Goal: Transaction & Acquisition: Purchase product/service

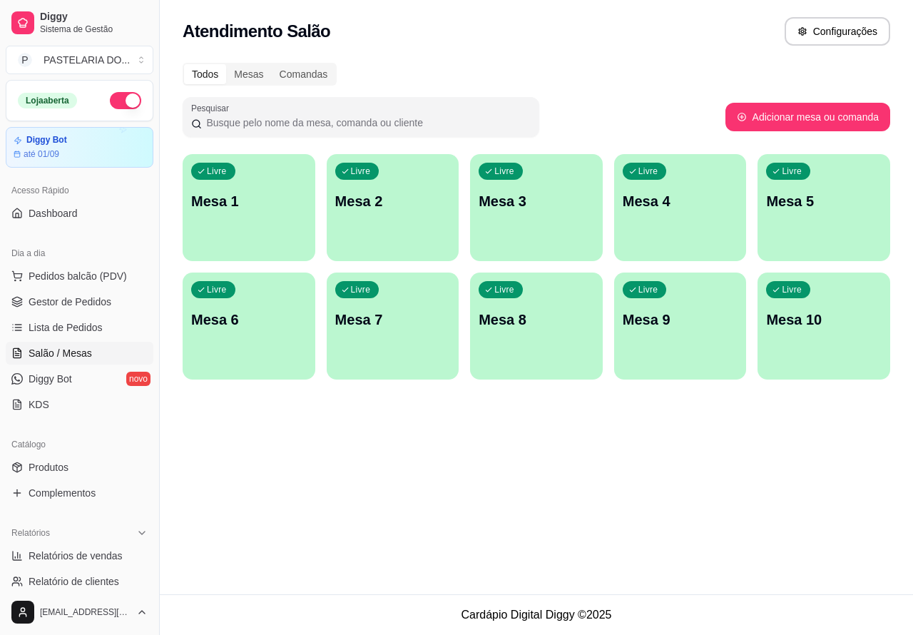
click at [300, 229] on div "Livre Mesa 1" at bounding box center [249, 199] width 133 height 90
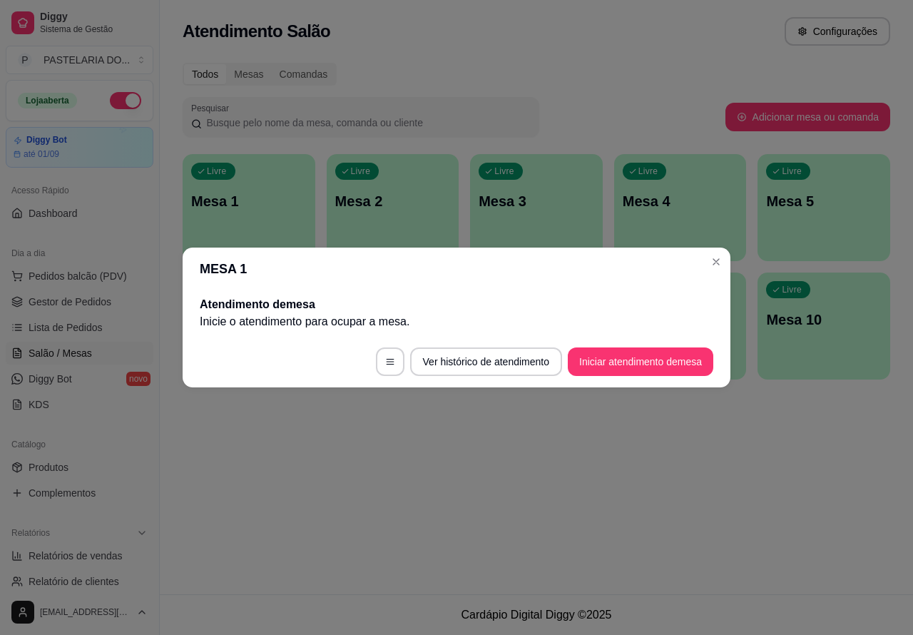
click at [628, 366] on button "Iniciar atendimento de mesa" at bounding box center [641, 362] width 146 height 29
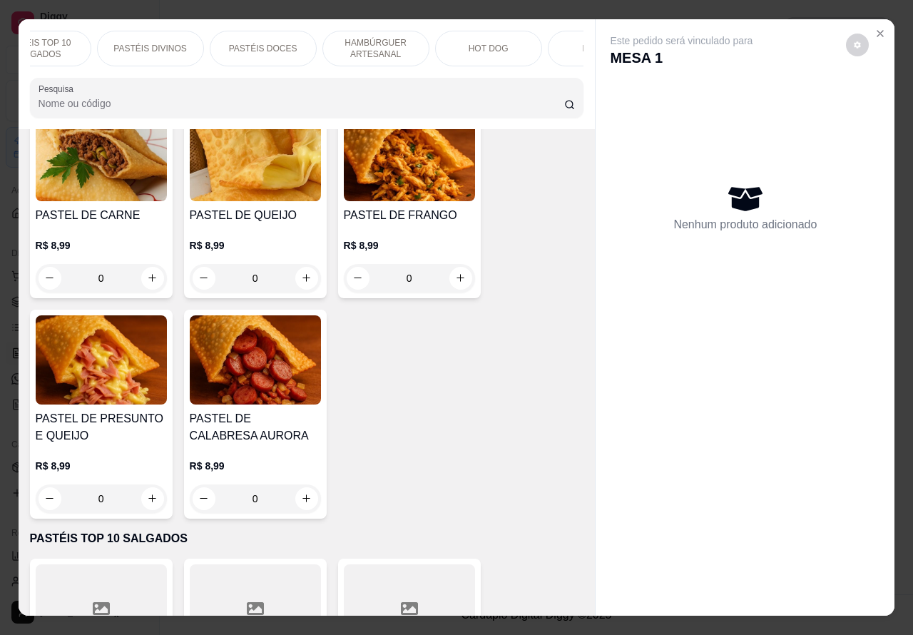
scroll to position [0, 170]
click at [475, 43] on p "HOT DOG" at bounding box center [477, 48] width 40 height 11
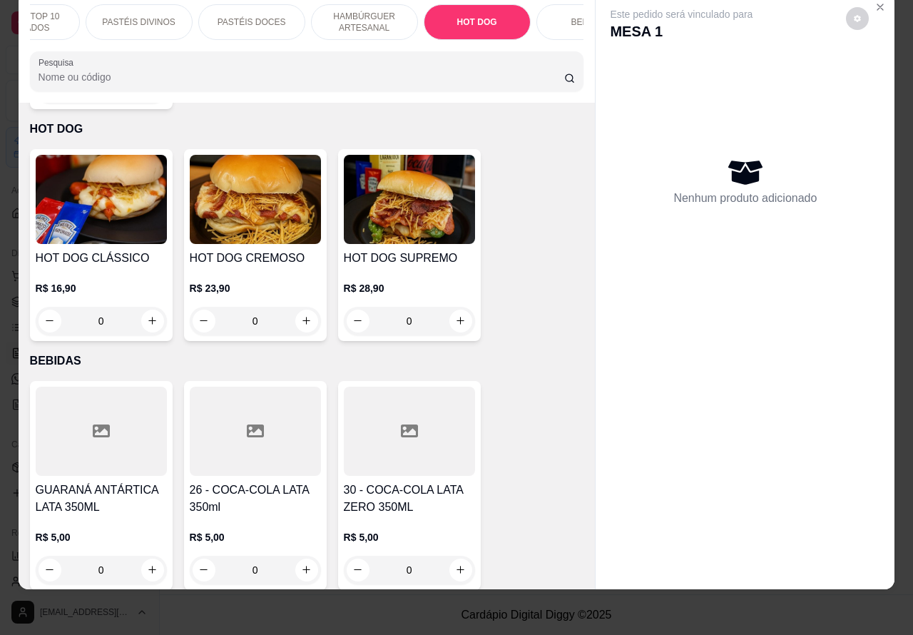
click at [305, 307] on div "0" at bounding box center [255, 321] width 131 height 29
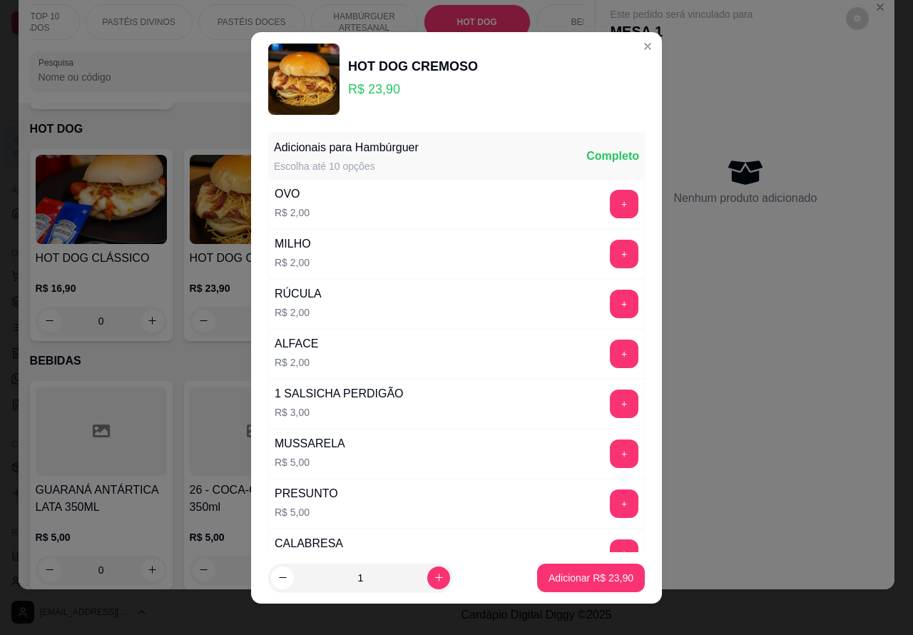
click at [566, 577] on p "Adicionar R$ 23,90" at bounding box center [591, 578] width 85 height 14
type input "1"
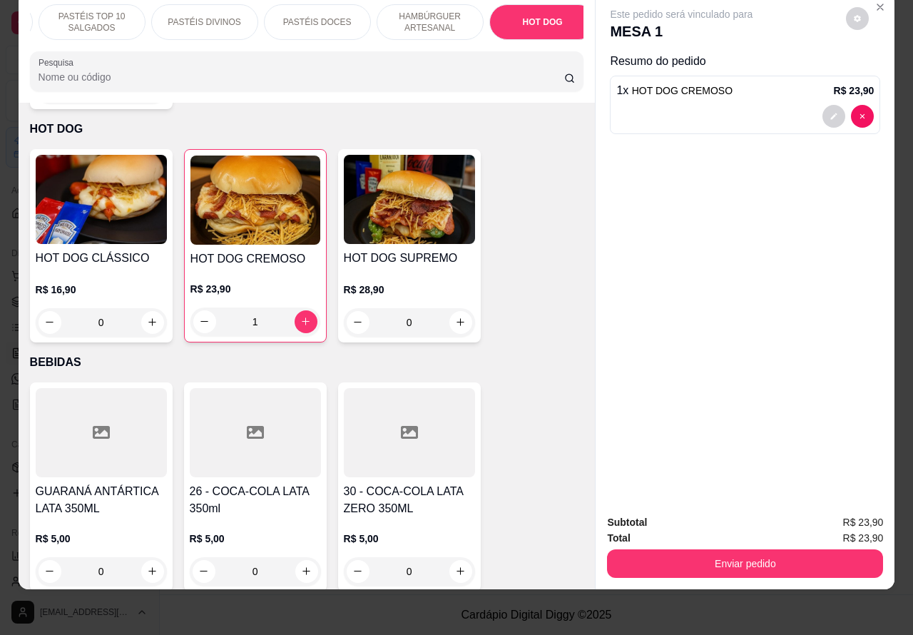
scroll to position [0, 0]
click at [106, 11] on p "PASTÉIS CLÁSSICOS SALGADOS" at bounding box center [83, 22] width 83 height 23
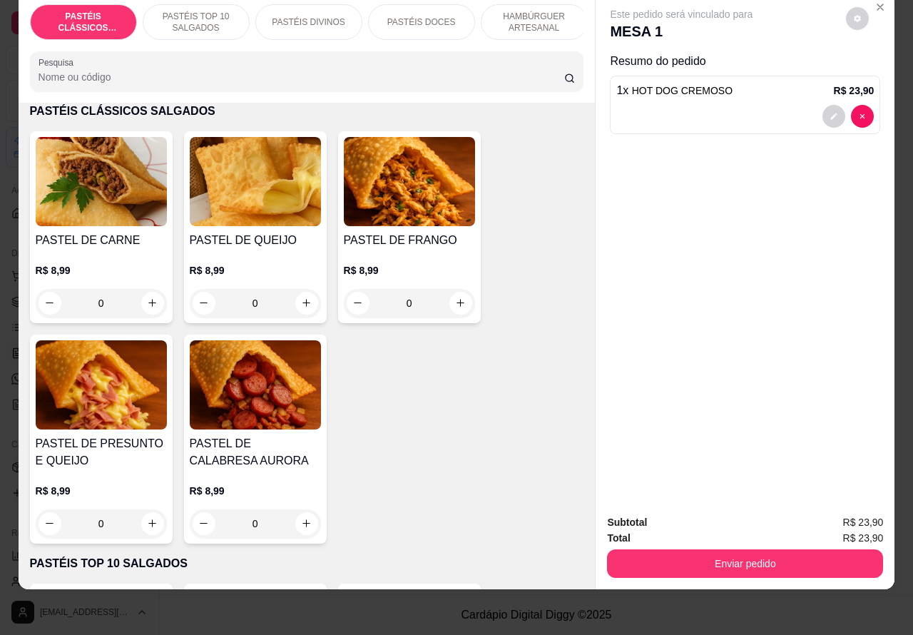
click at [208, 11] on p "PASTÉIS TOP 10 SALGADOS" at bounding box center [196, 22] width 83 height 23
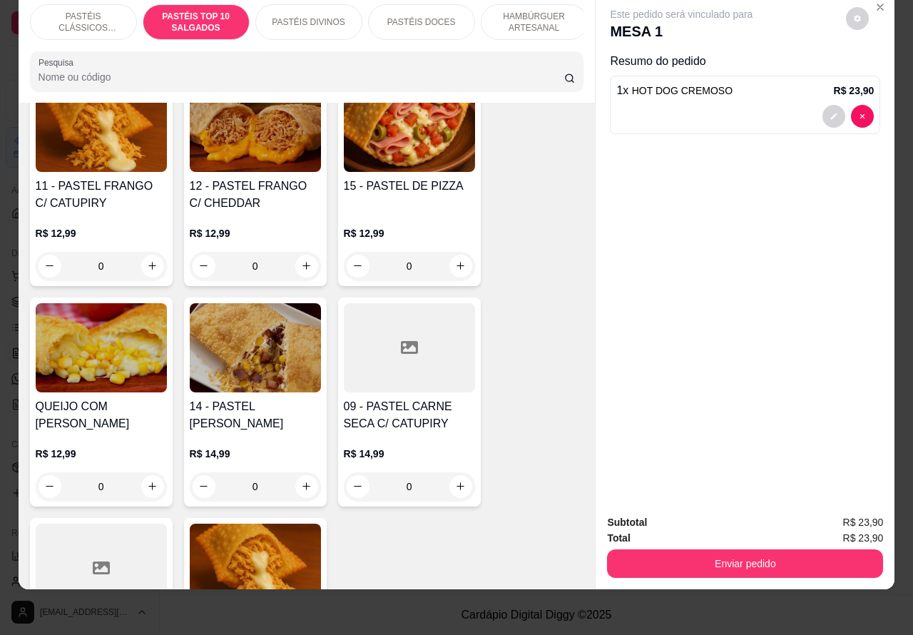
scroll to position [1492, 0]
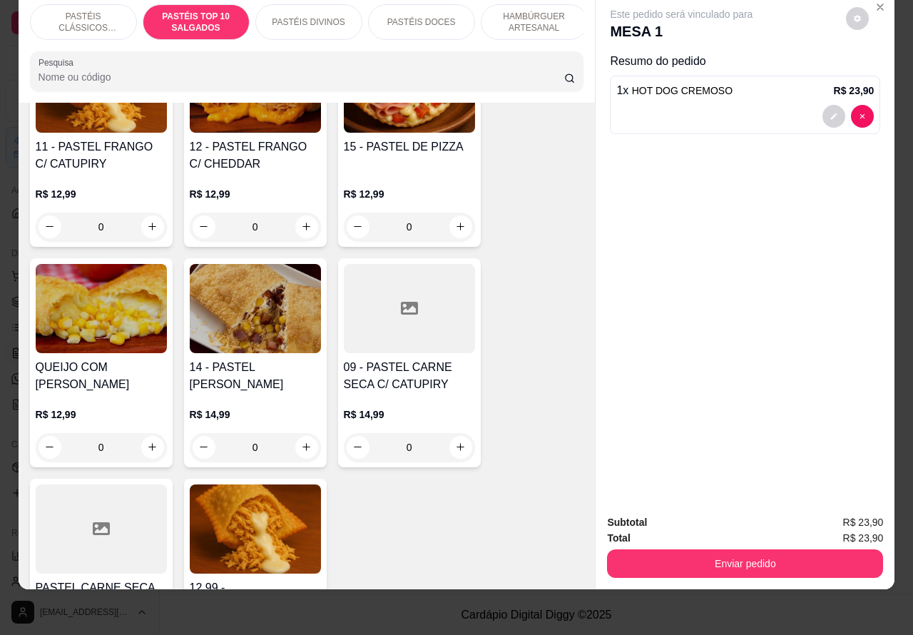
click at [450, 448] on div "0" at bounding box center [409, 447] width 131 height 29
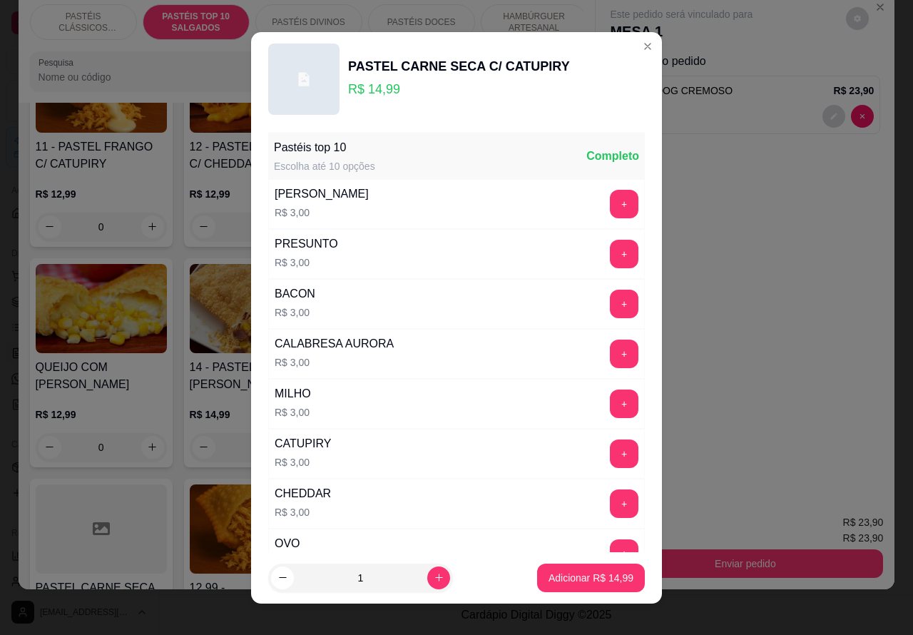
scroll to position [186, 0]
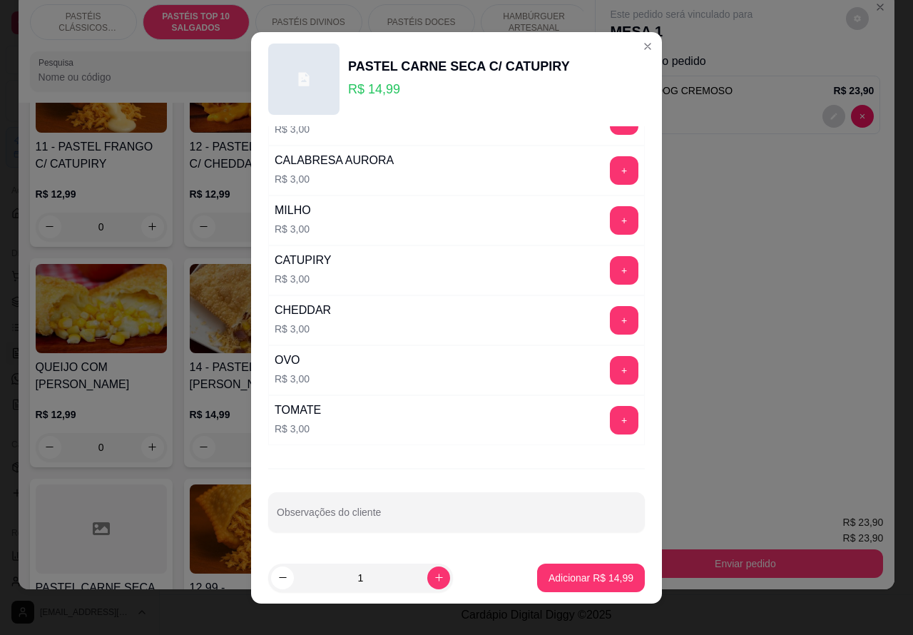
click at [382, 516] on input "Observações do cliente" at bounding box center [457, 518] width 360 height 14
type input "!"
type input """"TIRA O [PERSON_NAME]"
click at [568, 582] on p "Adicionar R$ 14,99" at bounding box center [591, 578] width 85 height 14
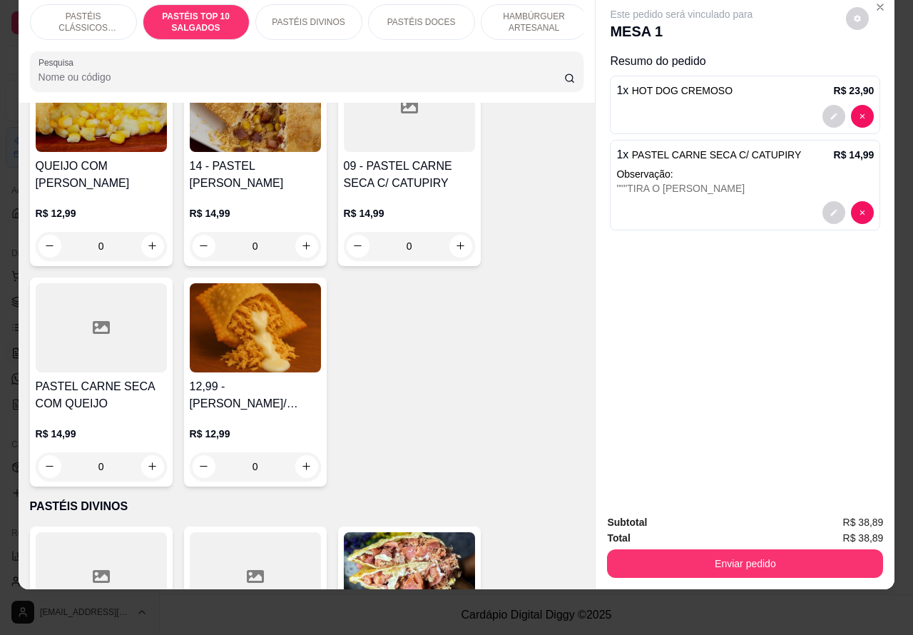
scroll to position [1709, 0]
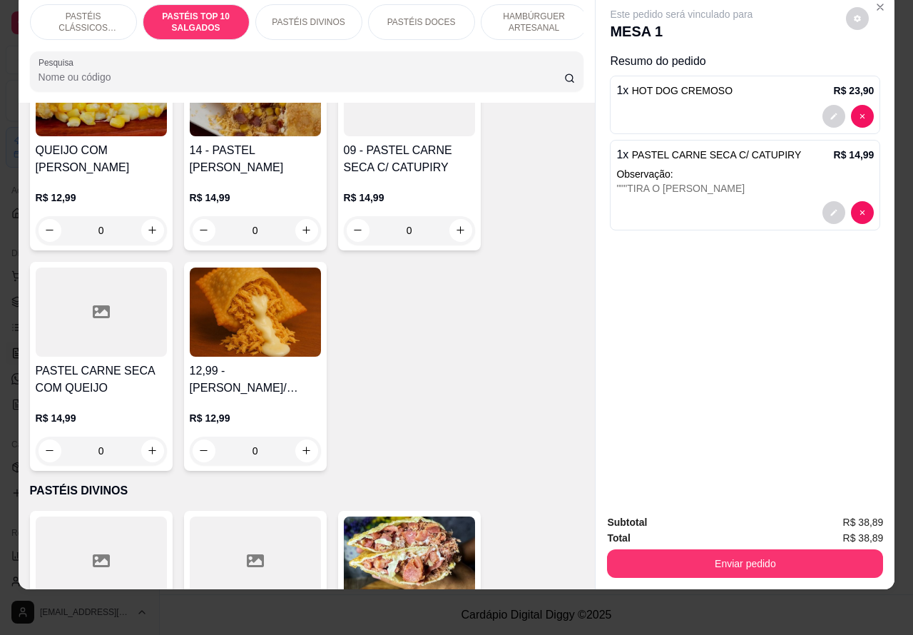
click at [848, 181] on div """"TIRA O [PERSON_NAME]" at bounding box center [746, 188] width 258 height 14
click at [862, 203] on button "decrease-product-quantity" at bounding box center [862, 212] width 23 height 23
click at [856, 198] on div "Este pedido será vinculado para MESA 1 Resumo do pedido 1 x HOT DOG CREMOSO R$ …" at bounding box center [745, 248] width 299 height 511
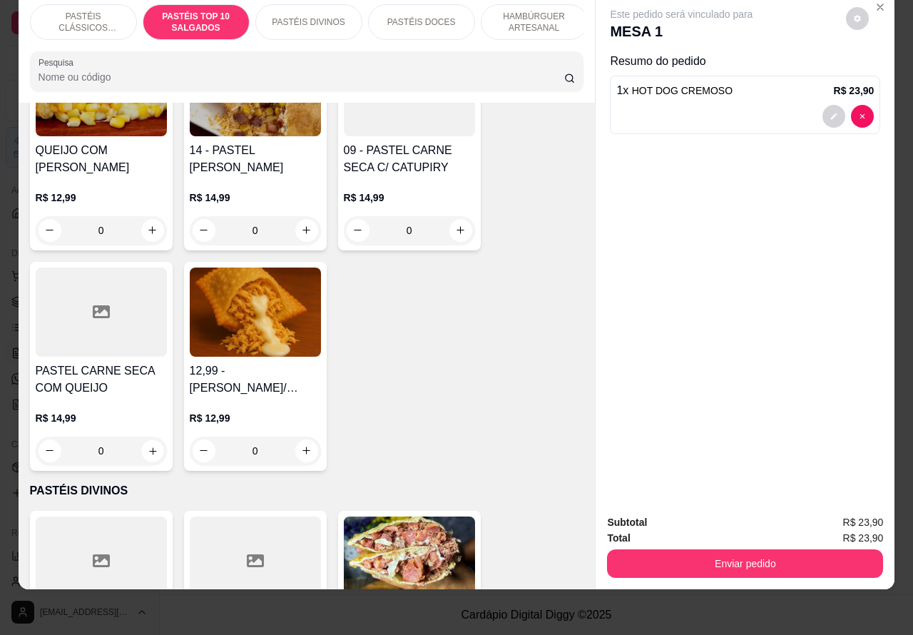
click at [149, 450] on icon "increase-product-quantity" at bounding box center [152, 450] width 7 height 7
type input "1"
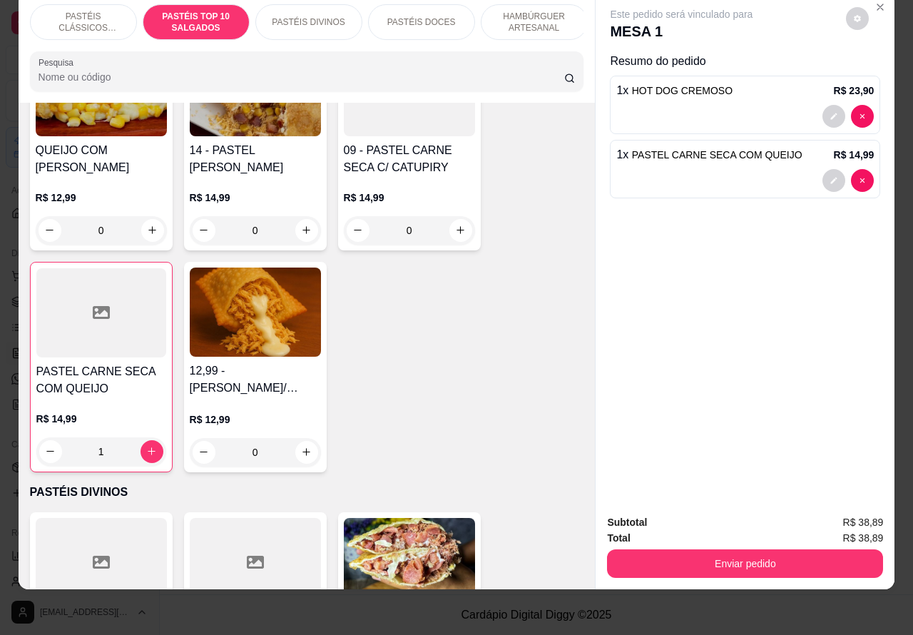
click at [711, 549] on button "Enviar pedido" at bounding box center [745, 563] width 276 height 29
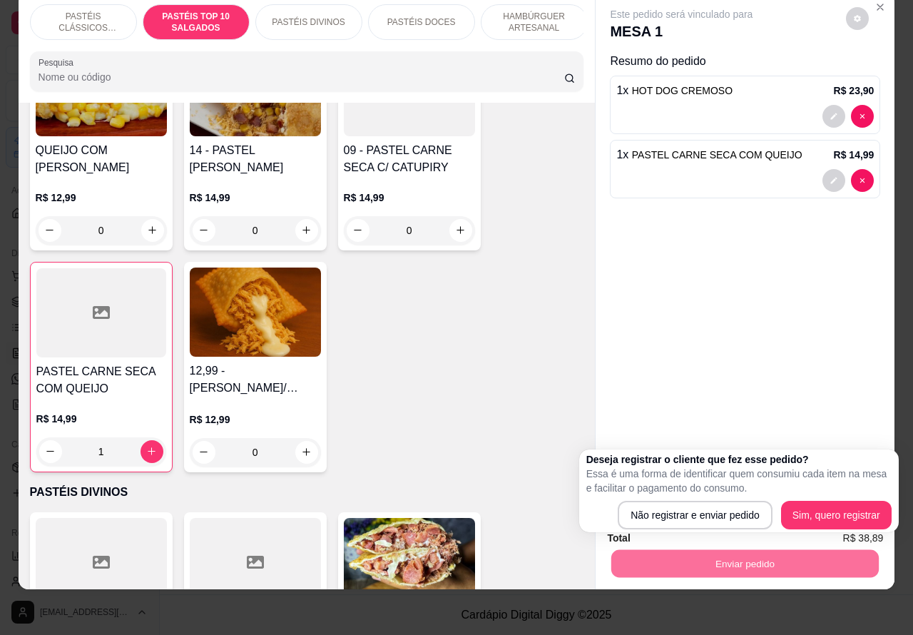
scroll to position [0, 0]
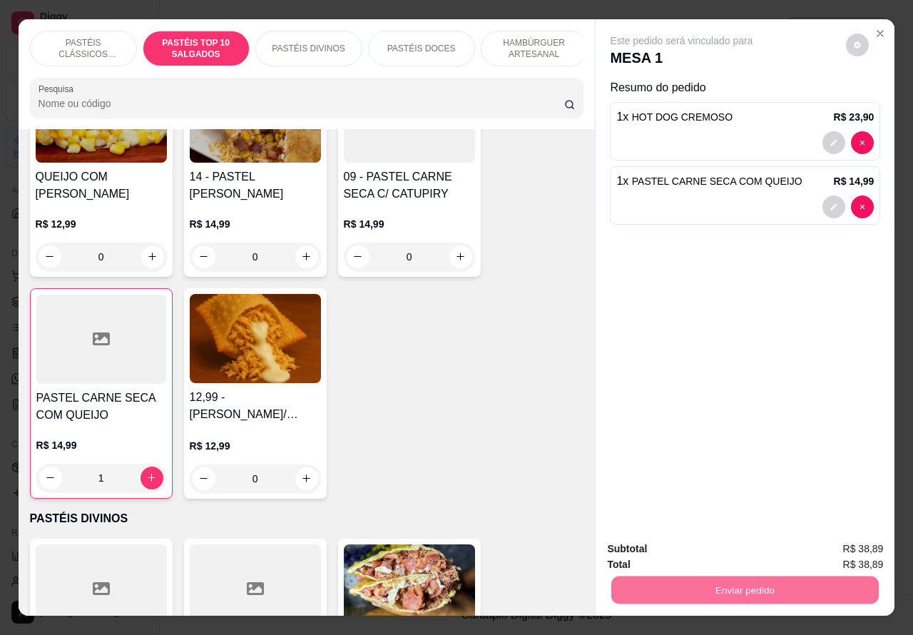
click at [732, 510] on button "Não registrar e enviar pedido" at bounding box center [697, 515] width 144 height 26
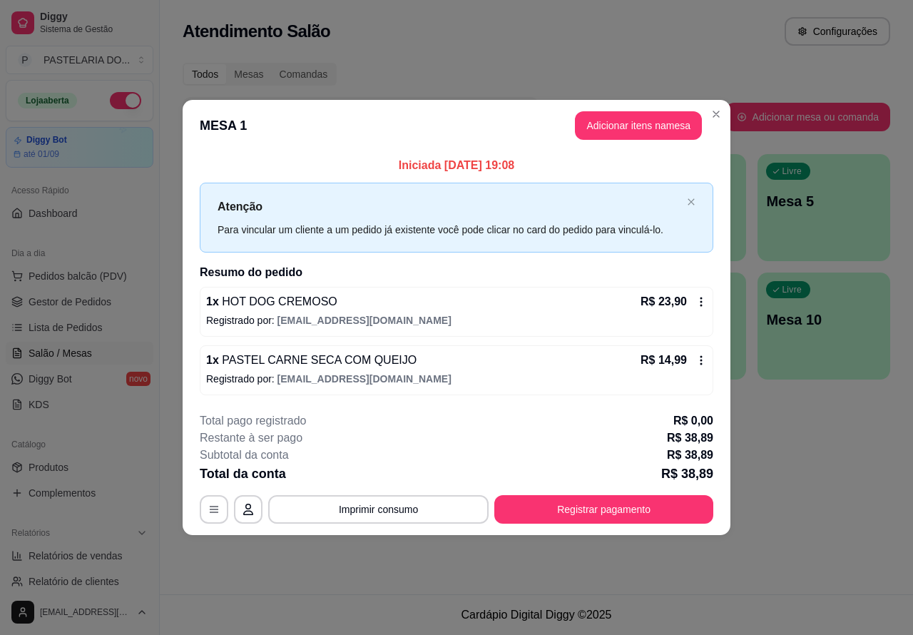
click at [76, 352] on span "Salão / Mesas" at bounding box center [61, 353] width 64 height 14
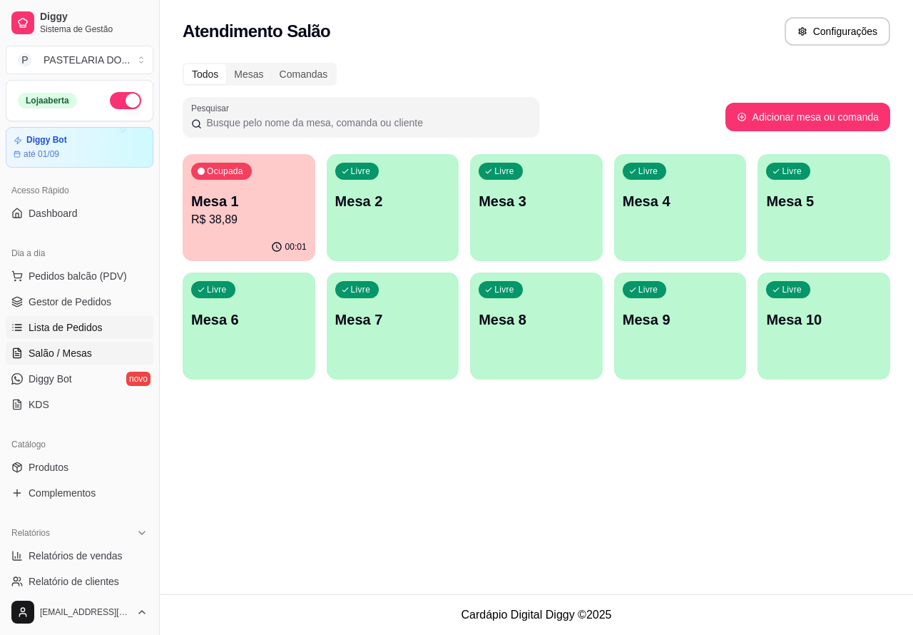
click at [83, 325] on span "Lista de Pedidos" at bounding box center [66, 327] width 74 height 14
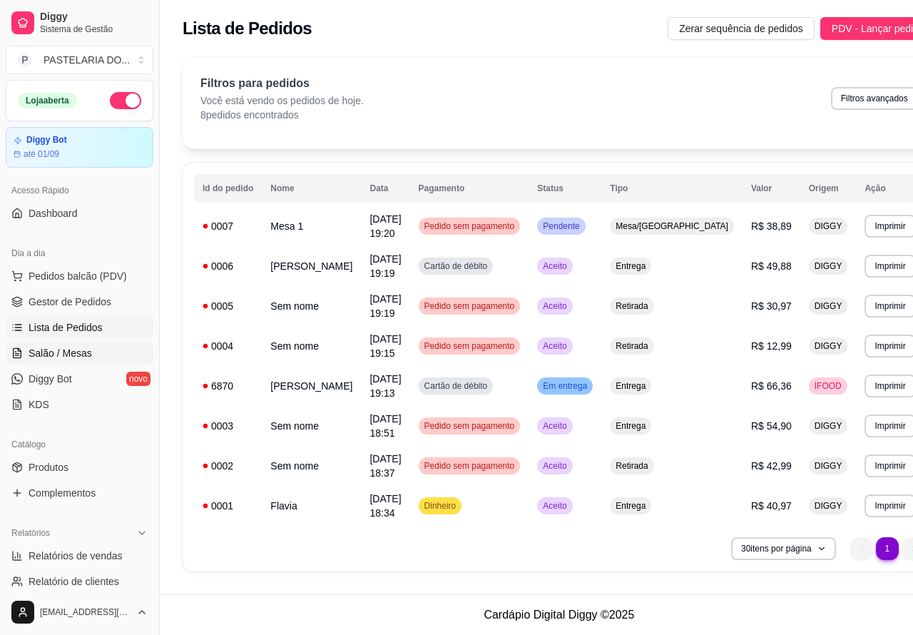
click at [80, 355] on span "Salão / Mesas" at bounding box center [61, 353] width 64 height 14
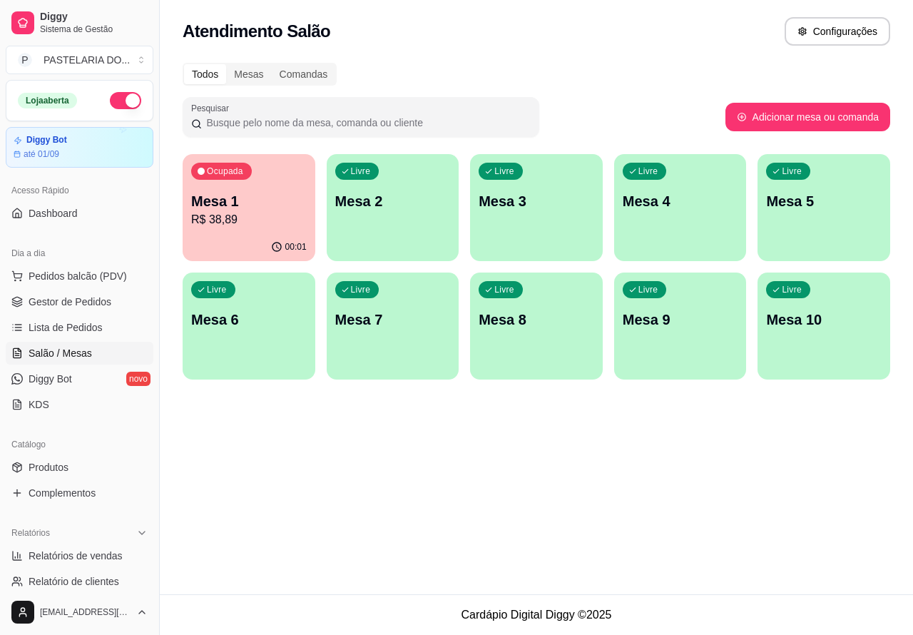
click at [660, 218] on div "Livre Mesa 4" at bounding box center [680, 199] width 133 height 90
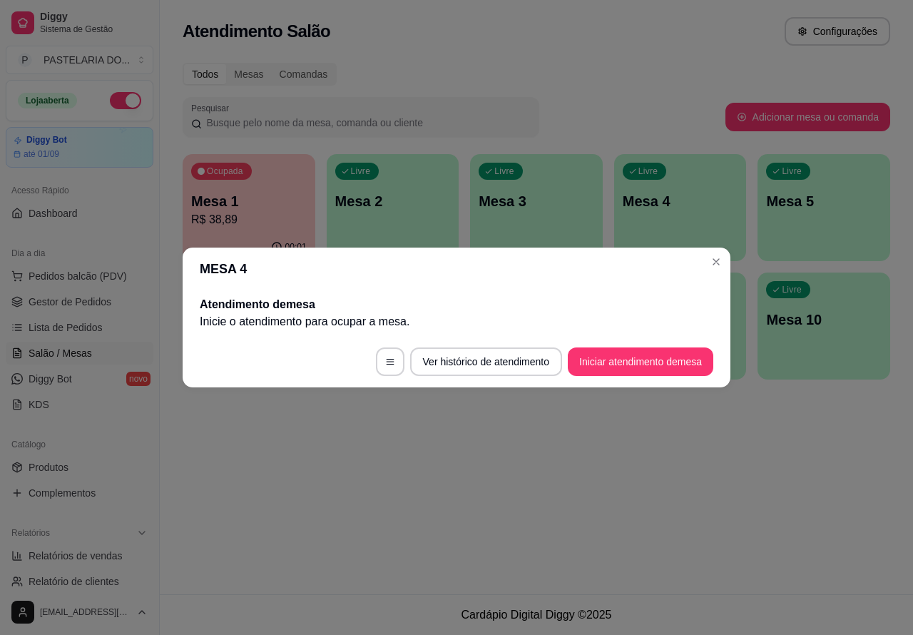
click at [602, 361] on button "Iniciar atendimento de mesa" at bounding box center [641, 362] width 146 height 29
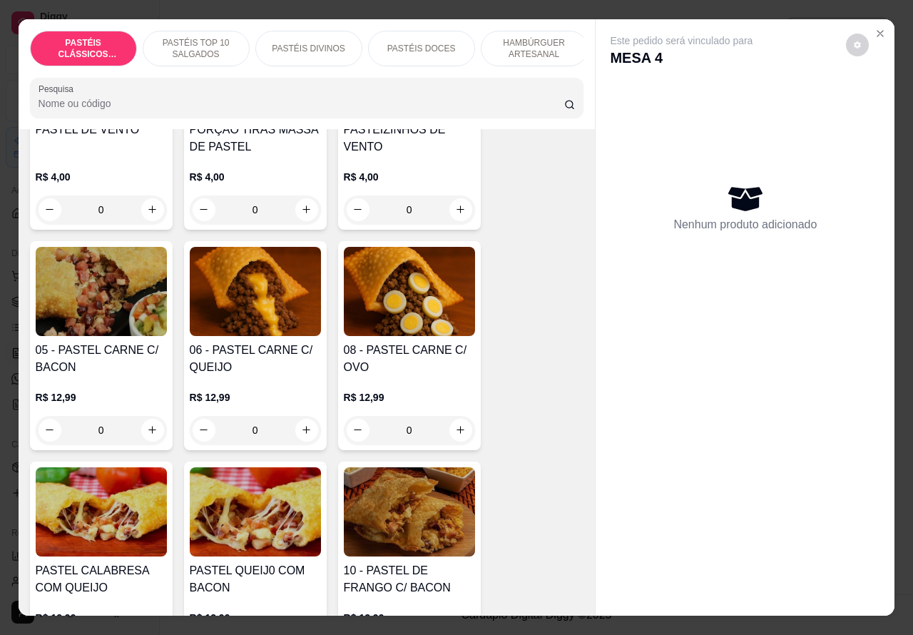
scroll to position [903, 0]
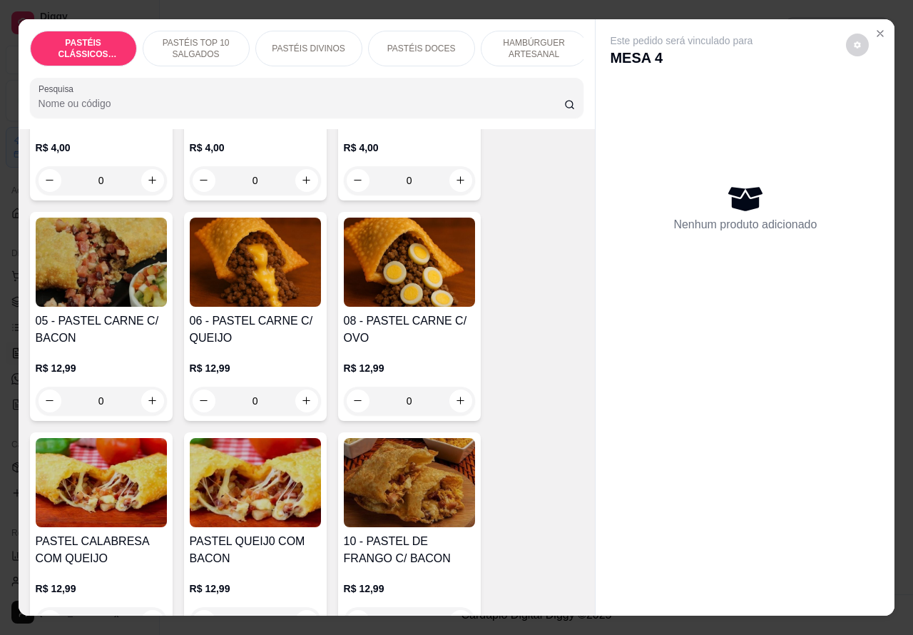
click at [452, 407] on div "0" at bounding box center [409, 401] width 131 height 29
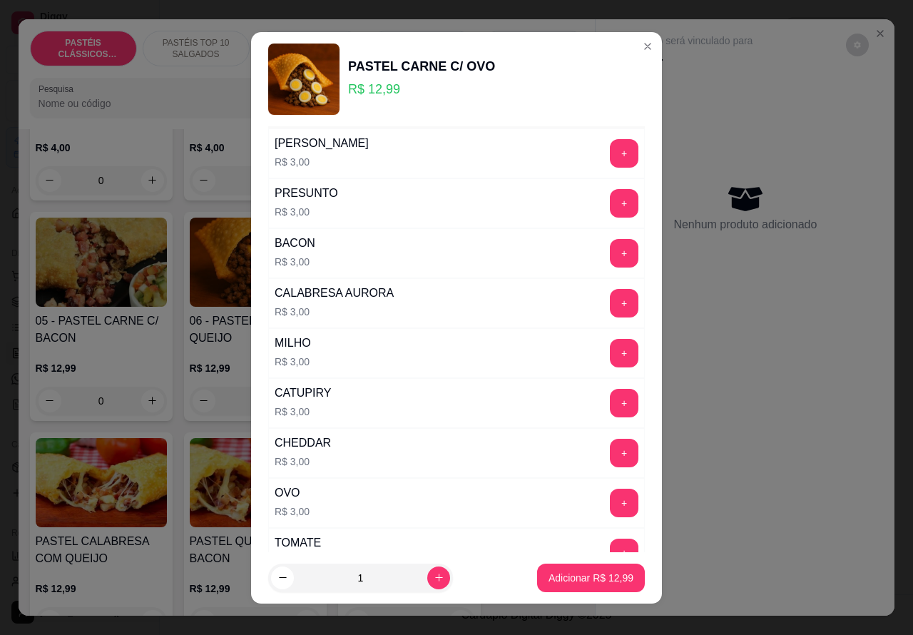
scroll to position [186, 0]
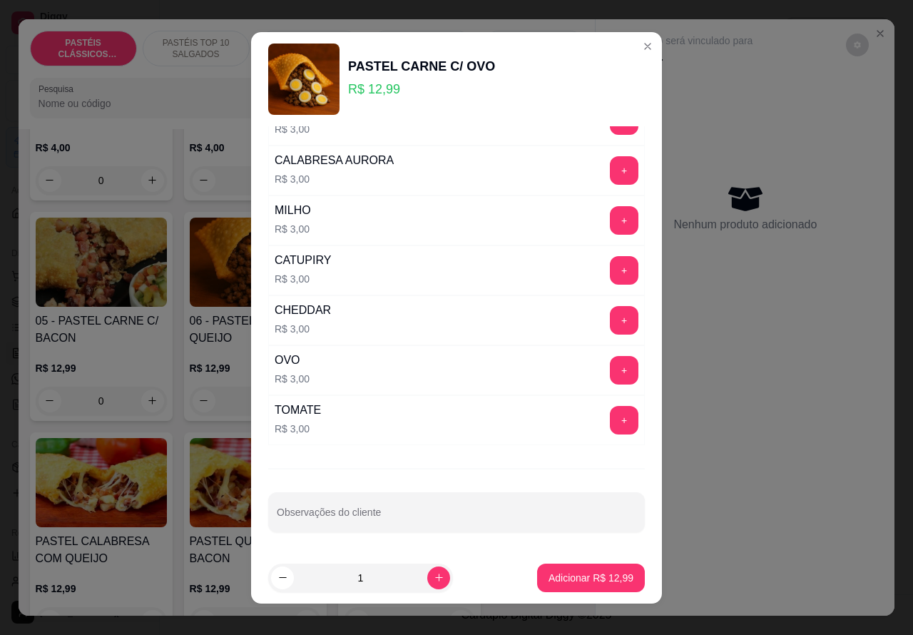
click at [401, 517] on input "Observações do cliente" at bounding box center [457, 518] width 360 height 14
click at [736, 468] on div "Este pedido será vinculado para MESA 4 Nenhum produto adicionado" at bounding box center [745, 306] width 299 height 574
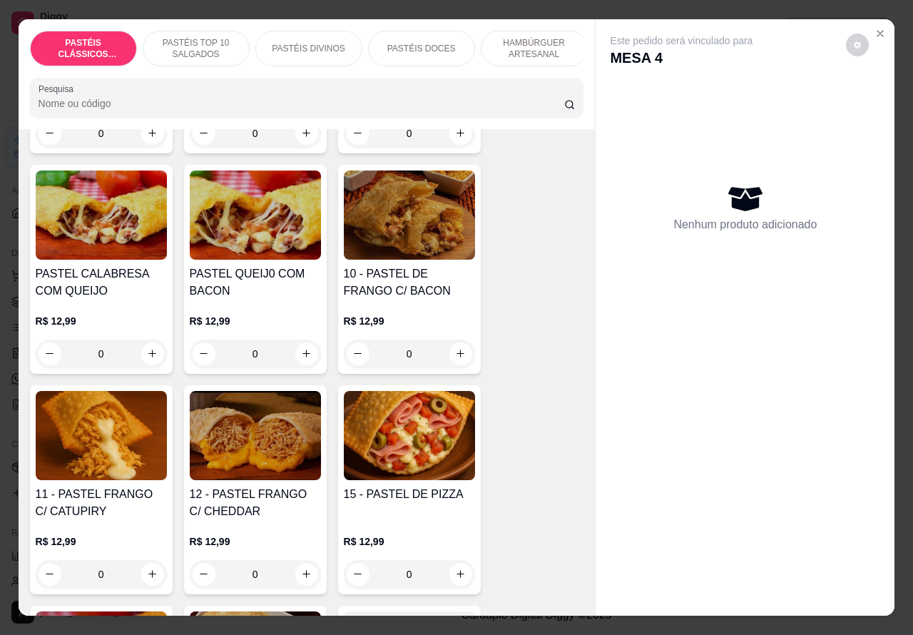
scroll to position [1224, 0]
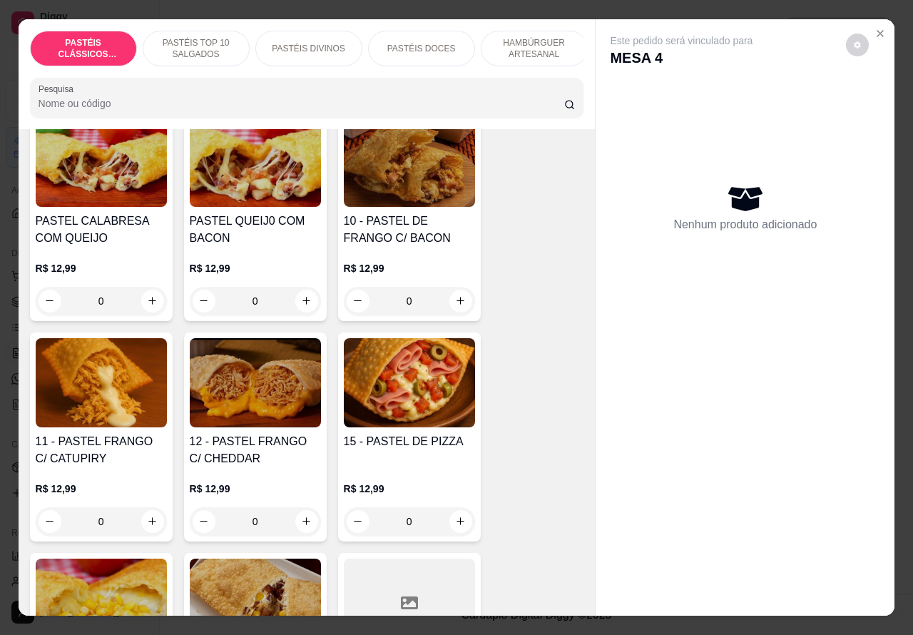
click at [143, 524] on div "0" at bounding box center [101, 521] width 131 height 29
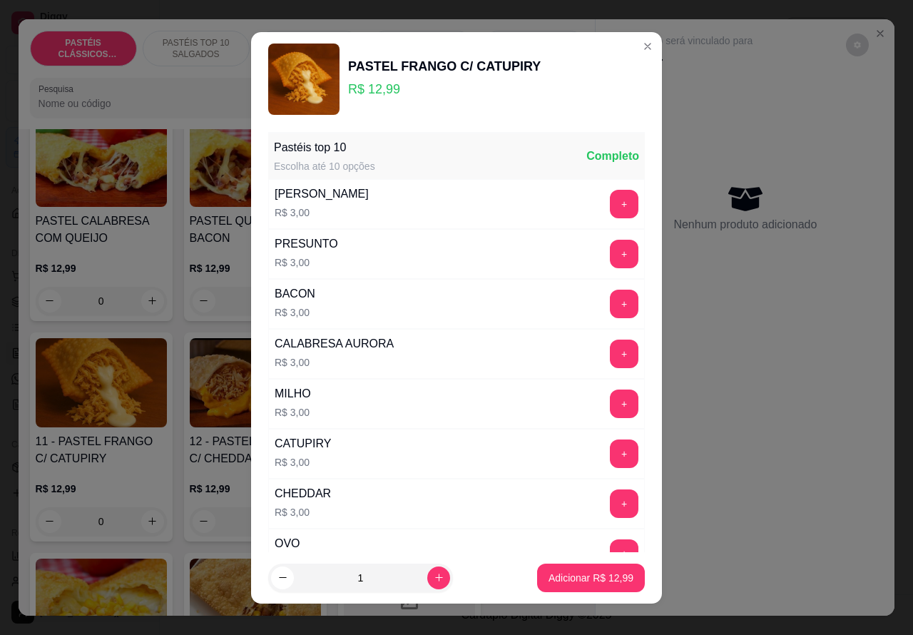
click at [569, 579] on p "Adicionar R$ 12,99" at bounding box center [591, 578] width 85 height 14
type input "1"
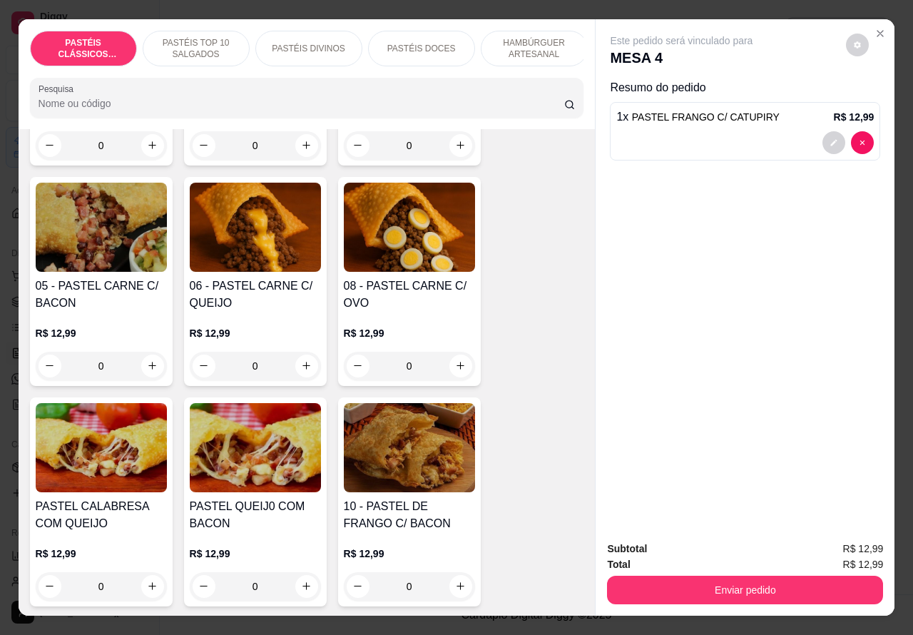
scroll to position [919, 0]
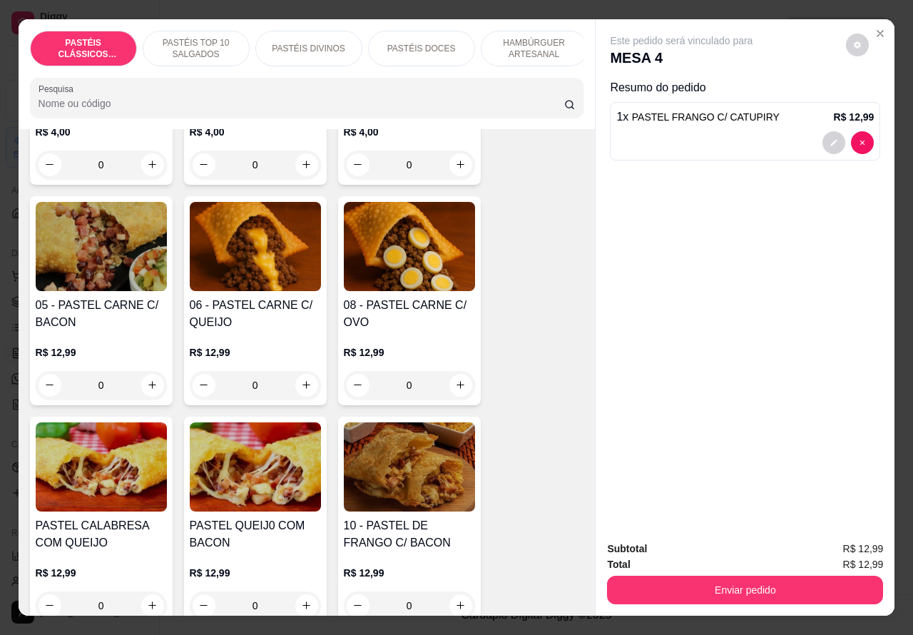
click at [421, 284] on img at bounding box center [409, 246] width 131 height 89
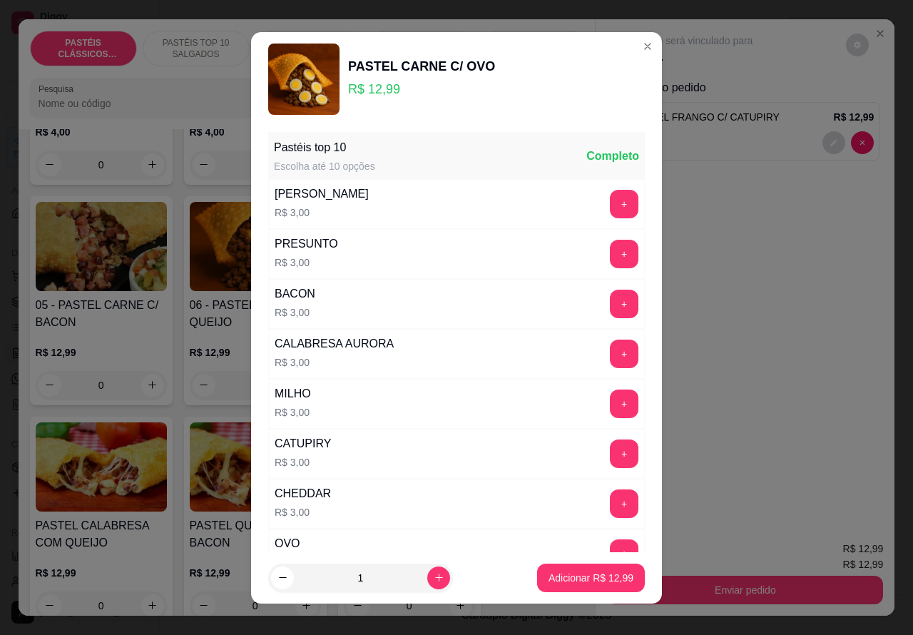
click at [610, 208] on button "+" at bounding box center [624, 204] width 29 height 29
click at [559, 569] on button "Adicionar R$ 15,99" at bounding box center [591, 578] width 108 height 29
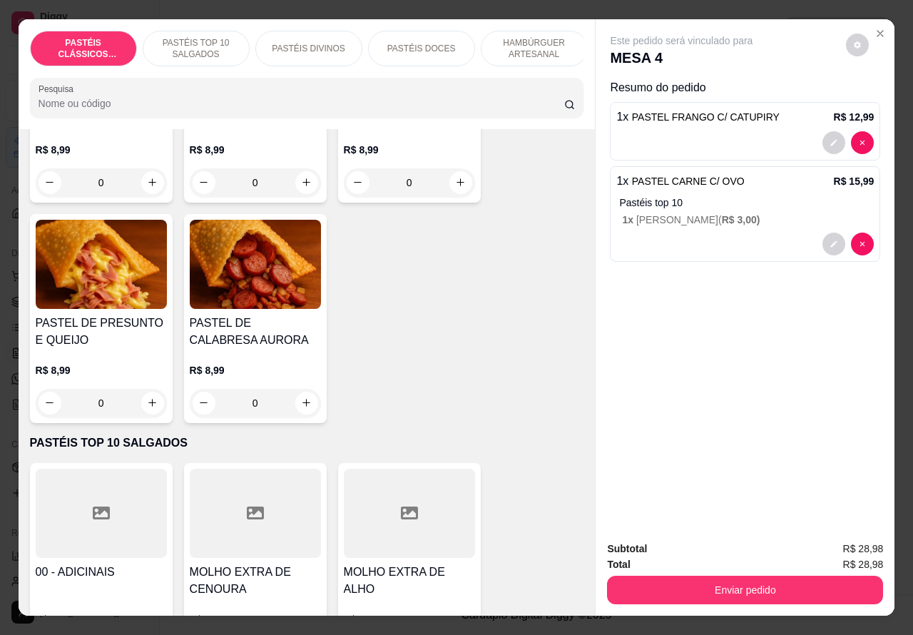
scroll to position [0, 0]
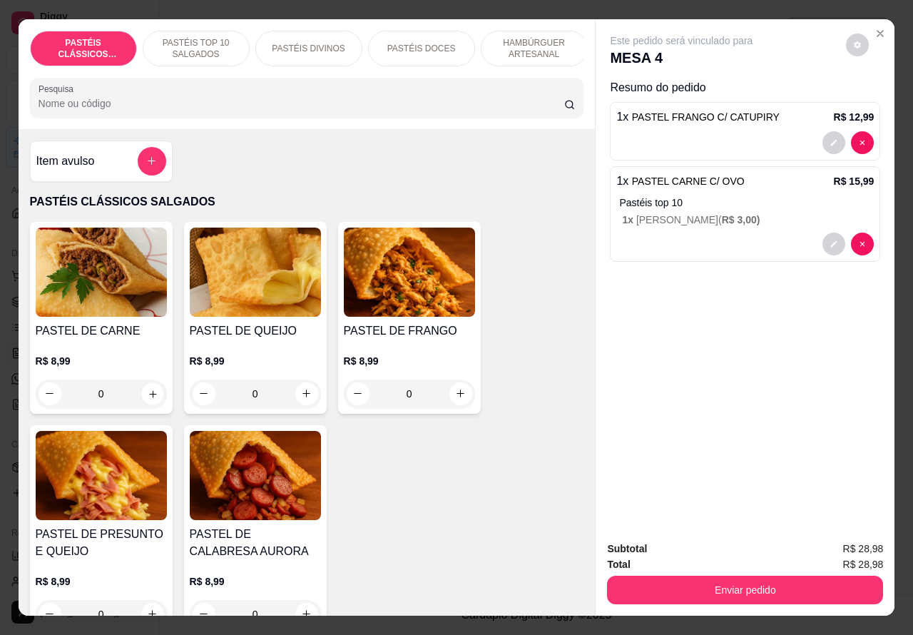
click at [147, 399] on icon "increase-product-quantity" at bounding box center [152, 393] width 11 height 11
type input "1"
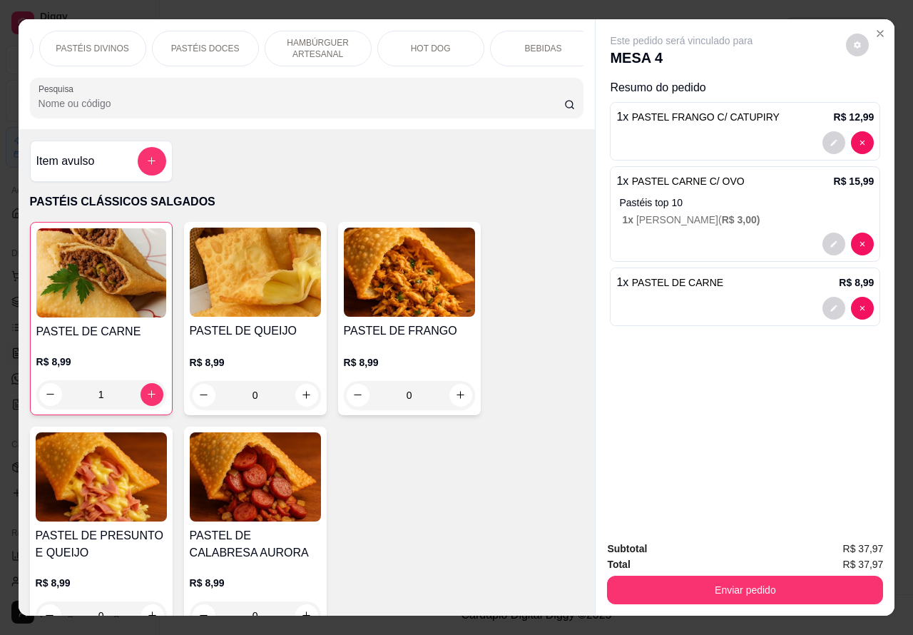
scroll to position [0, 218]
click at [532, 43] on p "BEBIDAS" at bounding box center [542, 48] width 37 height 11
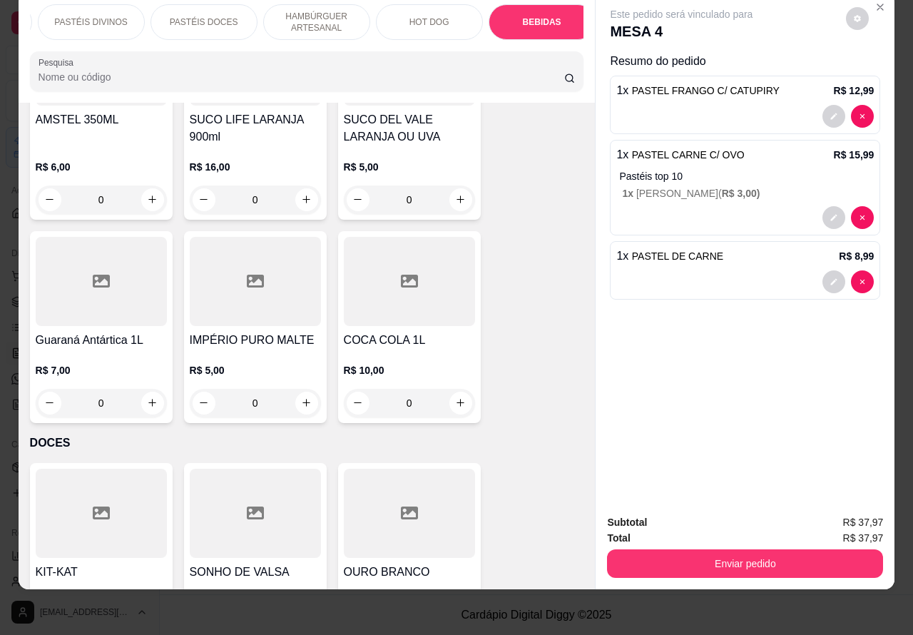
scroll to position [5789, 0]
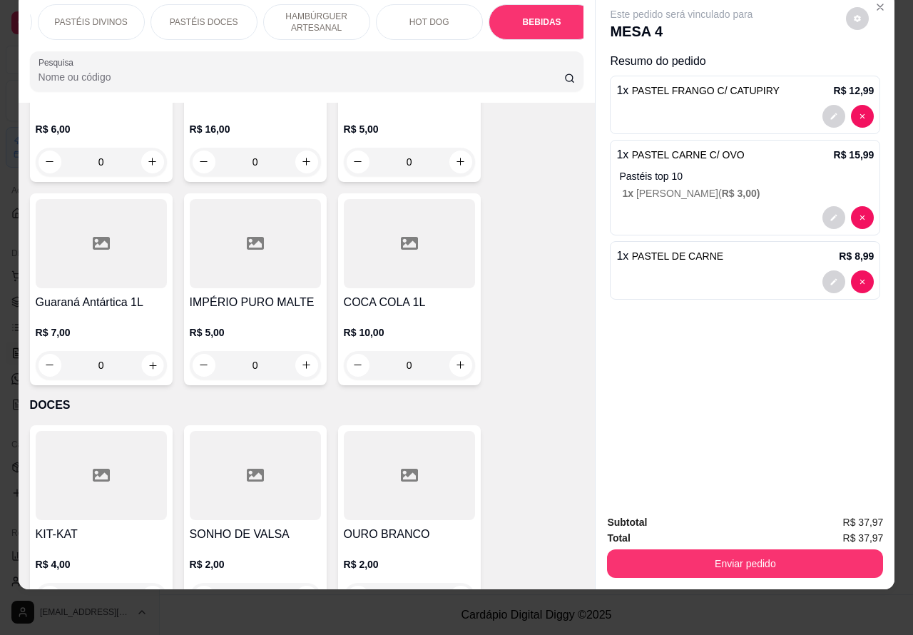
click at [149, 362] on icon "increase-product-quantity" at bounding box center [152, 365] width 7 height 7
type input "1"
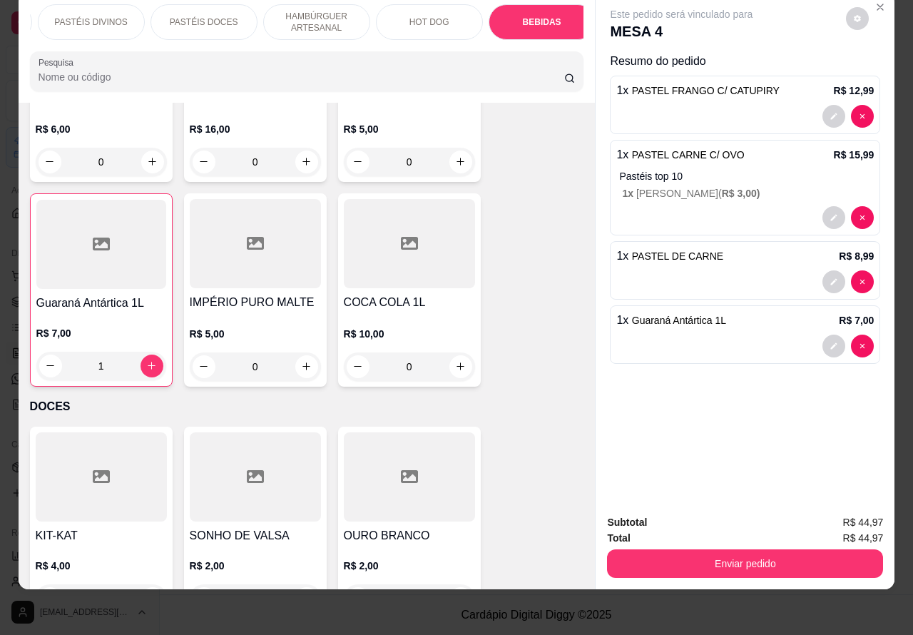
click at [718, 557] on button "Enviar pedido" at bounding box center [745, 563] width 276 height 29
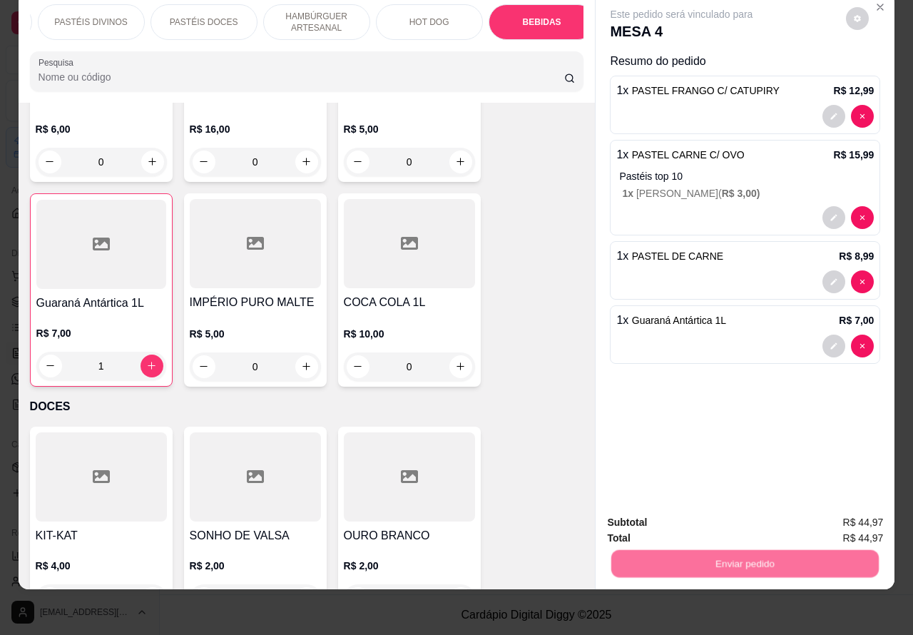
click at [662, 521] on button "Não registrar e enviar pedido" at bounding box center [697, 515] width 148 height 27
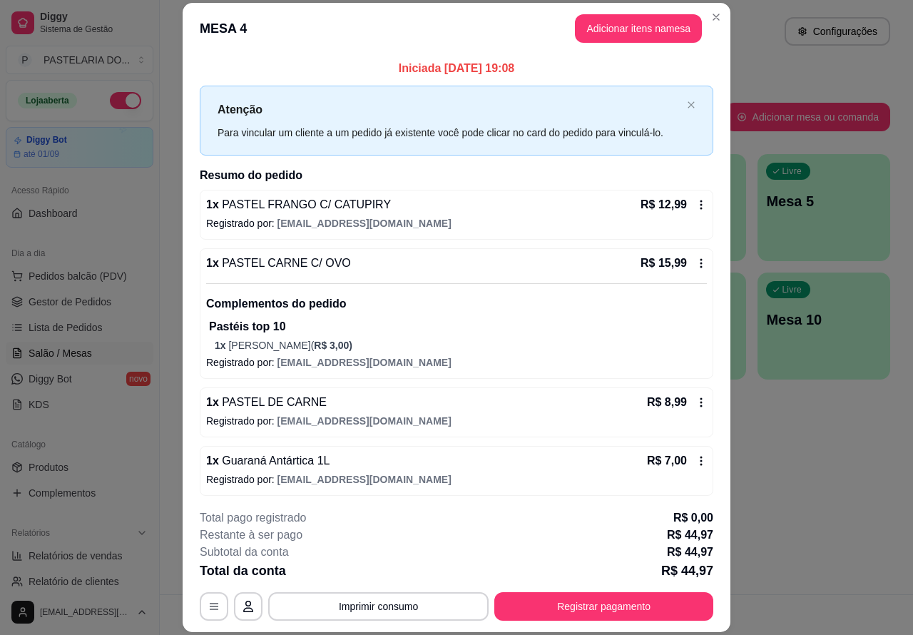
click at [108, 275] on span "Pedidos balcão (PDV)" at bounding box center [78, 276] width 98 height 14
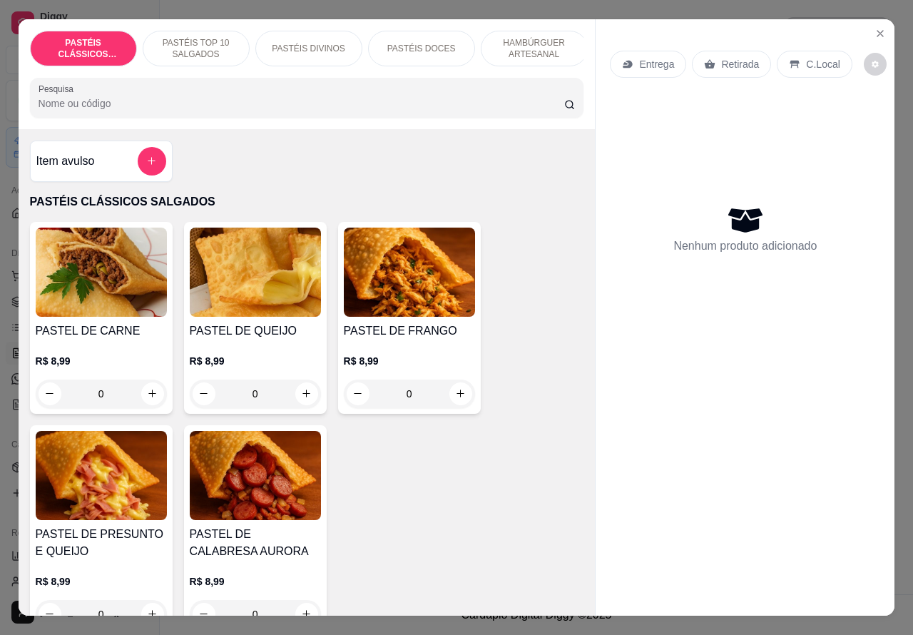
click at [652, 57] on p "Entrega" at bounding box center [656, 64] width 35 height 14
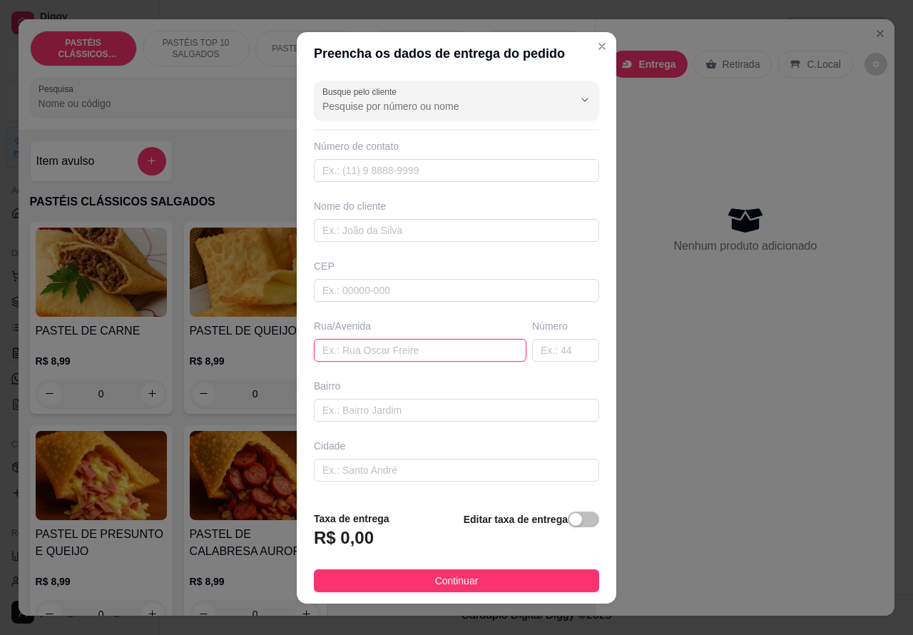
paste input "[PERSON_NAME], 106"
type input "[PERSON_NAME], 106"
click at [569, 519] on div "button" at bounding box center [575, 519] width 13 height 13
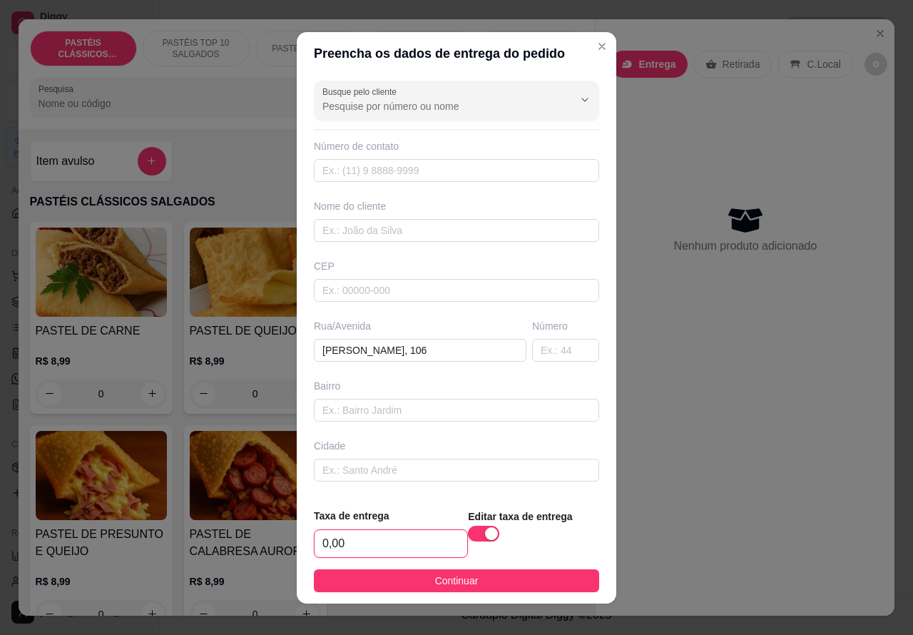
click at [320, 541] on input "0,00" at bounding box center [391, 543] width 153 height 27
click at [411, 541] on input ",00" at bounding box center [391, 543] width 153 height 27
type input "0,0"
click at [699, 498] on div "Entrega Retirada C.Local Nenhum produto adicionado" at bounding box center [745, 306] width 299 height 574
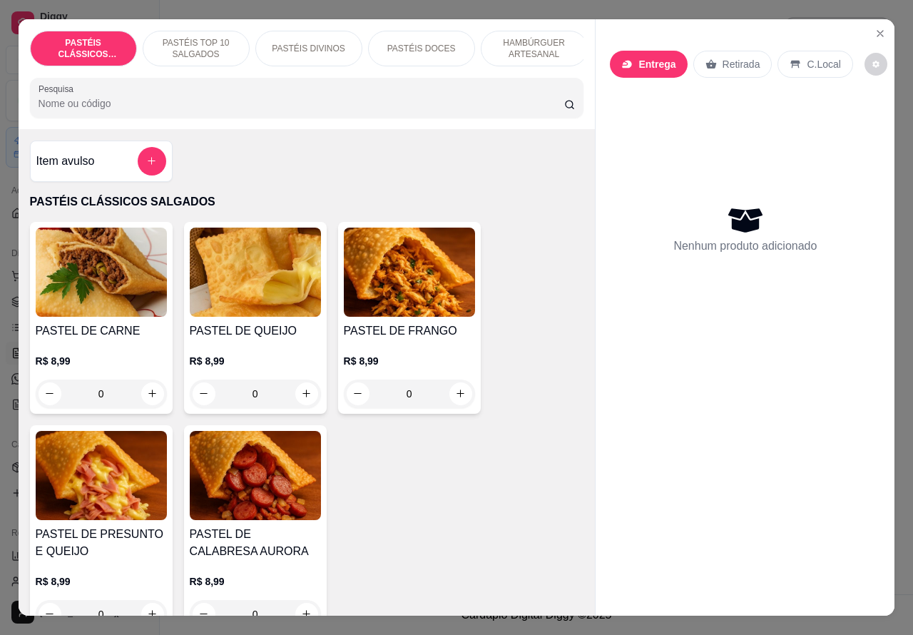
click at [532, 44] on p "HAMBÚRGUER ARTESANAL" at bounding box center [534, 48] width 83 height 23
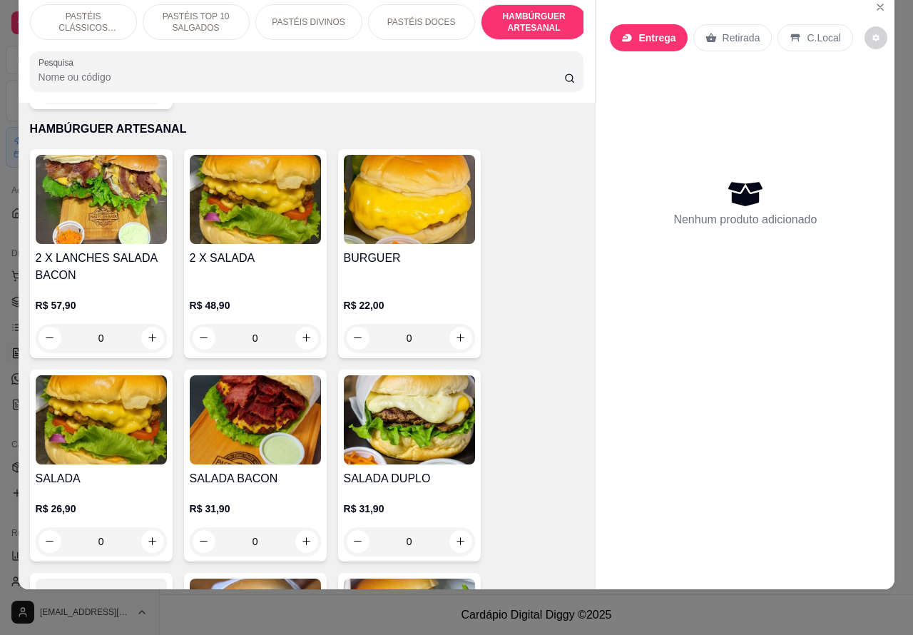
scroll to position [3344, 0]
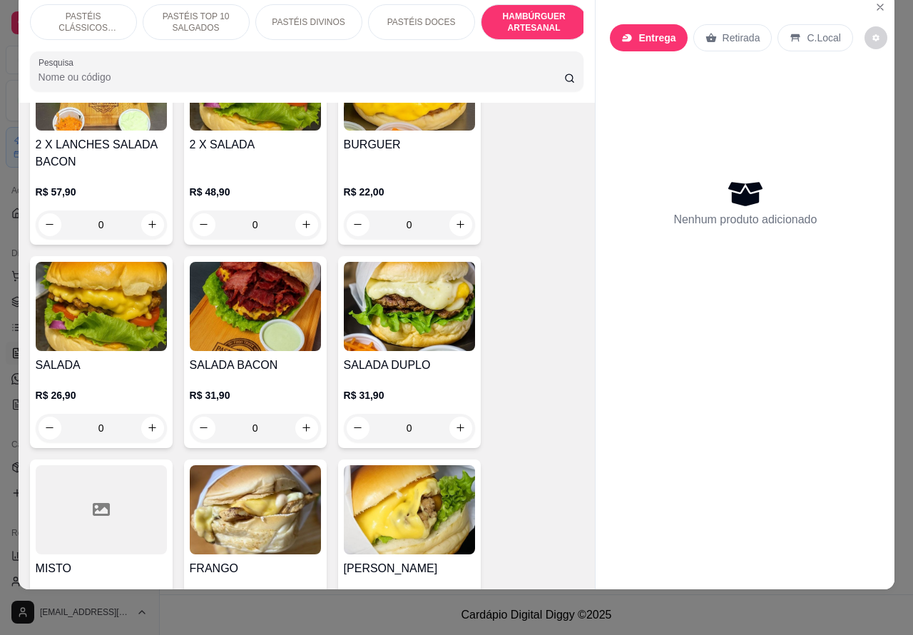
click at [301, 414] on div "0" at bounding box center [255, 428] width 131 height 29
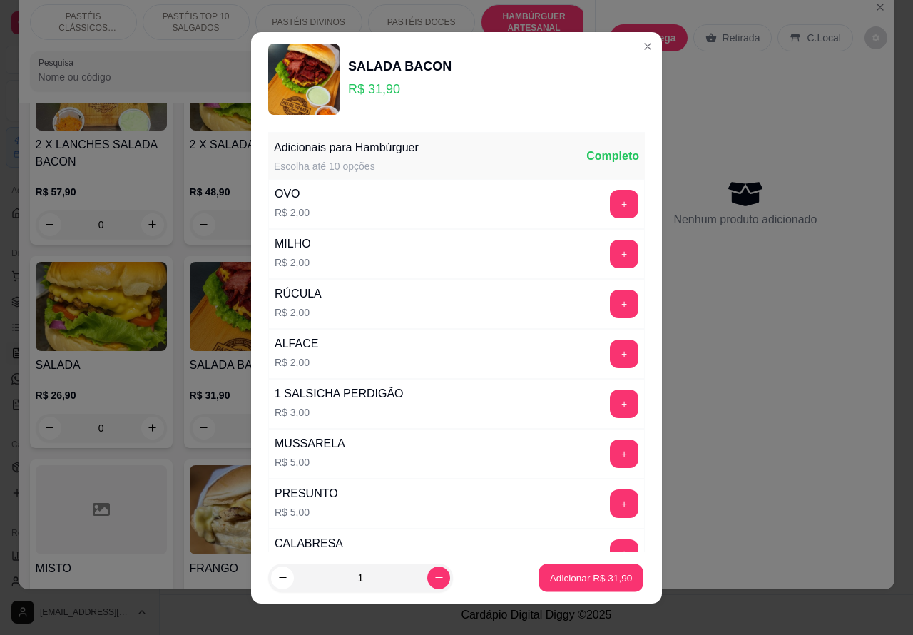
click at [564, 572] on p "Adicionar R$ 31,90" at bounding box center [591, 578] width 83 height 14
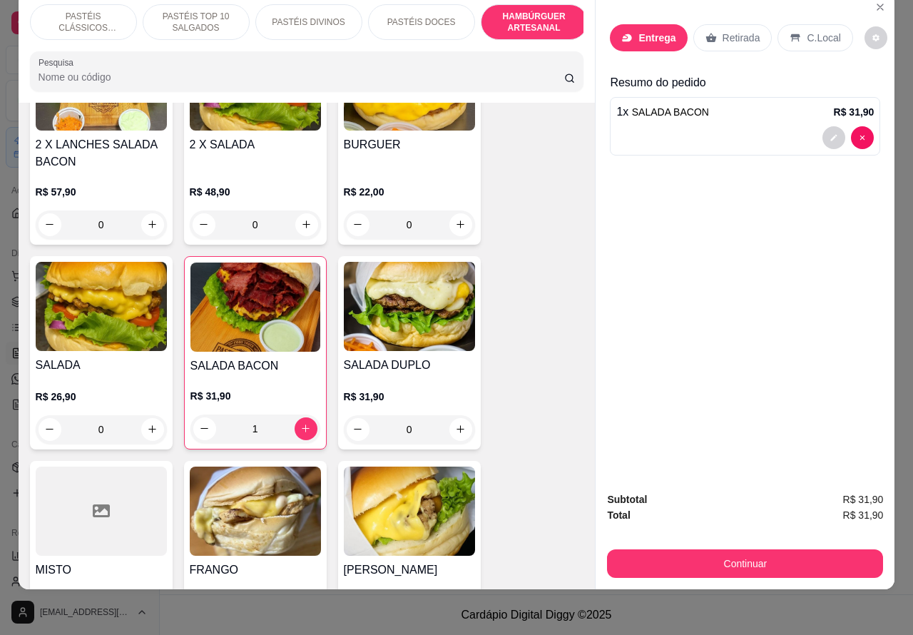
click at [730, 126] on div at bounding box center [746, 137] width 258 height 23
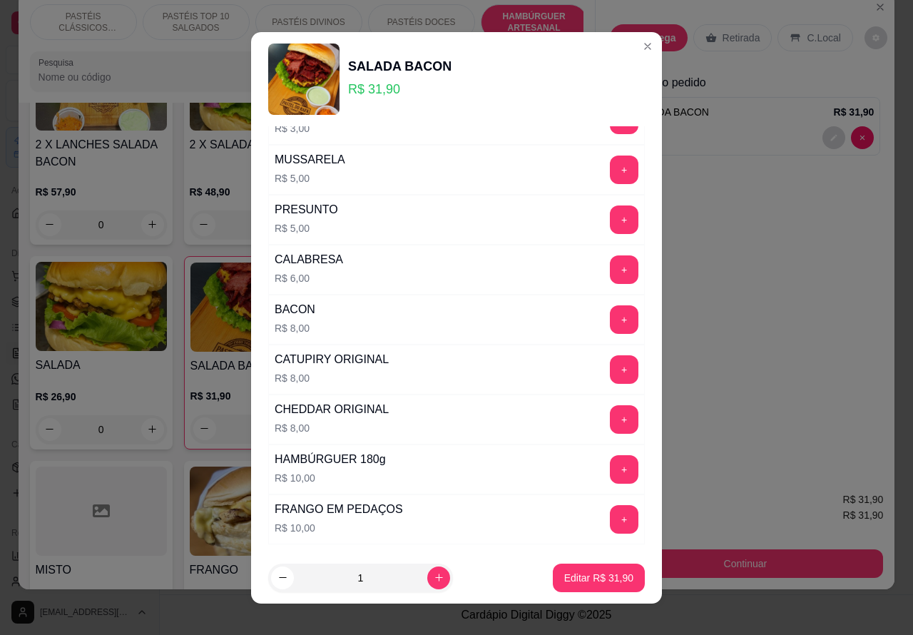
scroll to position [387, 0]
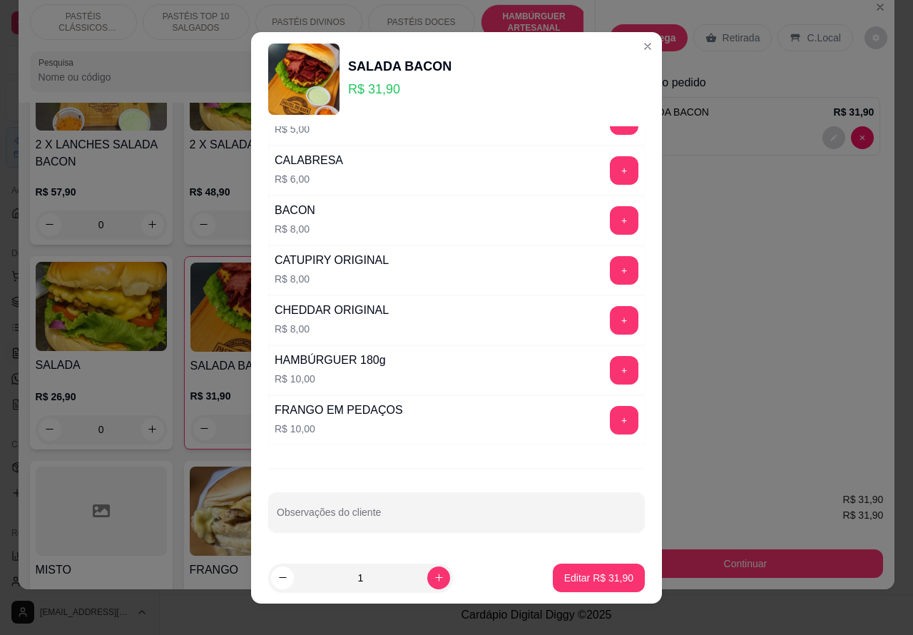
click at [739, 279] on div "Entrega Retirada C.Local Resumo do pedido 1 x SALADA BACON R$ 31,90" at bounding box center [745, 237] width 299 height 488
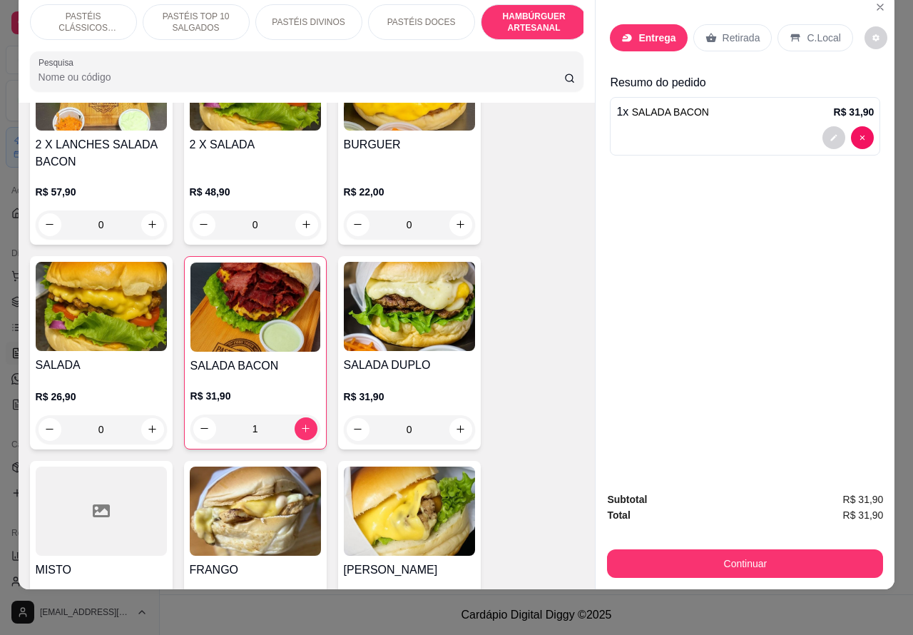
type input "0"
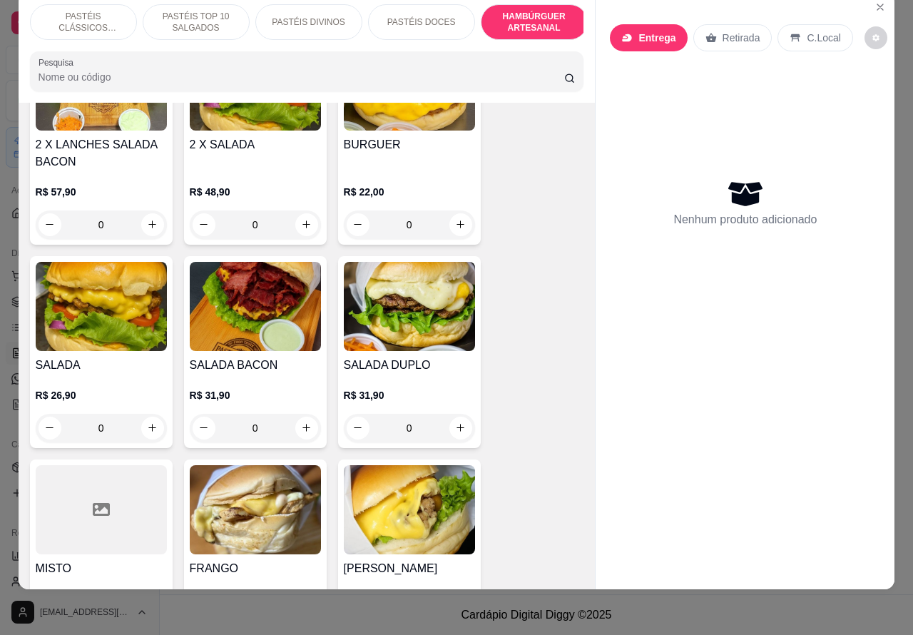
click at [652, 31] on p "Entrega" at bounding box center [657, 38] width 37 height 14
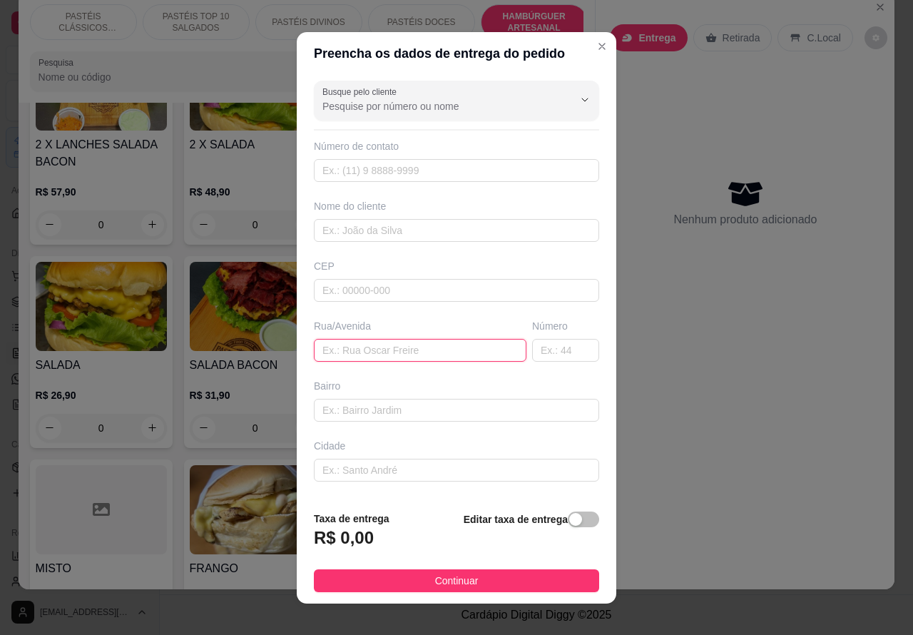
paste input "99659-0411"
type input "9"
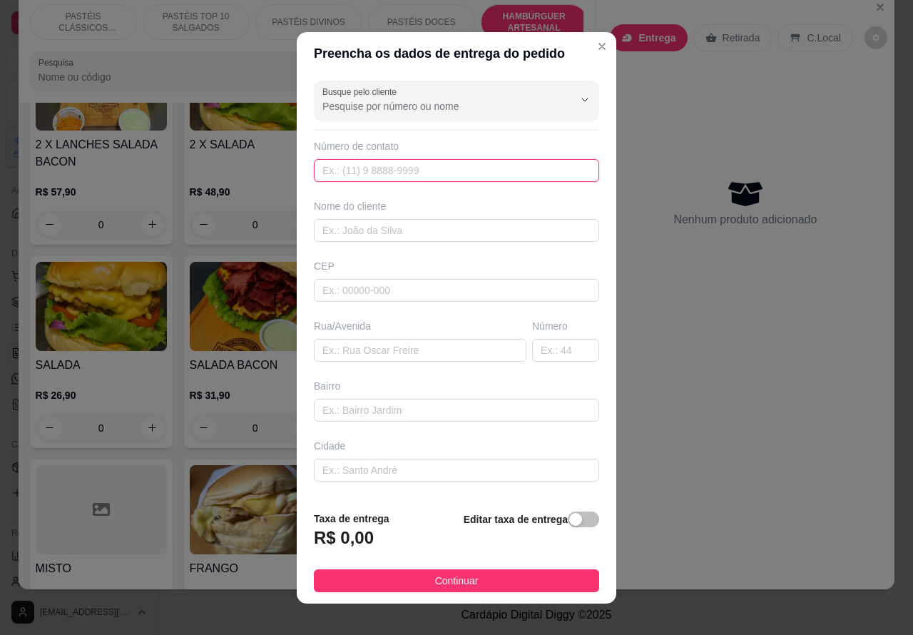
click at [350, 166] on input "text" at bounding box center [456, 170] width 285 height 23
paste input "99659-0411"
type input "99659-0411"
click at [569, 521] on div "button" at bounding box center [575, 519] width 13 height 13
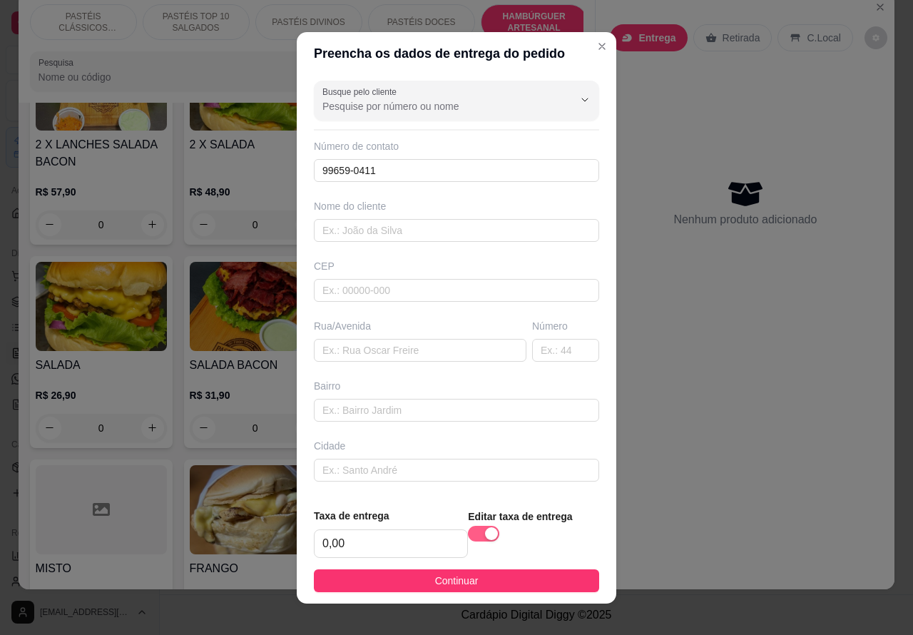
click at [468, 530] on span "button" at bounding box center [483, 534] width 31 height 16
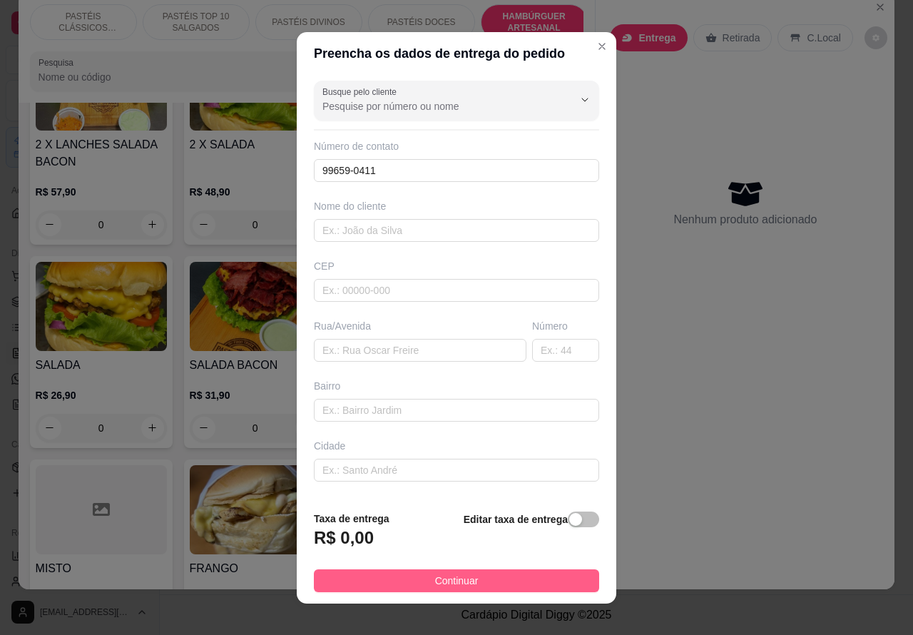
click at [497, 587] on button "Continuar" at bounding box center [456, 580] width 285 height 23
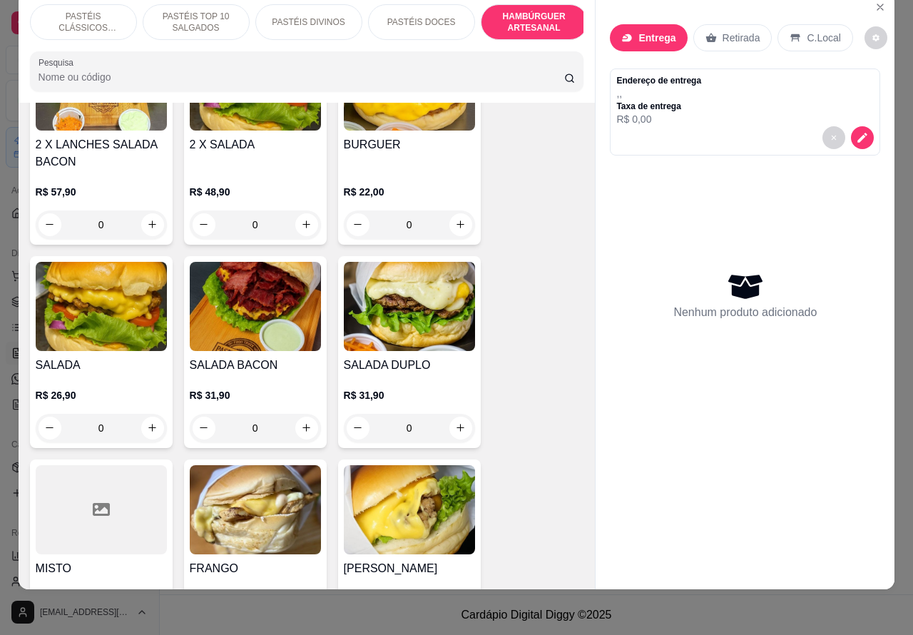
click at [293, 415] on div "0" at bounding box center [255, 428] width 131 height 29
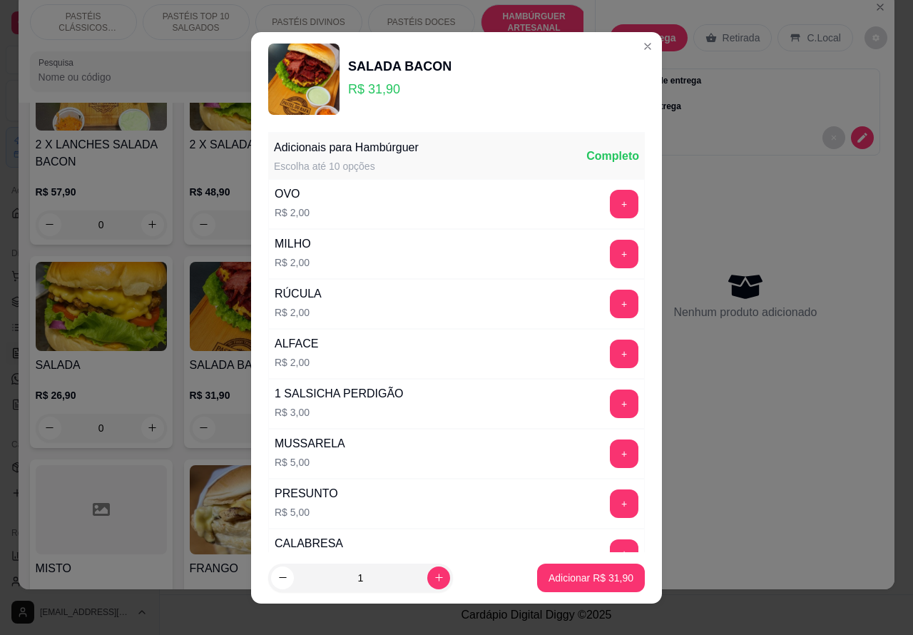
click at [557, 578] on p "Adicionar R$ 31,90" at bounding box center [591, 578] width 85 height 14
type input "1"
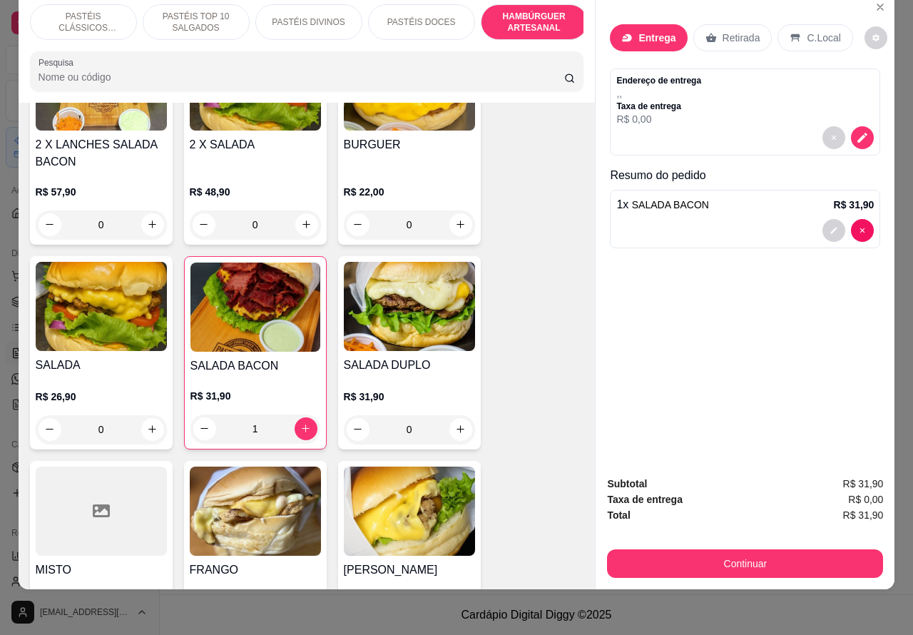
click at [696, 81] on div "Endereço de entrega , , Taxa de entrega R$ 0,00" at bounding box center [746, 100] width 258 height 51
click at [861, 131] on icon "decrease-product-quantity" at bounding box center [863, 137] width 12 height 12
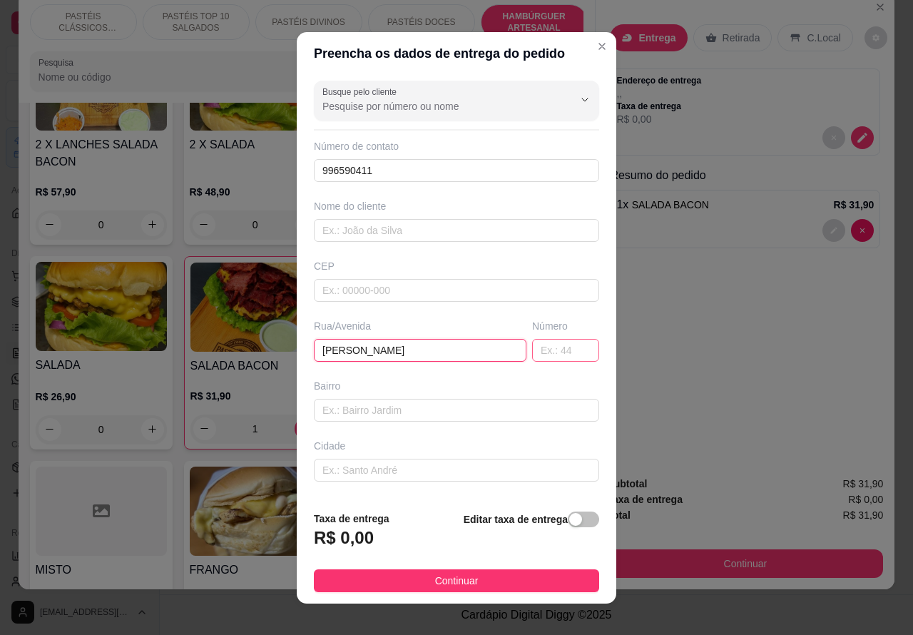
type input "[PERSON_NAME]"
click at [539, 347] on input "text" at bounding box center [565, 350] width 67 height 23
type input "106"
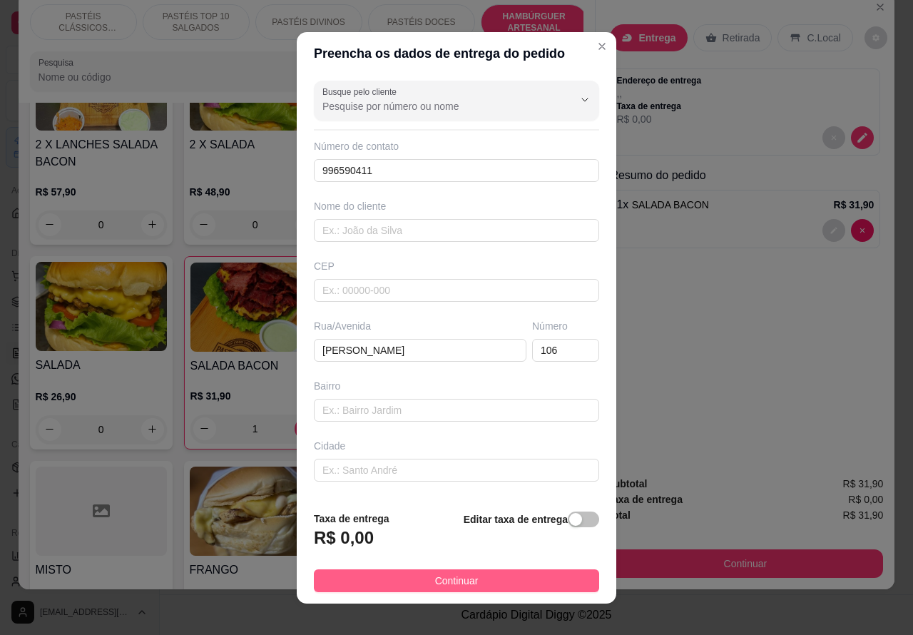
click at [436, 586] on span "Continuar" at bounding box center [457, 581] width 44 height 16
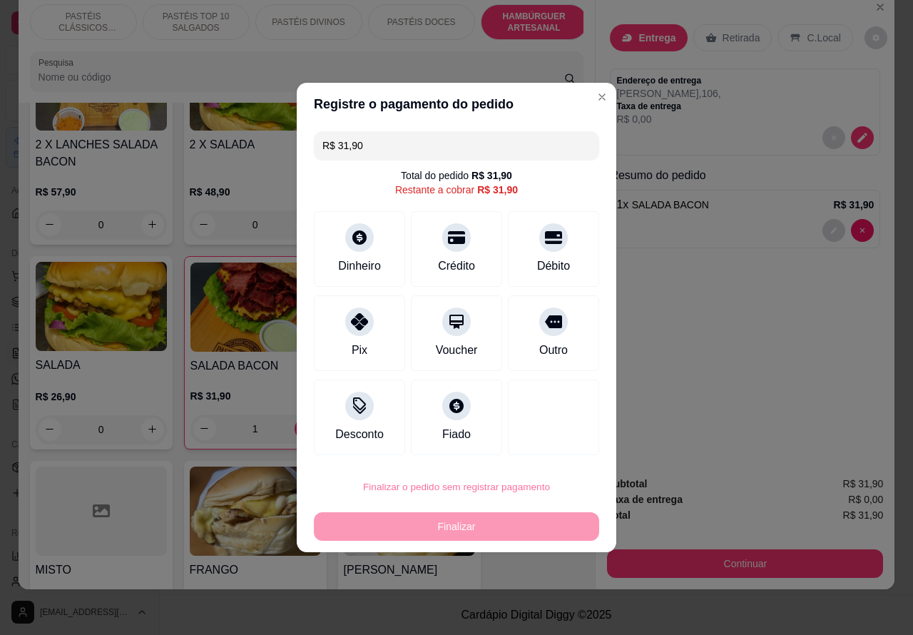
click at [555, 436] on button "Confirmar" at bounding box center [541, 447] width 53 height 22
type input "0"
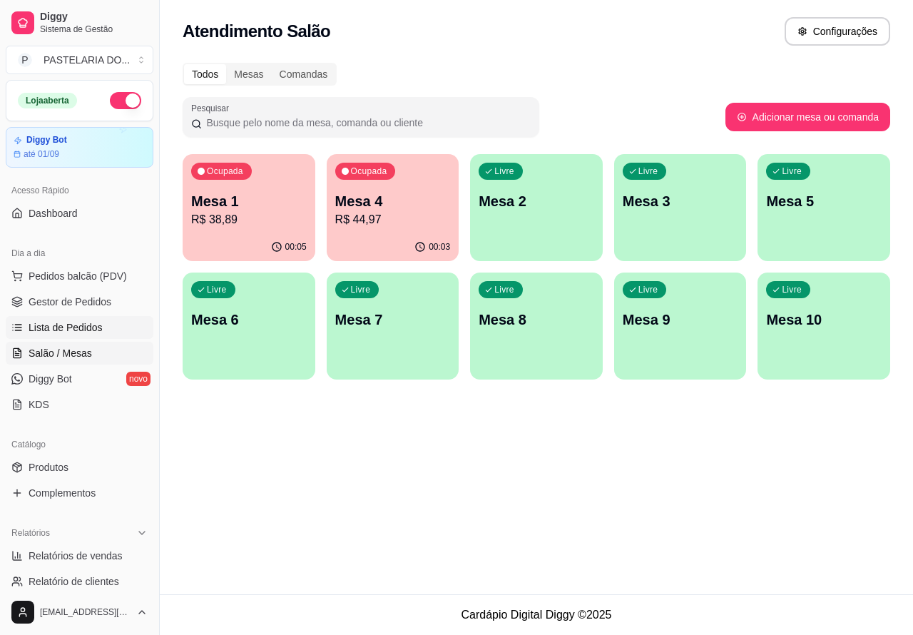
click at [97, 327] on span "Lista de Pedidos" at bounding box center [66, 327] width 74 height 14
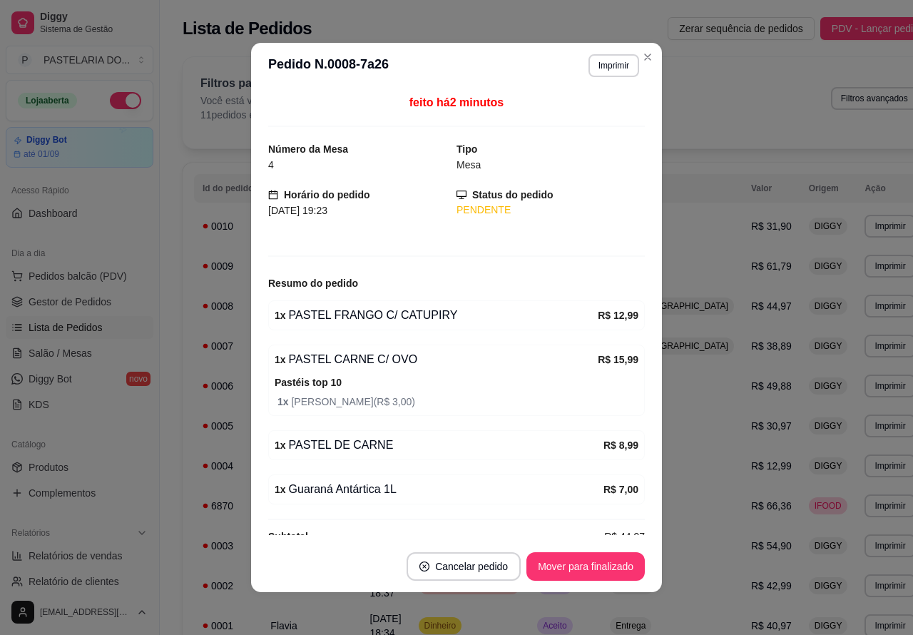
click at [641, 63] on button "Close" at bounding box center [648, 57] width 23 height 23
click at [639, 59] on div "Filtros para pedidos Você está vendo os pedidos de hoje. 11 pedidos encontrados…" at bounding box center [560, 102] width 754 height 91
click at [640, 59] on div "Filtros para pedidos Você está vendo os pedidos de hoje. 11 pedidos encontrados…" at bounding box center [560, 102] width 754 height 91
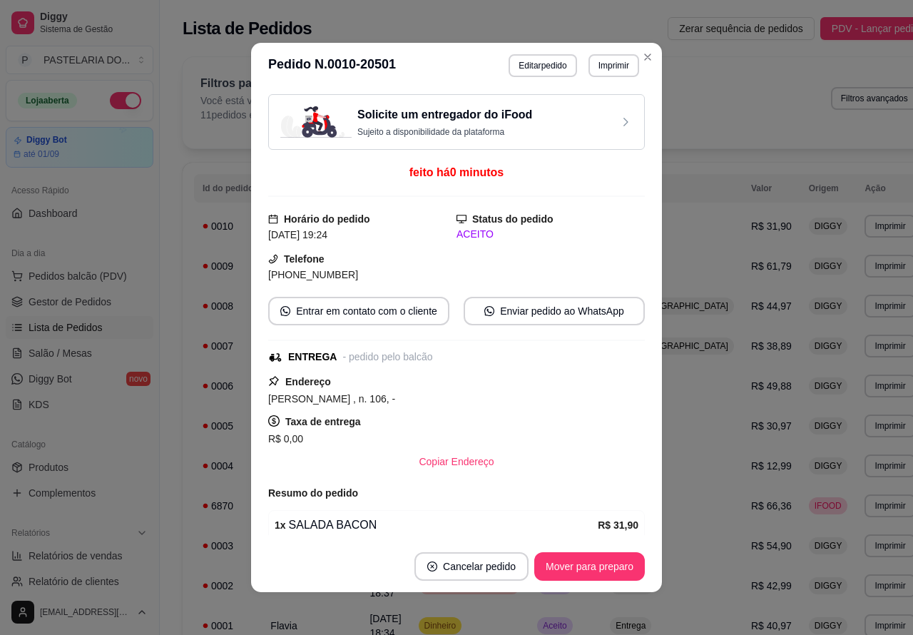
click at [641, 57] on div "Filtros para pedidos Você está vendo os pedidos de hoje. 11 pedidos encontrados…" at bounding box center [560, 102] width 754 height 91
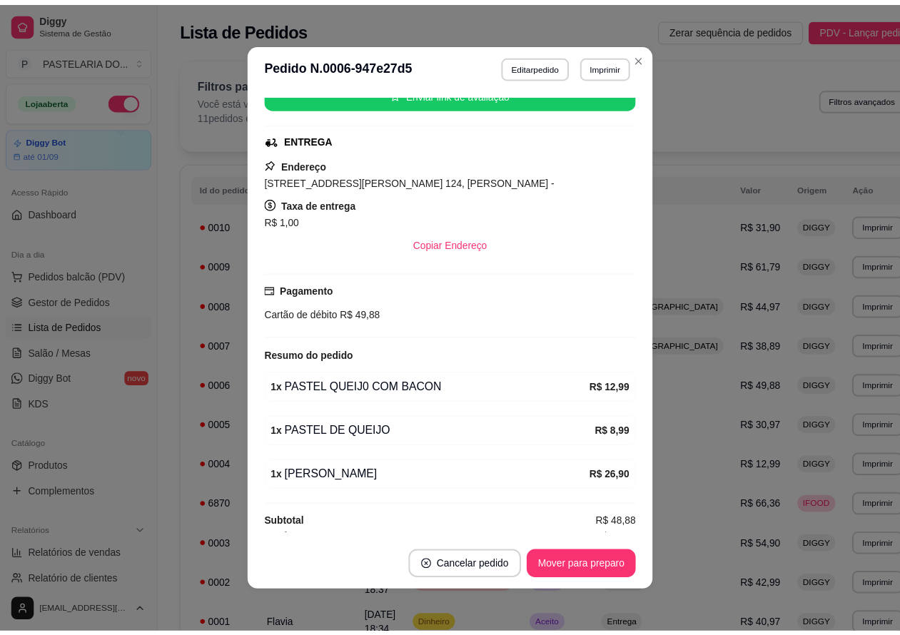
scroll to position [279, 0]
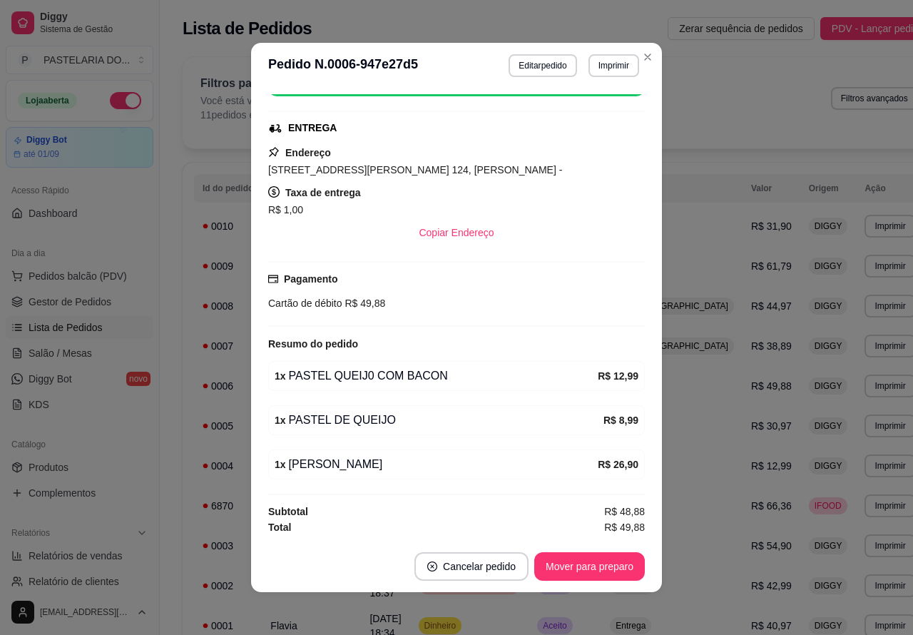
click at [641, 57] on div "Filtros para pedidos Você está vendo os pedidos de hoje. 11 pedidos encontrados…" at bounding box center [560, 102] width 754 height 91
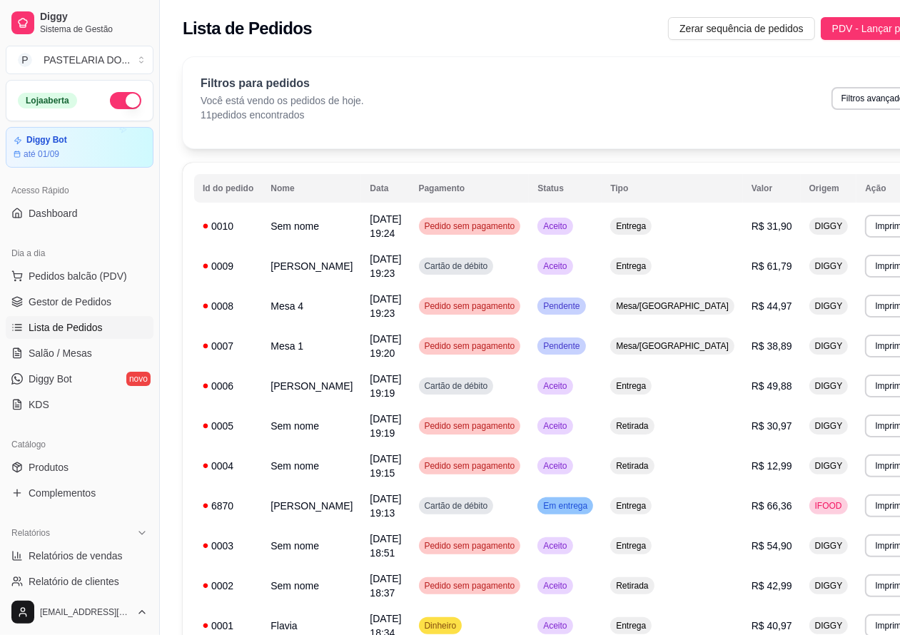
click at [865, 389] on button "Imprimir" at bounding box center [890, 386] width 51 height 23
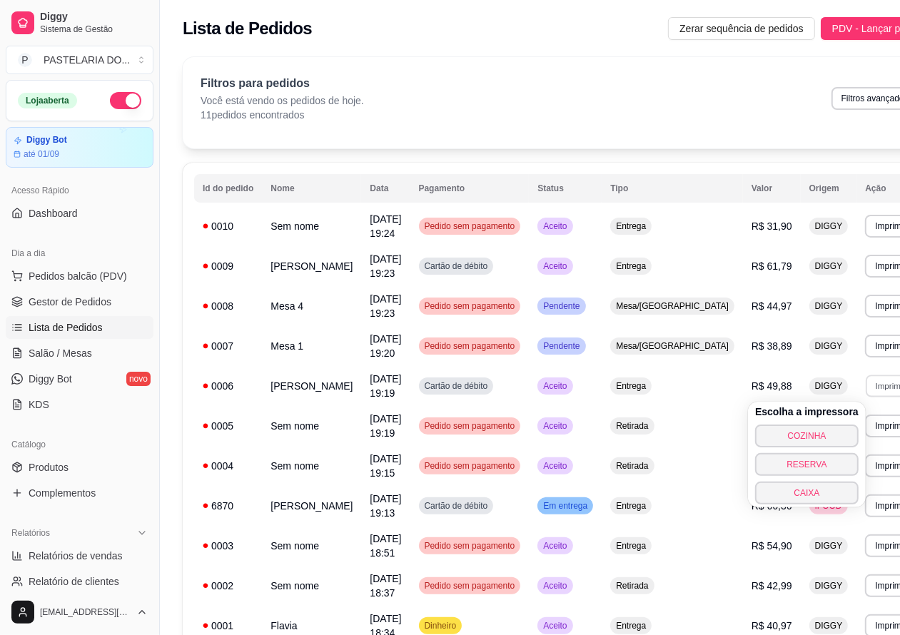
click at [818, 432] on button "COZINHA" at bounding box center [806, 436] width 103 height 23
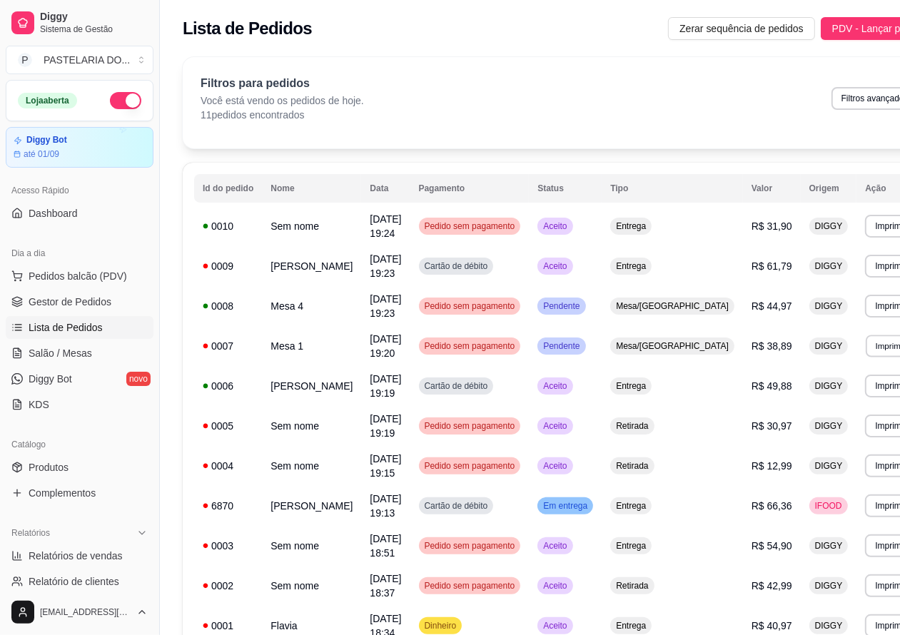
click at [866, 347] on button "Imprimir" at bounding box center [890, 346] width 49 height 22
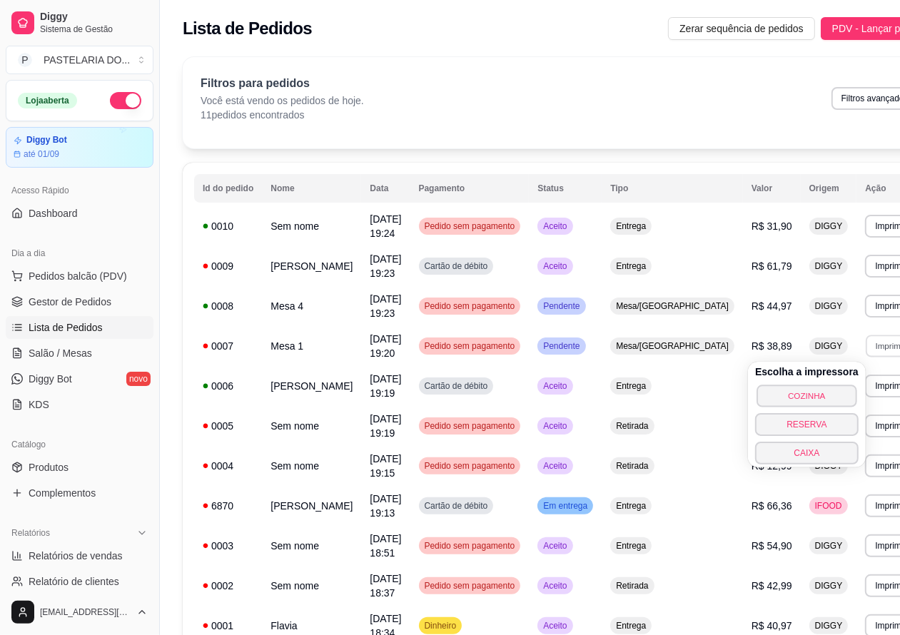
click at [837, 396] on button "COZINHA" at bounding box center [806, 396] width 100 height 22
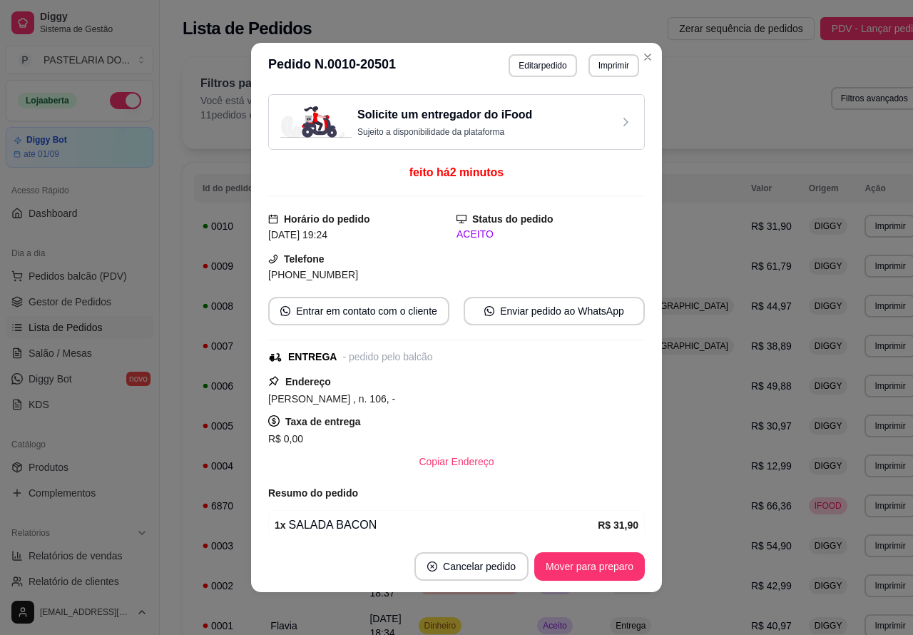
click at [647, 57] on icon "Close" at bounding box center [647, 56] width 11 height 11
click at [641, 57] on div "Filtros para pedidos Você está vendo os pedidos de hoje. 11 pedidos encontrados…" at bounding box center [560, 102] width 754 height 91
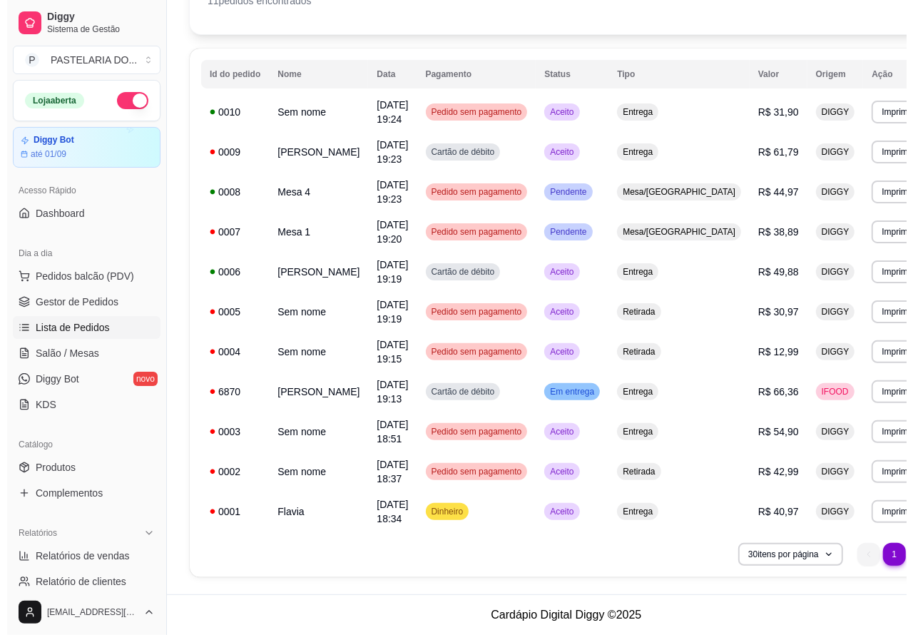
scroll to position [0, 0]
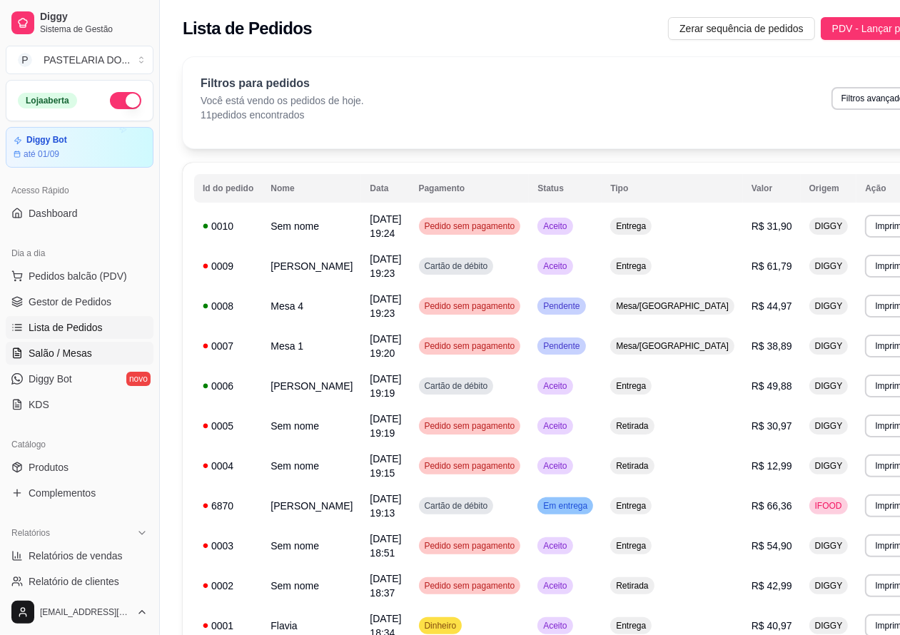
click at [96, 346] on link "Salão / Mesas" at bounding box center [80, 353] width 148 height 23
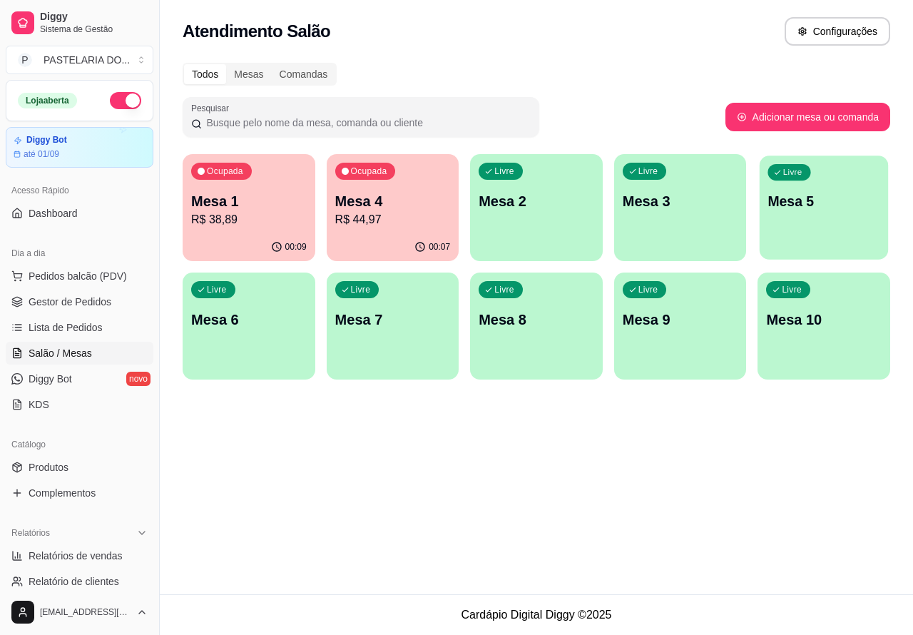
click at [810, 216] on div "Livre Mesa 5" at bounding box center [824, 199] width 128 height 87
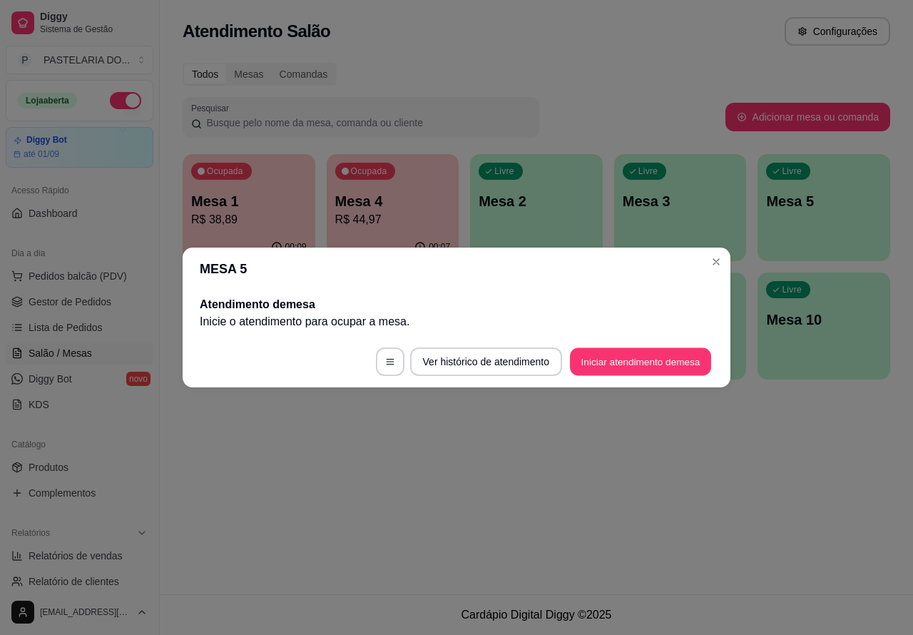
click at [629, 365] on button "Iniciar atendimento de mesa" at bounding box center [640, 362] width 141 height 28
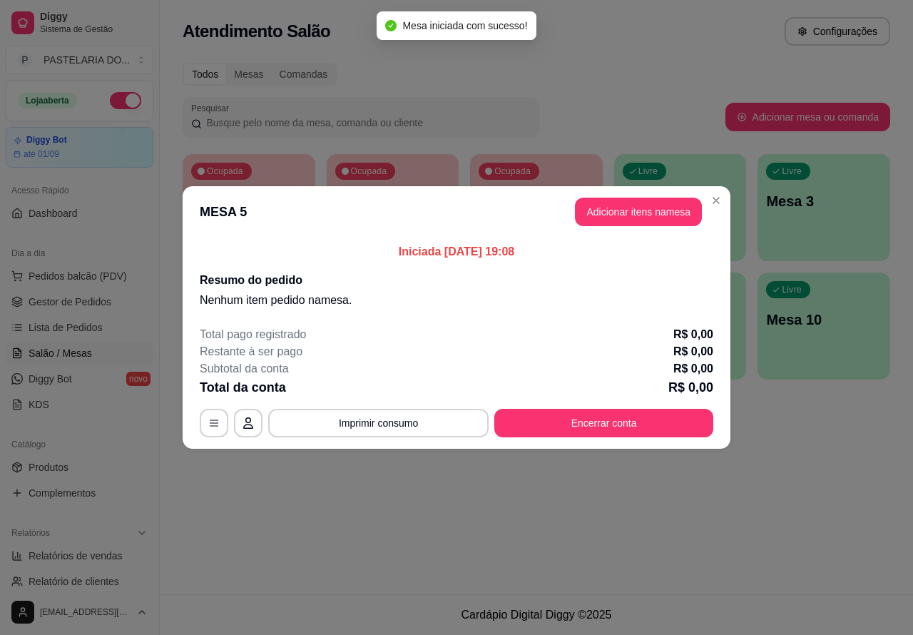
click at [630, 215] on div "Nenhum produto adicionado" at bounding box center [754, 204] width 278 height 288
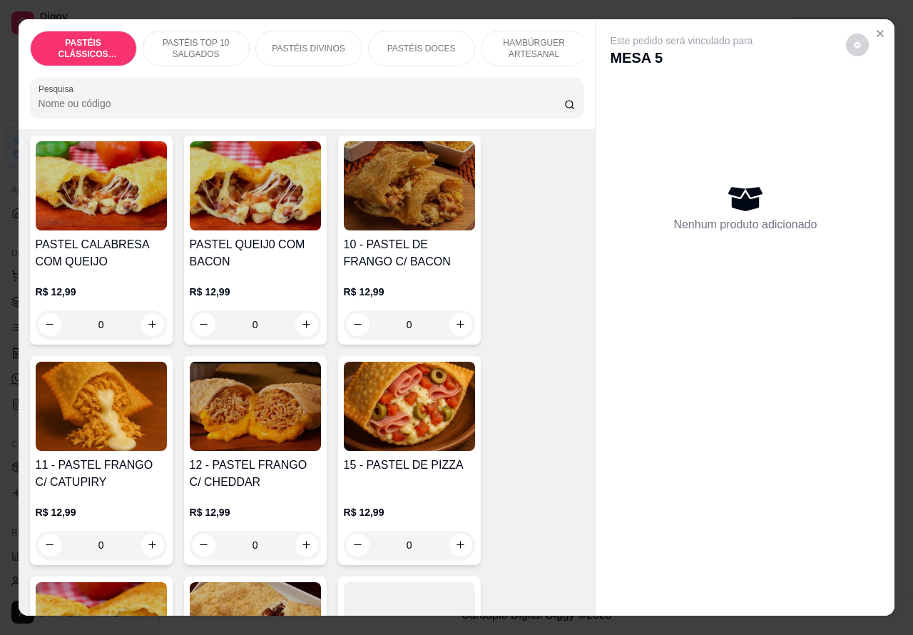
scroll to position [1301, 0]
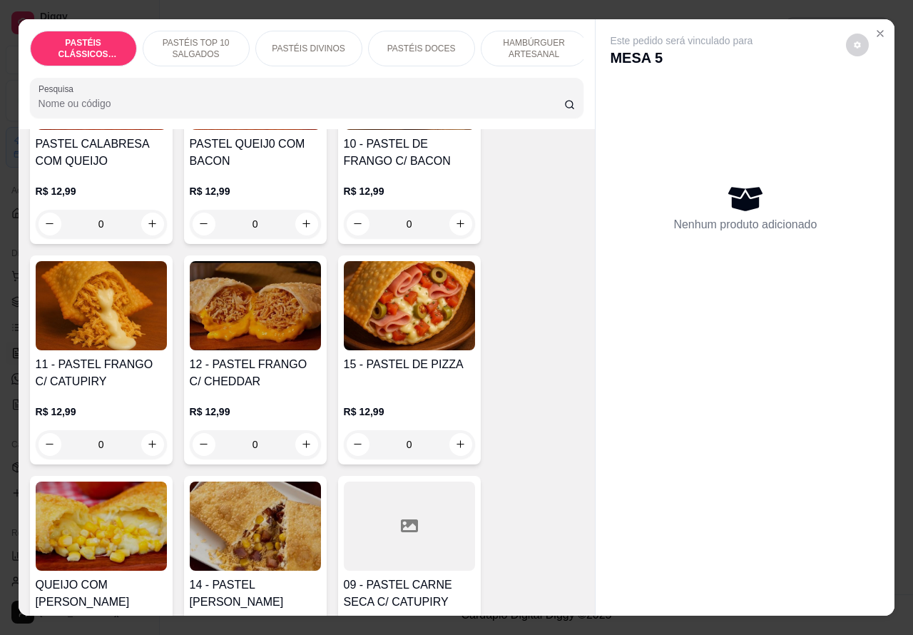
click at [133, 451] on div "0" at bounding box center [101, 444] width 131 height 29
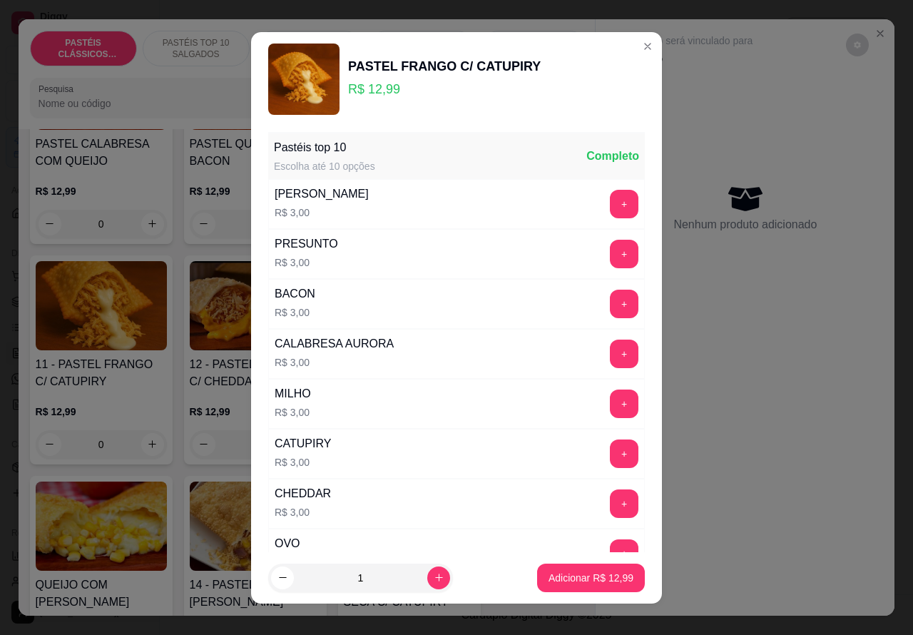
click at [558, 582] on p "Adicionar R$ 12,99" at bounding box center [591, 578] width 85 height 14
type input "1"
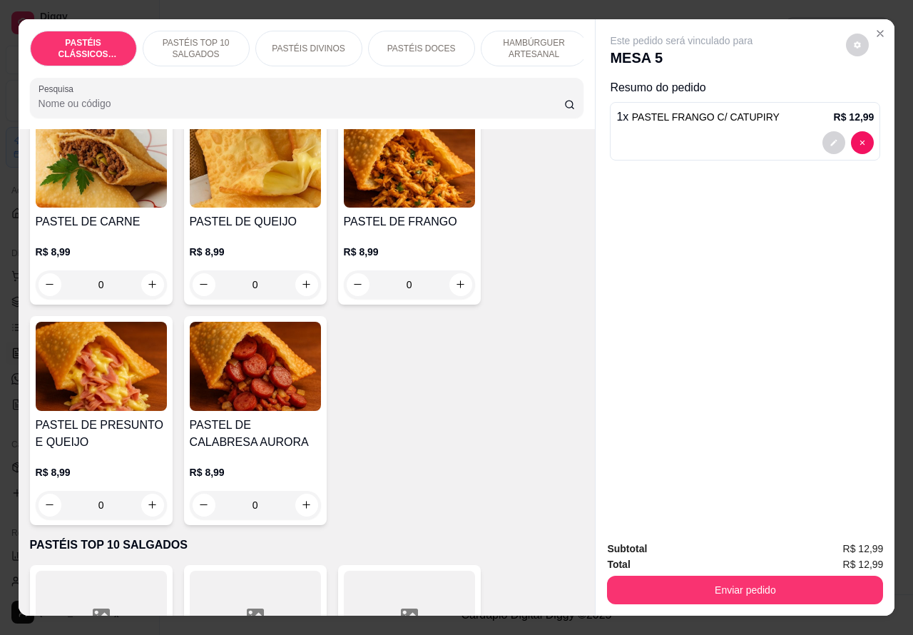
scroll to position [148, 0]
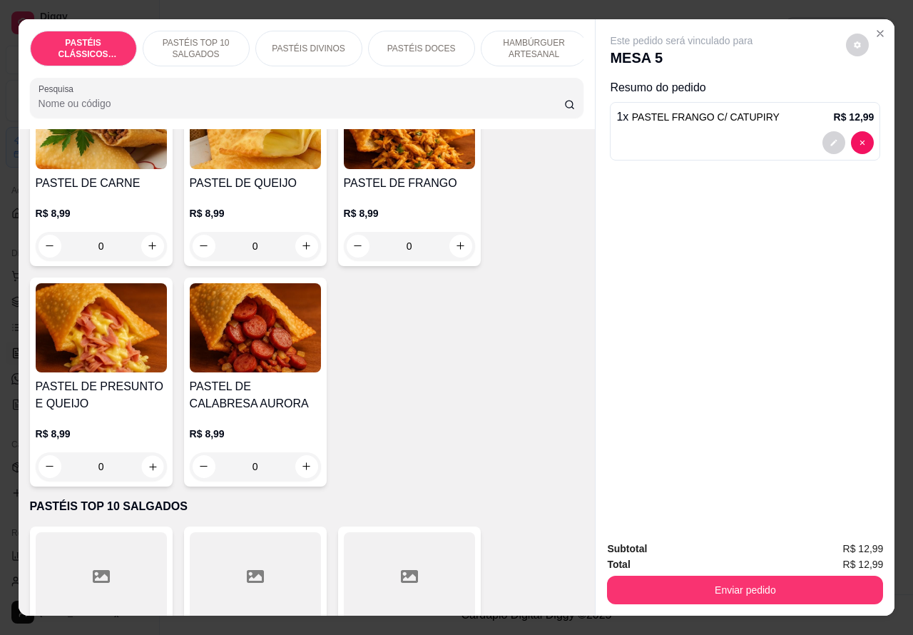
click at [149, 470] on icon "increase-product-quantity" at bounding box center [152, 466] width 7 height 7
type input "1"
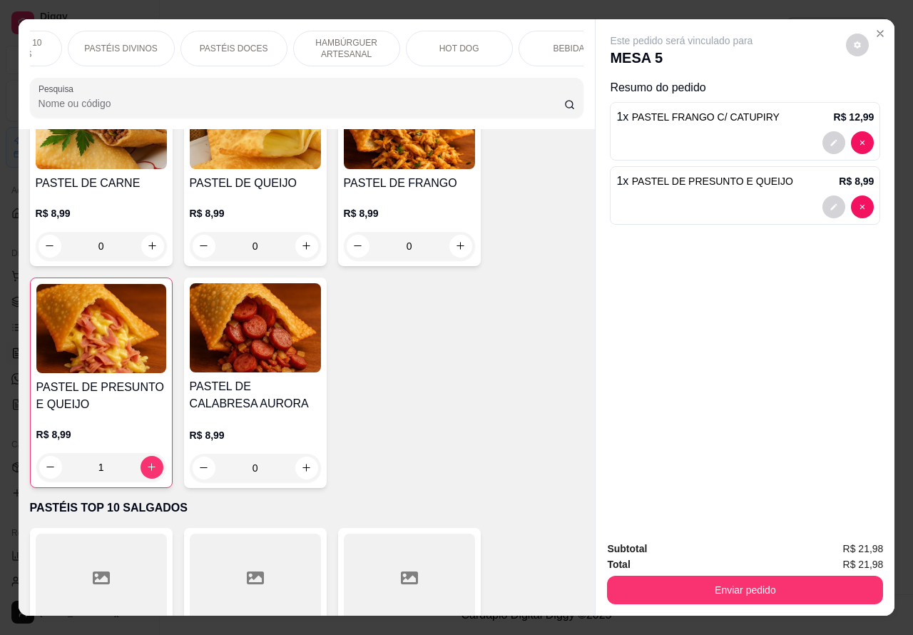
scroll to position [0, 193]
click at [455, 43] on p "HOT DOG" at bounding box center [455, 48] width 40 height 11
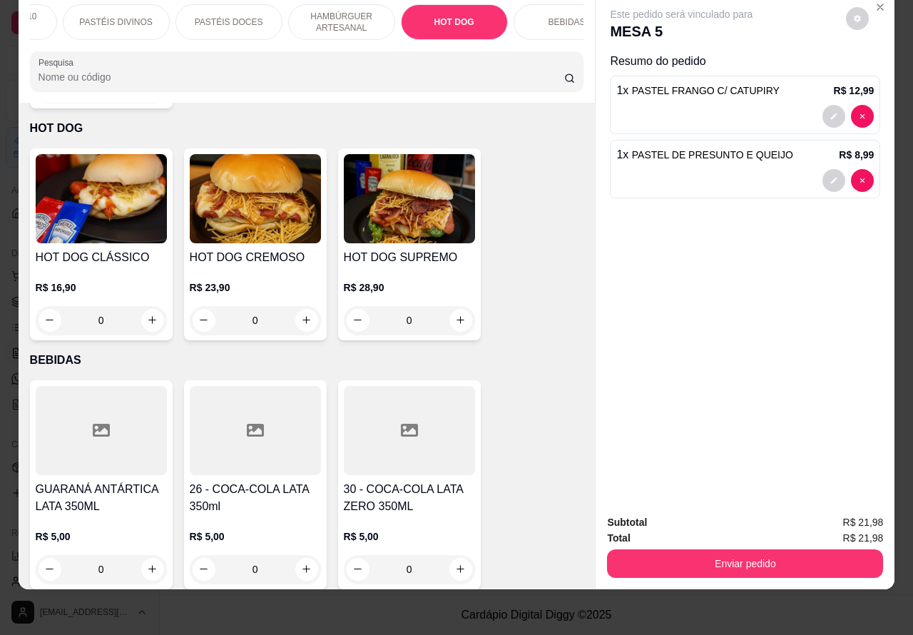
click at [271, 208] on img at bounding box center [255, 198] width 131 height 89
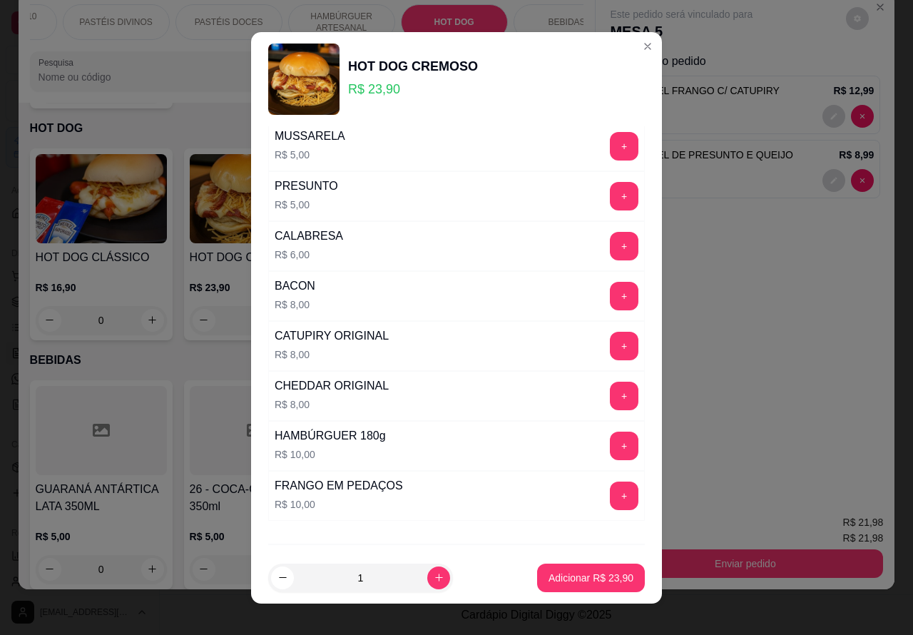
scroll to position [387, 0]
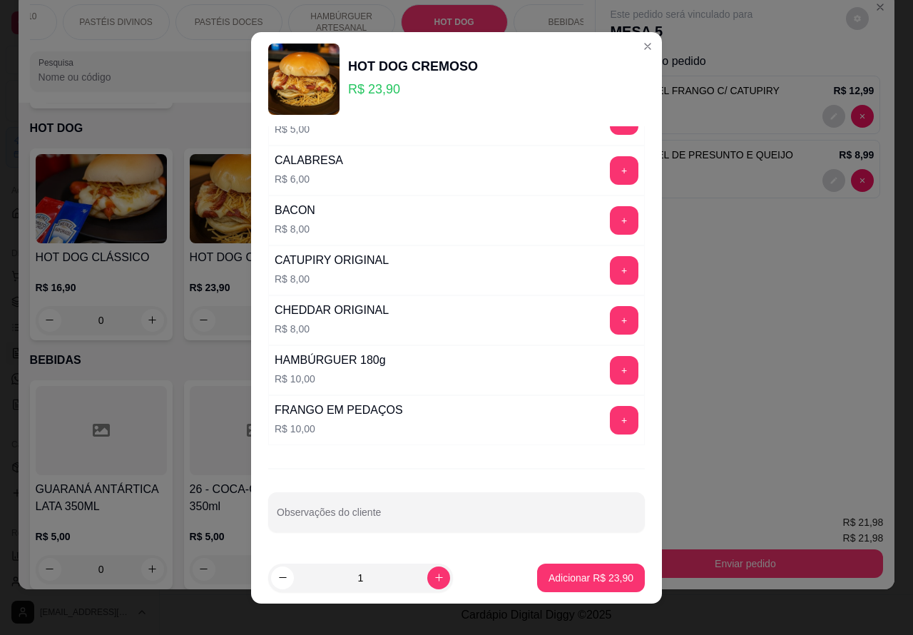
click at [409, 515] on input "Observações do cliente" at bounding box center [457, 518] width 360 height 14
type input """""SEM SALADA"""""""""
click at [580, 576] on p "Adicionar R$ 23,90" at bounding box center [591, 578] width 83 height 14
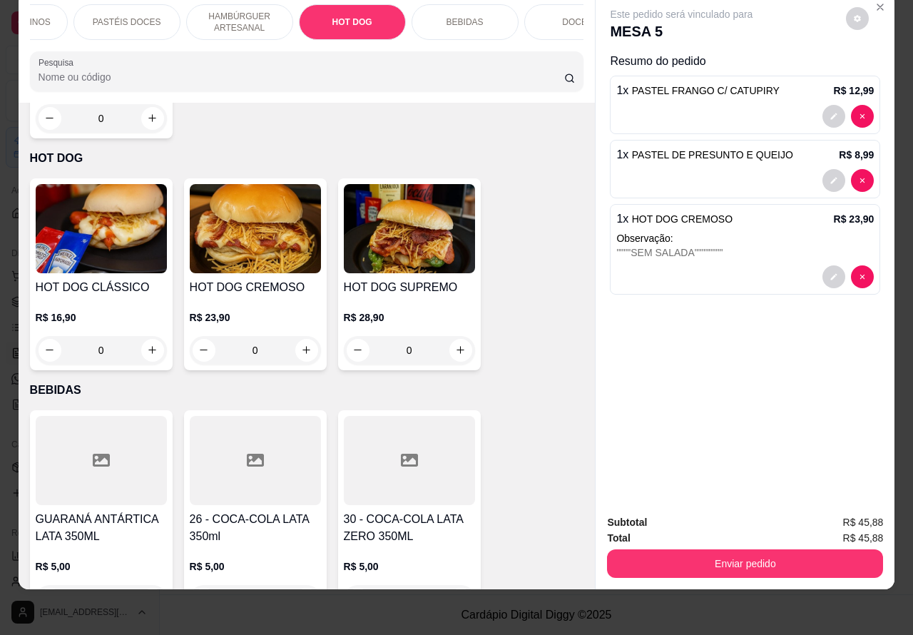
scroll to position [0, 284]
click at [265, 12] on p "HAMBÚRGUER ARTESANAL" at bounding box center [250, 22] width 83 height 23
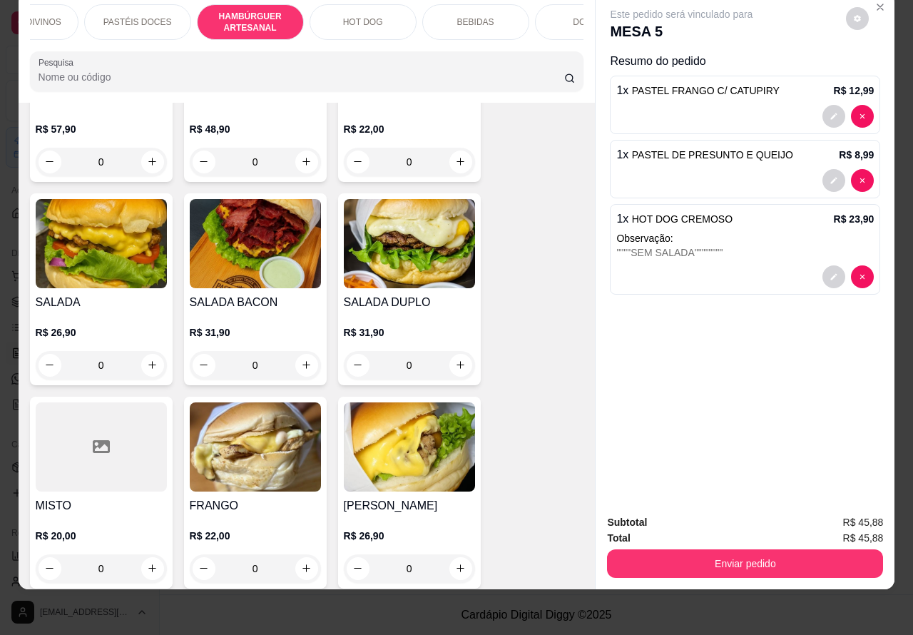
scroll to position [3412, 0]
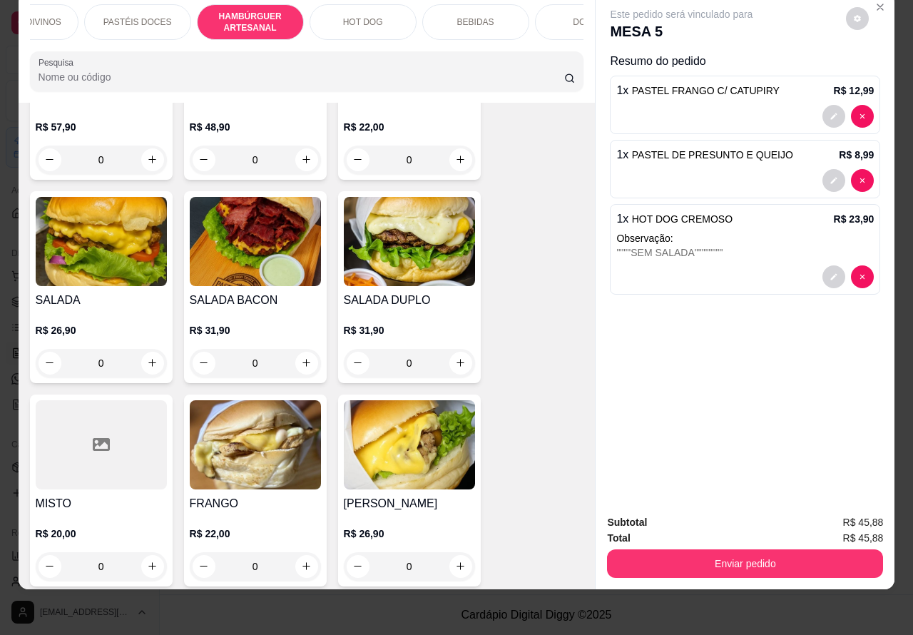
click at [425, 250] on img at bounding box center [409, 241] width 131 height 89
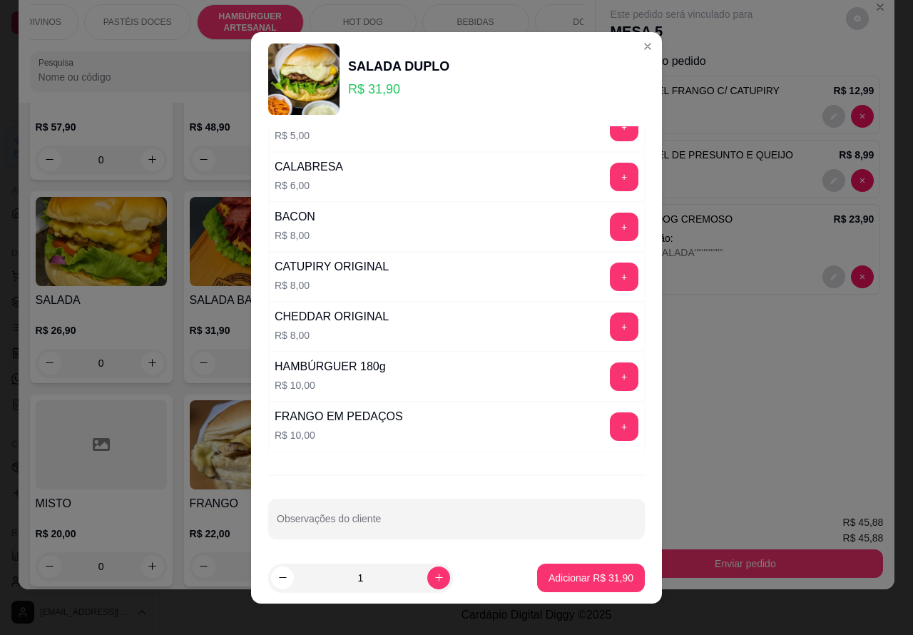
scroll to position [380, 0]
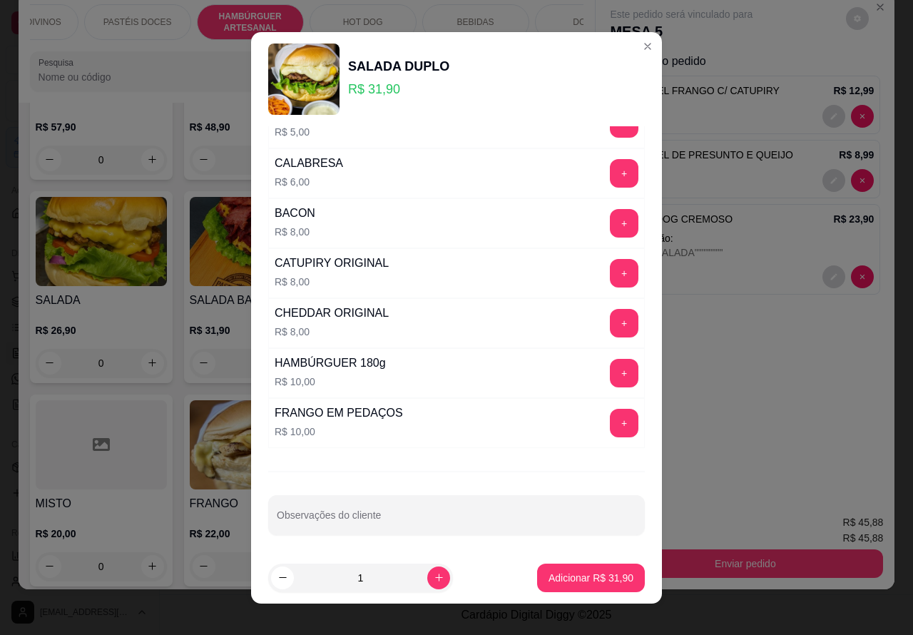
click at [610, 429] on button "+" at bounding box center [624, 423] width 29 height 29
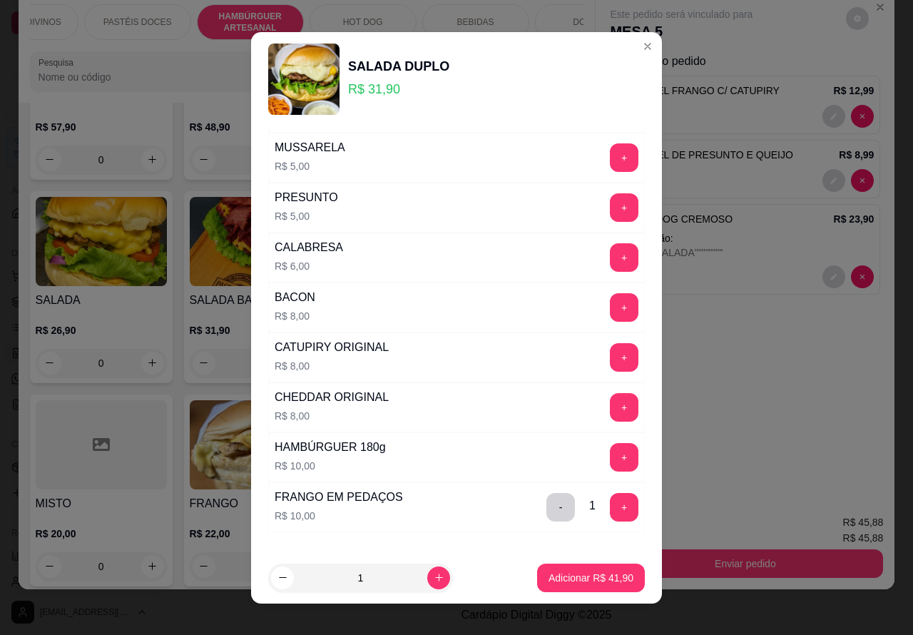
scroll to position [295, 0]
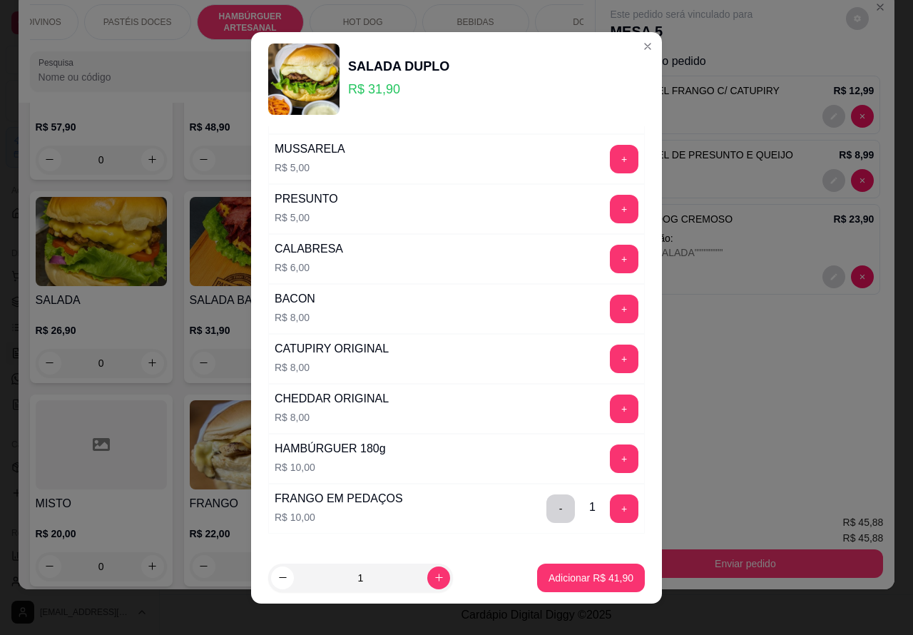
click at [610, 365] on button "+" at bounding box center [624, 359] width 29 height 29
click at [562, 579] on p "Adicionar R$ 49,90" at bounding box center [591, 578] width 85 height 14
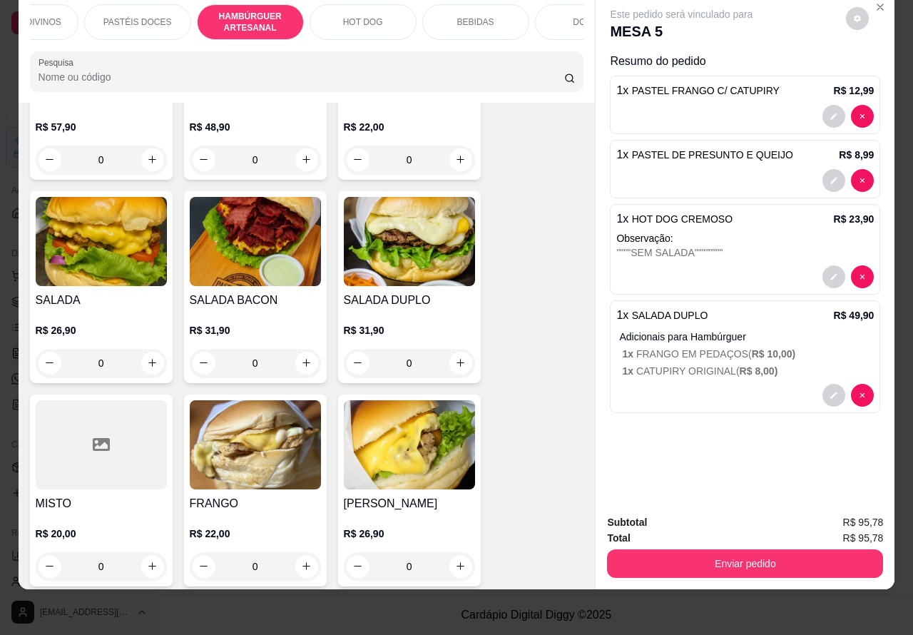
scroll to position [0, 343]
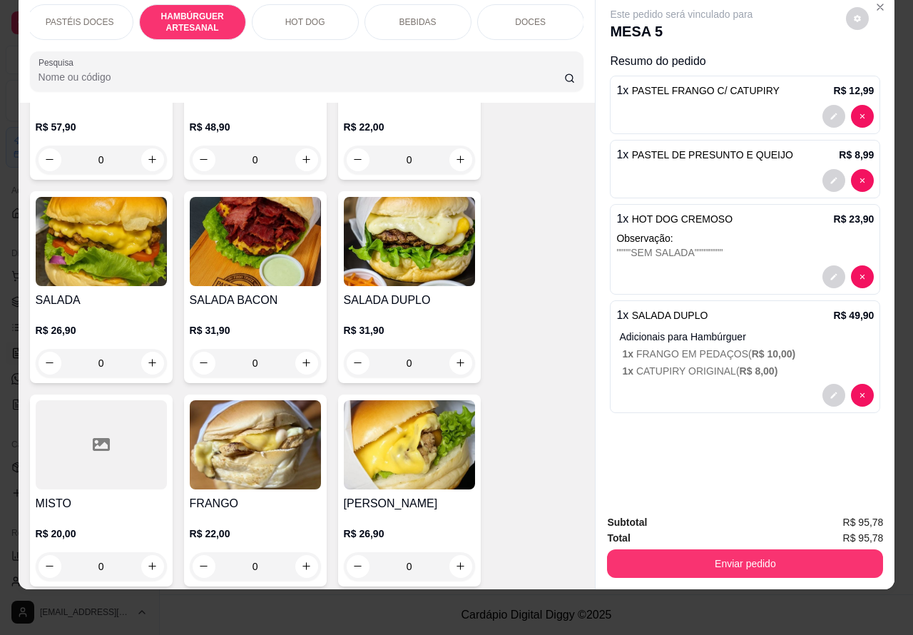
click at [414, 16] on p "BEBIDAS" at bounding box center [418, 21] width 37 height 11
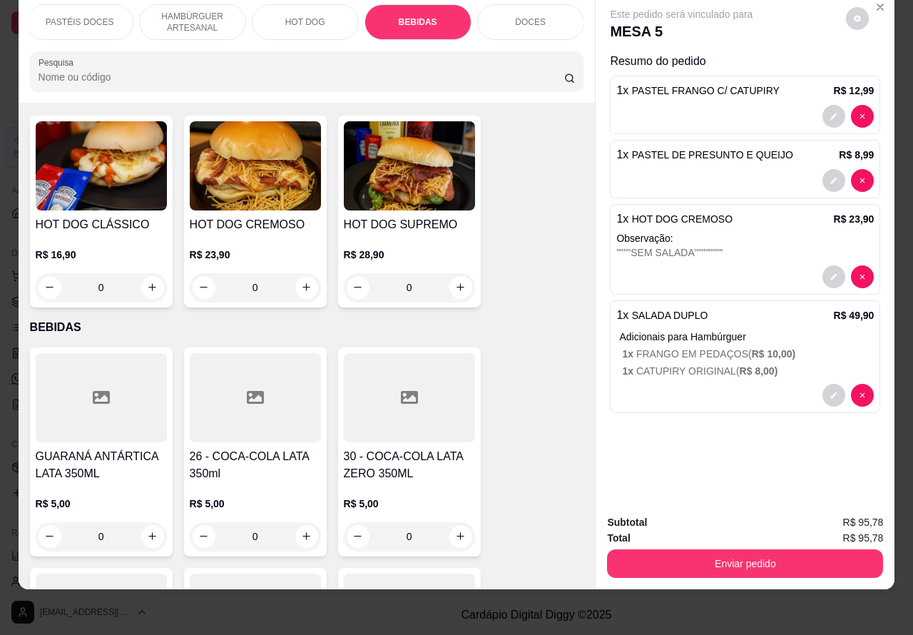
scroll to position [4526, 0]
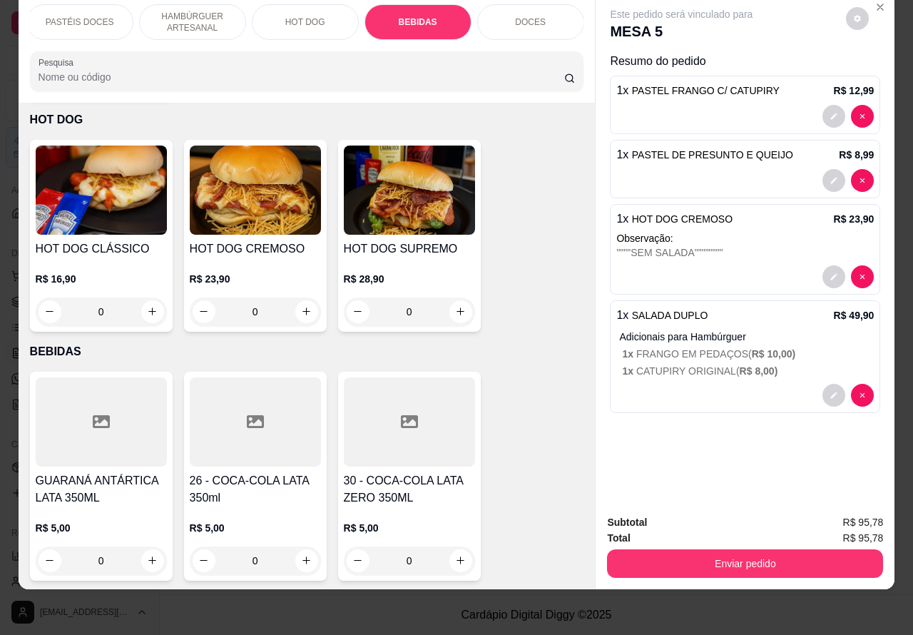
click at [521, 16] on p "DOCES" at bounding box center [530, 21] width 31 height 11
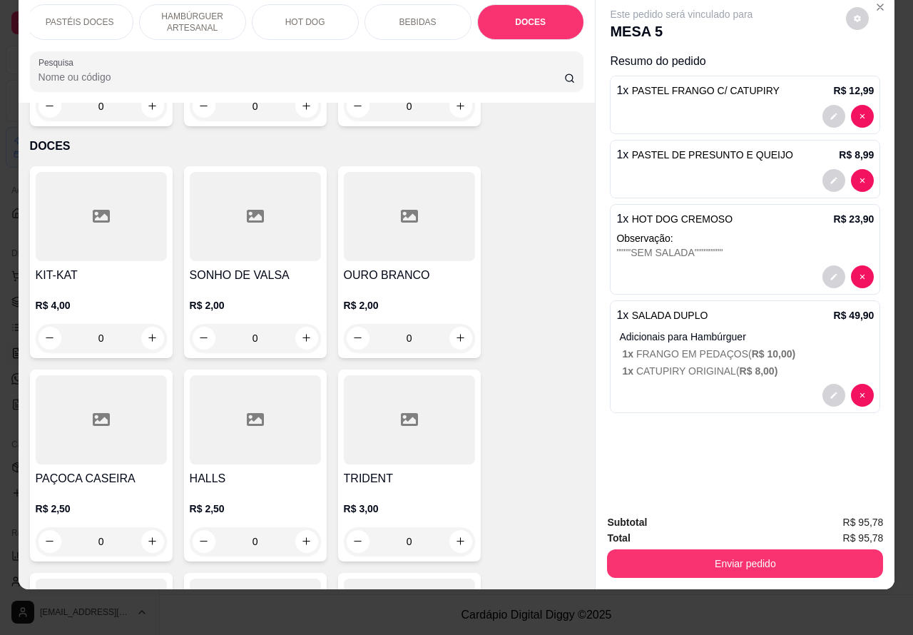
click at [430, 11] on div "BEBIDAS" at bounding box center [418, 22] width 107 height 36
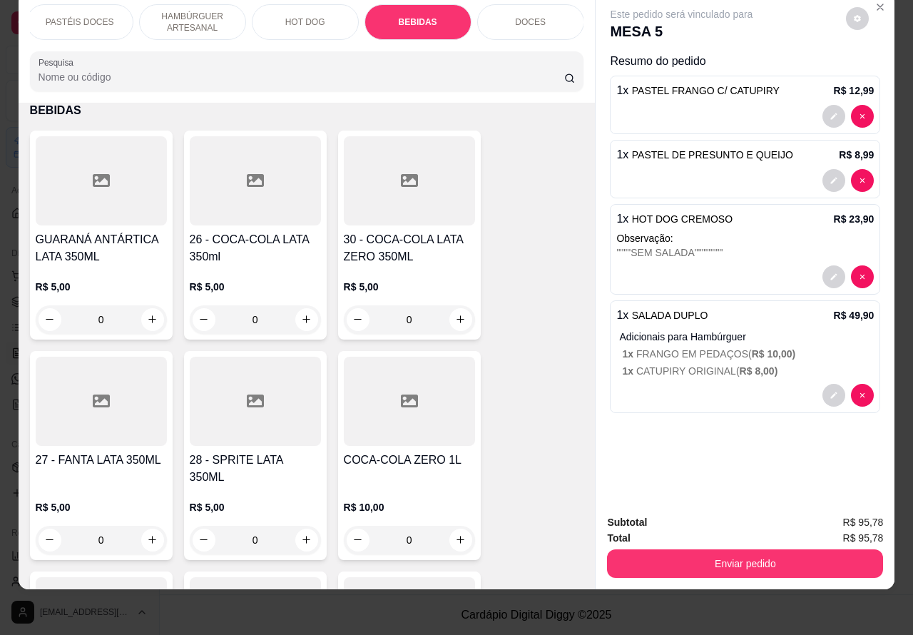
scroll to position [4697, 0]
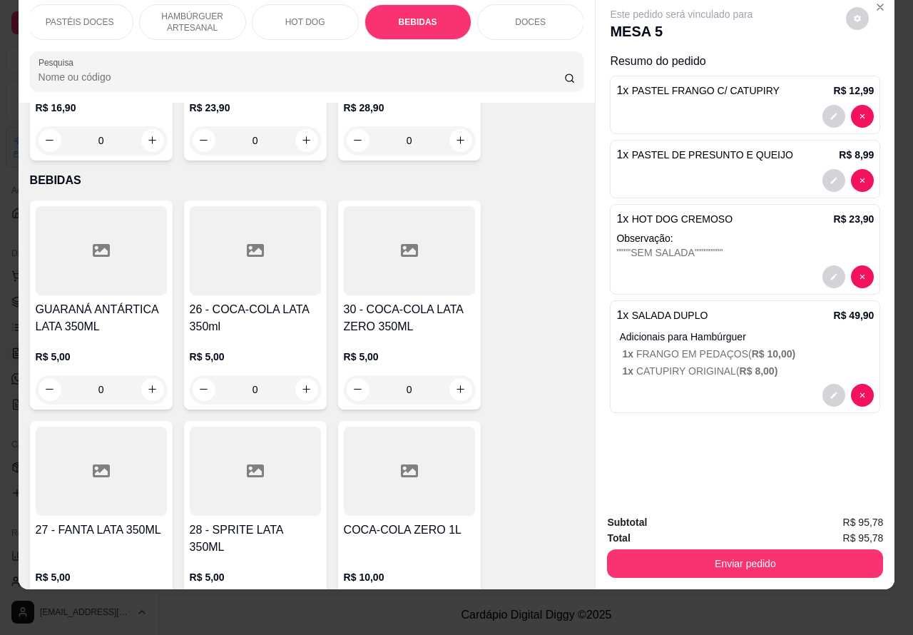
click at [683, 554] on button "Enviar pedido" at bounding box center [745, 563] width 276 height 29
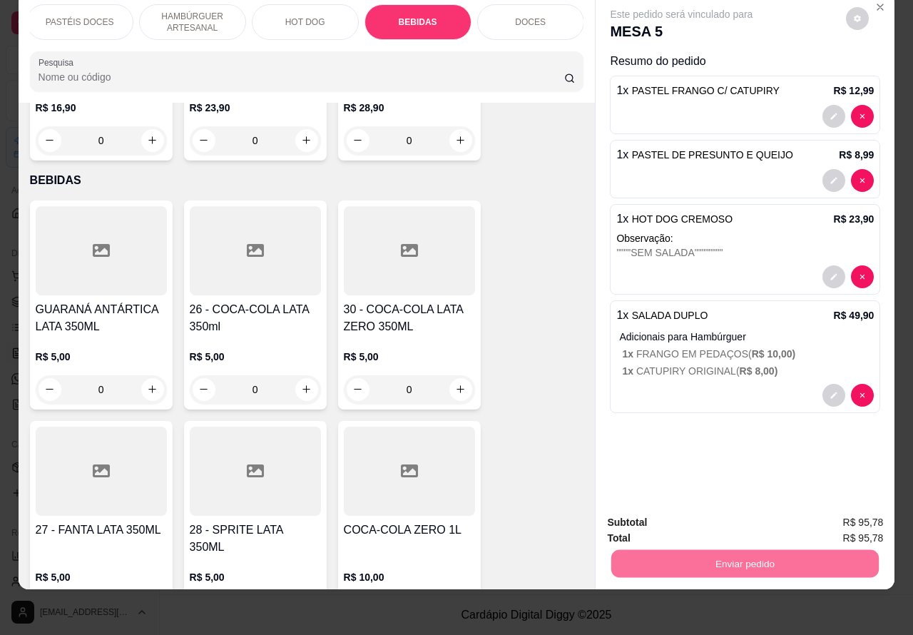
click at [828, 517] on button "Sim, quero registrar" at bounding box center [832, 515] width 106 height 27
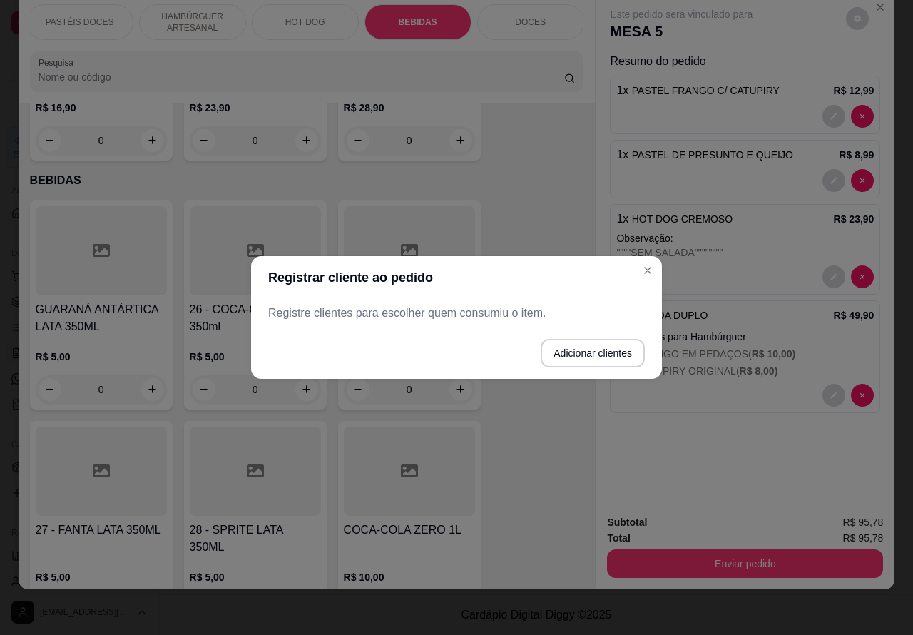
click at [647, 270] on div at bounding box center [746, 276] width 258 height 23
click at [756, 549] on button "Enviar pedido" at bounding box center [745, 563] width 276 height 29
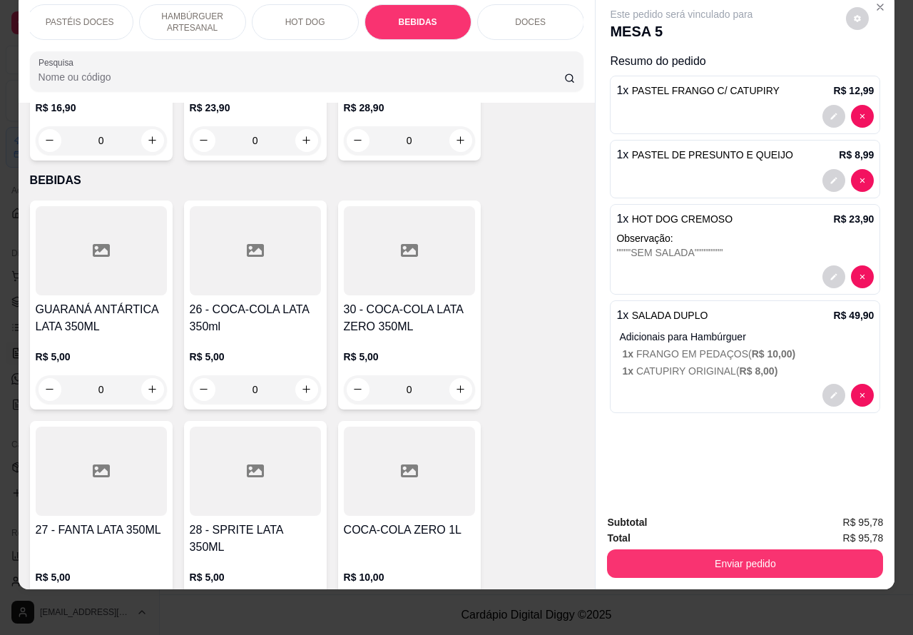
click at [706, 554] on button "Enviar pedido" at bounding box center [745, 563] width 276 height 29
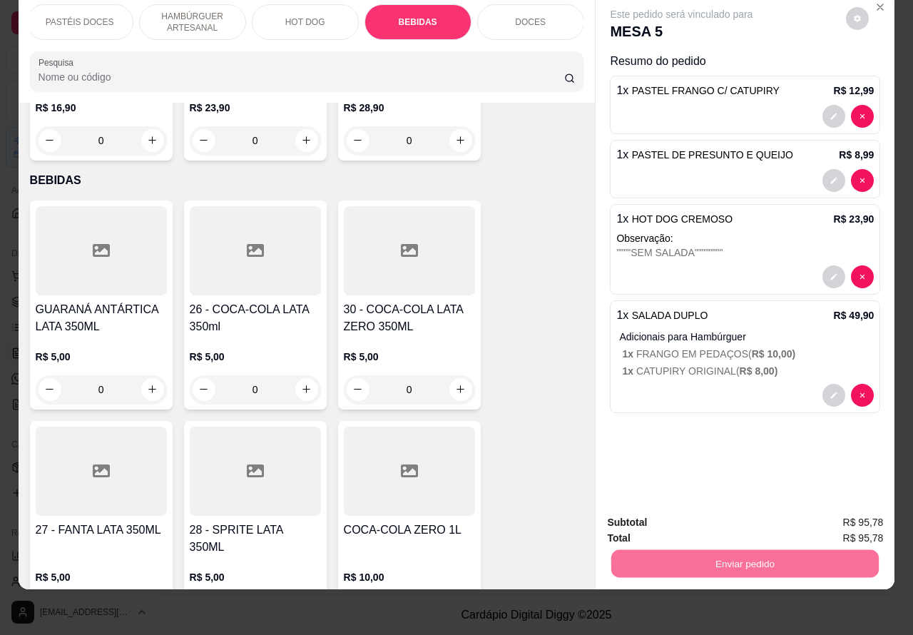
click at [828, 519] on button "Sim, quero registrar" at bounding box center [832, 515] width 106 height 27
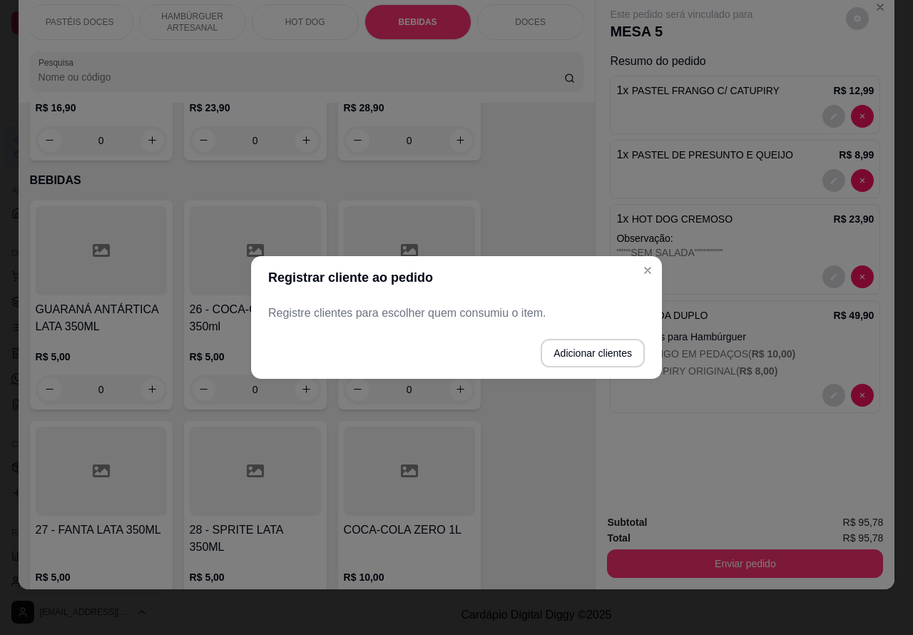
click at [647, 270] on div at bounding box center [746, 276] width 258 height 23
click at [718, 555] on button "Enviar pedido" at bounding box center [745, 563] width 276 height 29
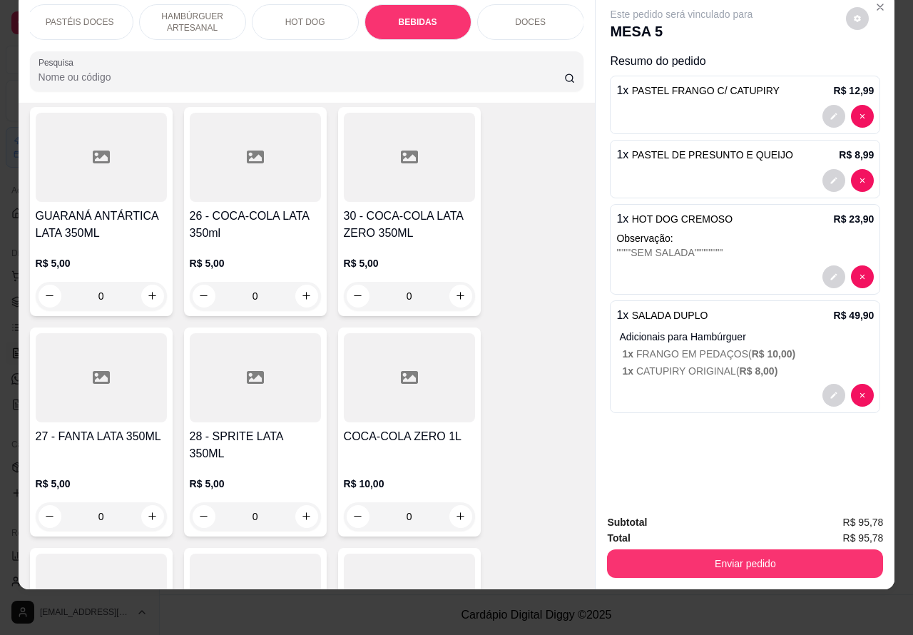
click at [691, 552] on button "Enviar pedido" at bounding box center [745, 563] width 276 height 29
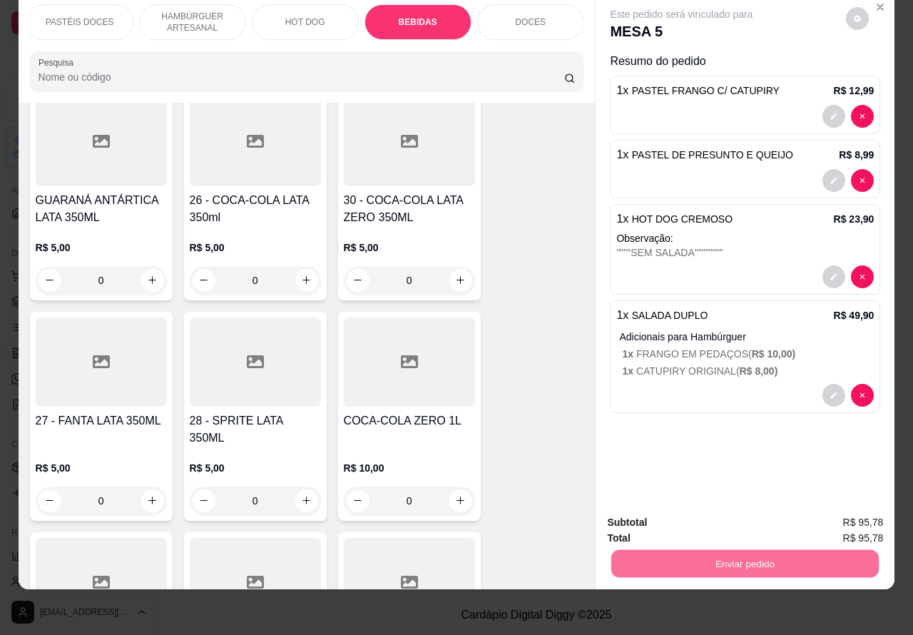
click at [667, 518] on button "Não registrar e enviar pedido" at bounding box center [697, 515] width 144 height 26
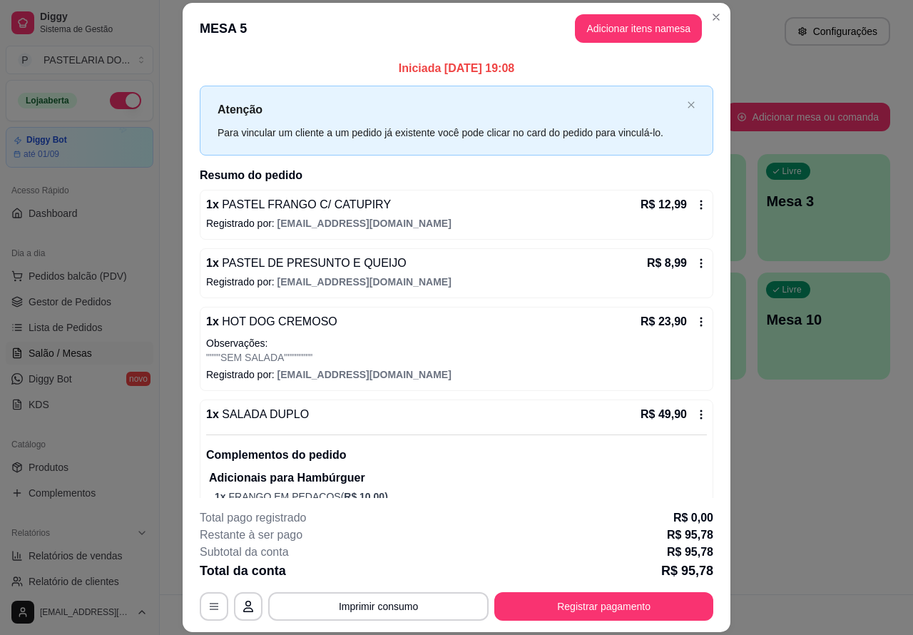
click at [805, 527] on div "Atendimento Salão Configurações Todos Mesas Comandas Pesquisar Adicionar mesa o…" at bounding box center [537, 297] width 754 height 594
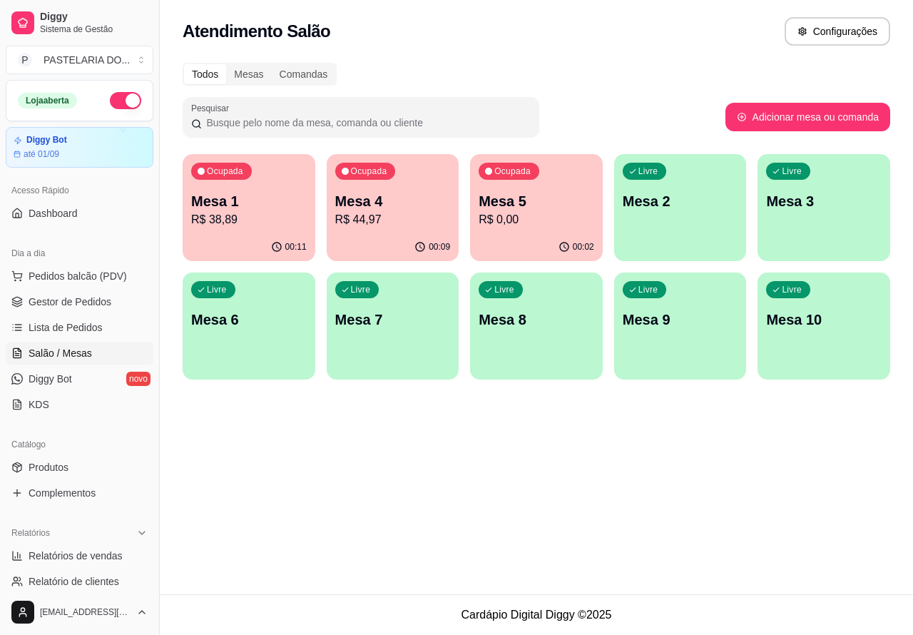
click at [564, 201] on p "Mesa 5" at bounding box center [537, 201] width 116 height 20
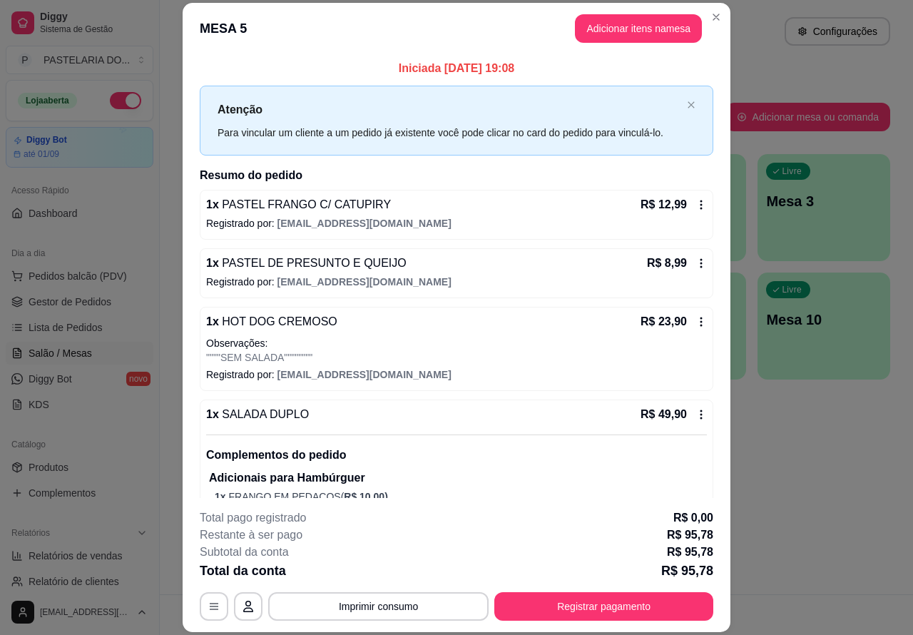
scroll to position [56, 0]
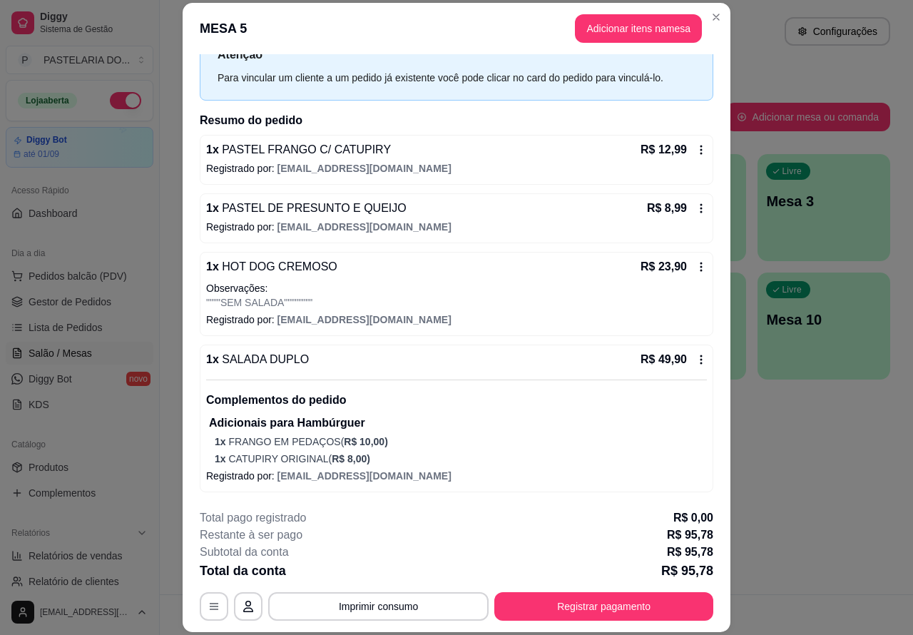
click at [789, 470] on div "Atendimento Salão Configurações Todos Mesas Comandas Pesquisar Adicionar mesa o…" at bounding box center [537, 297] width 754 height 594
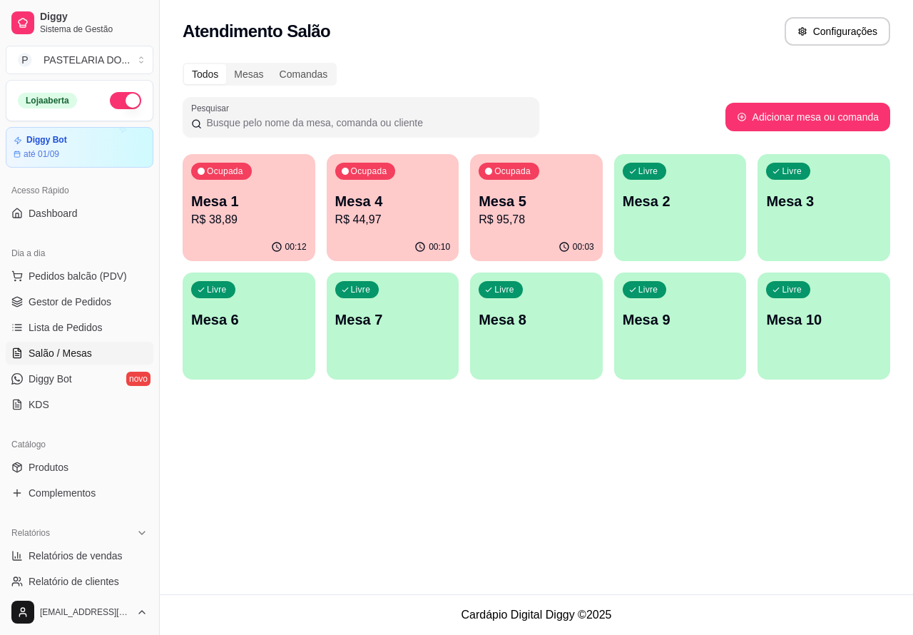
click at [265, 213] on p "R$ 38,89" at bounding box center [249, 219] width 116 height 17
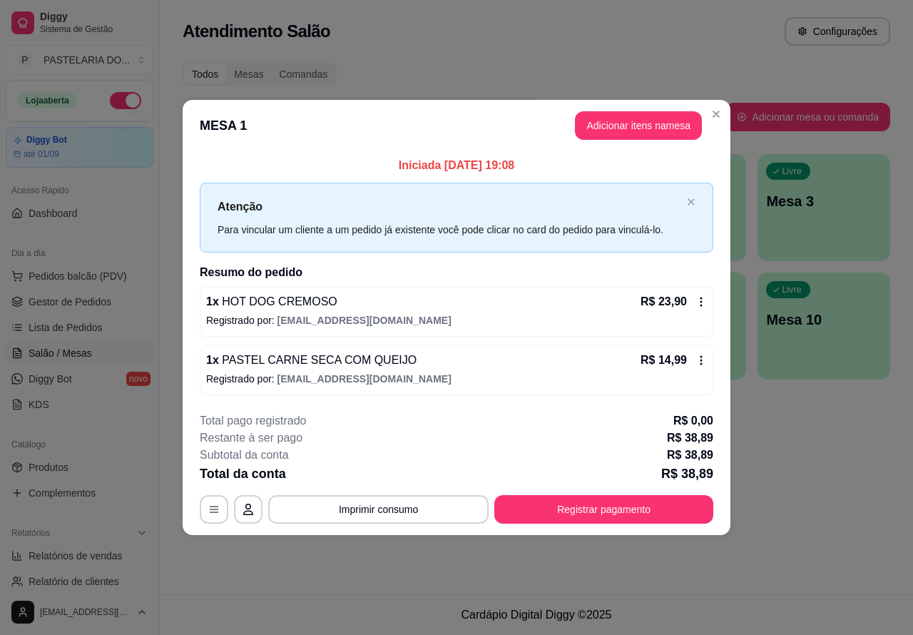
click at [843, 453] on div "Atendimento Salão Configurações Todos Mesas Comandas Pesquisar Adicionar mesa o…" at bounding box center [537, 297] width 754 height 594
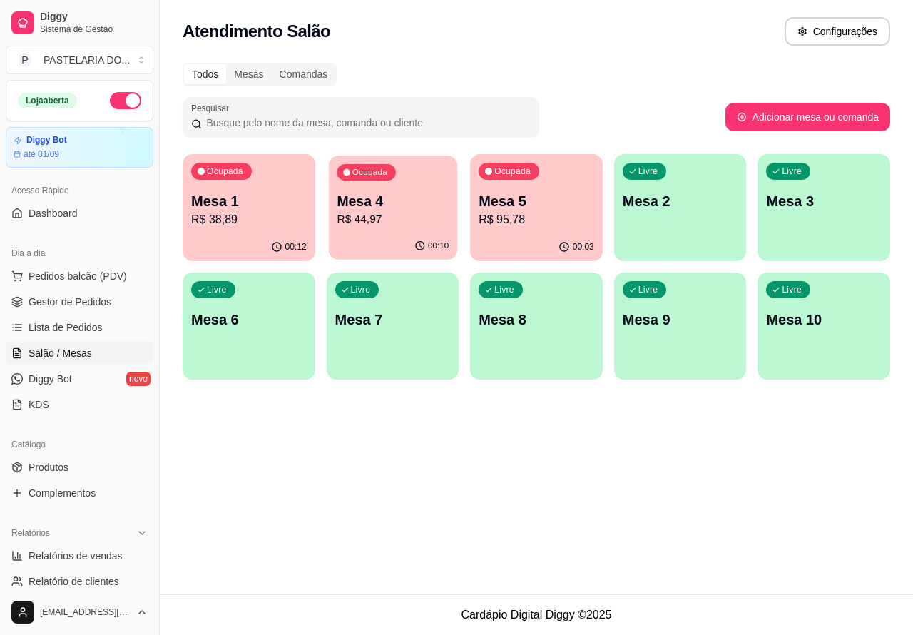
click at [421, 220] on p "R$ 44,97" at bounding box center [393, 219] width 112 height 16
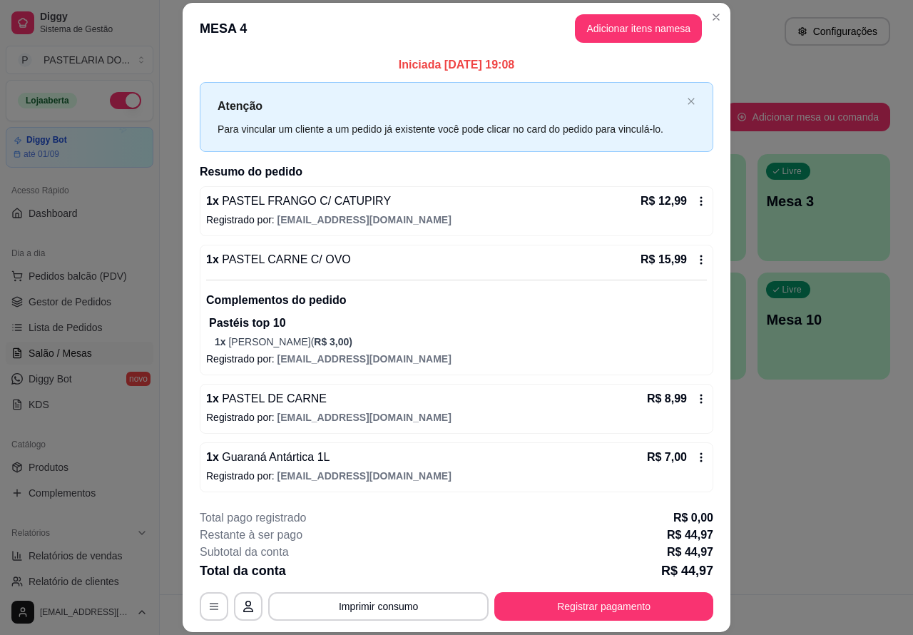
scroll to position [0, 0]
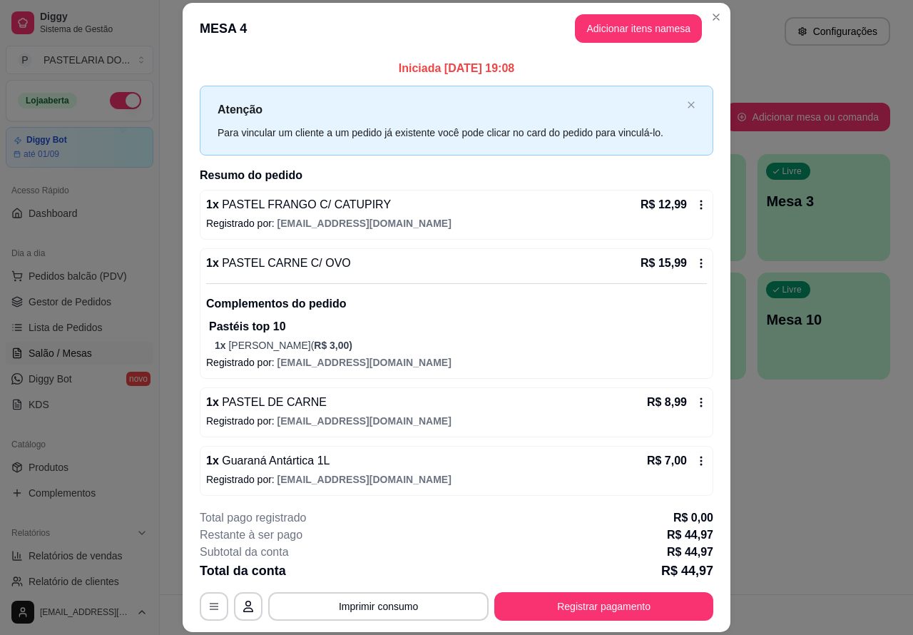
click at [799, 462] on div "Atendimento Salão Configurações Todos Mesas Comandas Pesquisar Adicionar mesa o…" at bounding box center [537, 297] width 754 height 594
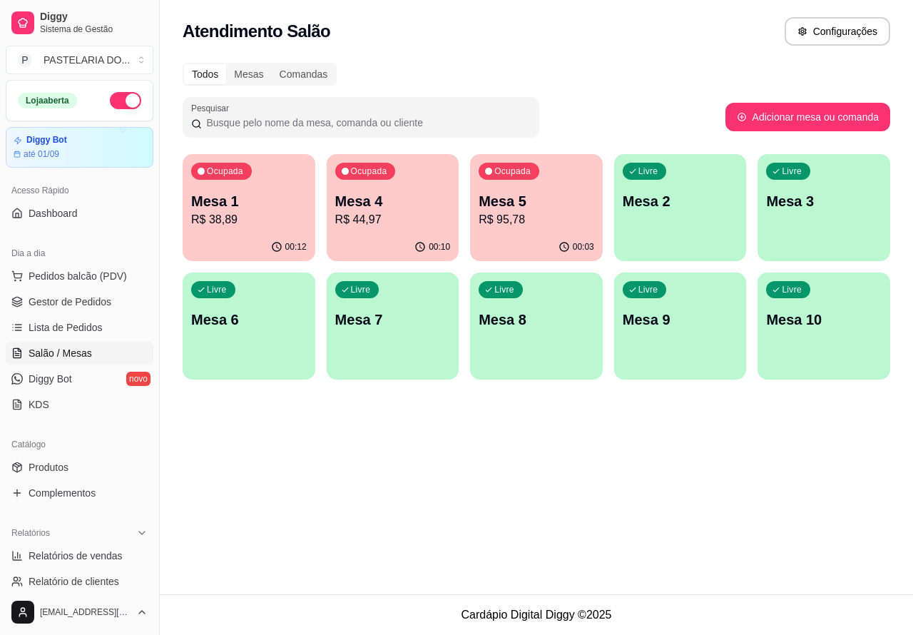
click at [535, 225] on p "R$ 95,78" at bounding box center [537, 219] width 116 height 17
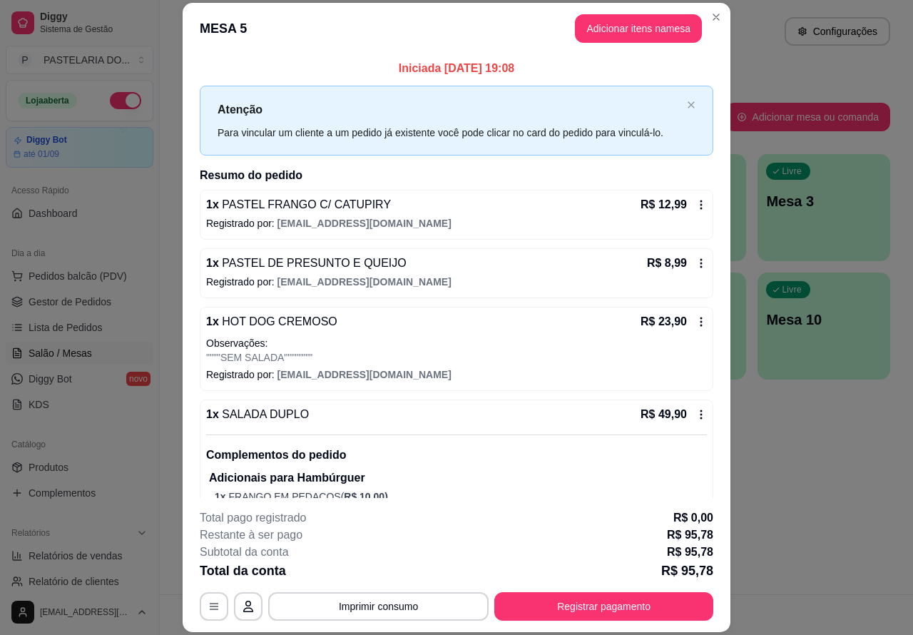
click at [780, 468] on div "Atendimento Salão Configurações Todos Mesas Comandas Pesquisar Adicionar mesa o…" at bounding box center [537, 297] width 754 height 594
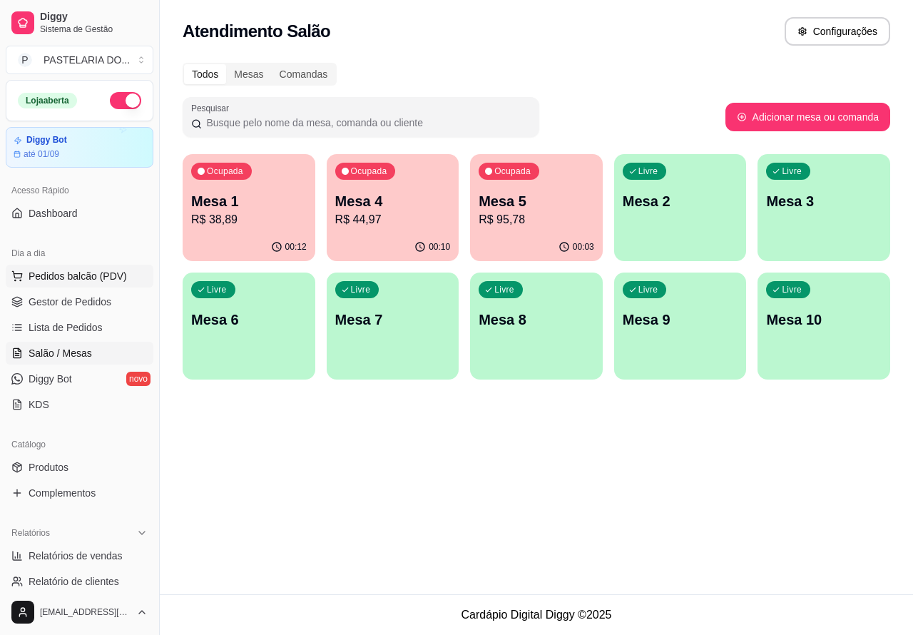
click at [112, 273] on span "Pedidos balcão (PDV)" at bounding box center [78, 276] width 98 height 14
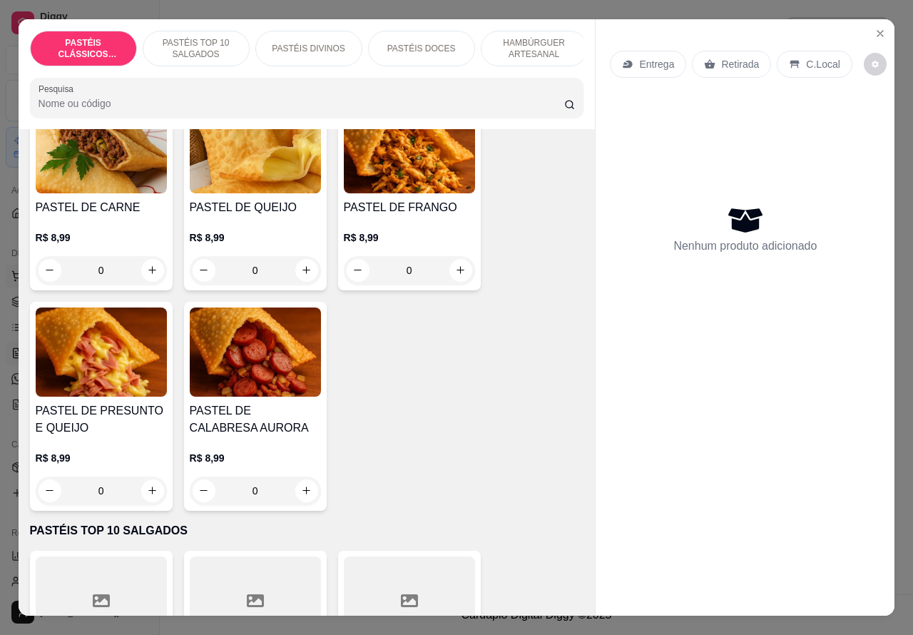
scroll to position [178, 0]
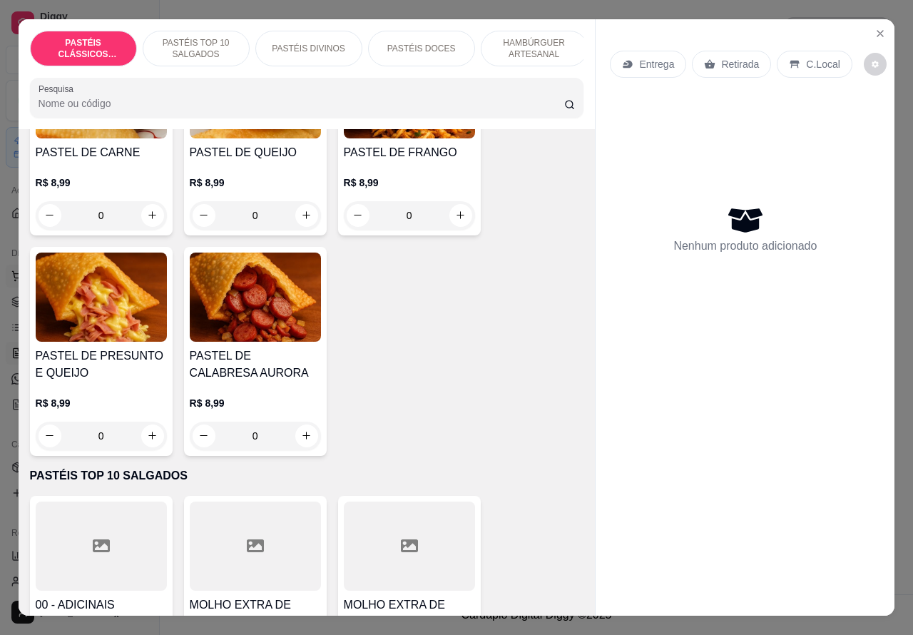
click at [878, 31] on icon "Close" at bounding box center [881, 34] width 6 height 6
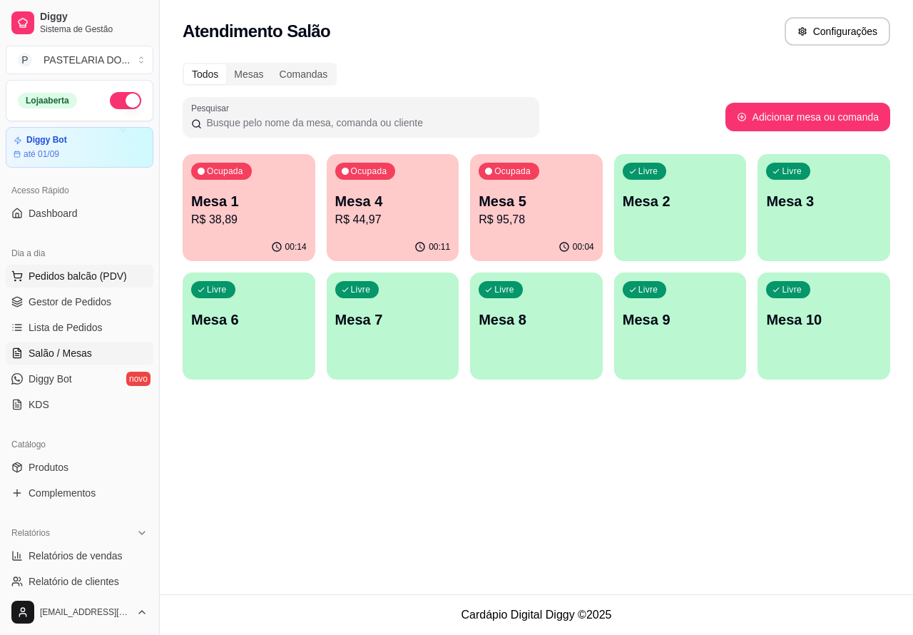
click at [286, 227] on p "R$ 38,89" at bounding box center [249, 219] width 116 height 17
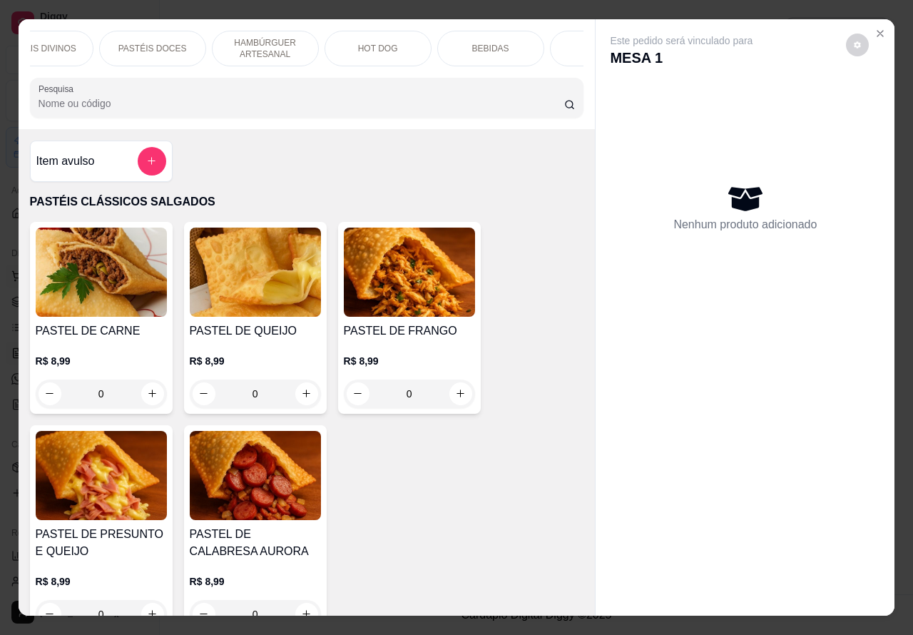
scroll to position [0, 288]
click at [482, 43] on div "BEBIDAS" at bounding box center [472, 49] width 107 height 36
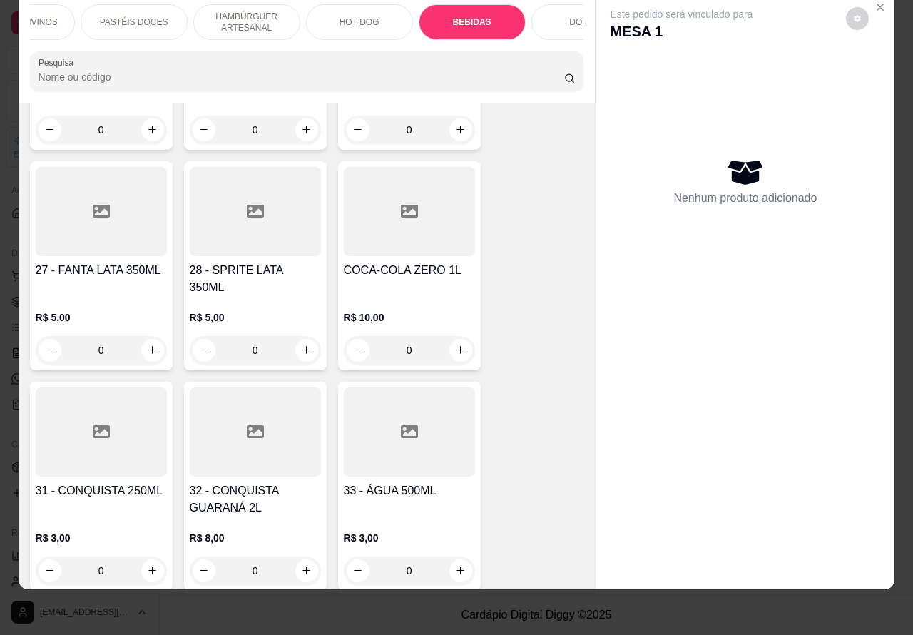
scroll to position [4979, 0]
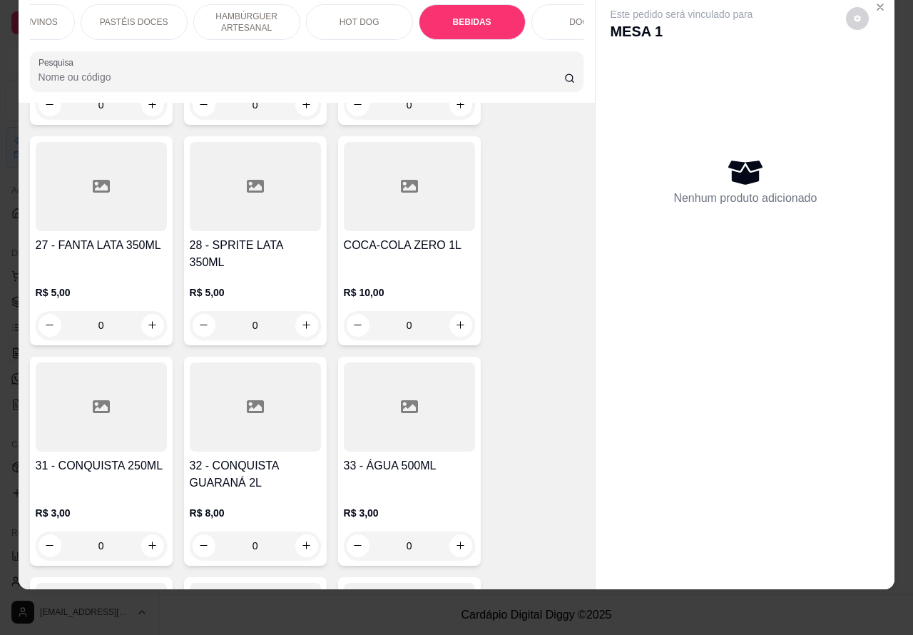
click at [455, 320] on icon "increase-product-quantity" at bounding box center [460, 325] width 11 height 11
type input "1"
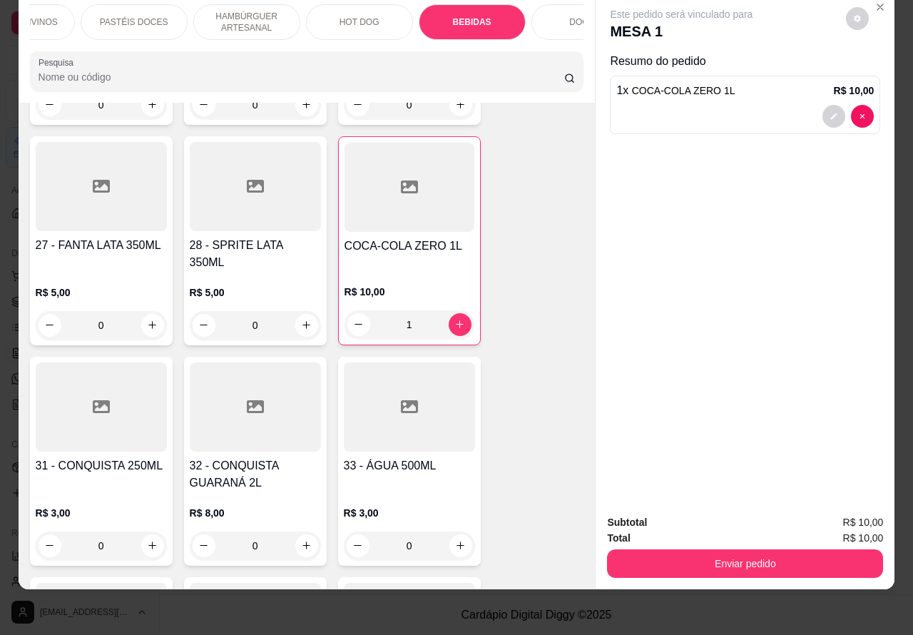
click at [715, 549] on button "Enviar pedido" at bounding box center [745, 563] width 276 height 29
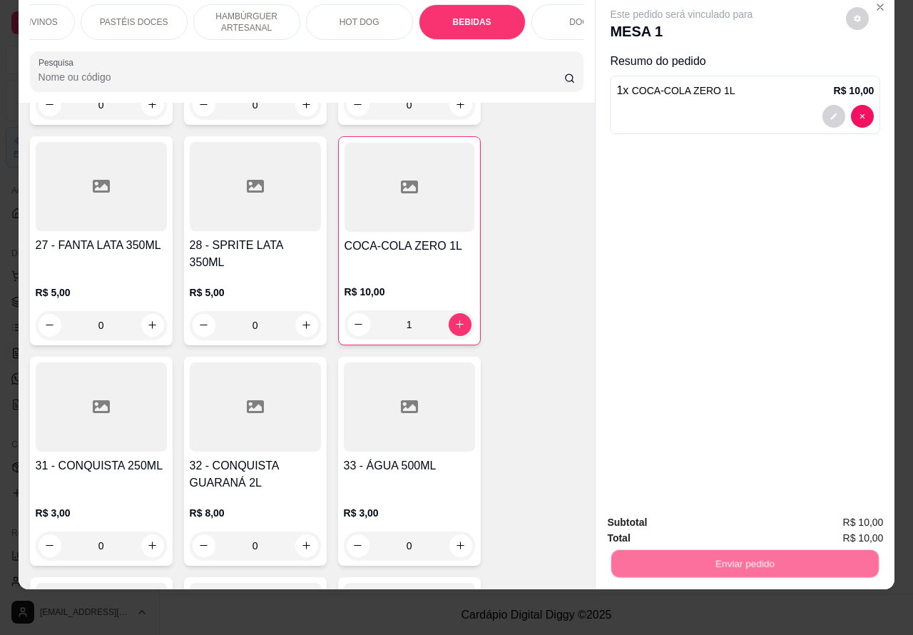
click at [690, 511] on button "Não registrar e enviar pedido" at bounding box center [697, 515] width 148 height 27
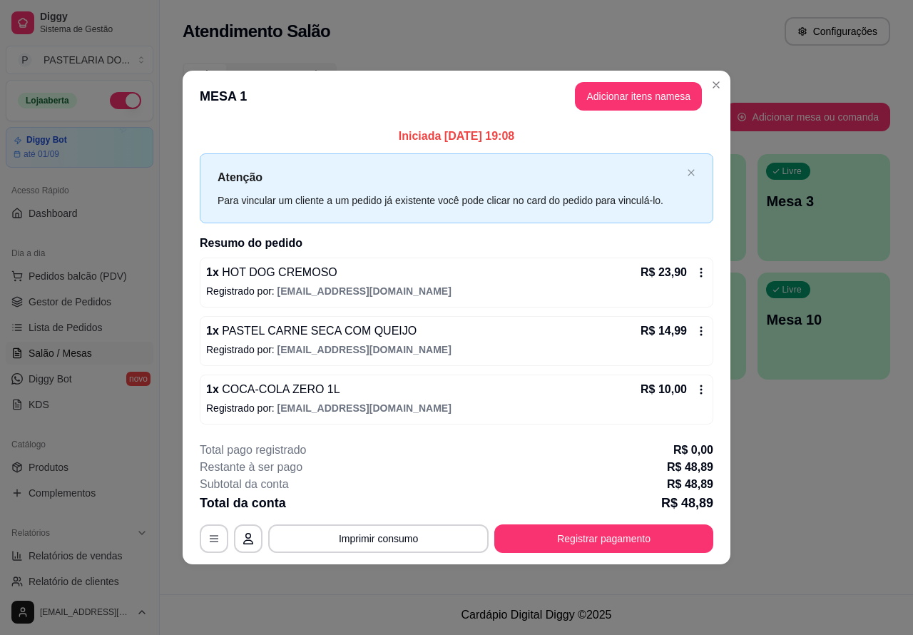
click at [806, 454] on div "Atendimento Salão Configurações Todos Mesas Comandas Pesquisar Adicionar mesa o…" at bounding box center [537, 297] width 754 height 594
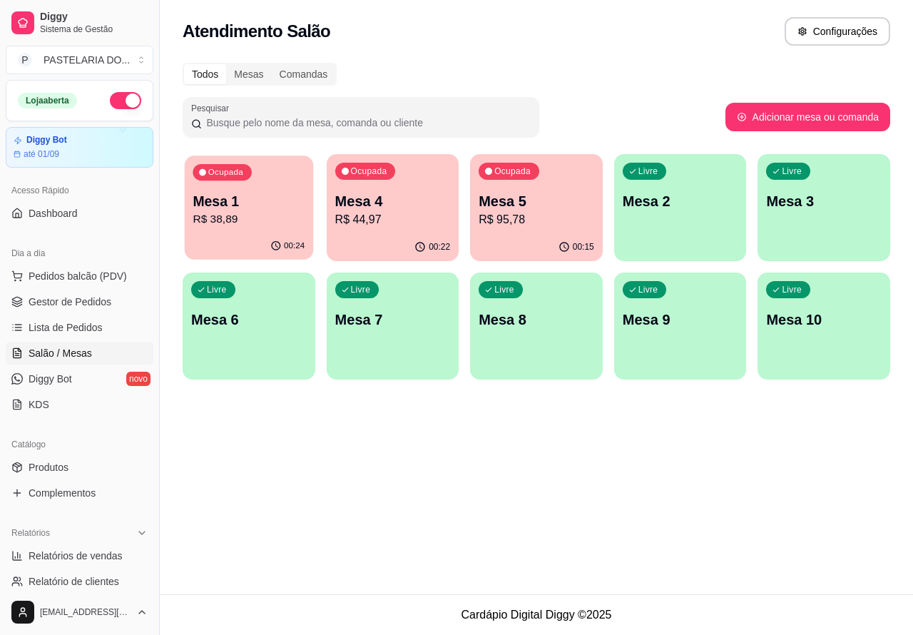
click at [257, 200] on p "Mesa 1" at bounding box center [249, 201] width 112 height 19
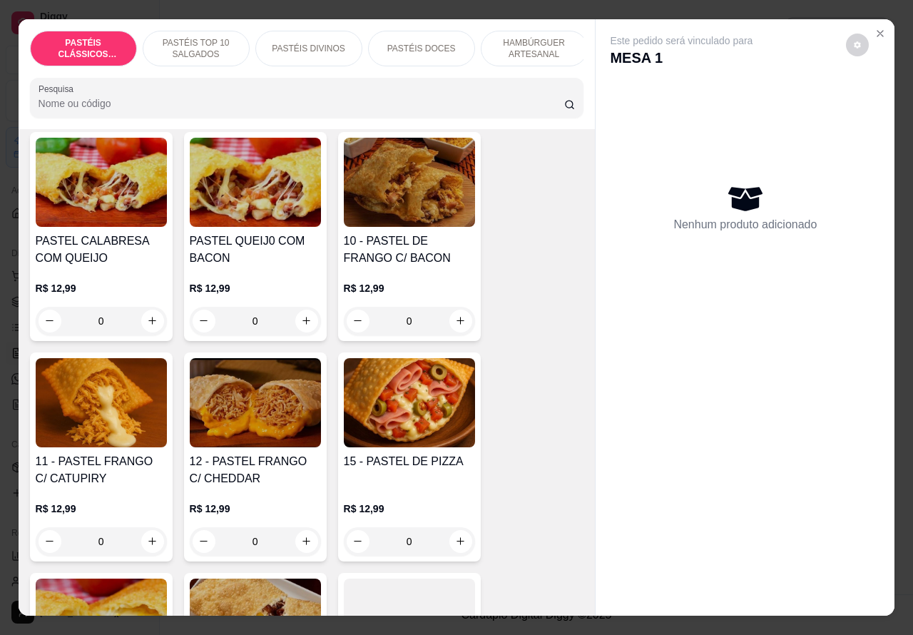
scroll to position [1242, 0]
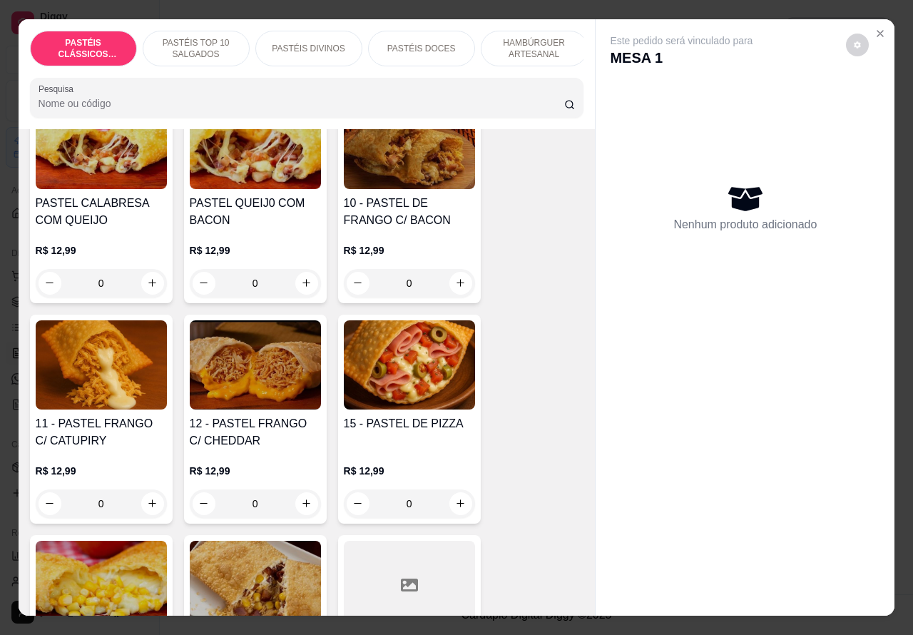
click at [447, 507] on div "0" at bounding box center [409, 504] width 131 height 29
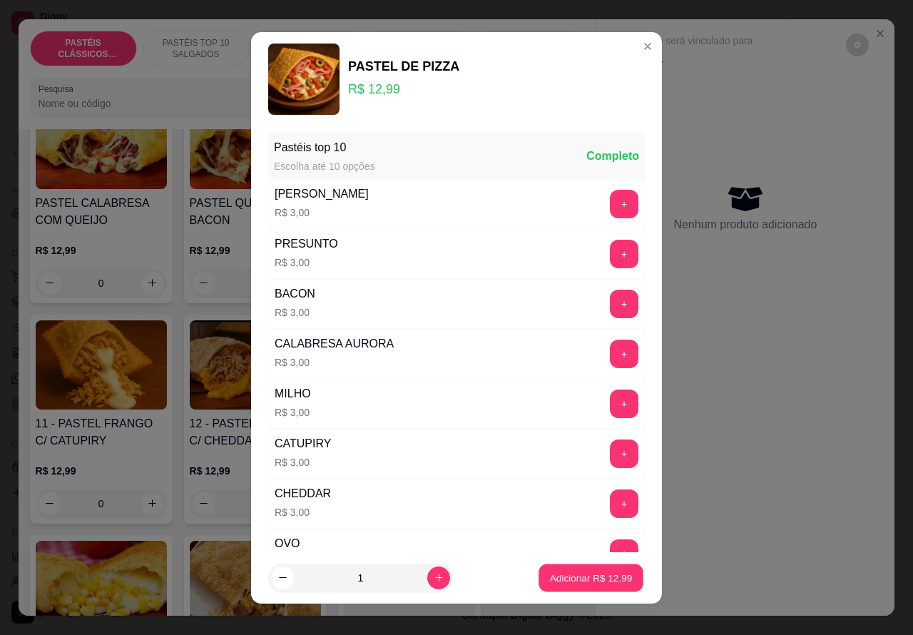
click at [574, 579] on p "Adicionar R$ 12,99" at bounding box center [591, 578] width 83 height 14
type input "1"
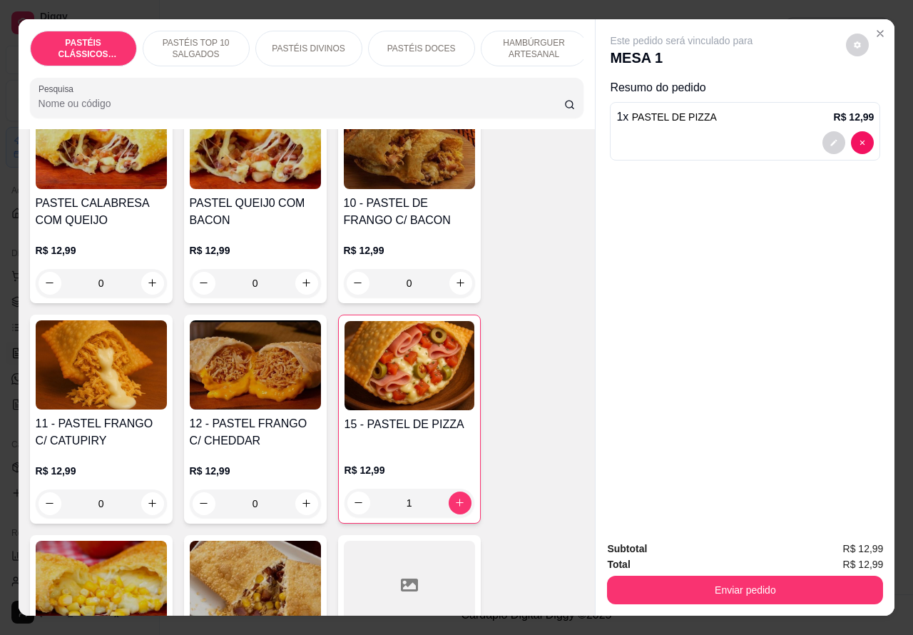
click at [684, 576] on button "Enviar pedido" at bounding box center [745, 590] width 276 height 29
click at [689, 579] on button "Enviar pedido" at bounding box center [745, 590] width 276 height 29
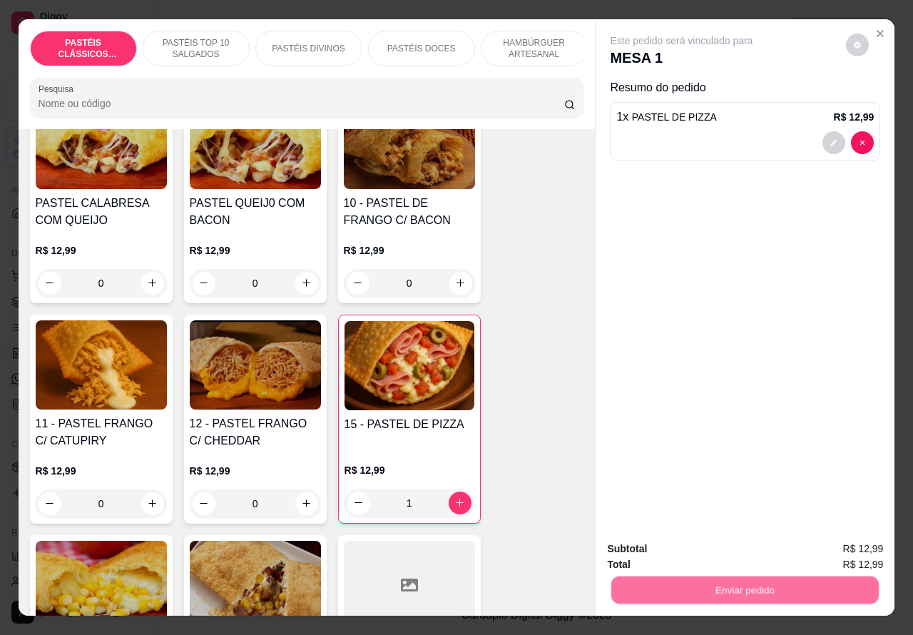
click at [679, 554] on button "Não registrar e enviar pedido" at bounding box center [697, 548] width 144 height 26
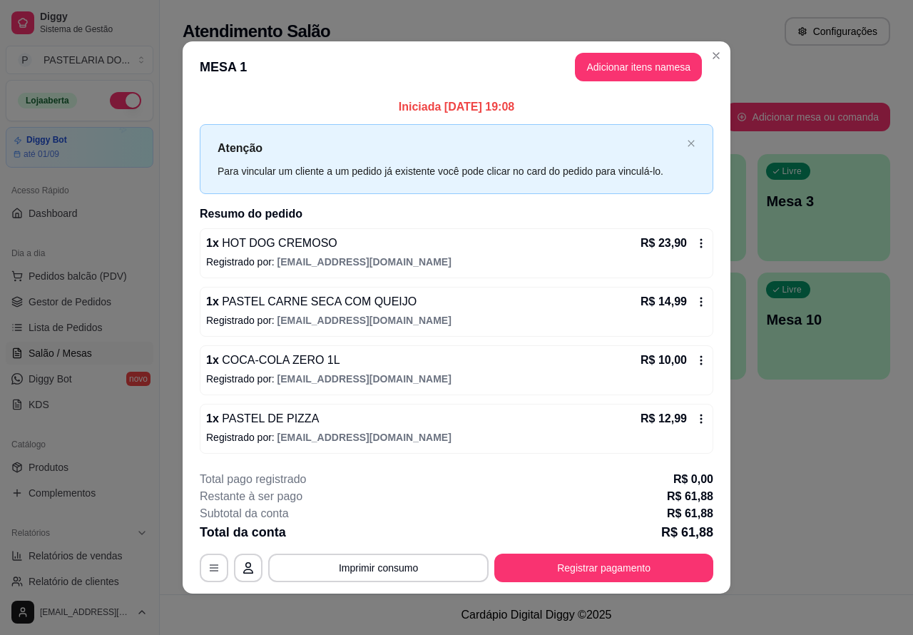
click at [714, 55] on icon "Close" at bounding box center [716, 55] width 11 height 11
click at [709, 55] on div "Todos Mesas Comandas Pesquisar Adicionar mesa ou comanda Ocupada Mesa 1 R$ 61,8…" at bounding box center [537, 225] width 754 height 343
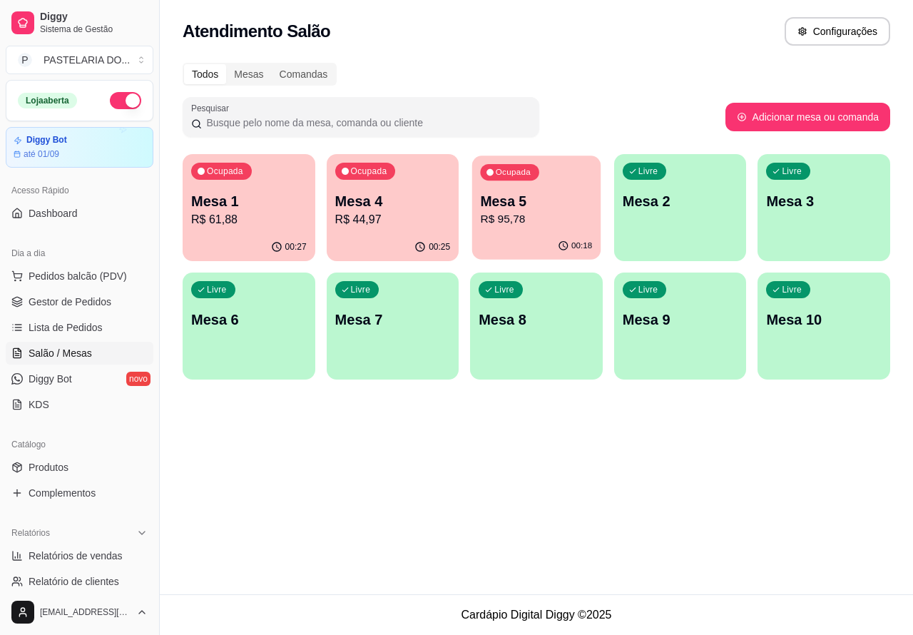
click at [533, 218] on p "R$ 95,78" at bounding box center [537, 219] width 112 height 16
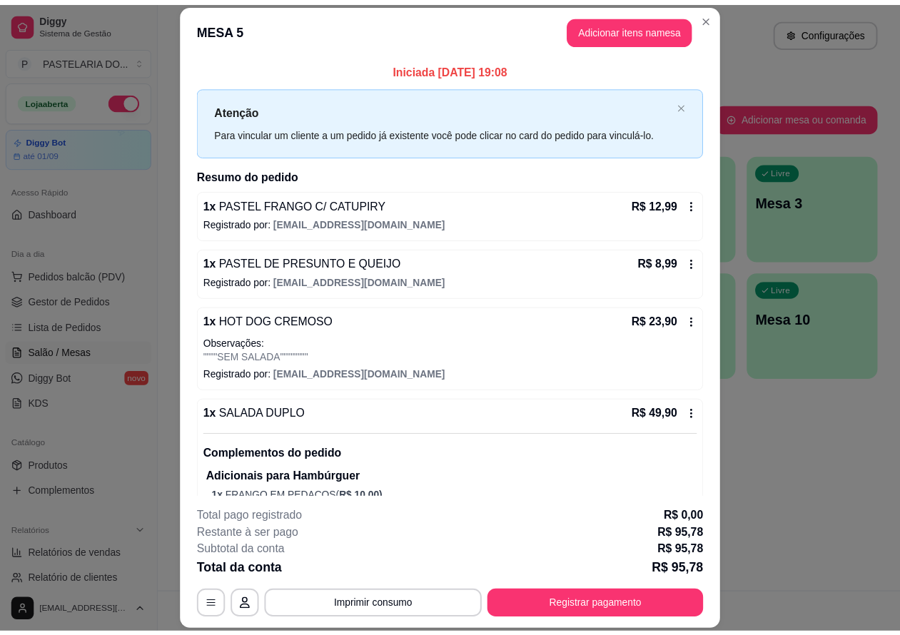
scroll to position [56, 0]
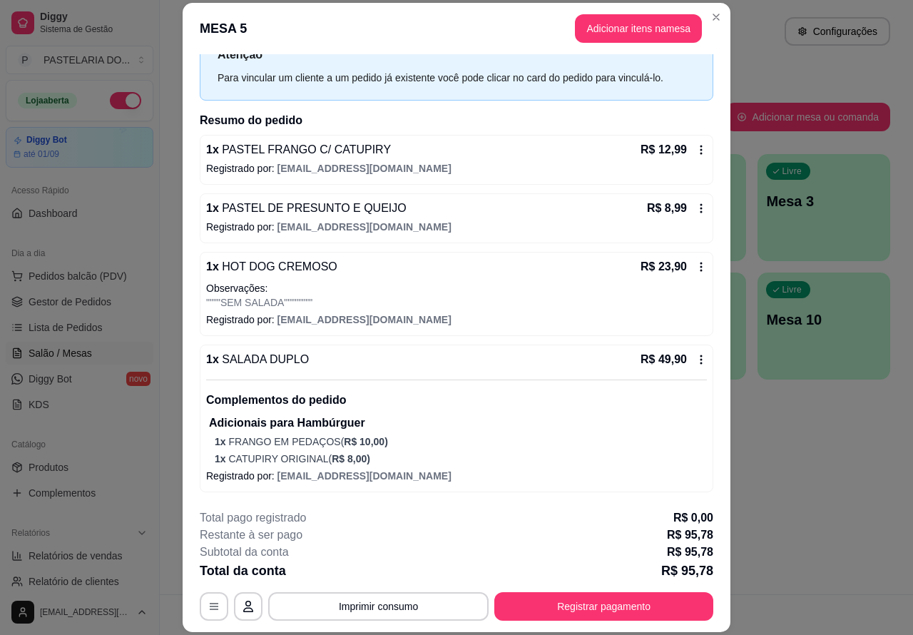
click at [106, 418] on div "Dia a dia Pedidos balcão (PDV) Gestor de Pedidos Lista de Pedidos Salão / Mesas…" at bounding box center [79, 329] width 159 height 186
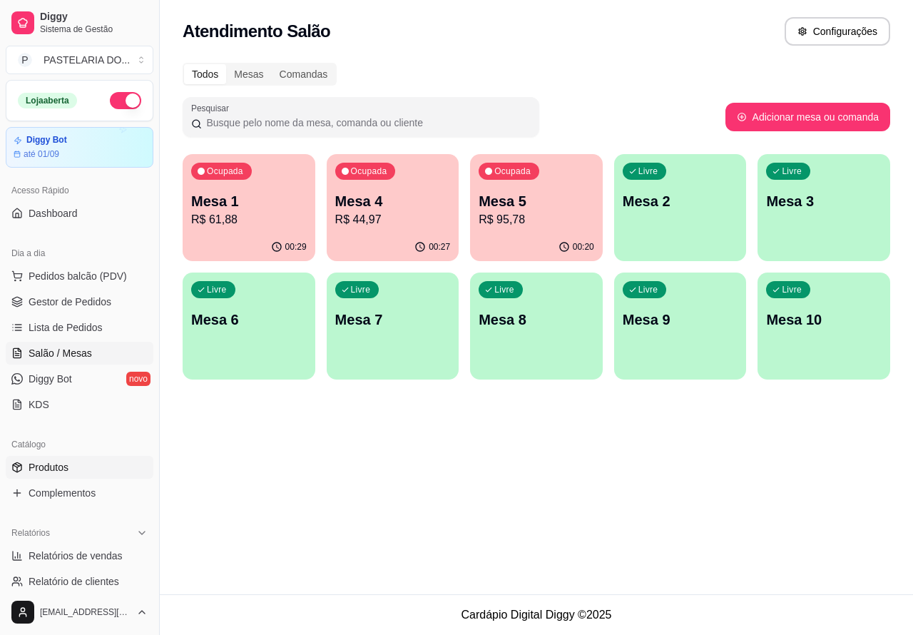
click at [66, 457] on link "Produtos" at bounding box center [80, 467] width 148 height 23
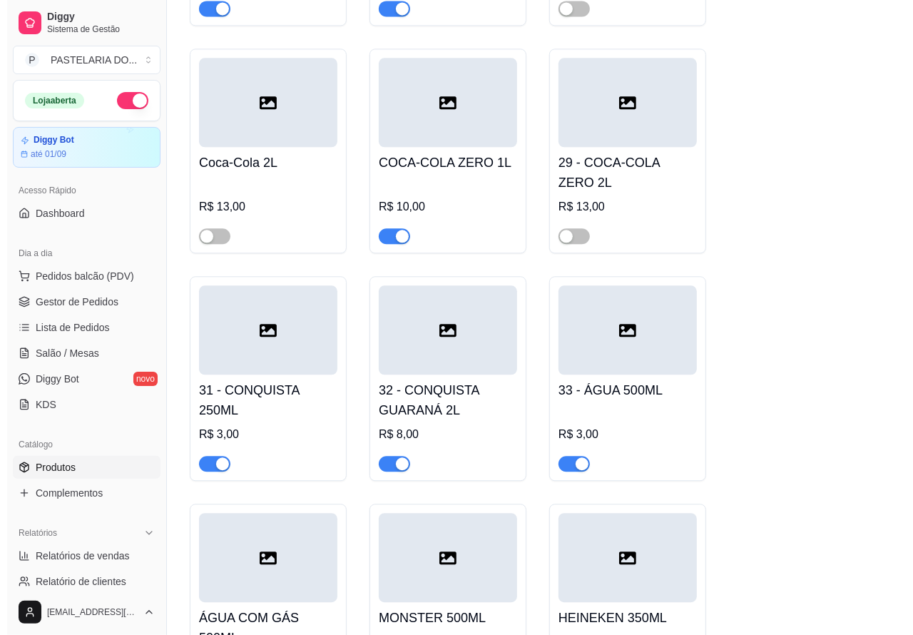
scroll to position [5816, 0]
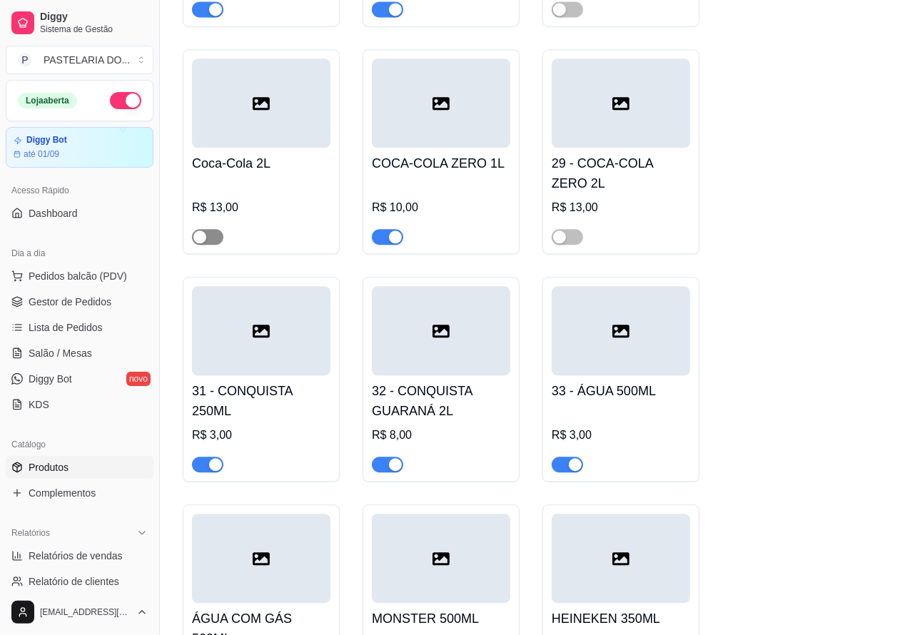
click at [200, 243] on div "button" at bounding box center [199, 236] width 13 height 13
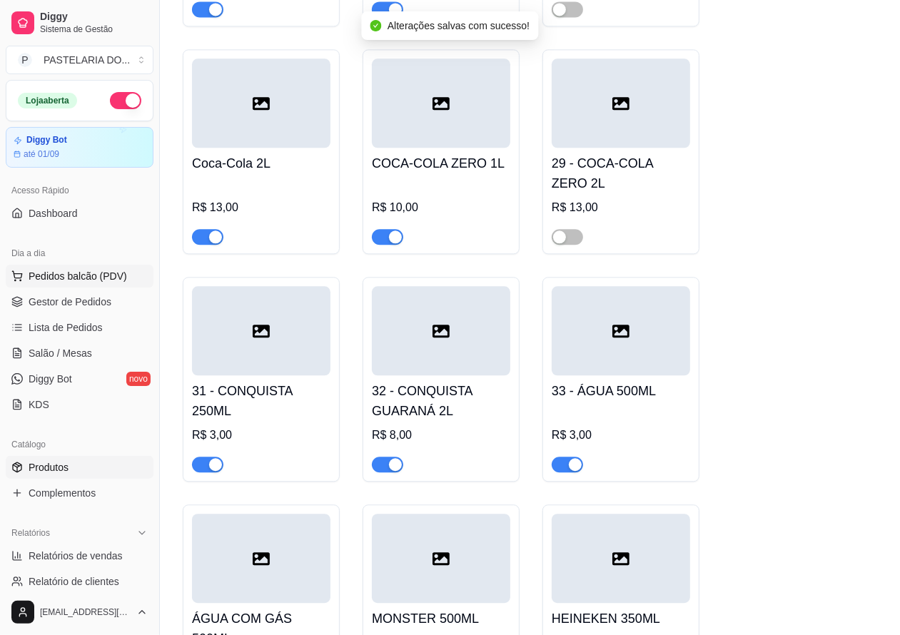
click at [113, 271] on span "Pedidos balcão (PDV)" at bounding box center [78, 276] width 98 height 14
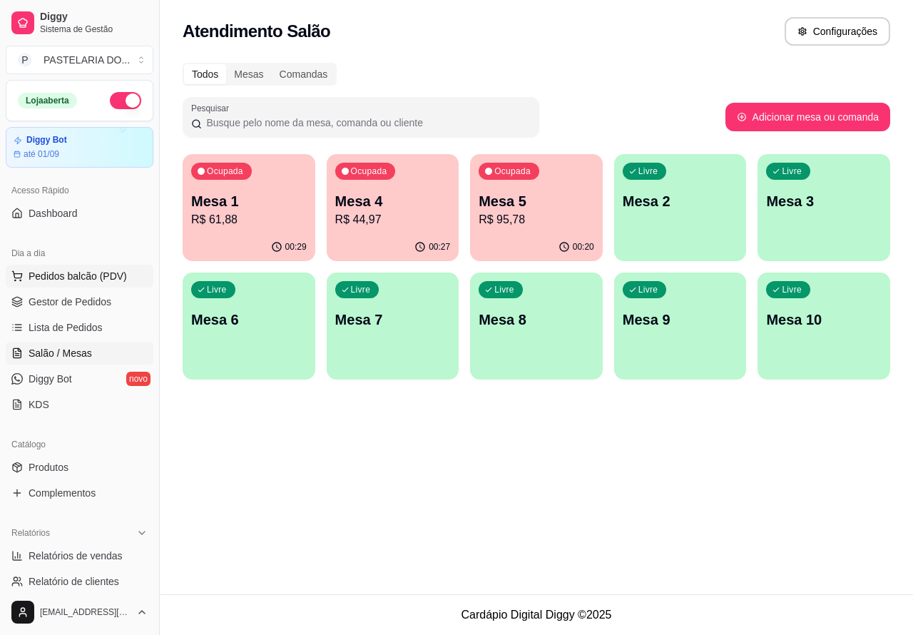
click at [282, 223] on p "R$ 61,88" at bounding box center [249, 219] width 116 height 17
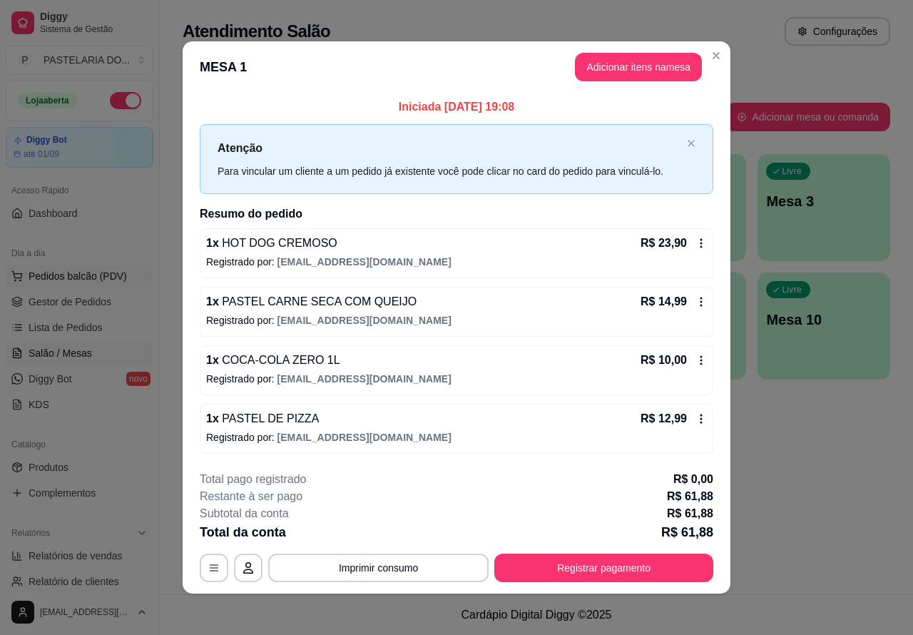
click at [710, 61] on button "Close" at bounding box center [716, 55] width 23 height 23
click at [710, 55] on div "Todos Mesas Comandas Pesquisar Adicionar mesa ou comanda Ocupada Mesa 1 R$ 61,8…" at bounding box center [537, 225] width 754 height 343
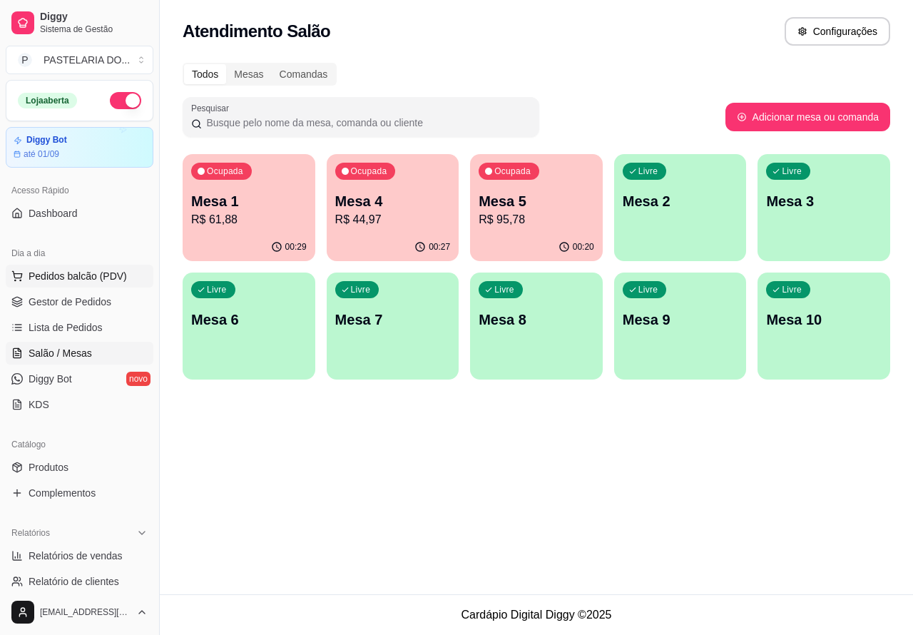
click at [544, 216] on p "R$ 95,78" at bounding box center [537, 219] width 116 height 17
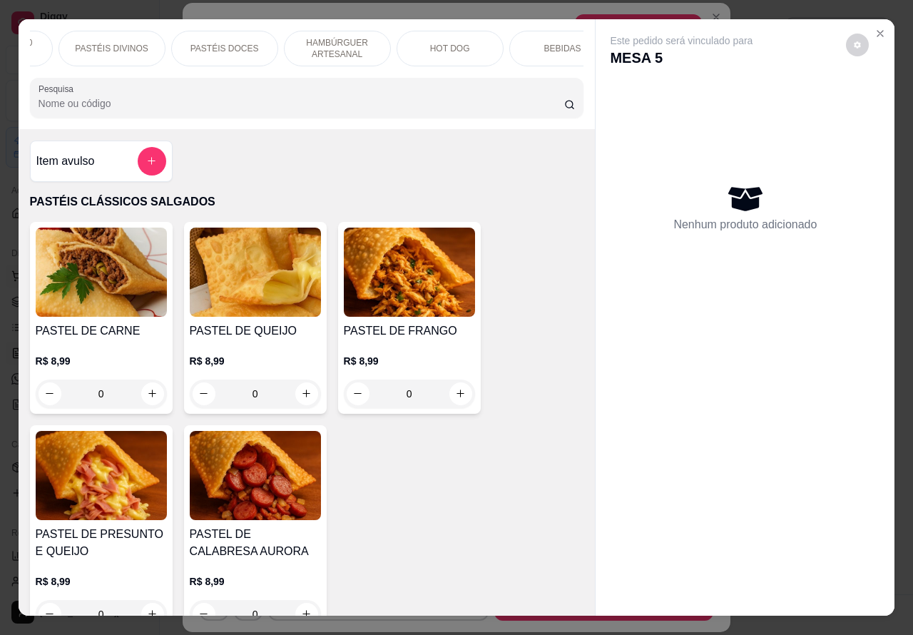
scroll to position [0, 228]
click at [536, 43] on p "BEBIDAS" at bounding box center [531, 48] width 37 height 11
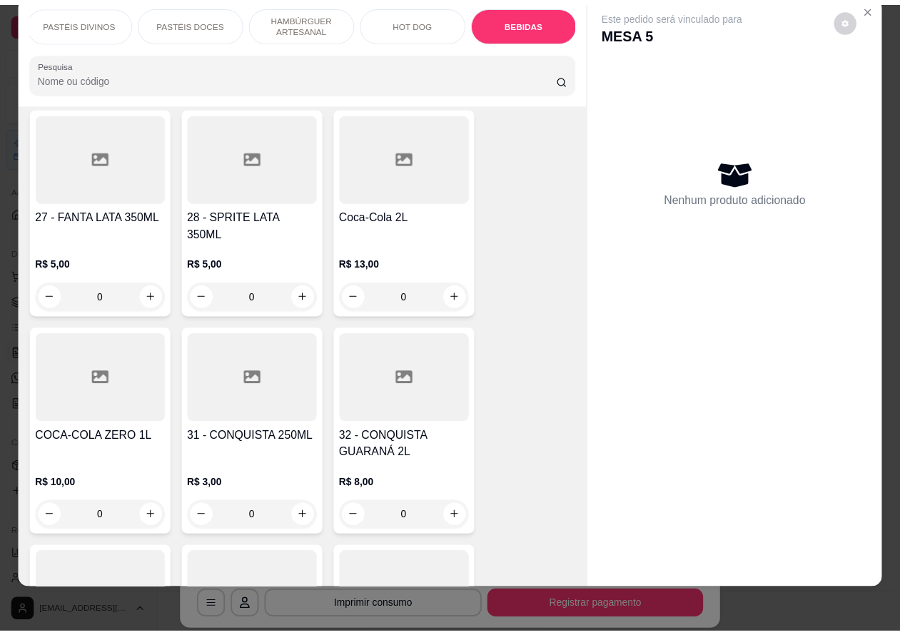
scroll to position [5067, 0]
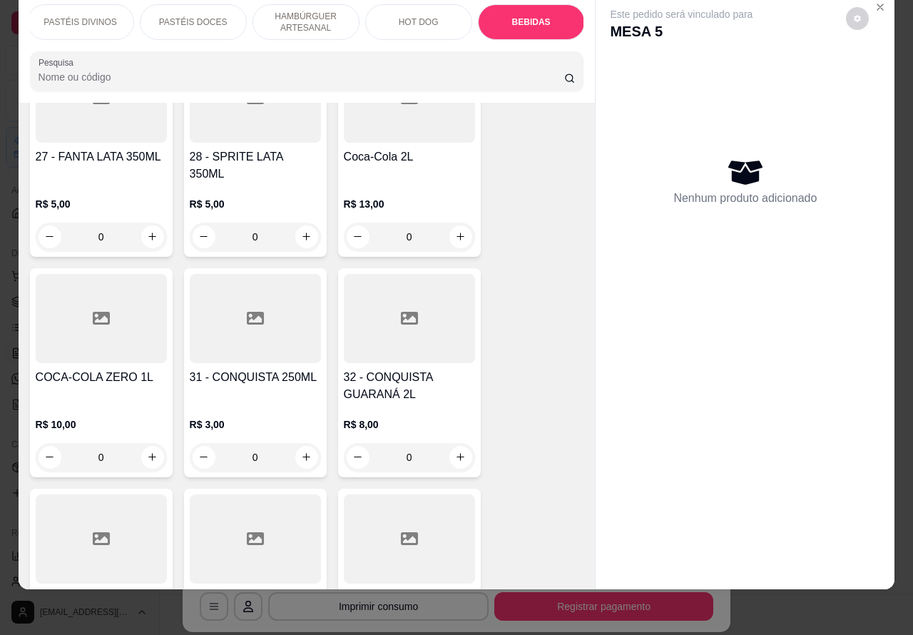
click at [455, 231] on icon "increase-product-quantity" at bounding box center [460, 236] width 11 height 11
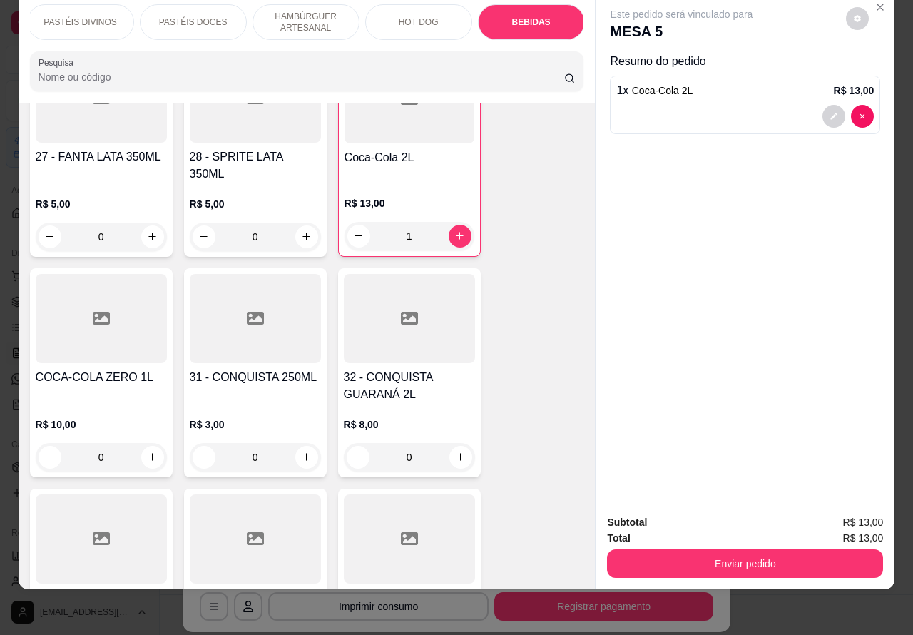
type input "1"
click at [731, 554] on button "Enviar pedido" at bounding box center [746, 564] width 268 height 28
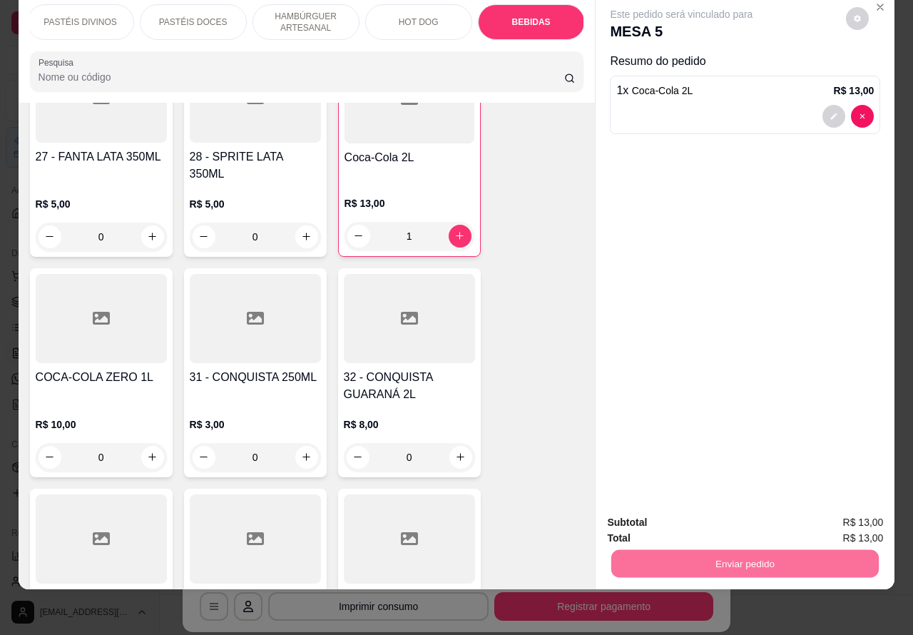
click at [654, 515] on button "Não registrar e enviar pedido" at bounding box center [697, 515] width 148 height 27
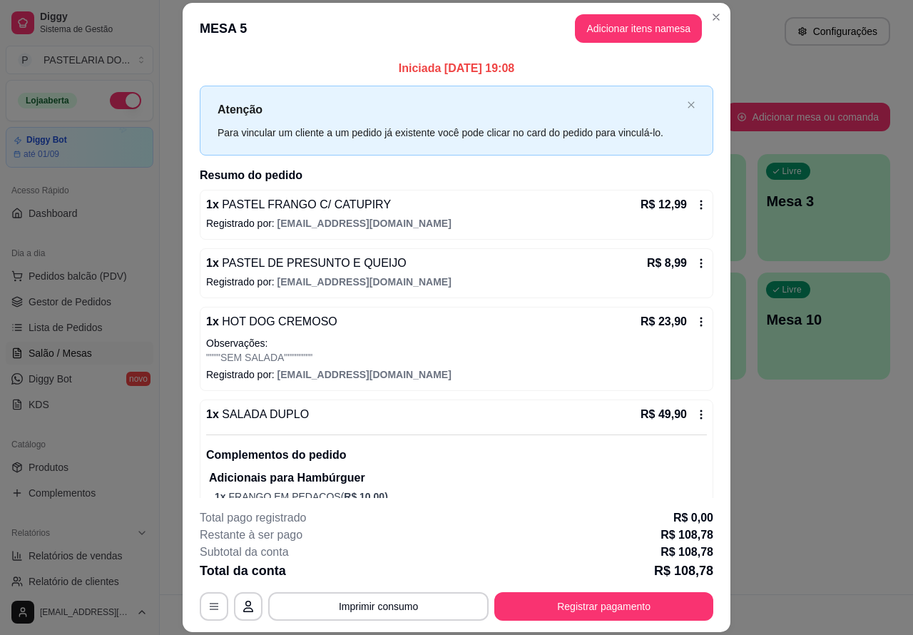
click at [93, 344] on link "Salão / Mesas" at bounding box center [80, 353] width 148 height 23
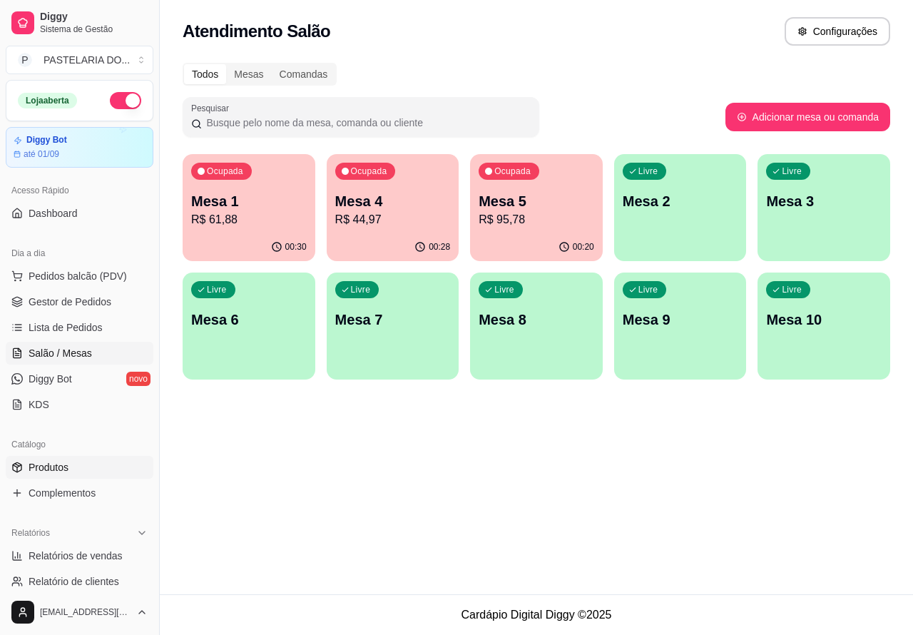
click at [76, 470] on link "Produtos" at bounding box center [80, 467] width 148 height 23
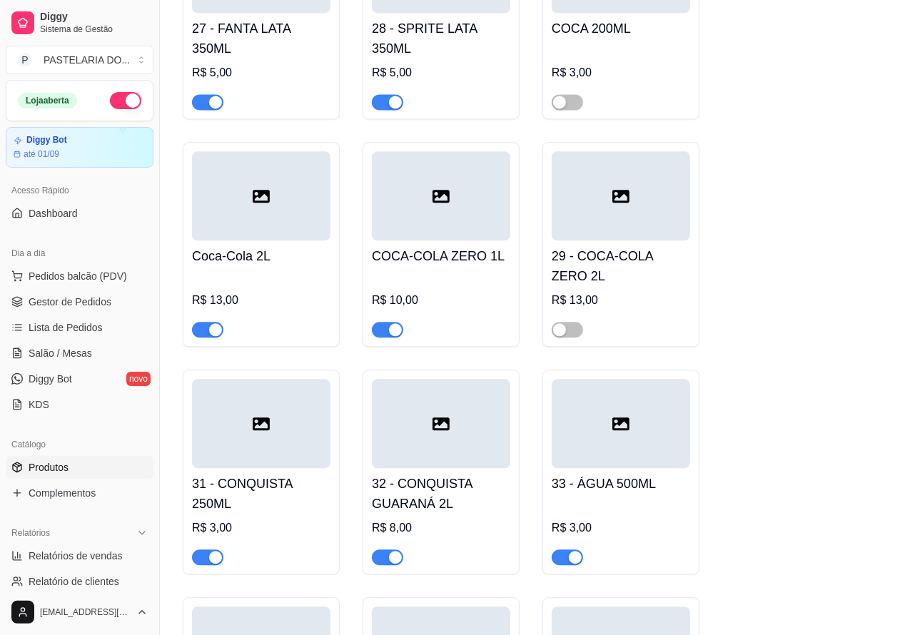
scroll to position [5725, 0]
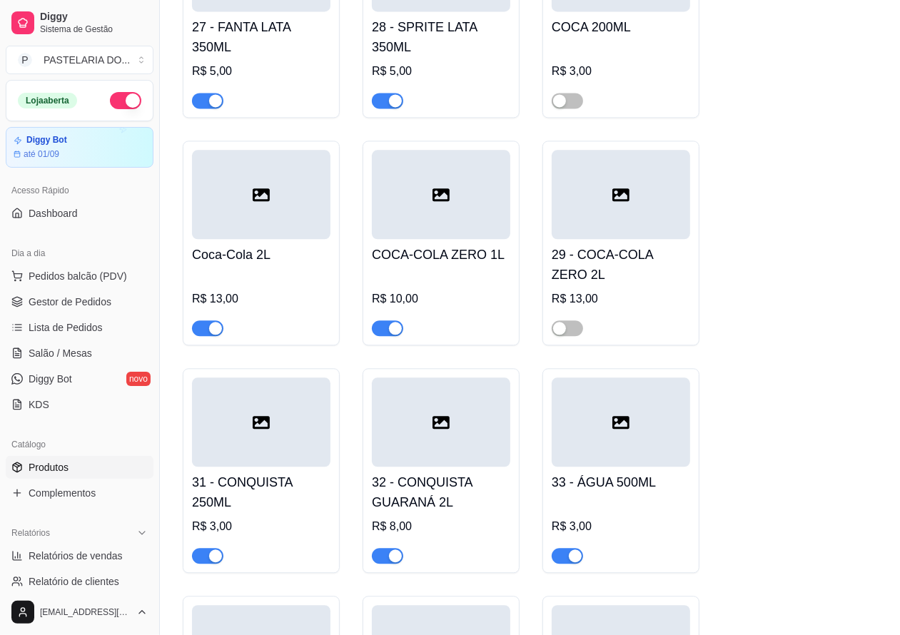
click at [216, 335] on div "button" at bounding box center [215, 328] width 13 height 13
click at [98, 348] on link "Salão / Mesas" at bounding box center [80, 353] width 148 height 23
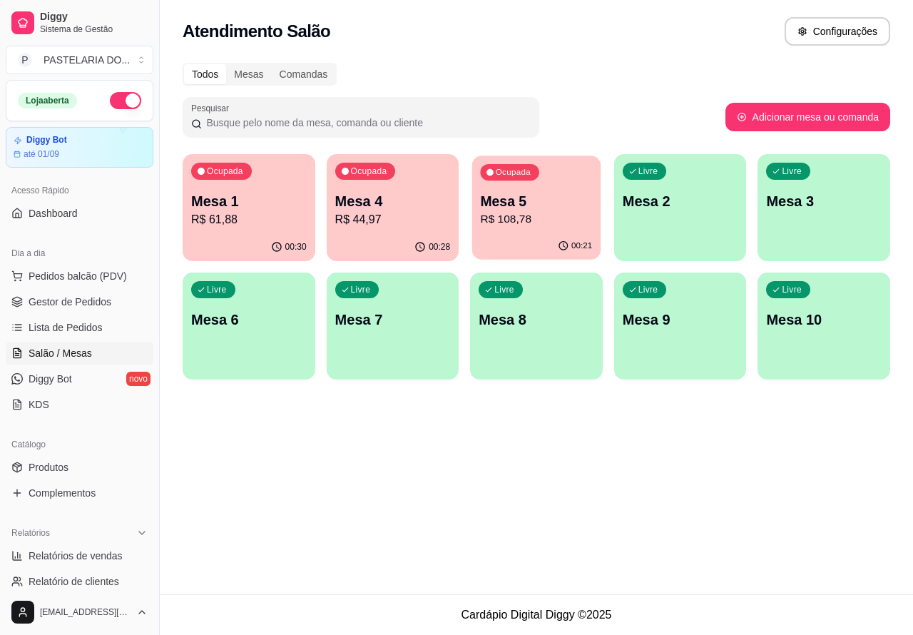
click at [539, 211] on p "R$ 108,78" at bounding box center [537, 219] width 112 height 16
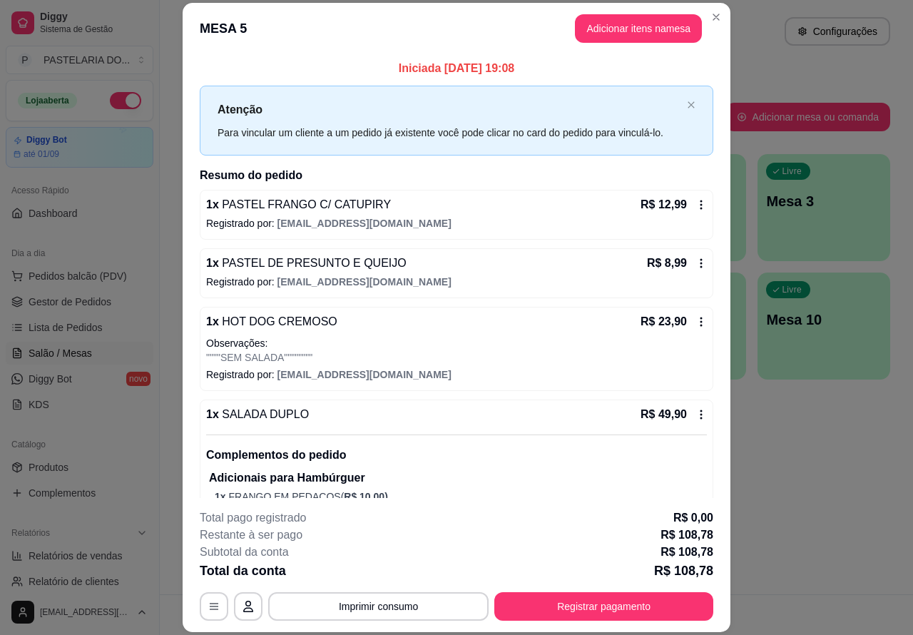
click at [811, 434] on div "Atendimento Salão Configurações Todos Mesas Comandas Pesquisar Adicionar mesa o…" at bounding box center [537, 297] width 754 height 594
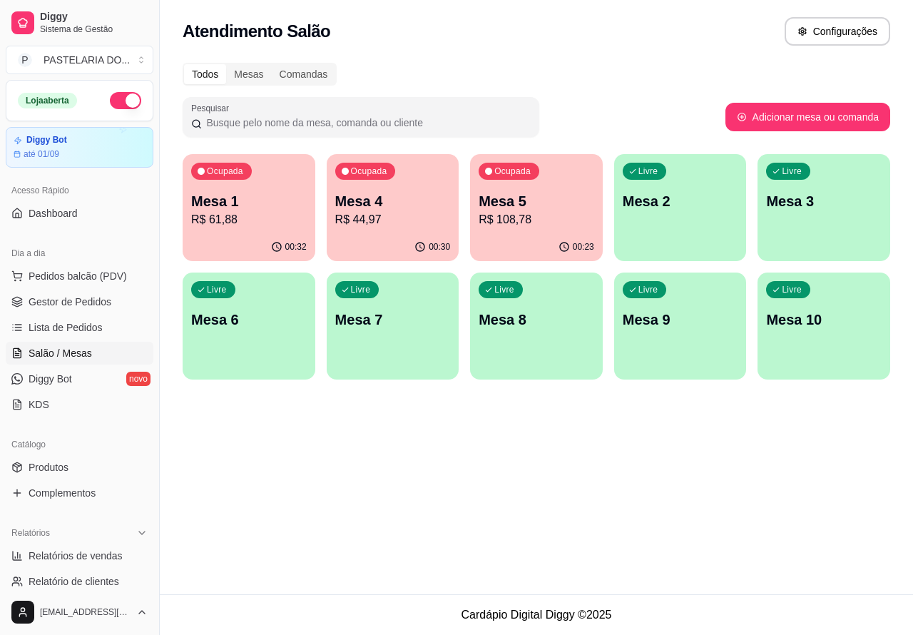
click at [535, 221] on p "R$ 108,78" at bounding box center [537, 219] width 116 height 17
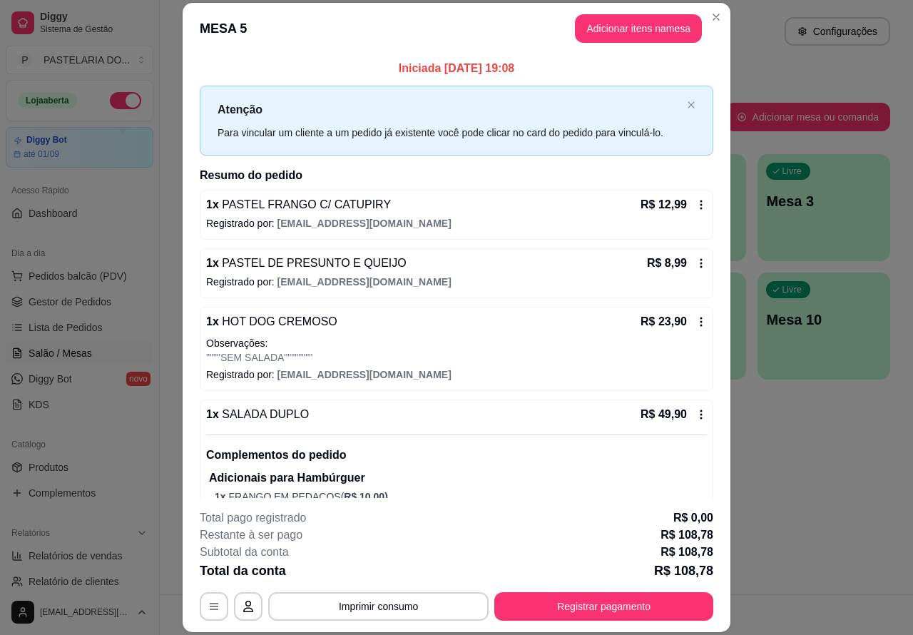
click at [709, 24] on button "Close" at bounding box center [716, 17] width 23 height 23
click at [709, 18] on div "Atendimento Salão Configurações" at bounding box center [537, 31] width 708 height 29
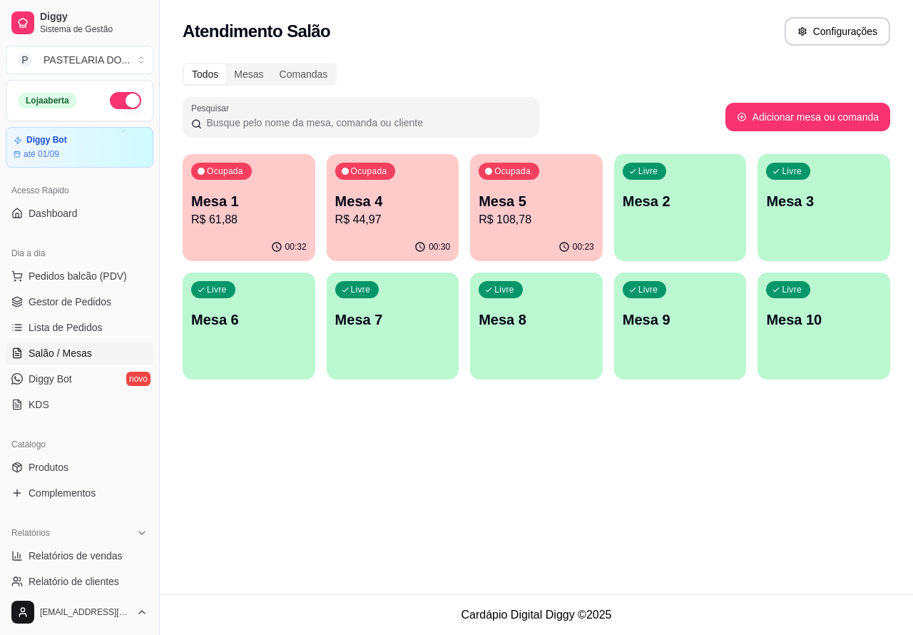
click at [387, 213] on p "R$ 44,97" at bounding box center [393, 219] width 116 height 17
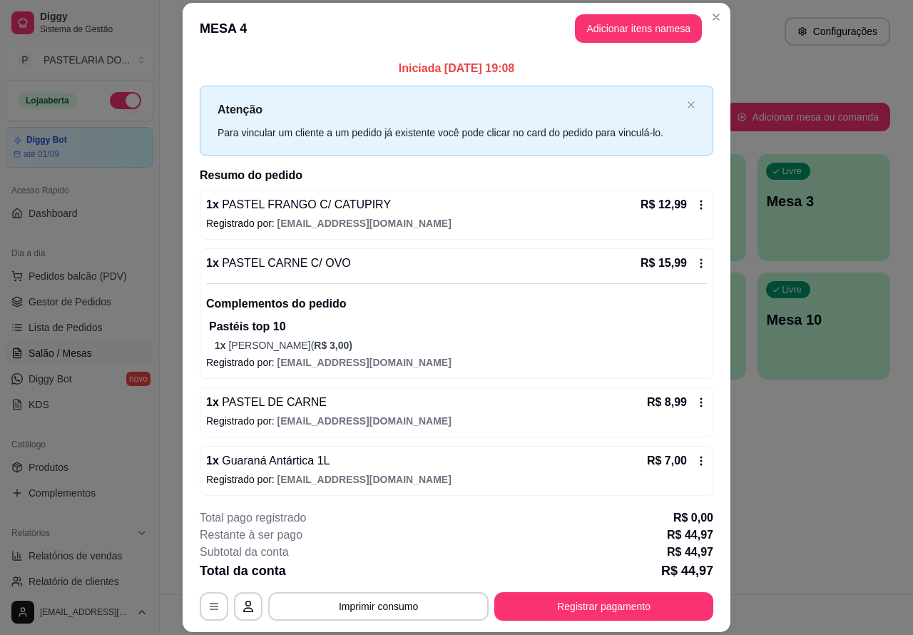
scroll to position [43, 0]
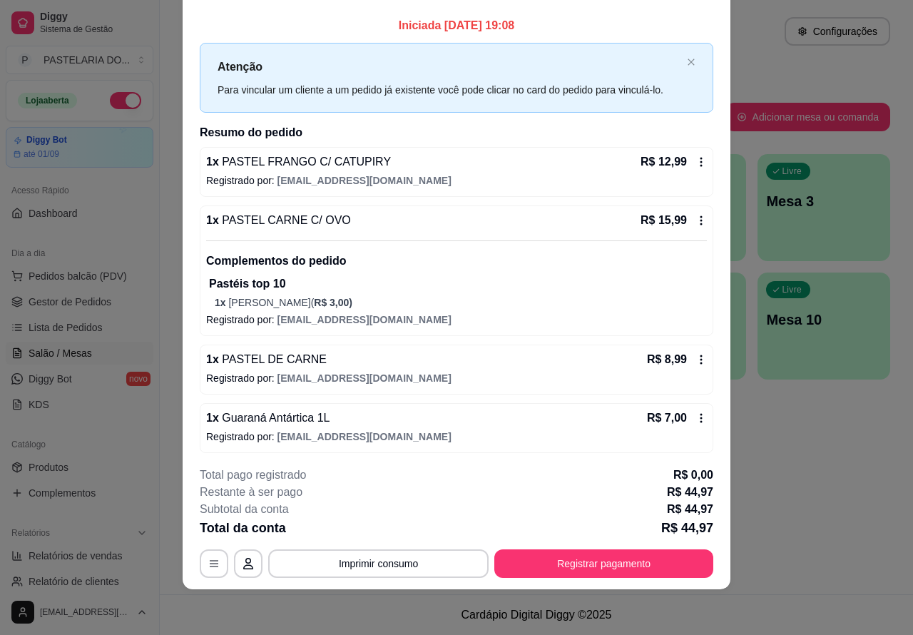
click at [779, 509] on div "Atendimento Salão Configurações Todos Mesas Comandas Pesquisar Adicionar mesa o…" at bounding box center [537, 297] width 754 height 594
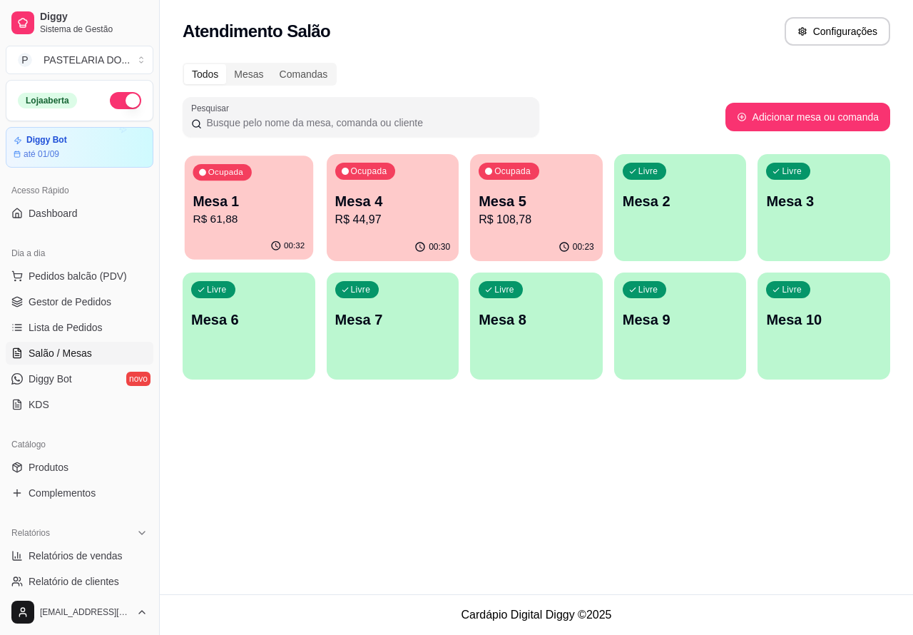
click at [289, 205] on p "Mesa 1" at bounding box center [249, 201] width 112 height 19
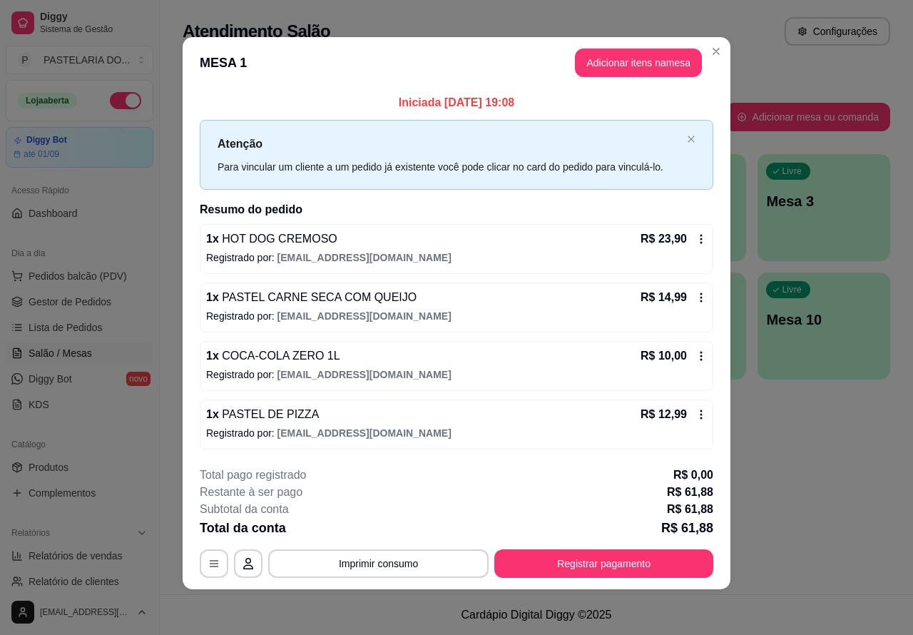
scroll to position [0, 0]
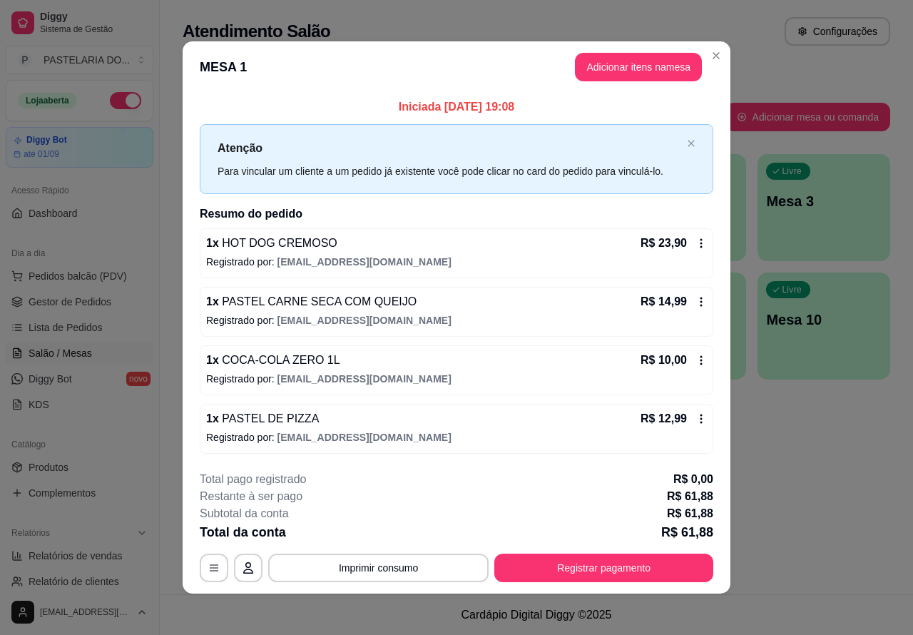
click at [437, 569] on button "Imprimir consumo" at bounding box center [378, 568] width 221 height 29
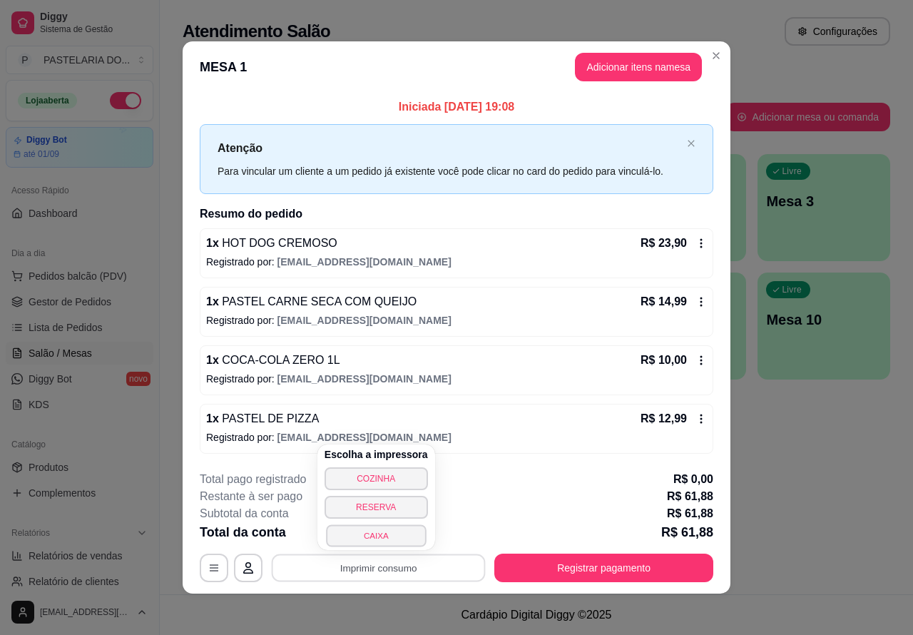
click at [397, 534] on button "CAIXA" at bounding box center [376, 535] width 100 height 22
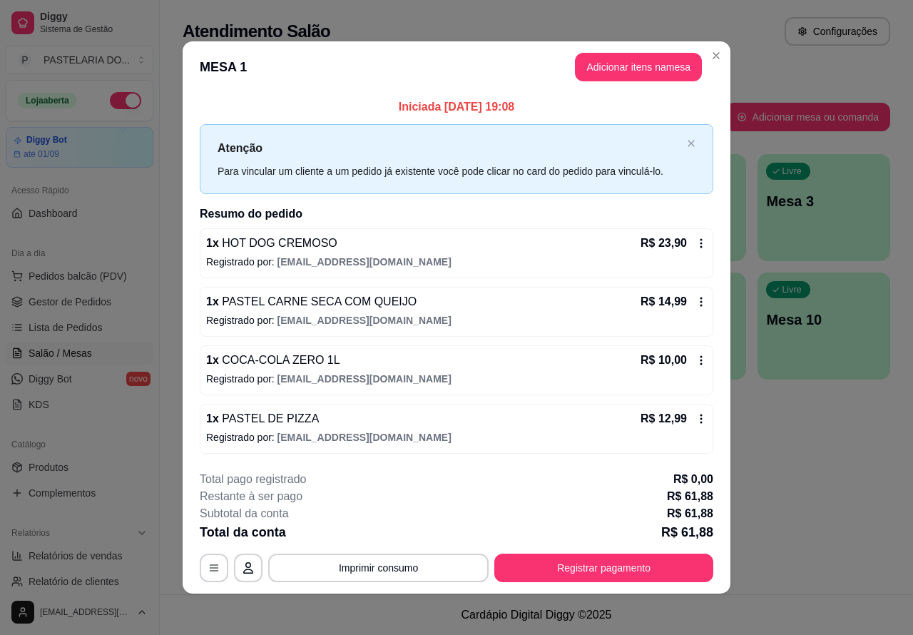
click at [817, 462] on div "Atendimento Salão Configurações Todos Mesas Comandas Pesquisar Adicionar mesa o…" at bounding box center [537, 297] width 754 height 594
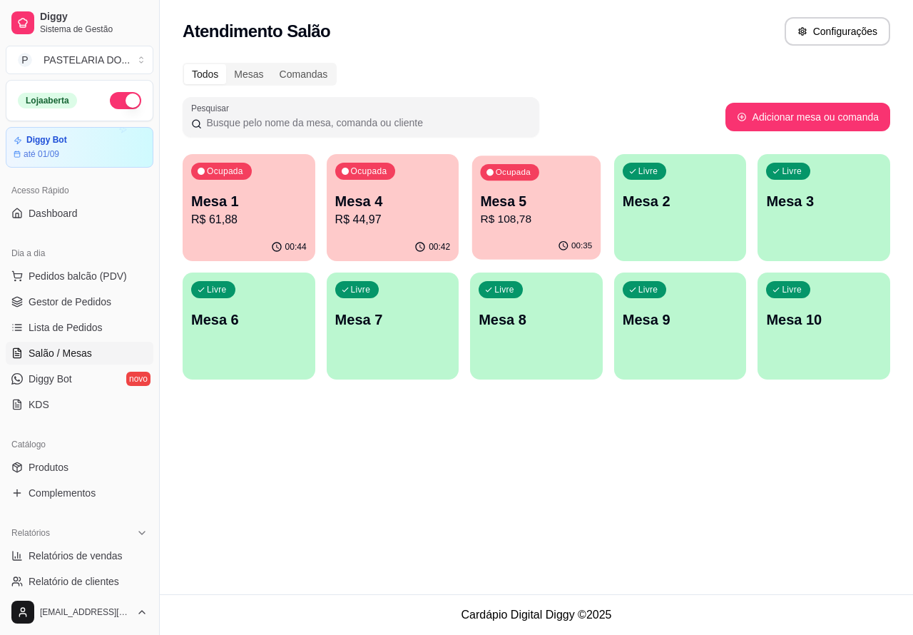
click at [537, 207] on p "Mesa 5" at bounding box center [537, 201] width 112 height 19
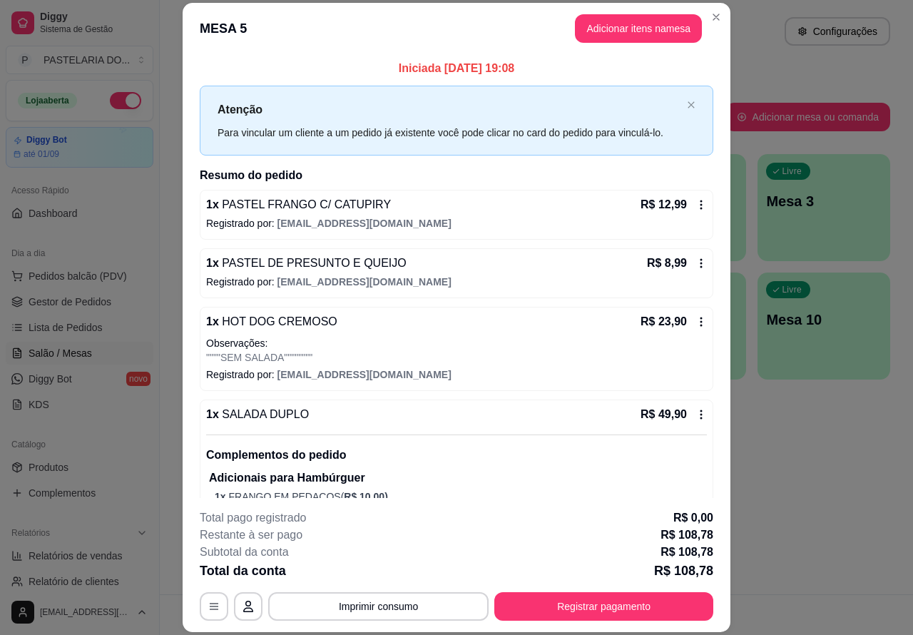
click at [799, 501] on div "Atendimento Salão Configurações Todos Mesas Comandas Pesquisar Adicionar mesa o…" at bounding box center [537, 297] width 754 height 594
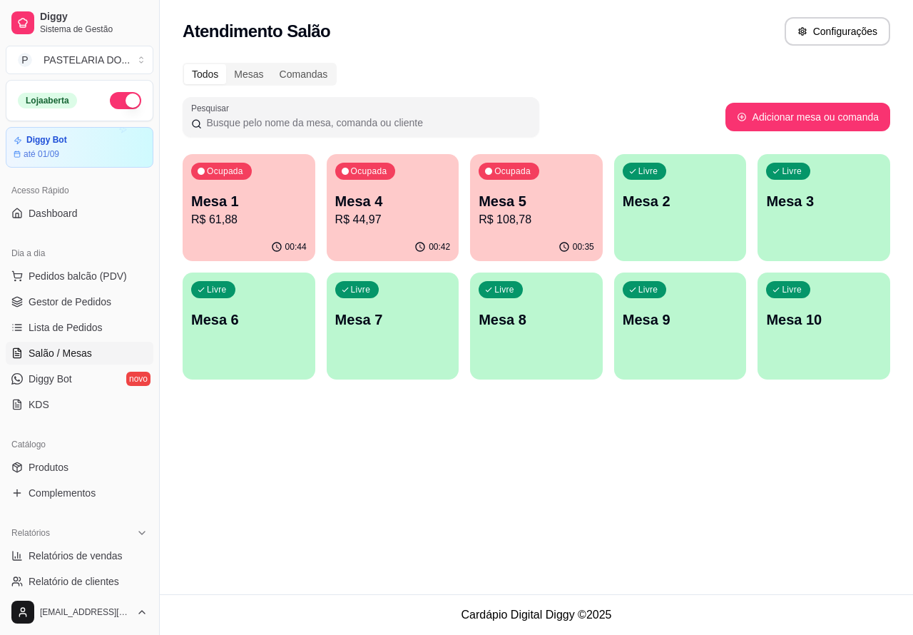
click at [248, 194] on p "Mesa 1" at bounding box center [249, 201] width 116 height 20
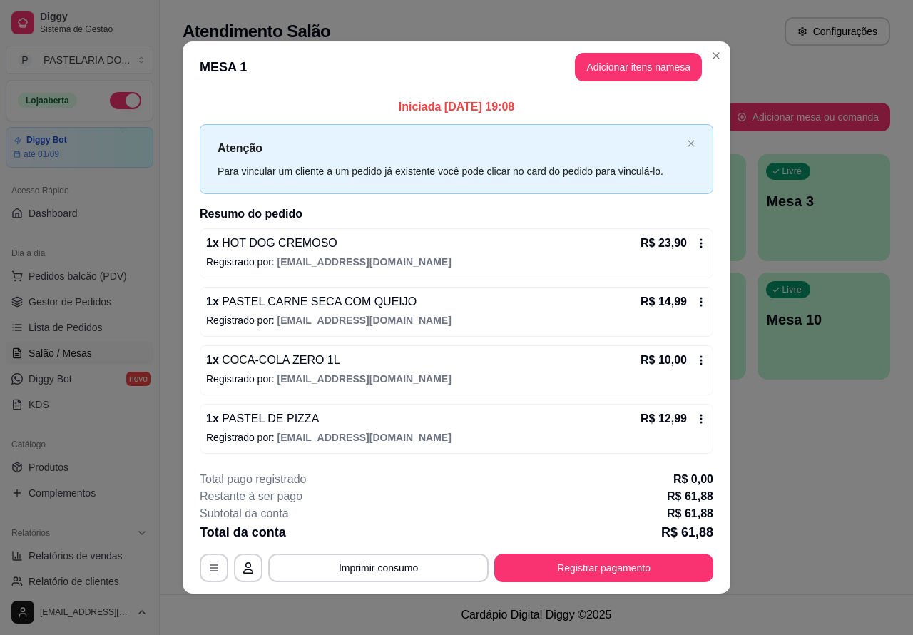
click at [615, 80] on div "Nenhum produto adicionado" at bounding box center [754, 204] width 278 height 288
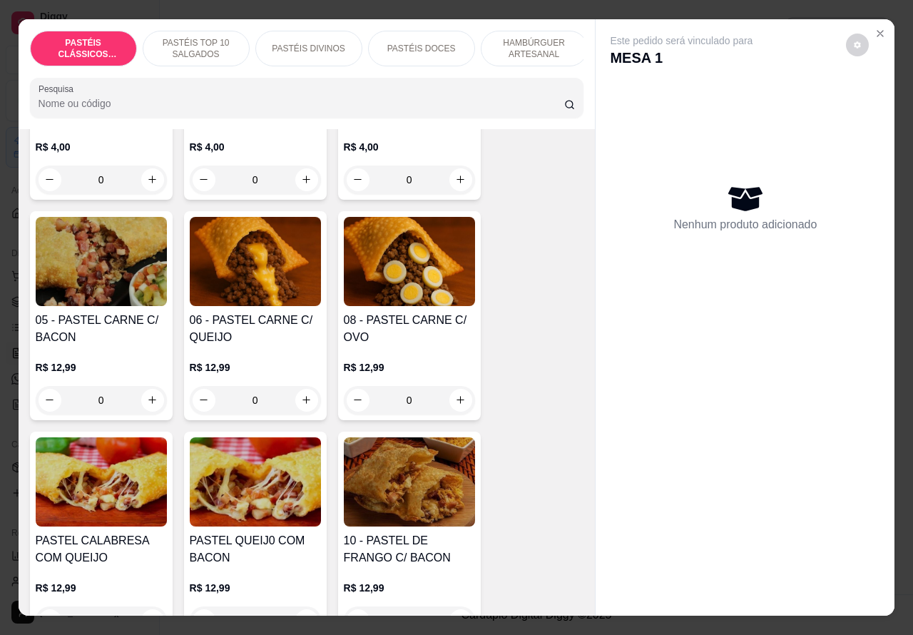
scroll to position [908, 0]
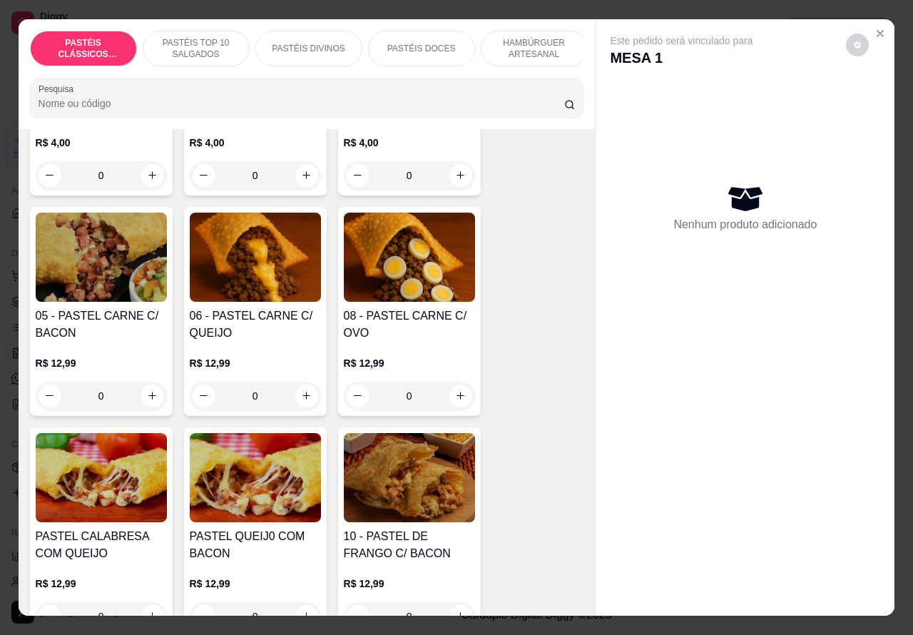
click at [294, 405] on div "0" at bounding box center [255, 396] width 131 height 29
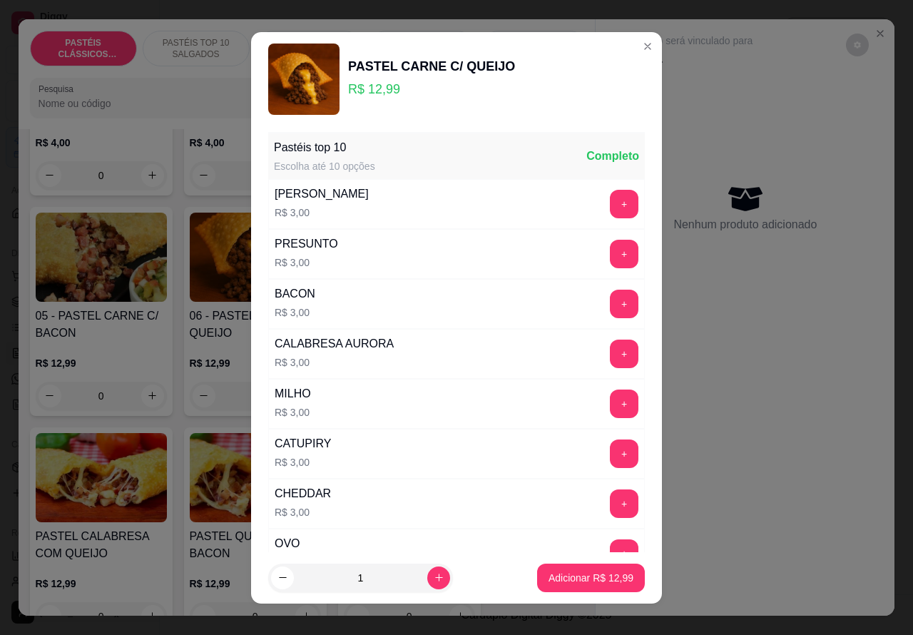
click at [561, 583] on p "Adicionar R$ 12,99" at bounding box center [591, 578] width 85 height 14
type input "1"
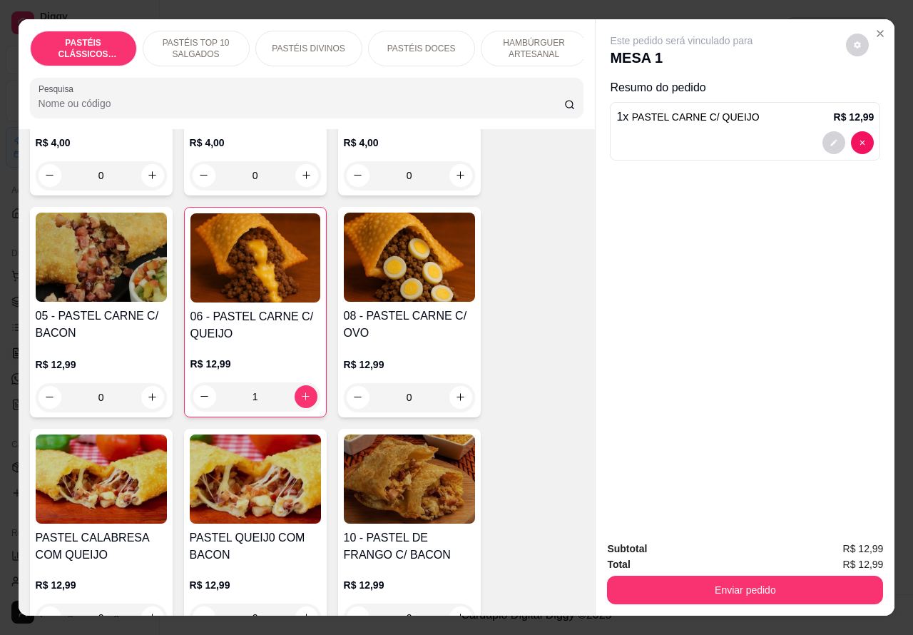
click at [706, 583] on button "Enviar pedido" at bounding box center [745, 590] width 276 height 29
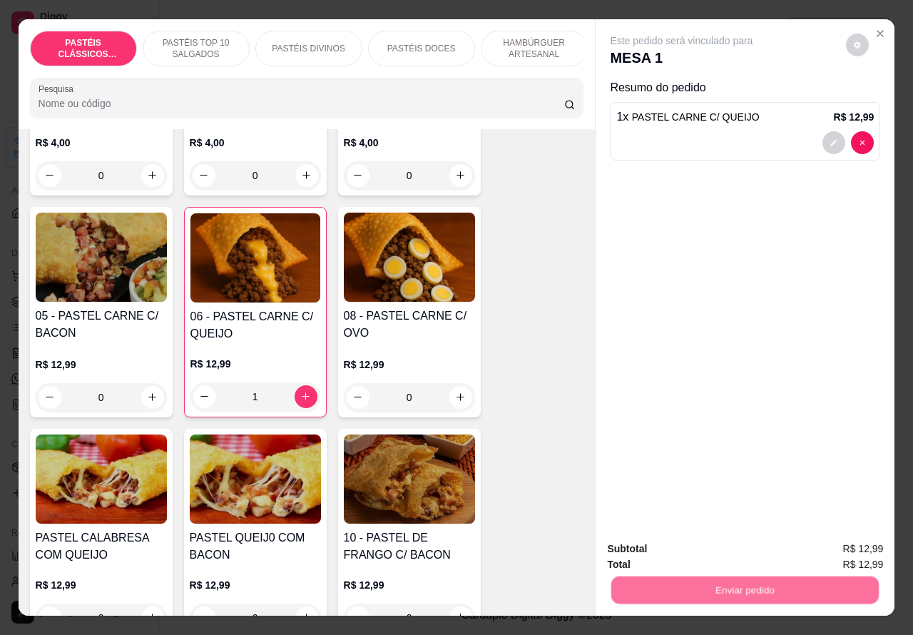
click at [694, 547] on button "Não registrar e enviar pedido" at bounding box center [697, 548] width 148 height 27
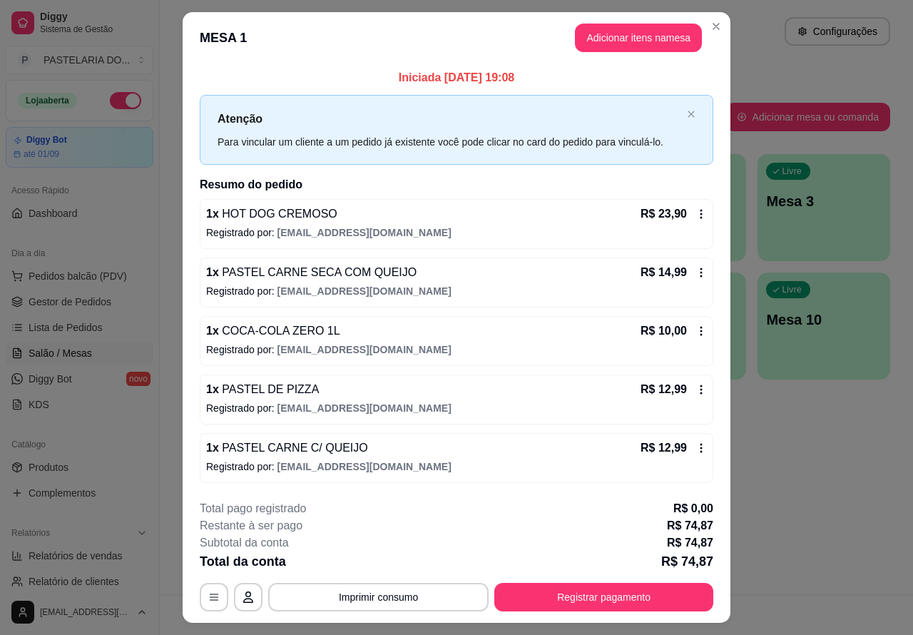
scroll to position [34, 0]
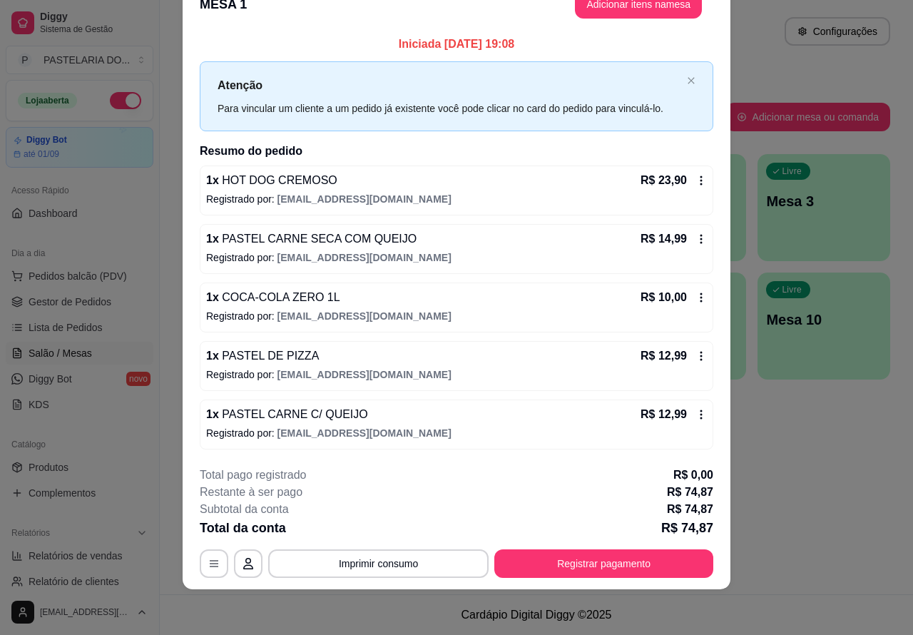
click at [804, 459] on div "Atendimento Salão Configurações Todos Mesas Comandas Pesquisar Adicionar mesa o…" at bounding box center [537, 297] width 754 height 594
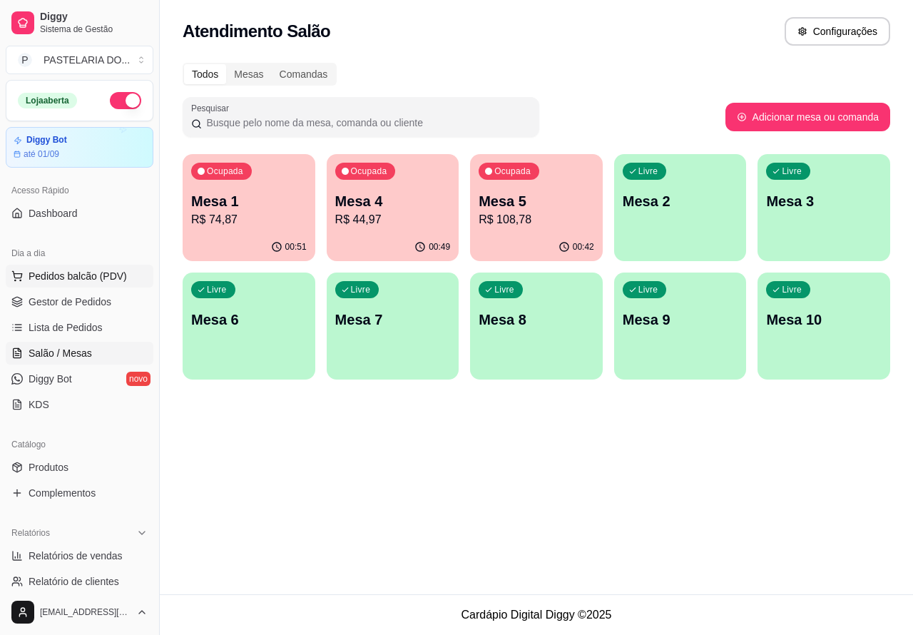
click at [108, 270] on span "Pedidos balcão (PDV)" at bounding box center [78, 276] width 98 height 14
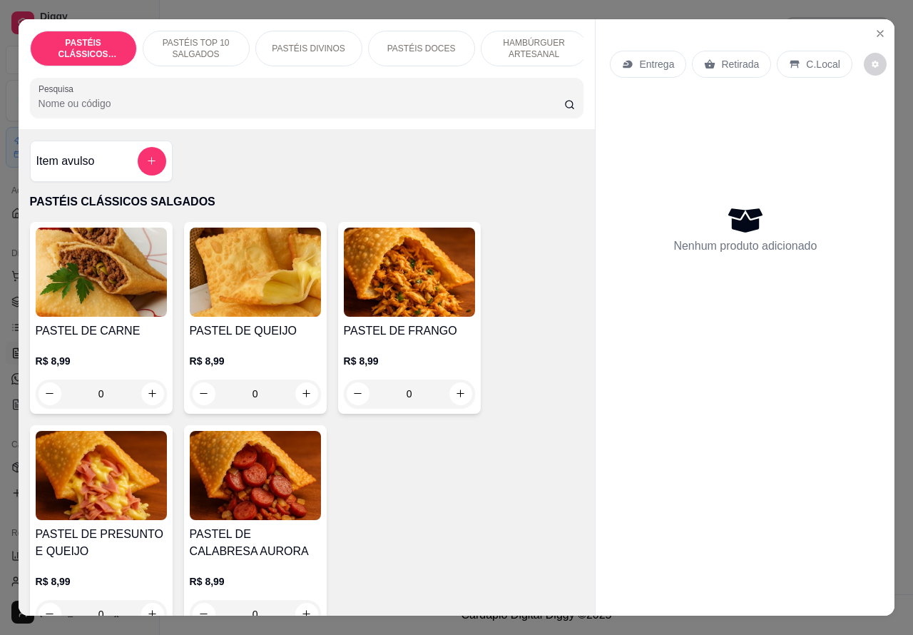
click at [532, 47] on p "HAMBÚRGUER ARTESANAL" at bounding box center [534, 48] width 83 height 23
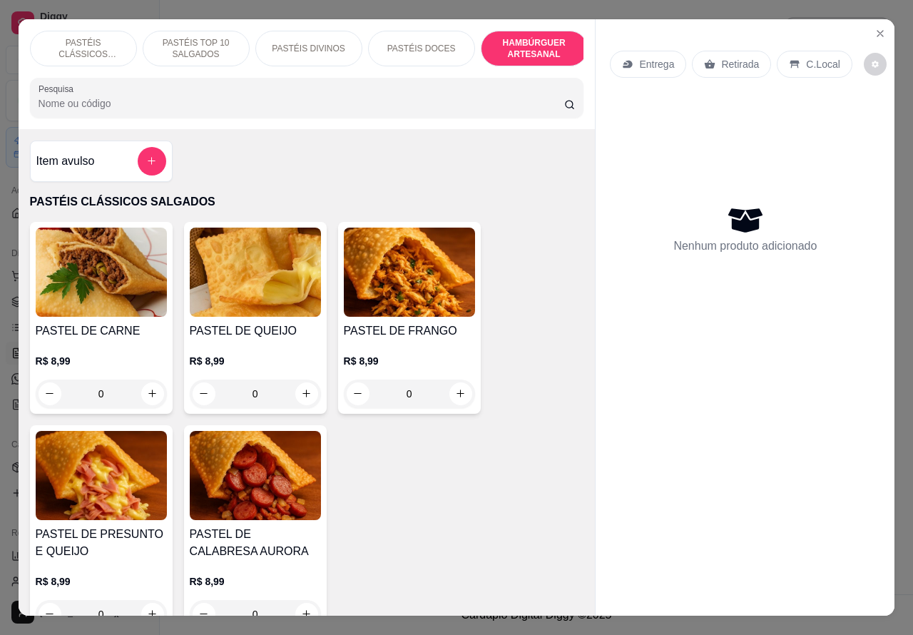
scroll to position [33, 0]
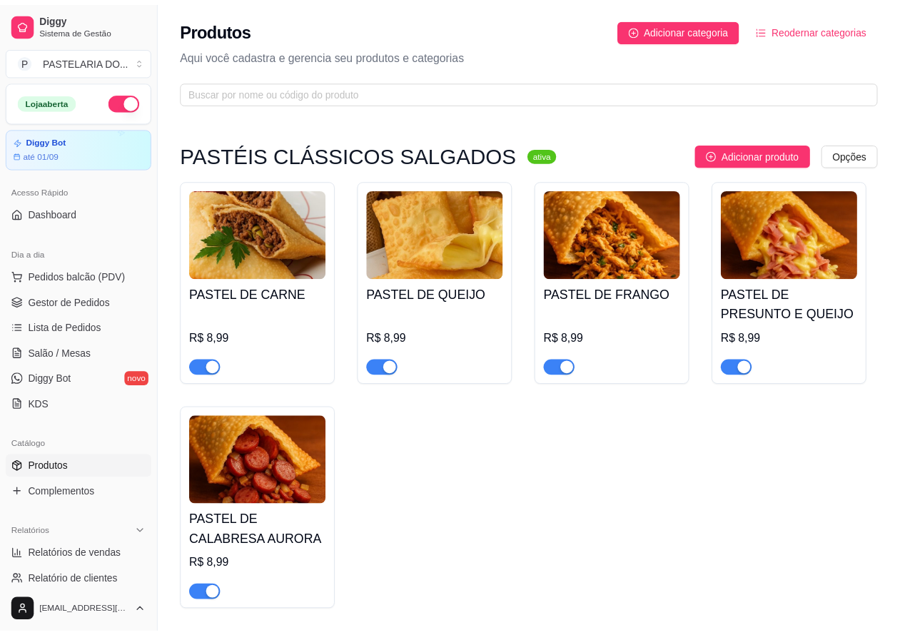
scroll to position [5725, 0]
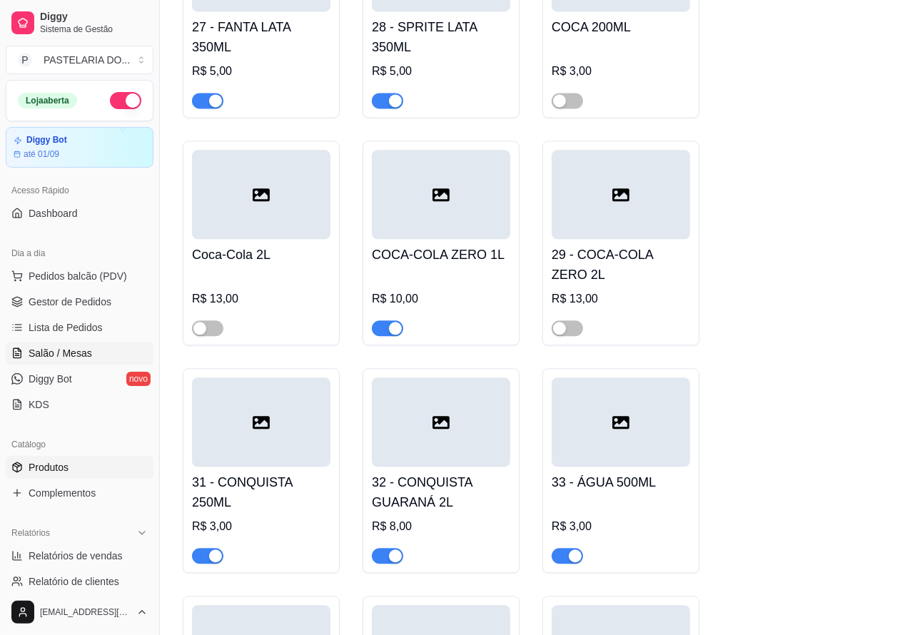
click at [84, 355] on span "Salão / Mesas" at bounding box center [61, 353] width 64 height 14
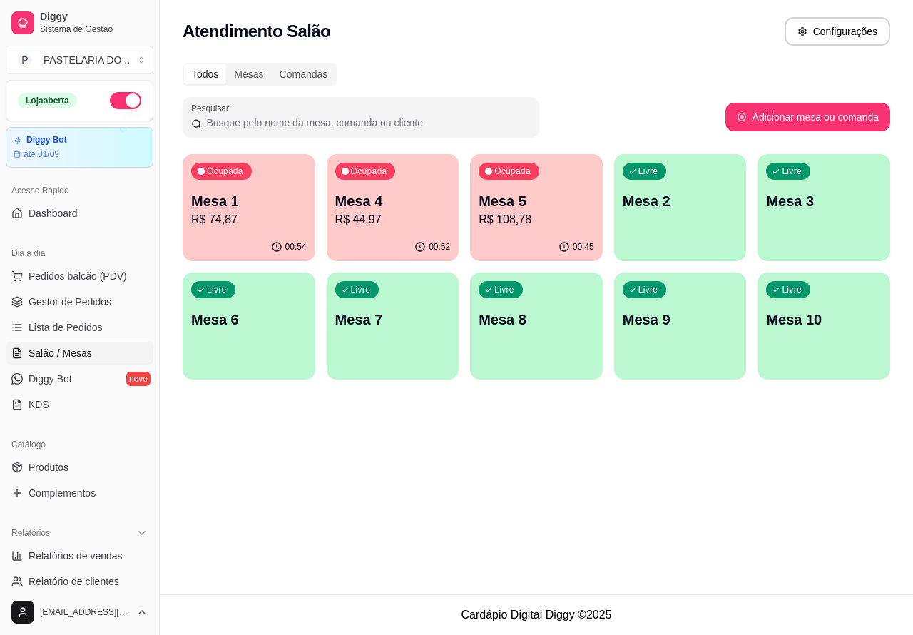
click at [412, 221] on p "R$ 44,97" at bounding box center [393, 219] width 116 height 17
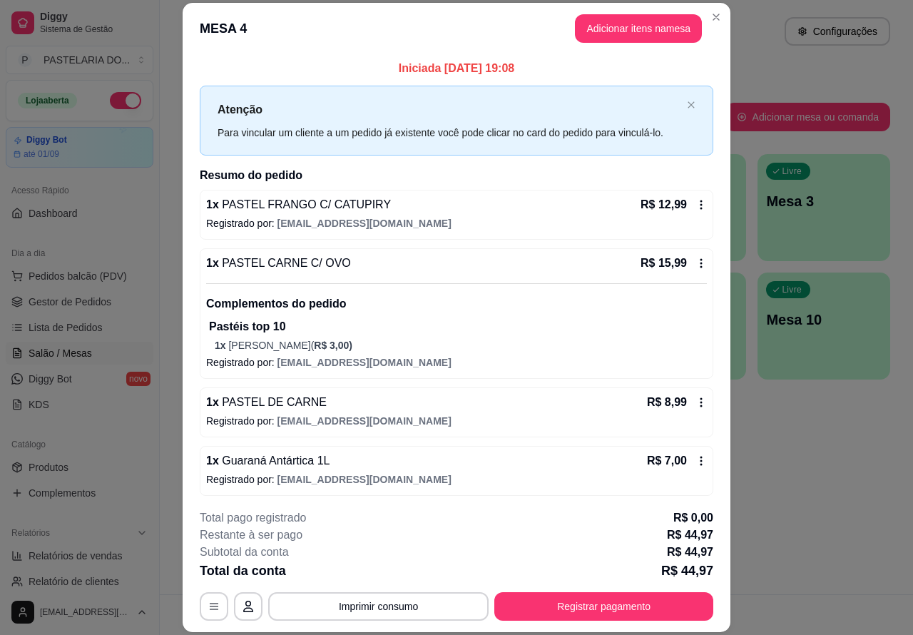
scroll to position [5, 0]
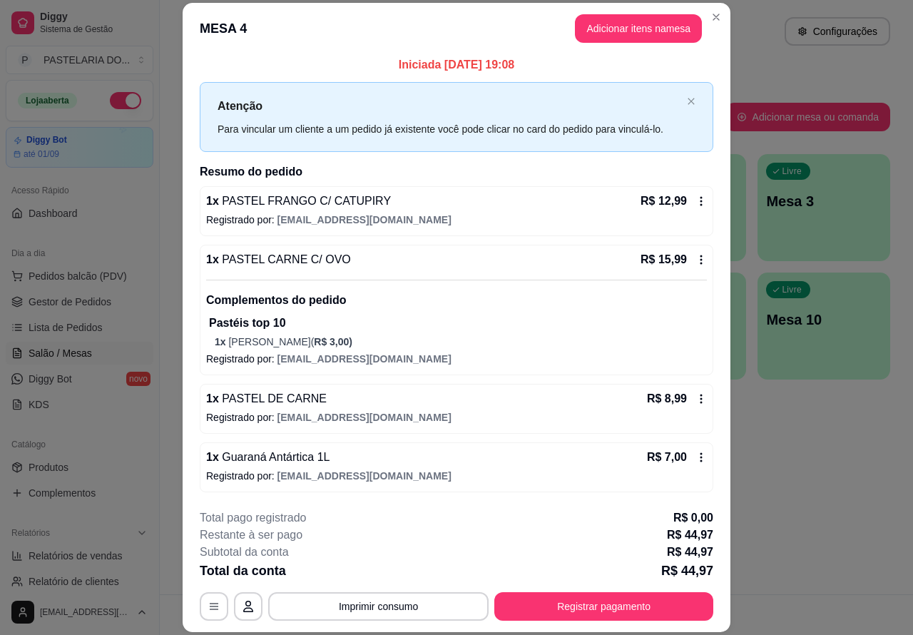
click at [433, 610] on button "Imprimir consumo" at bounding box center [378, 606] width 221 height 29
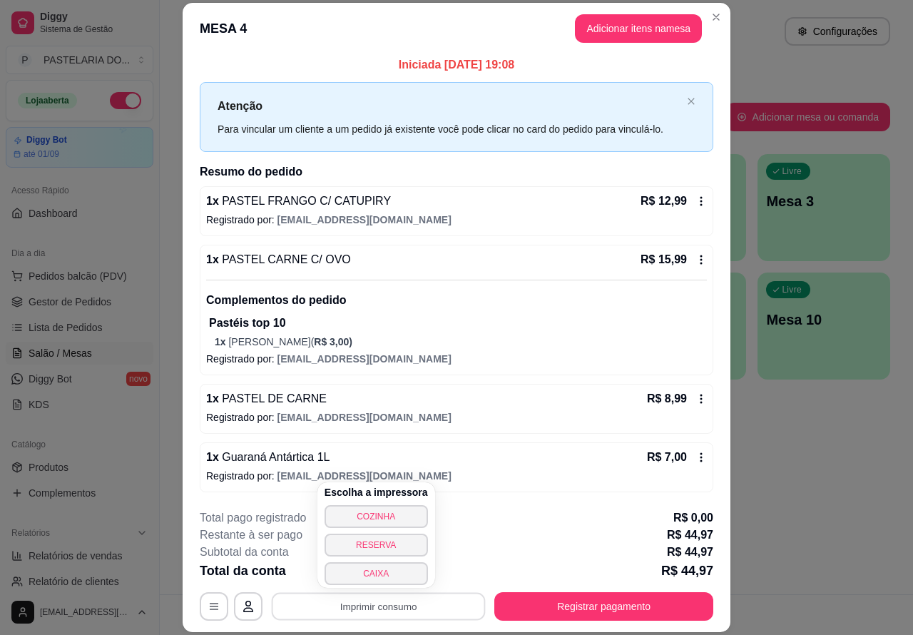
click at [402, 576] on button "CAIXA" at bounding box center [376, 573] width 103 height 23
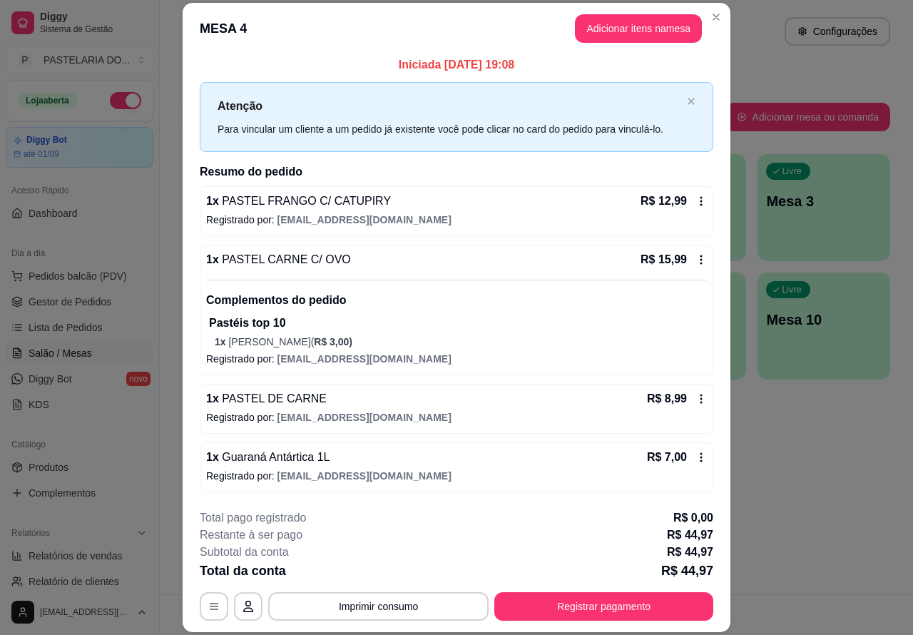
click at [776, 495] on div "Atendimento Salão Configurações Todos Mesas Comandas Pesquisar Adicionar mesa o…" at bounding box center [537, 297] width 754 height 594
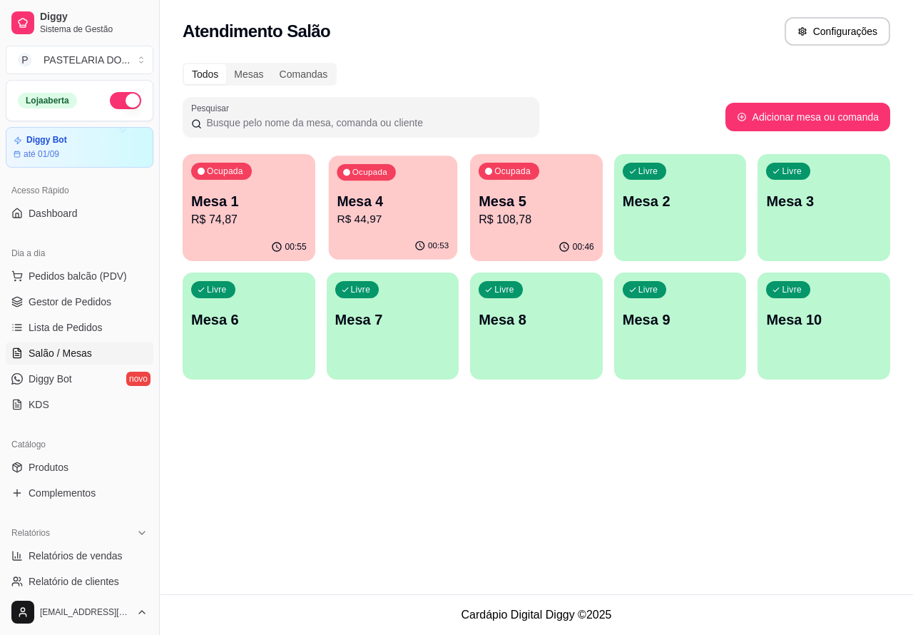
click at [391, 214] on p "R$ 44,97" at bounding box center [393, 219] width 112 height 16
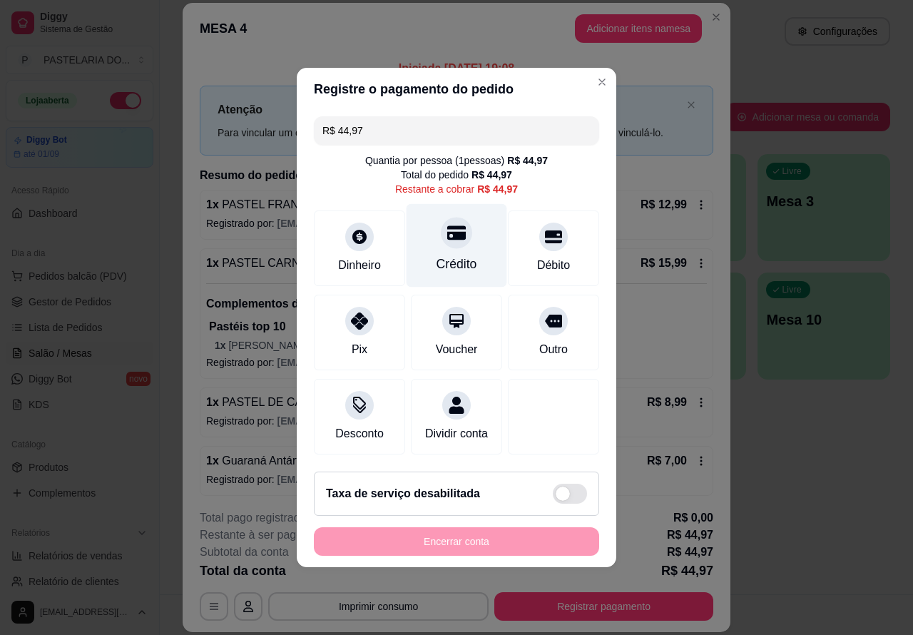
click at [450, 232] on icon at bounding box center [456, 233] width 19 height 14
type input "R$ 0,00"
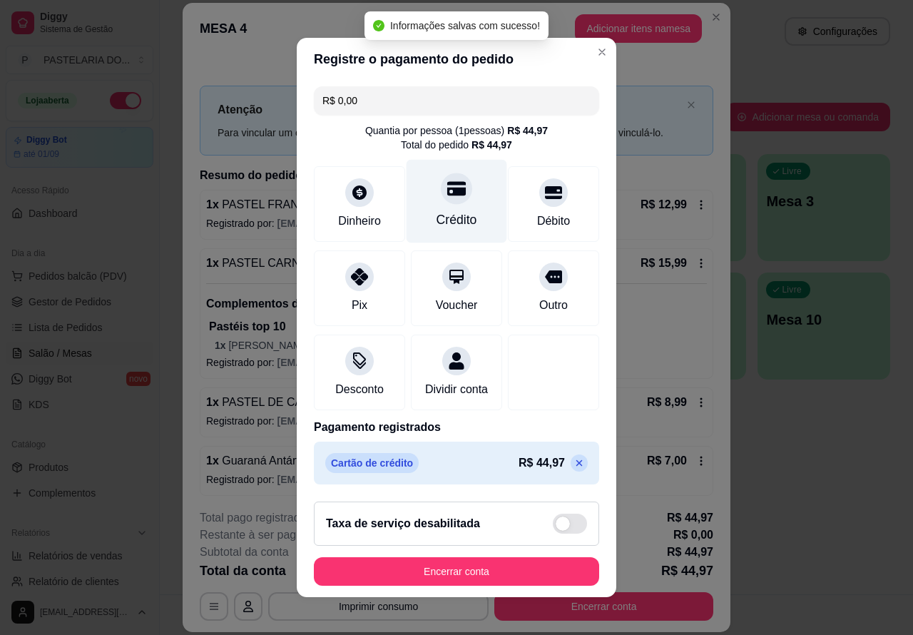
click at [462, 577] on button "Encerrar conta" at bounding box center [456, 571] width 285 height 29
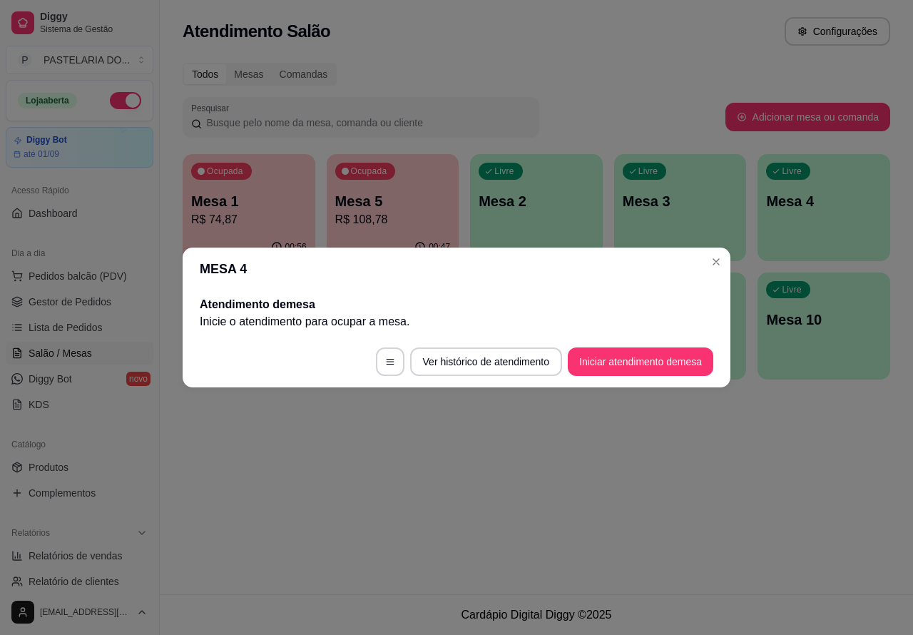
click at [98, 283] on span "Pedidos balcão (PDV)" at bounding box center [78, 276] width 98 height 14
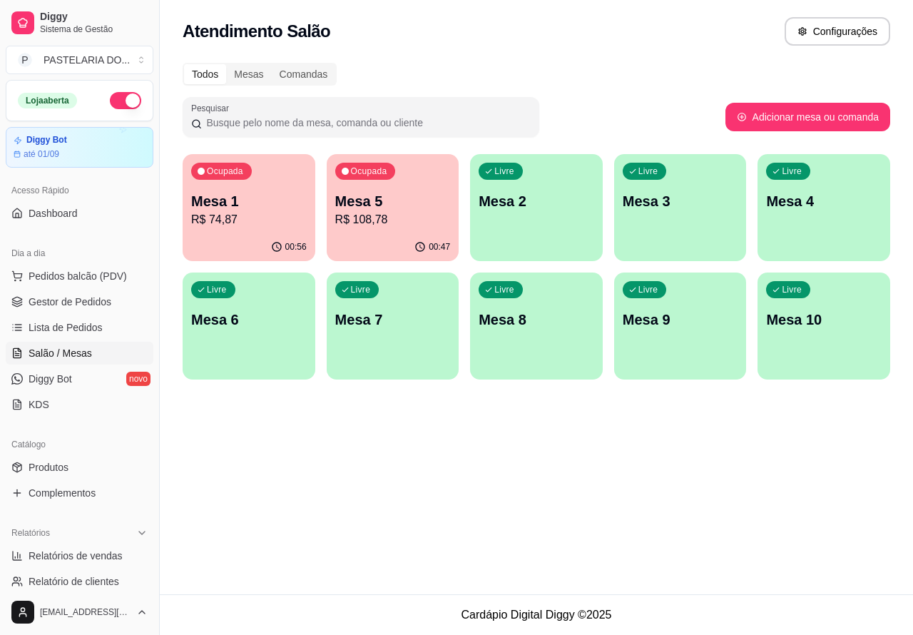
click at [78, 328] on div "PASTEL DE CARNE R$ 8,99 0" at bounding box center [90, 318] width 147 height 198
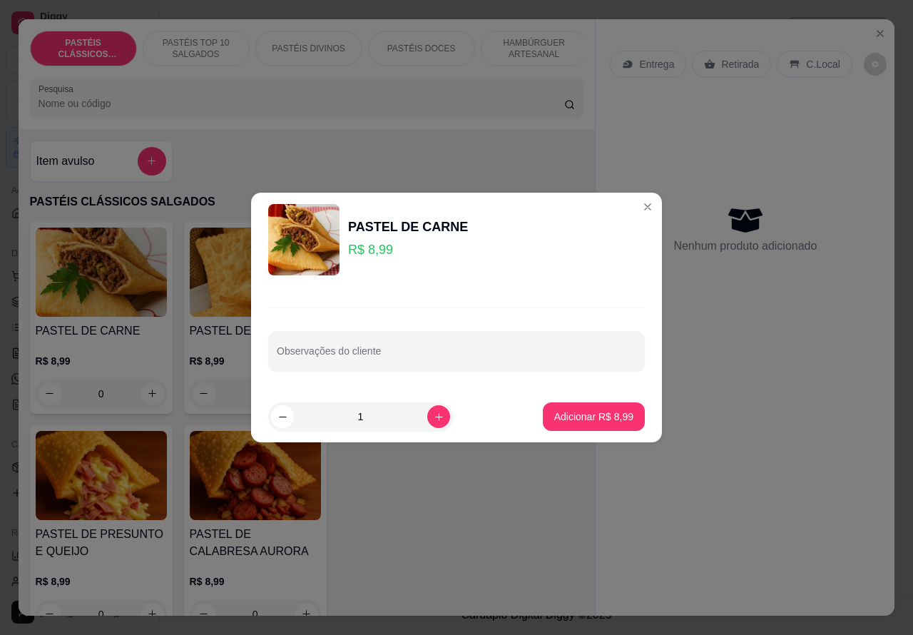
click at [529, 48] on p "HAMBÚRGUER ARTESANAL" at bounding box center [534, 48] width 83 height 23
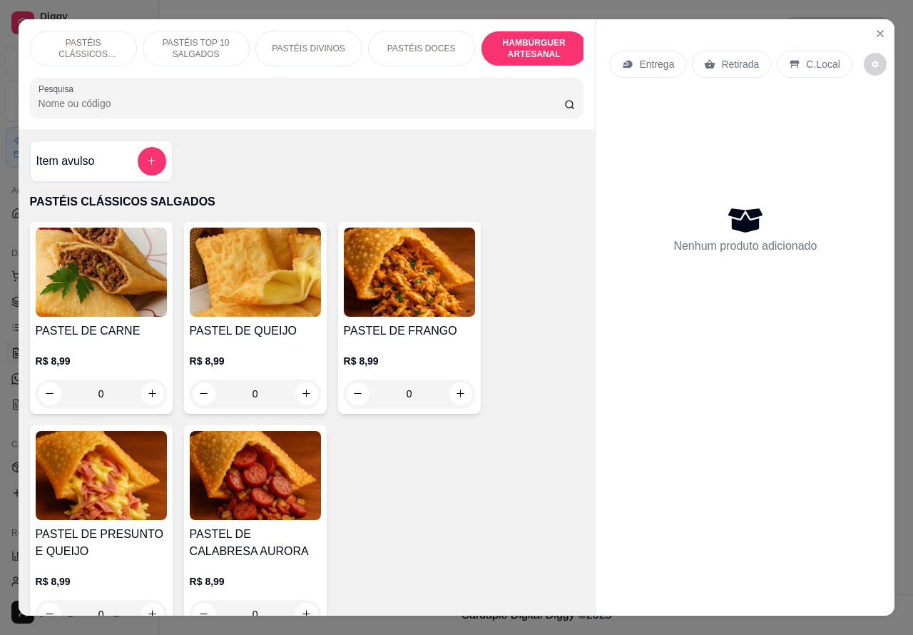
click at [532, 83] on div at bounding box center [307, 97] width 537 height 29
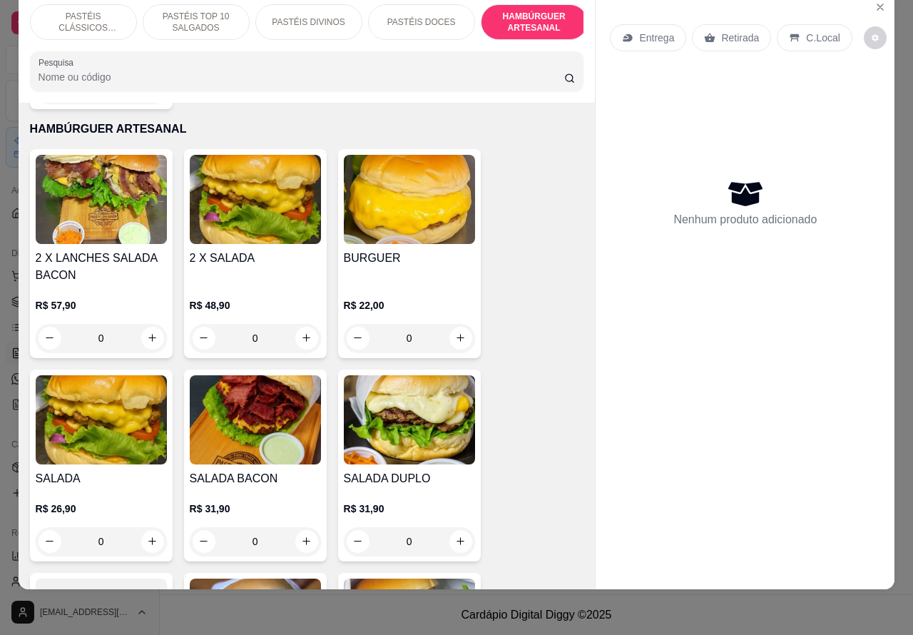
click at [308, 324] on div "0" at bounding box center [255, 338] width 131 height 29
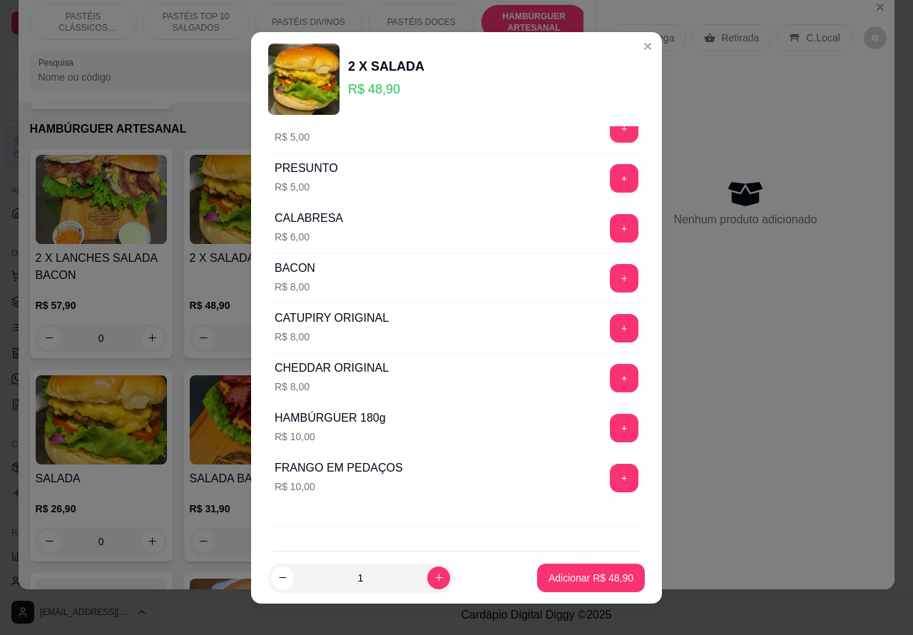
scroll to position [387, 0]
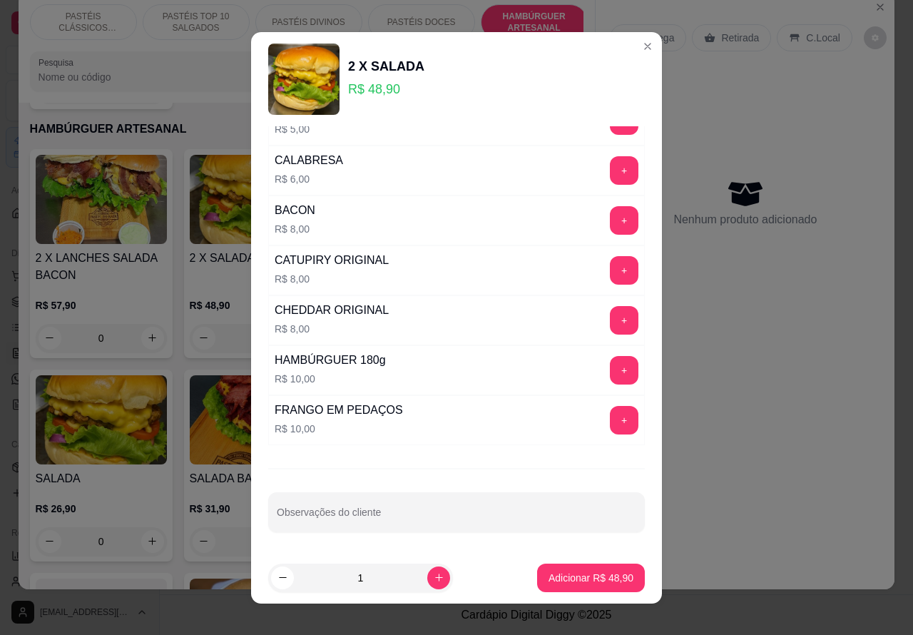
click at [411, 515] on input "Observações do cliente" at bounding box center [457, 518] width 360 height 14
type input "ESTEVAO VEM RETIRAR"
click at [589, 577] on p "Adicionar R$ 48,90" at bounding box center [591, 578] width 83 height 14
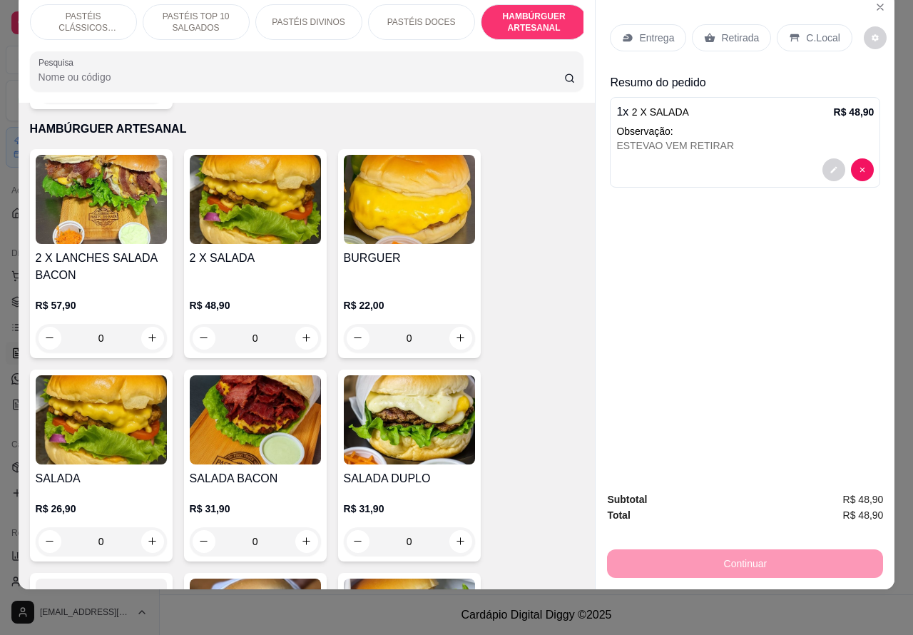
click at [747, 31] on p "Retirada" at bounding box center [740, 38] width 38 height 14
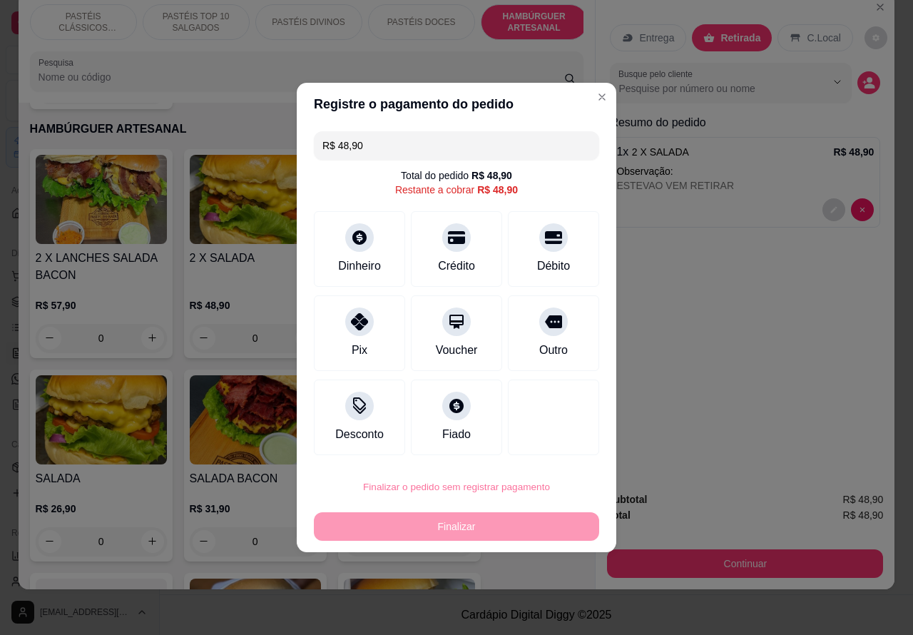
click at [551, 445] on button "Confirmar" at bounding box center [541, 446] width 51 height 21
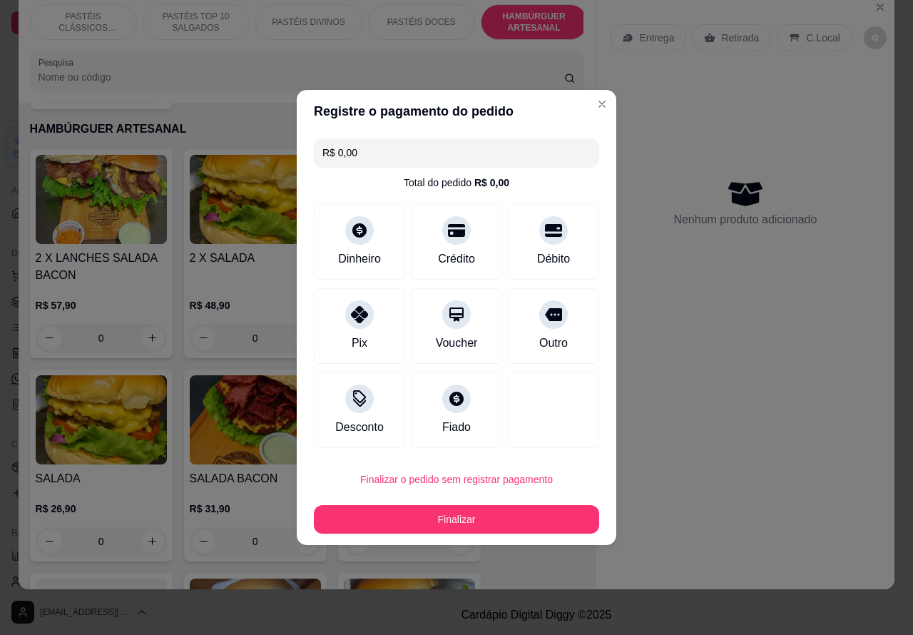
type input "R$ 0,00"
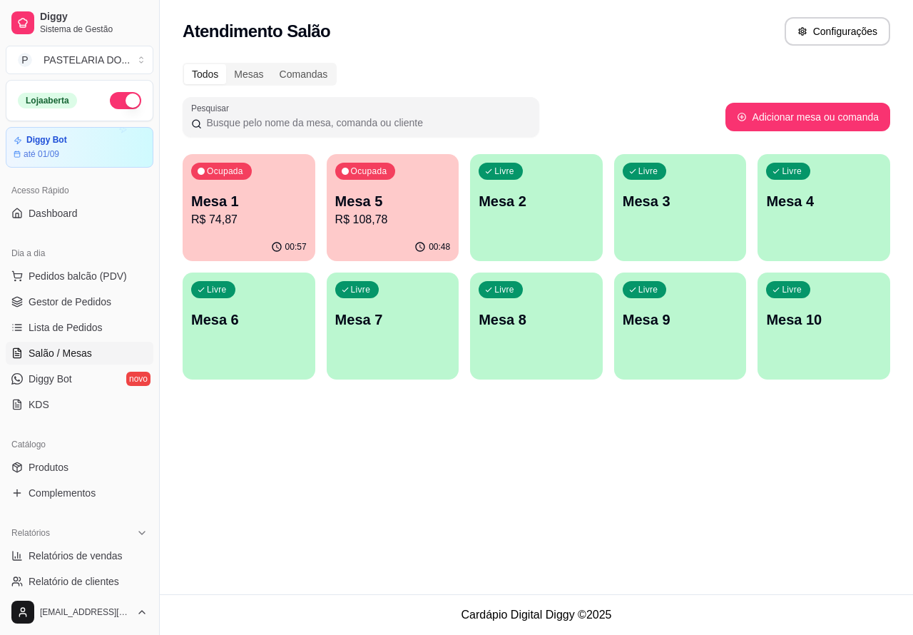
click at [277, 214] on p "R$ 74,87" at bounding box center [249, 219] width 116 height 17
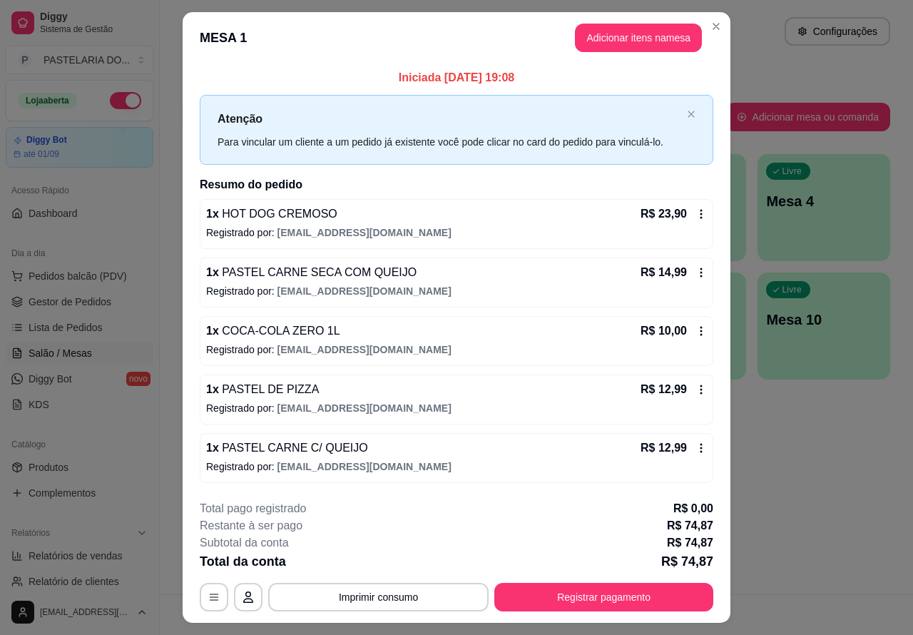
scroll to position [34, 0]
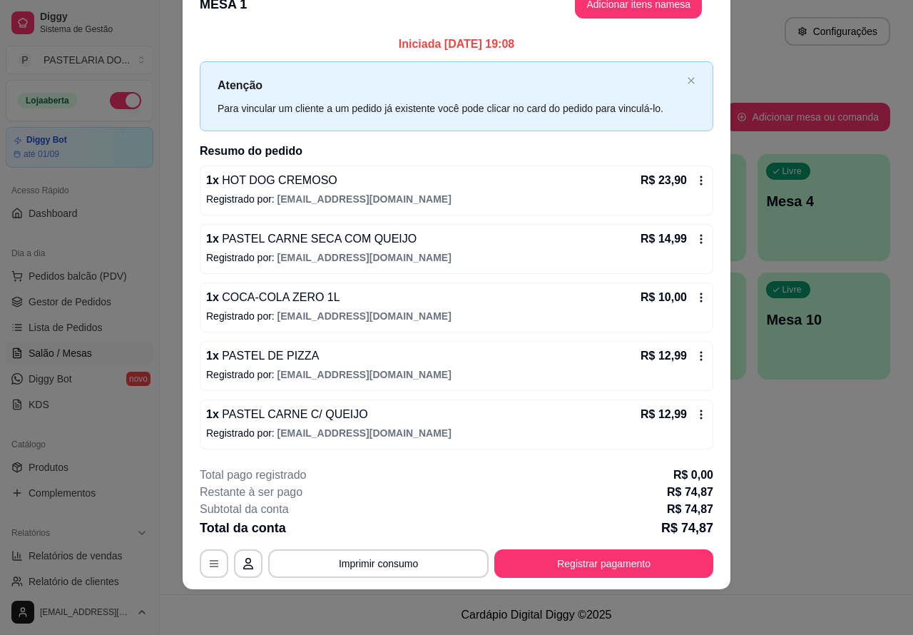
click at [432, 566] on button "Imprimir consumo" at bounding box center [378, 563] width 221 height 29
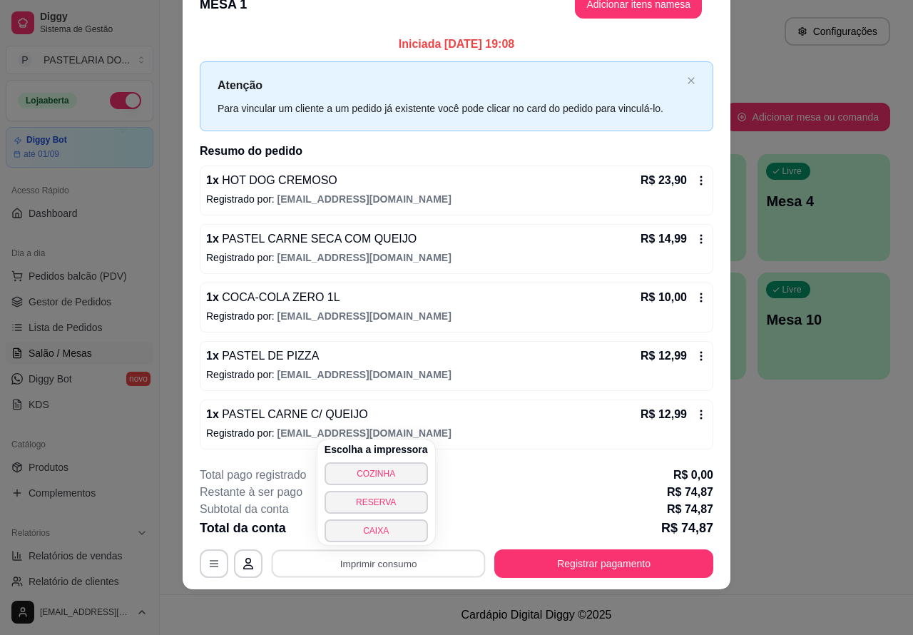
click at [402, 534] on button "CAIXA" at bounding box center [376, 530] width 103 height 23
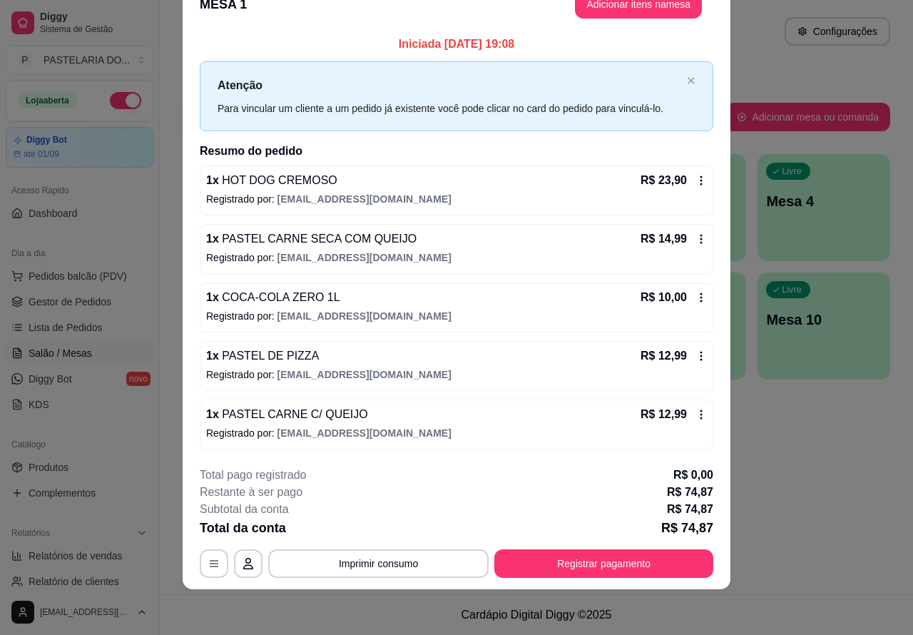
click at [806, 487] on div "Atendimento Salão Configurações Todos Mesas Comandas Pesquisar Adicionar mesa o…" at bounding box center [537, 297] width 754 height 594
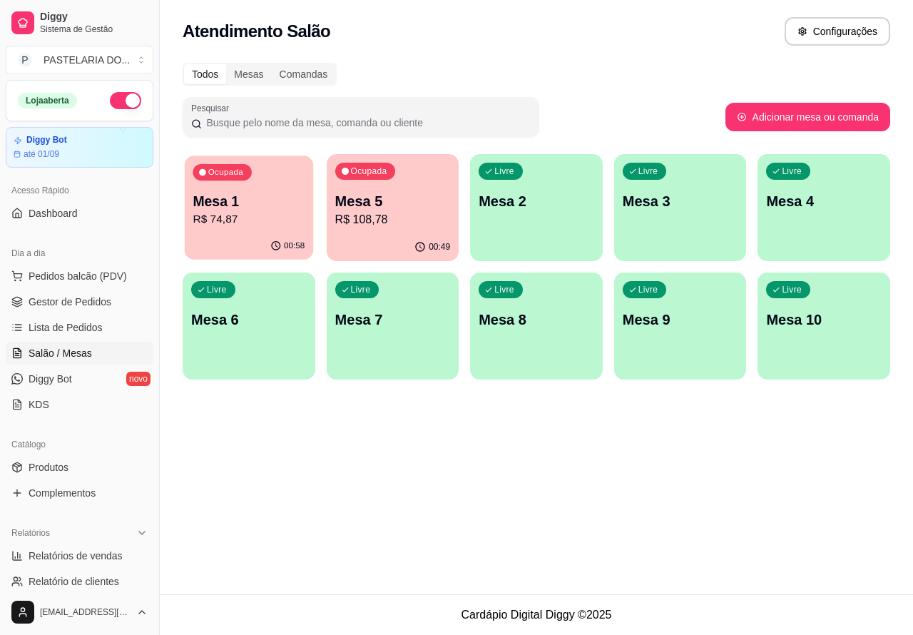
click at [259, 216] on p "R$ 74,87" at bounding box center [249, 219] width 112 height 16
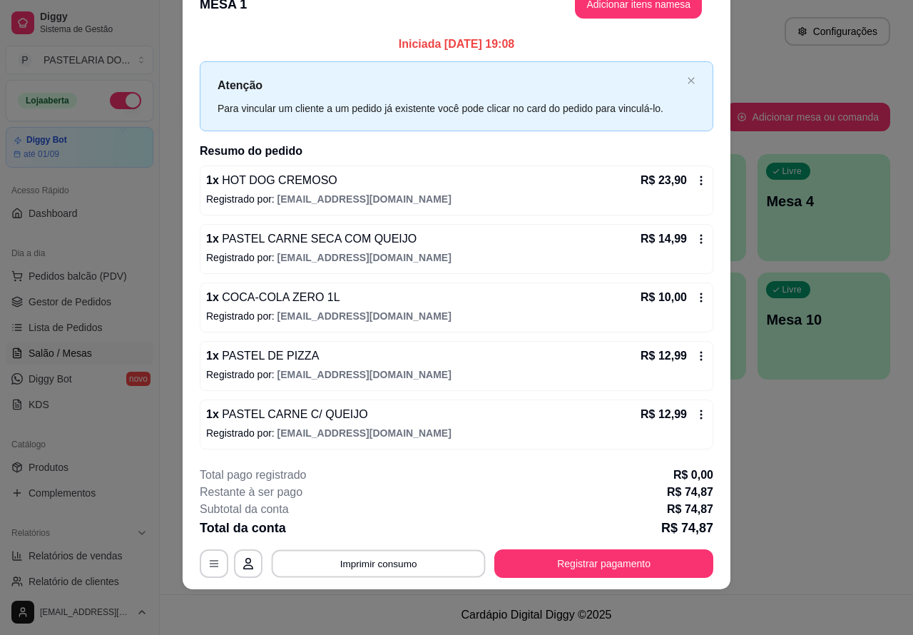
click at [380, 562] on button "Imprimir consumo" at bounding box center [379, 563] width 214 height 28
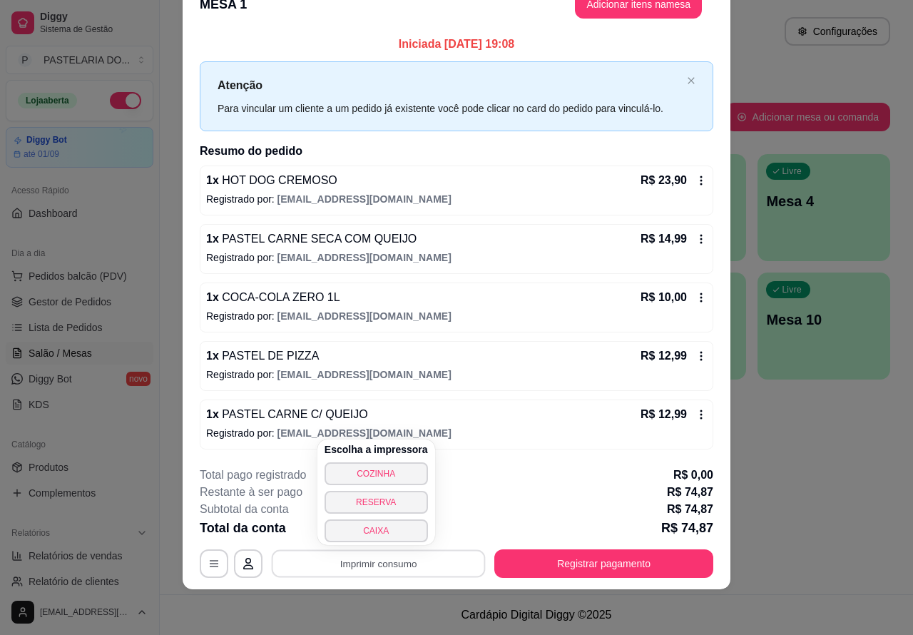
click at [379, 532] on button "CAIXA" at bounding box center [376, 530] width 103 height 23
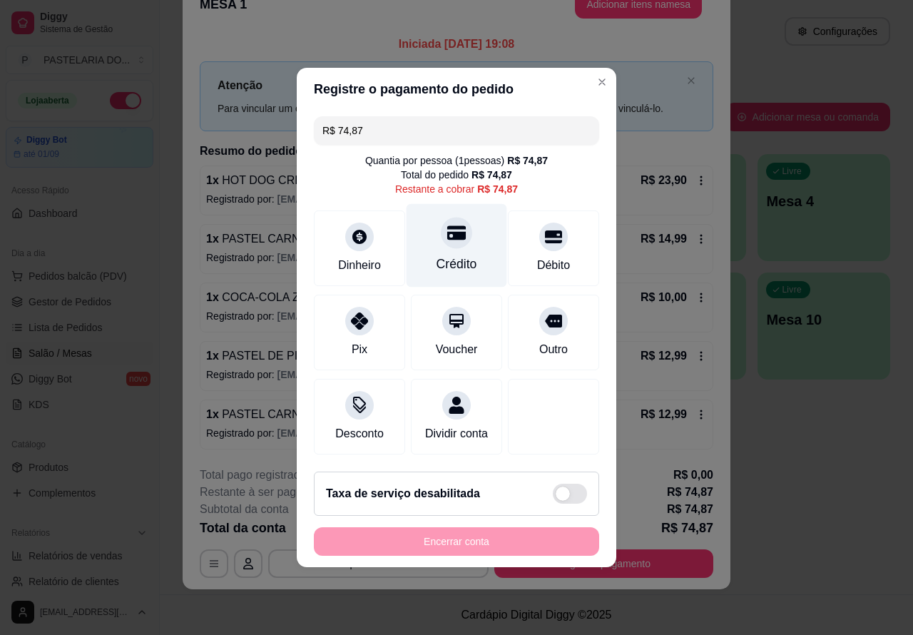
click at [450, 233] on icon at bounding box center [456, 233] width 19 height 14
type input "R$ 0,00"
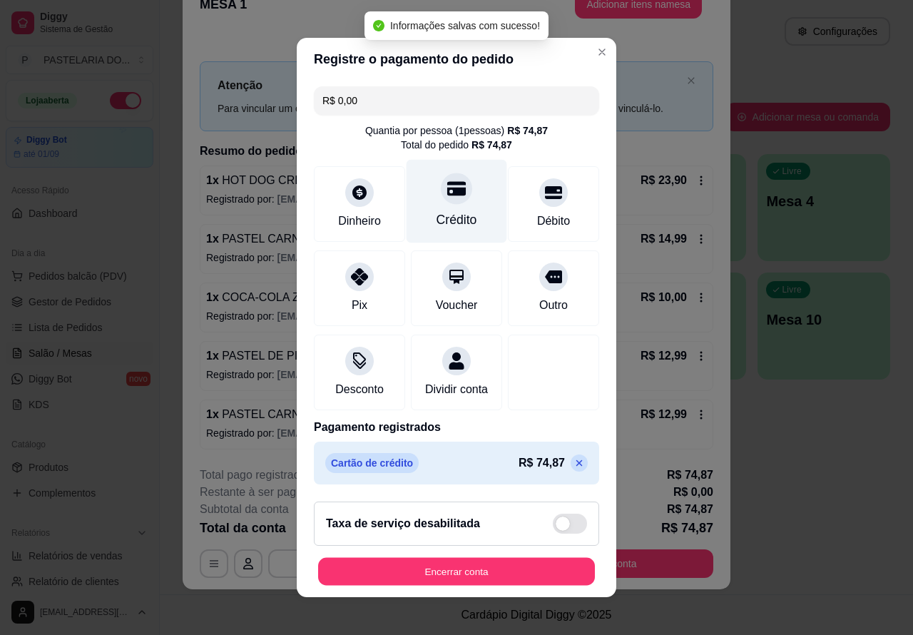
click at [475, 579] on button "Encerrar conta" at bounding box center [456, 572] width 277 height 28
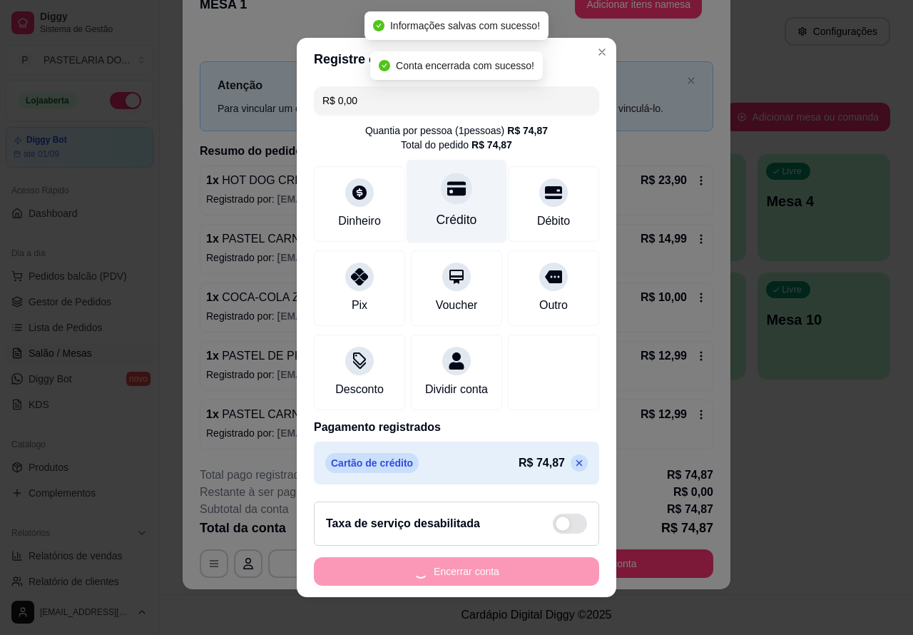
scroll to position [0, 0]
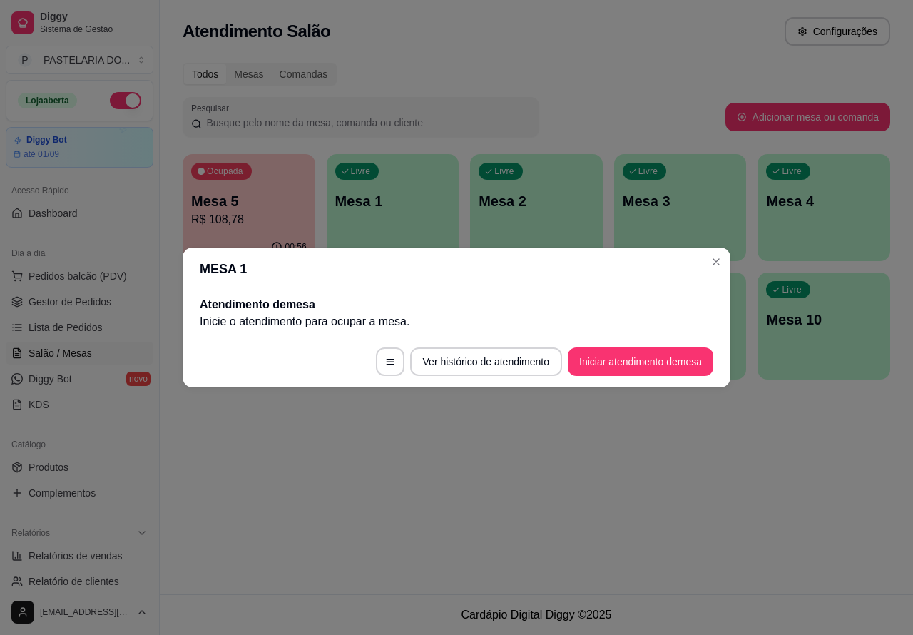
click at [564, 557] on div "Atendimento Salão Configurações Todos Mesas Comandas Pesquisar Adicionar mesa o…" at bounding box center [537, 297] width 754 height 594
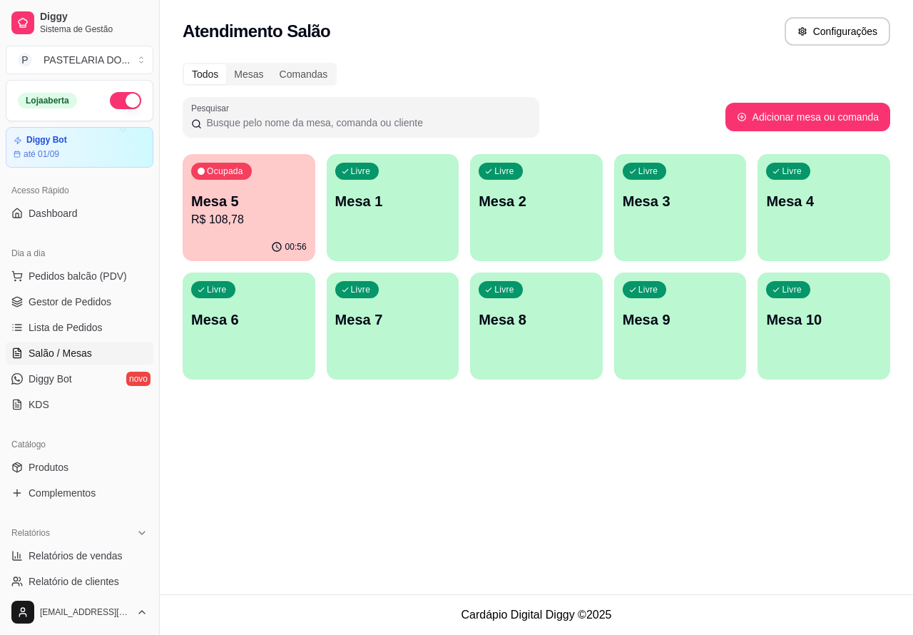
click at [261, 222] on p "R$ 108,78" at bounding box center [249, 219] width 116 height 17
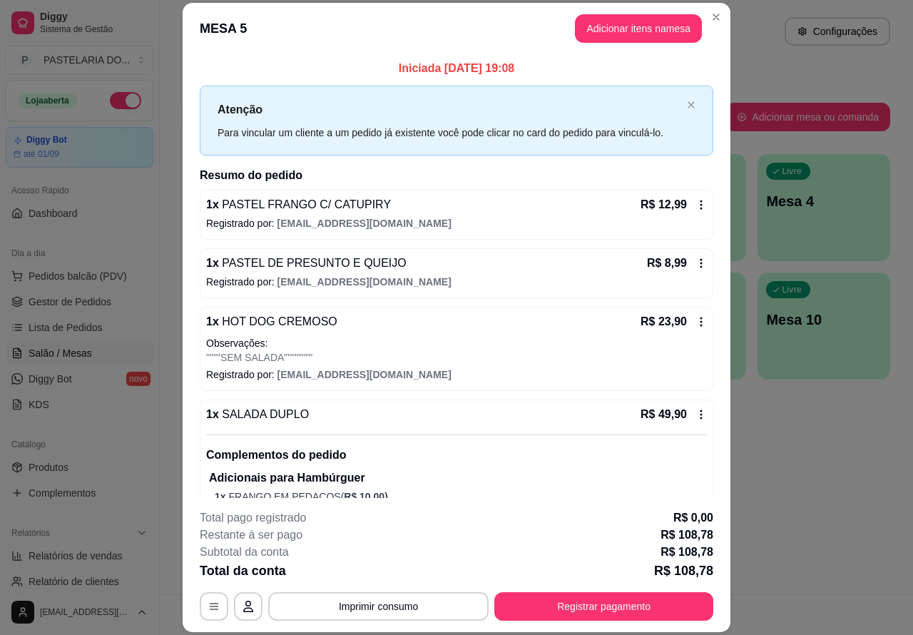
scroll to position [115, 0]
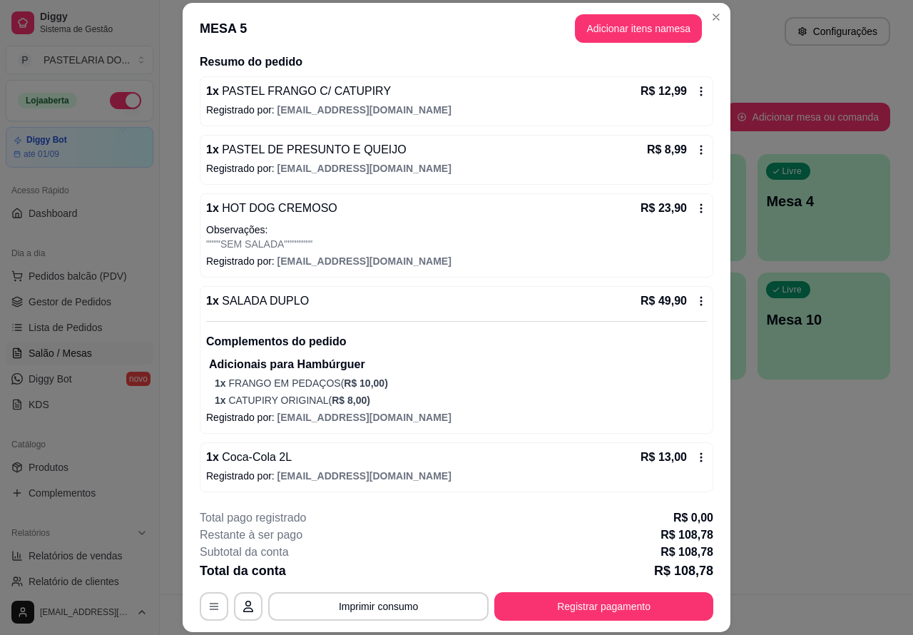
click at [414, 601] on button "Imprimir consumo" at bounding box center [378, 606] width 221 height 29
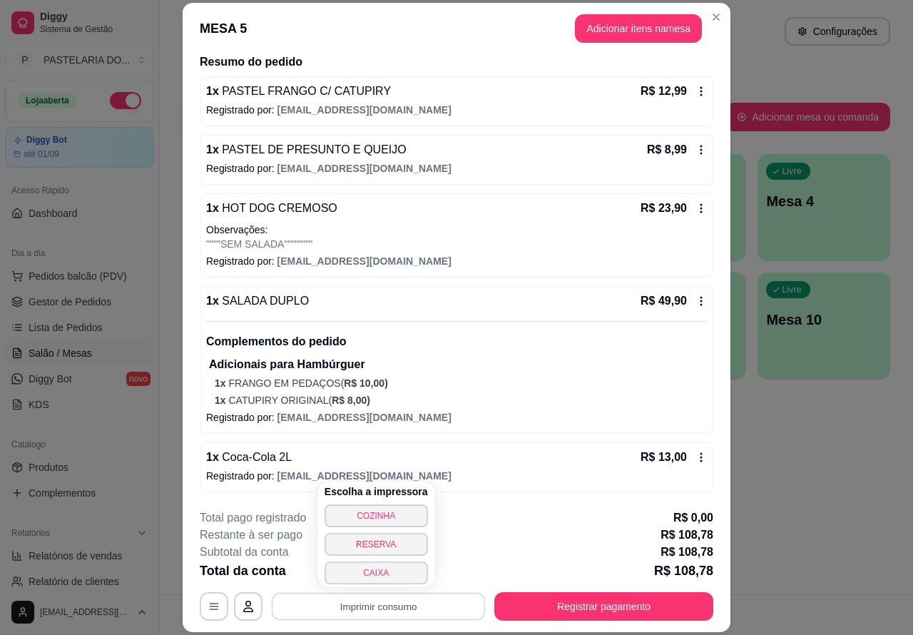
click at [397, 579] on button "CAIXA" at bounding box center [376, 573] width 103 height 23
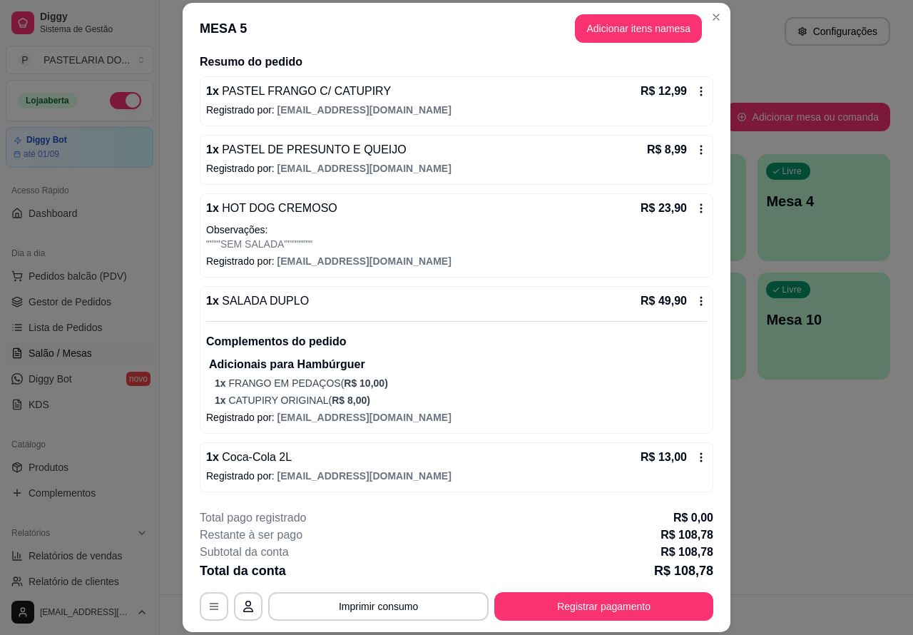
click at [801, 453] on div "Atendimento Salão Configurações Todos Mesas Comandas Pesquisar Adicionar mesa o…" at bounding box center [537, 297] width 754 height 594
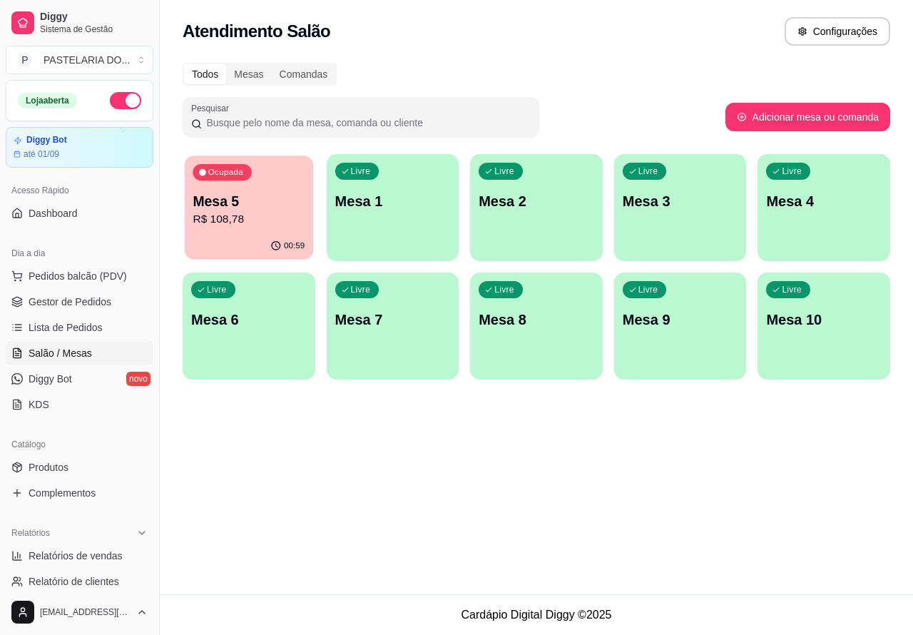
click at [276, 201] on p "Mesa 5" at bounding box center [249, 201] width 112 height 19
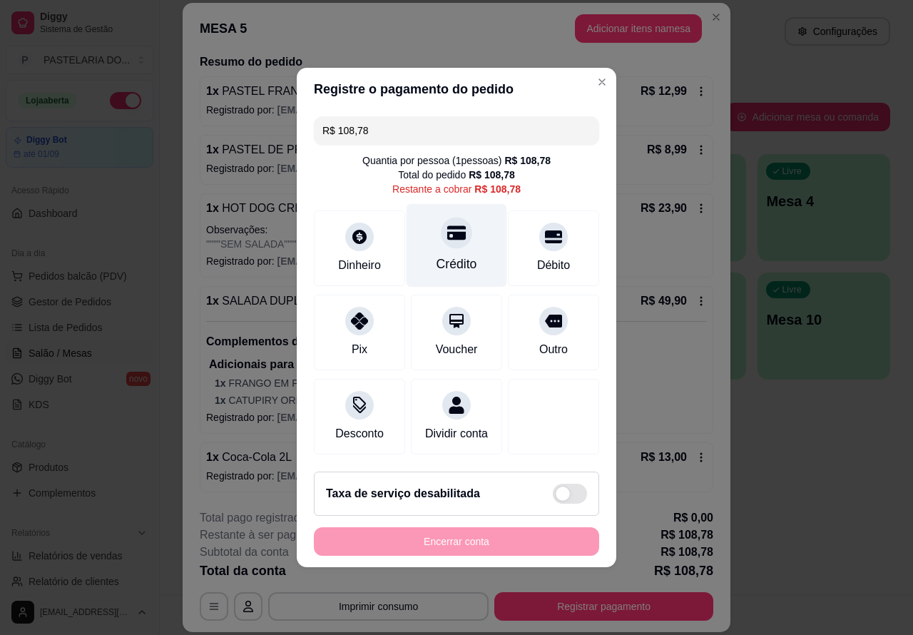
click at [452, 230] on icon at bounding box center [456, 233] width 19 height 14
type input "R$ 0,00"
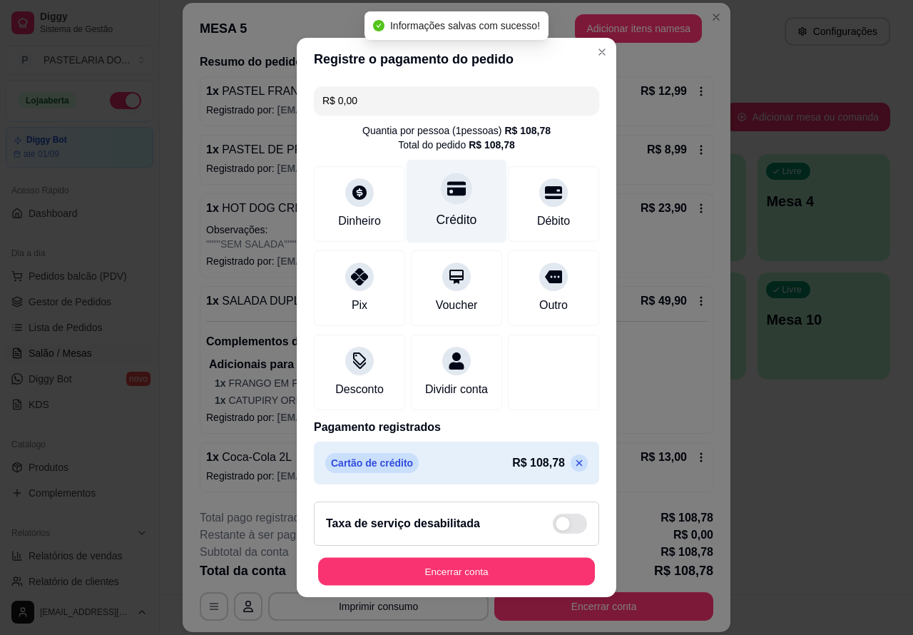
click at [462, 578] on button "Encerrar conta" at bounding box center [456, 572] width 277 height 28
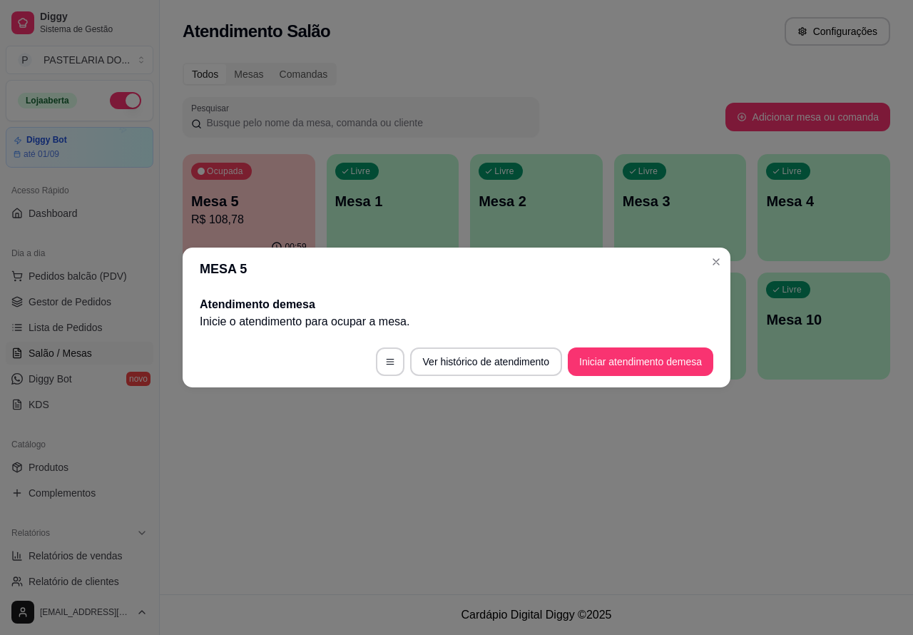
scroll to position [0, 0]
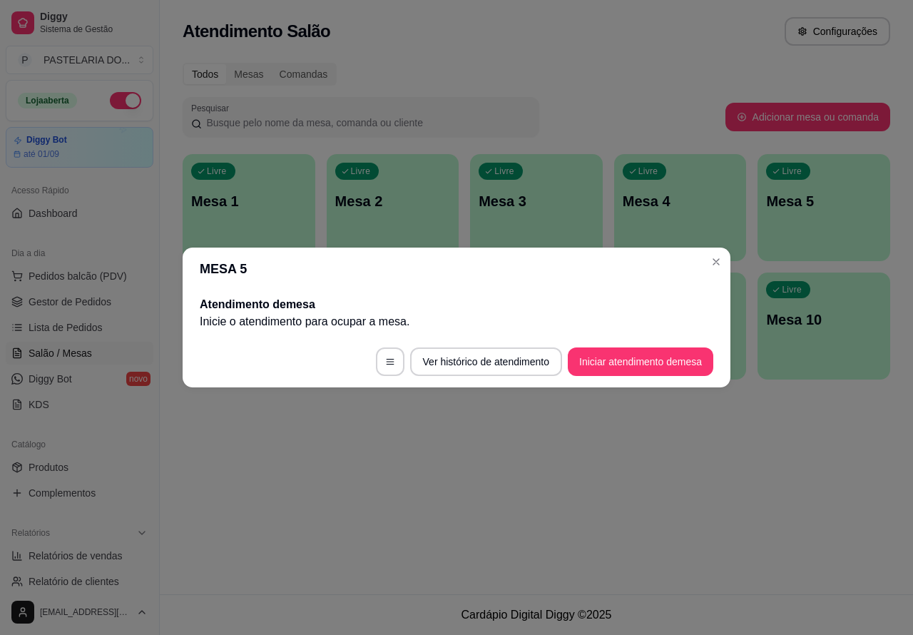
click at [644, 534] on div "Atendimento Salão Configurações Todos Mesas Comandas Pesquisar Adicionar mesa o…" at bounding box center [537, 297] width 754 height 594
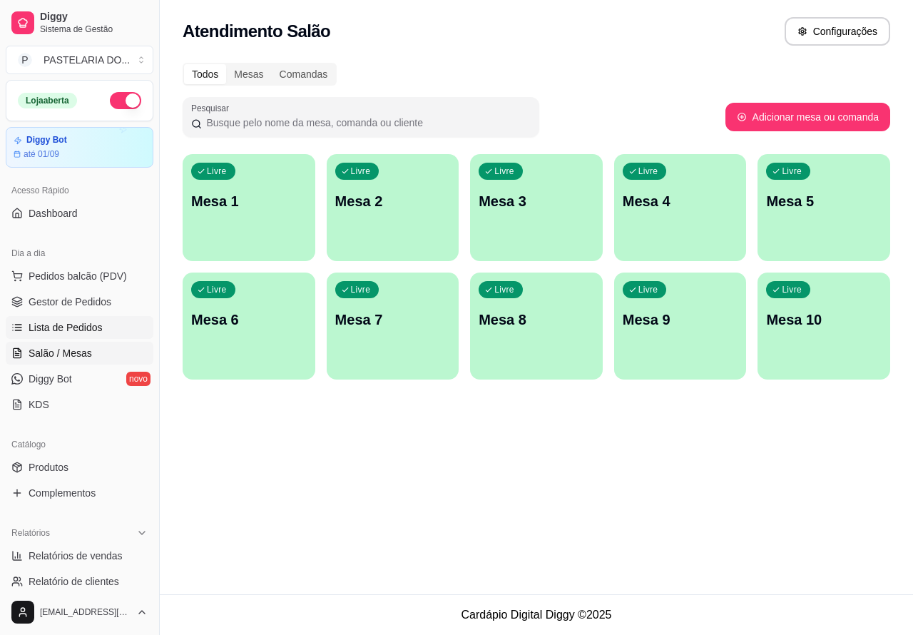
click at [79, 329] on span "Lista de Pedidos" at bounding box center [66, 327] width 74 height 14
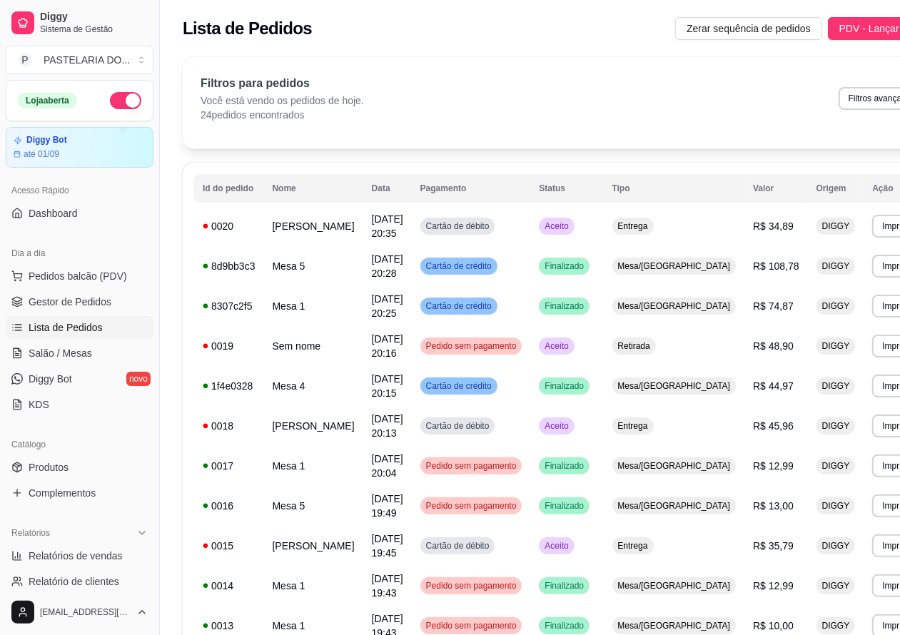
click at [75, 333] on span "Lista de Pedidos" at bounding box center [66, 327] width 74 height 14
click at [81, 350] on span "Salão / Mesas" at bounding box center [61, 353] width 64 height 14
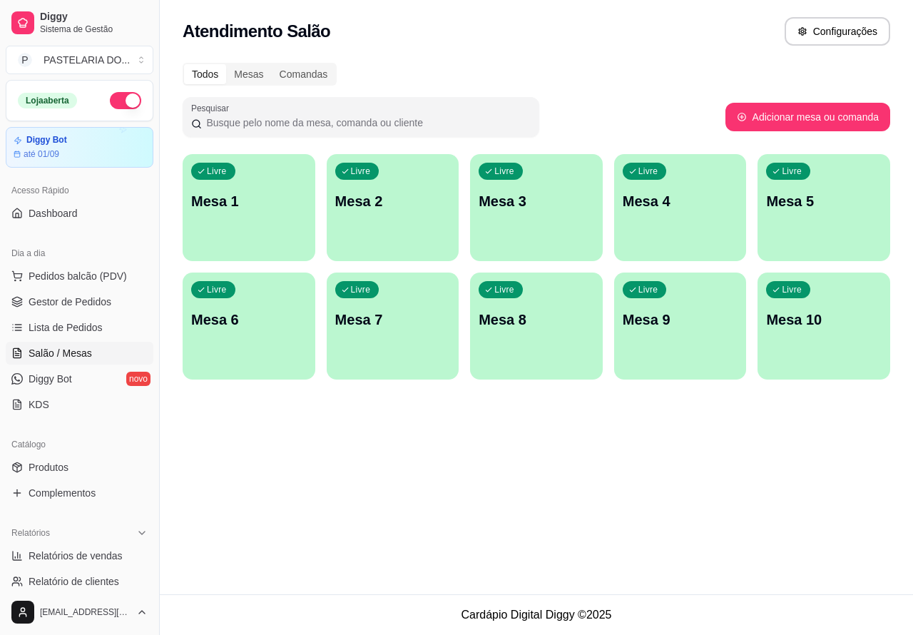
click at [386, 230] on div "Livre Mesa 2" at bounding box center [393, 199] width 133 height 90
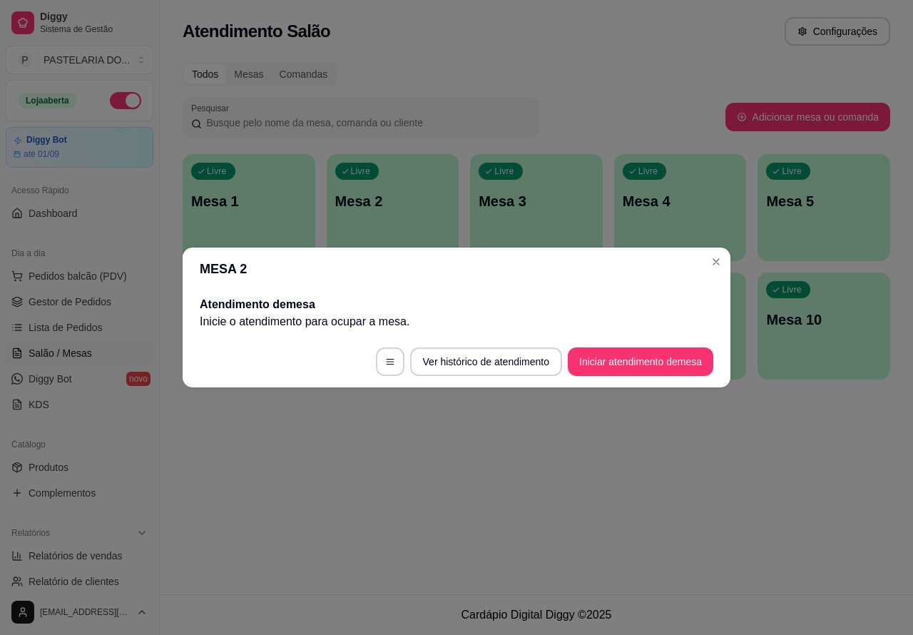
click at [624, 363] on button "Iniciar atendimento de mesa" at bounding box center [641, 362] width 146 height 29
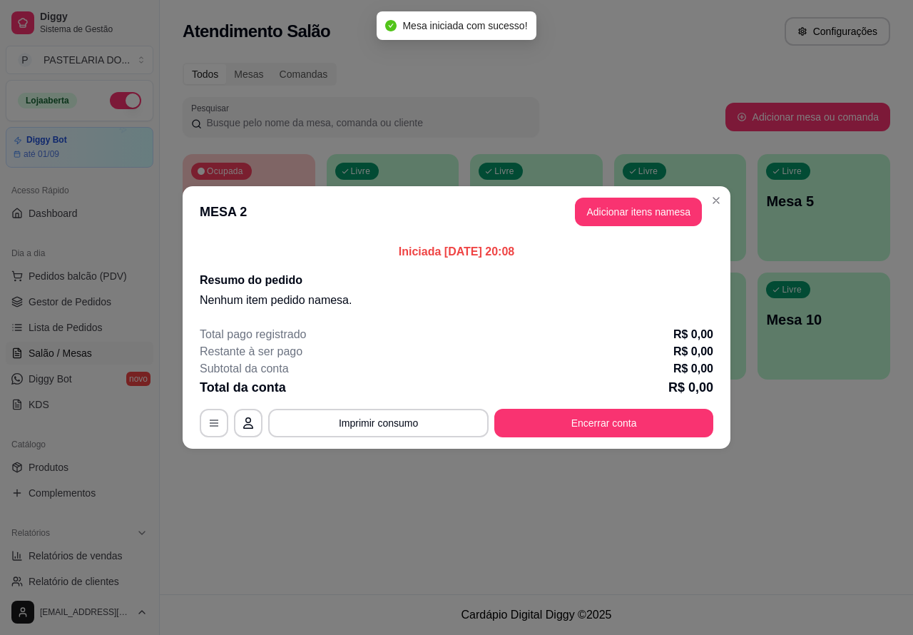
click at [615, 211] on div "Nenhum produto adicionado" at bounding box center [754, 204] width 278 height 288
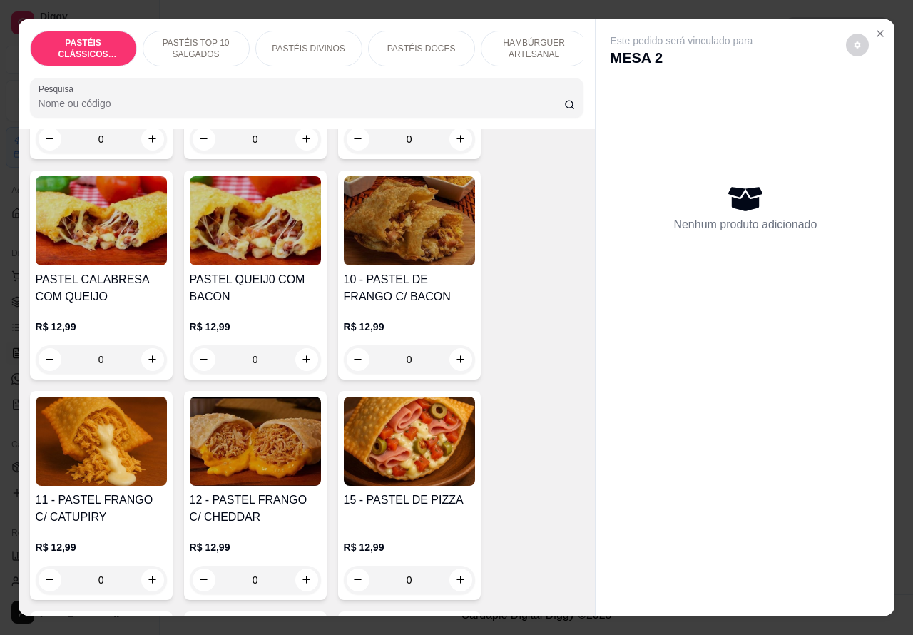
scroll to position [1186, 0]
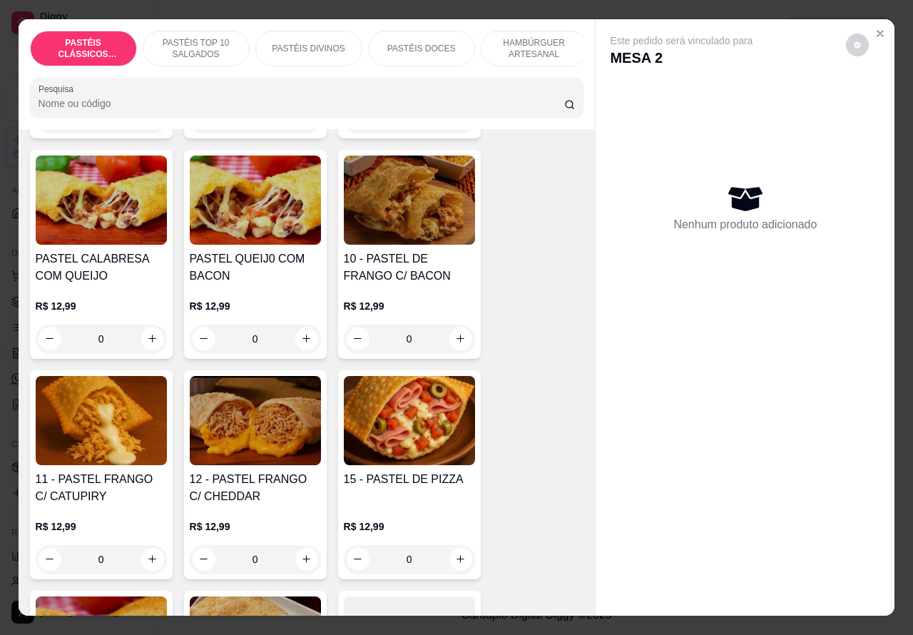
click at [444, 572] on div "0" at bounding box center [409, 559] width 131 height 29
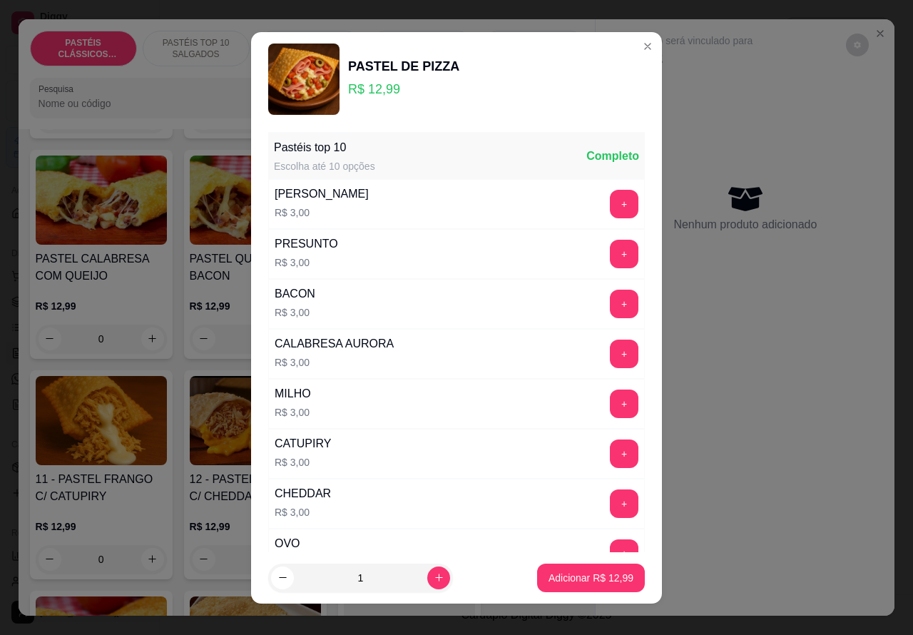
click at [537, 582] on button "Adicionar R$ 12,99" at bounding box center [591, 578] width 108 height 29
type input "1"
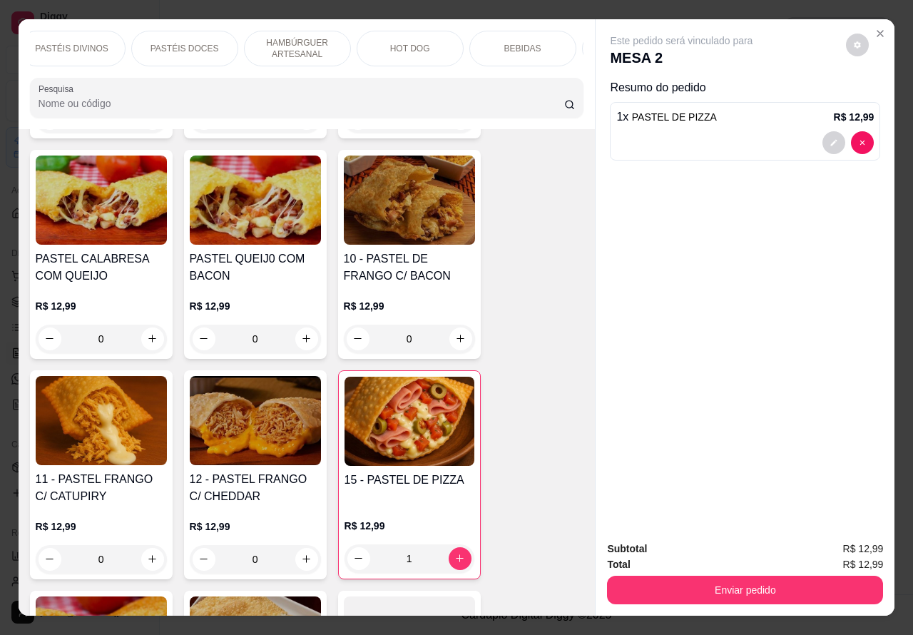
scroll to position [0, 241]
click at [389, 48] on div "HOT DOG" at bounding box center [406, 49] width 107 height 36
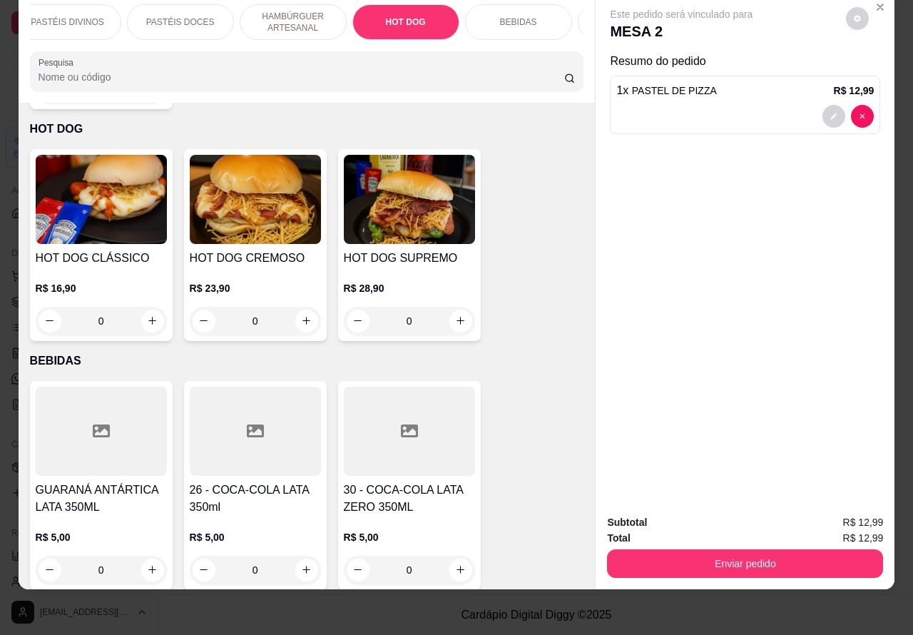
click at [298, 309] on div "0" at bounding box center [255, 321] width 131 height 29
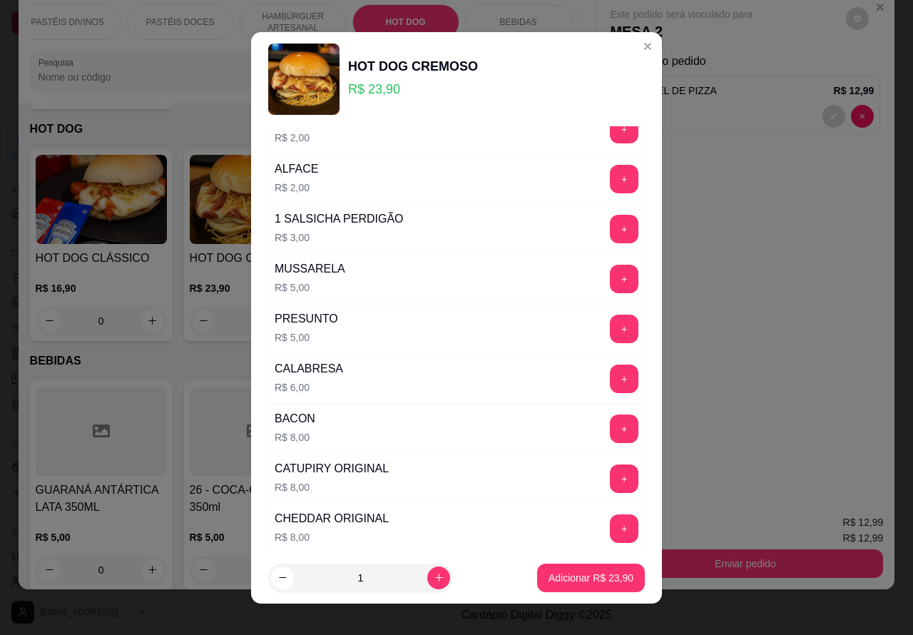
scroll to position [181, 0]
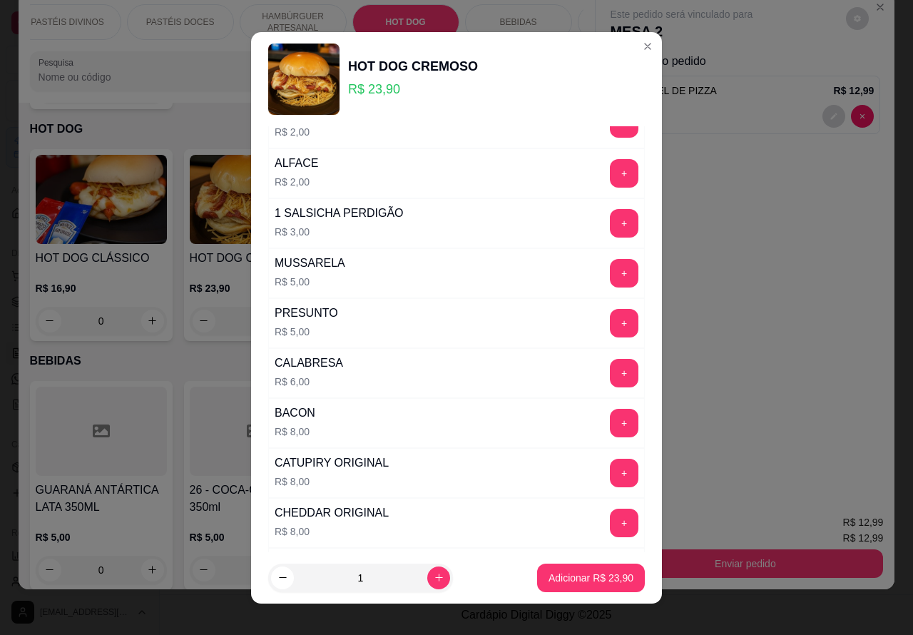
click at [537, 590] on button "Adicionar R$ 23,90" at bounding box center [591, 578] width 108 height 29
type input "1"
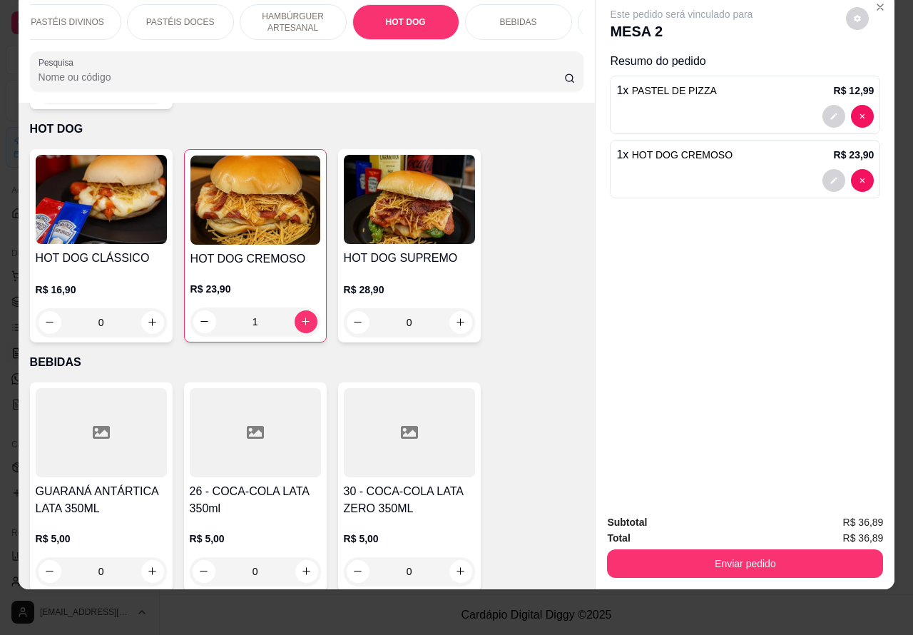
scroll to position [0, 343]
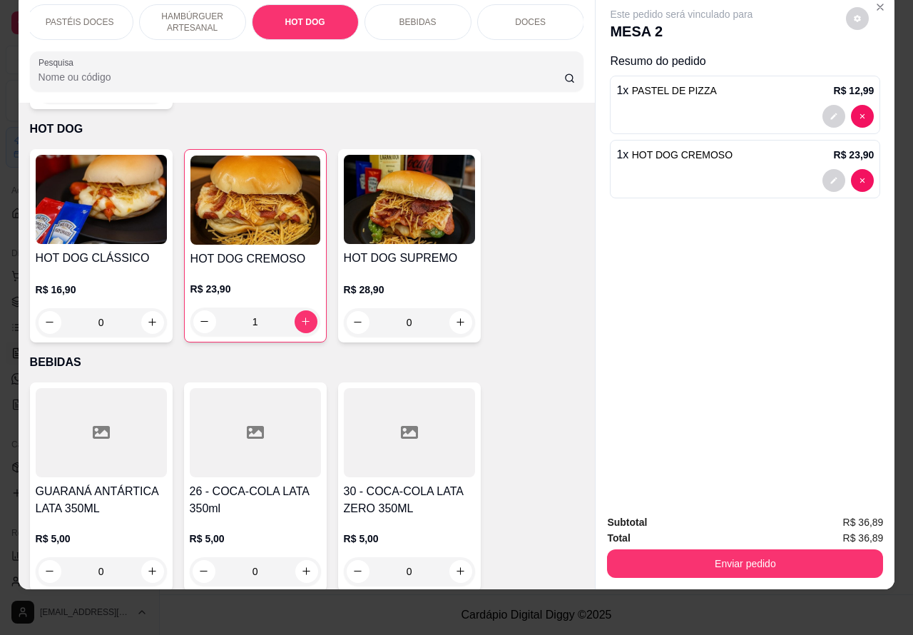
click at [418, 18] on div "BEBIDAS" at bounding box center [418, 22] width 107 height 36
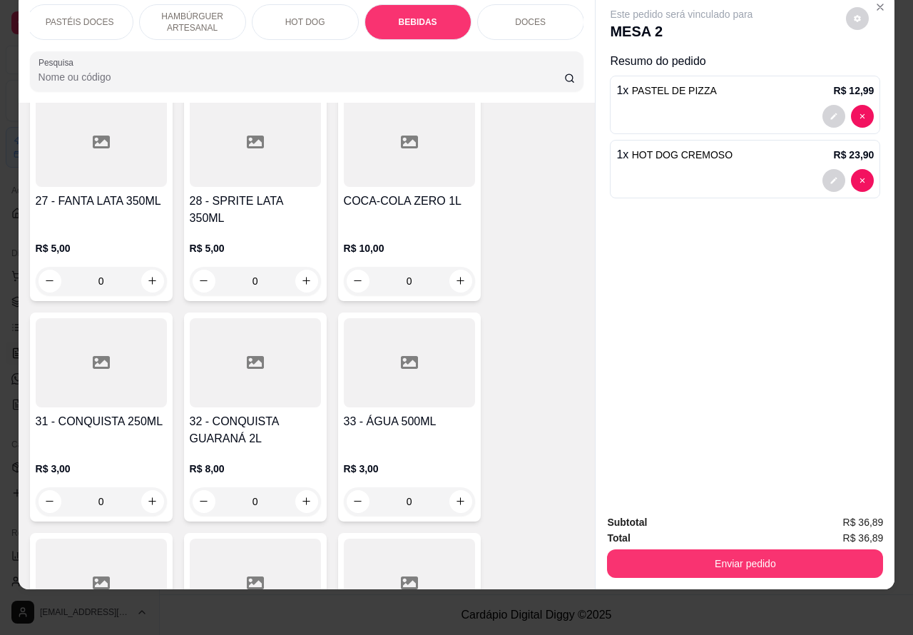
scroll to position [4950, 0]
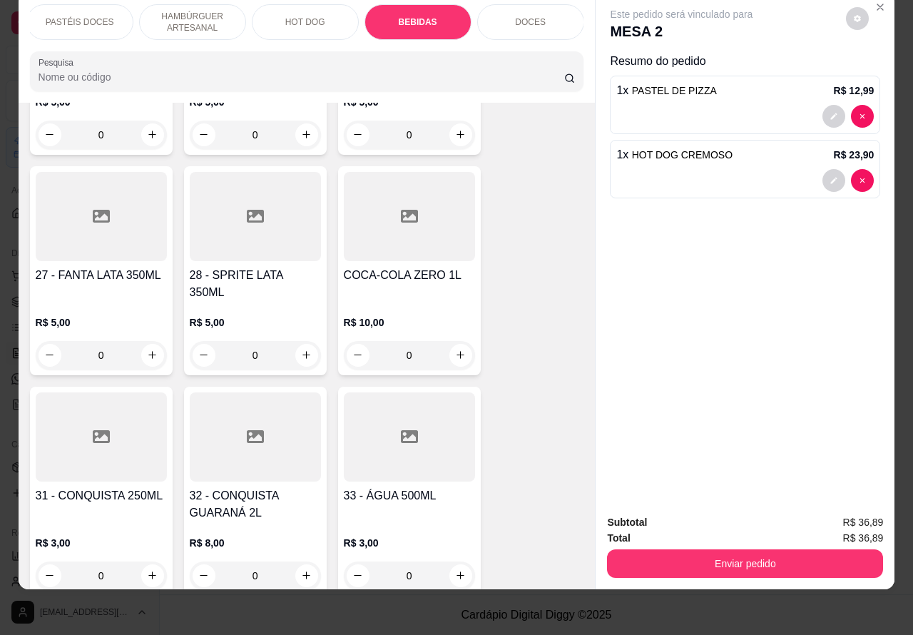
click at [301, 570] on icon "increase-product-quantity" at bounding box center [306, 575] width 11 height 11
type input "1"
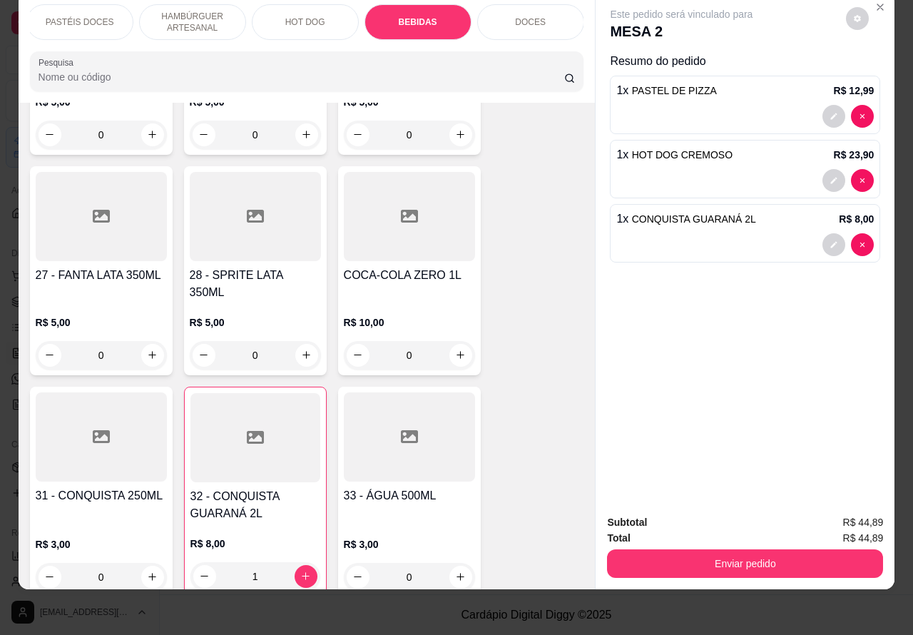
click at [689, 557] on button "Enviar pedido" at bounding box center [745, 563] width 276 height 29
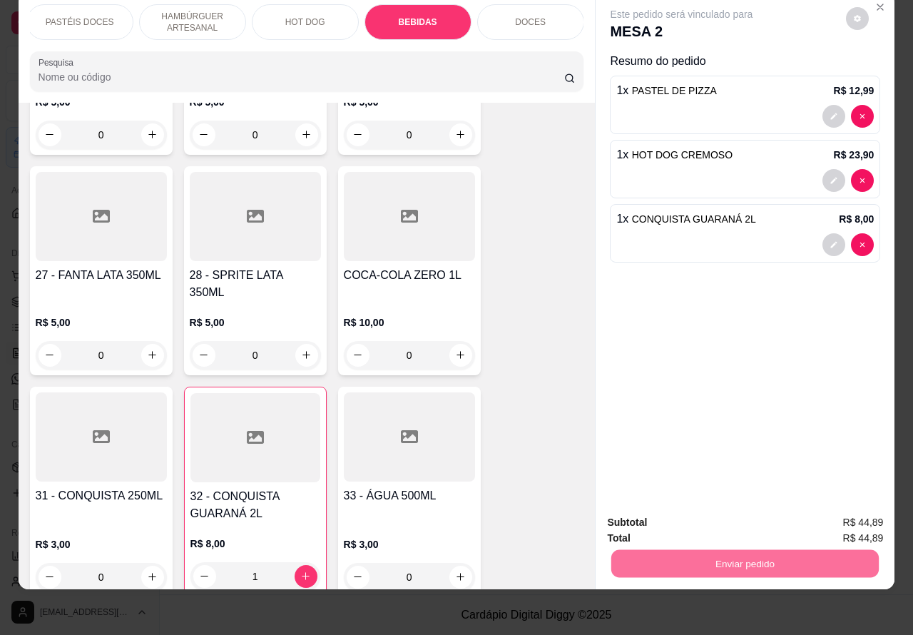
click at [657, 516] on button "Não registrar e enviar pedido" at bounding box center [697, 515] width 144 height 26
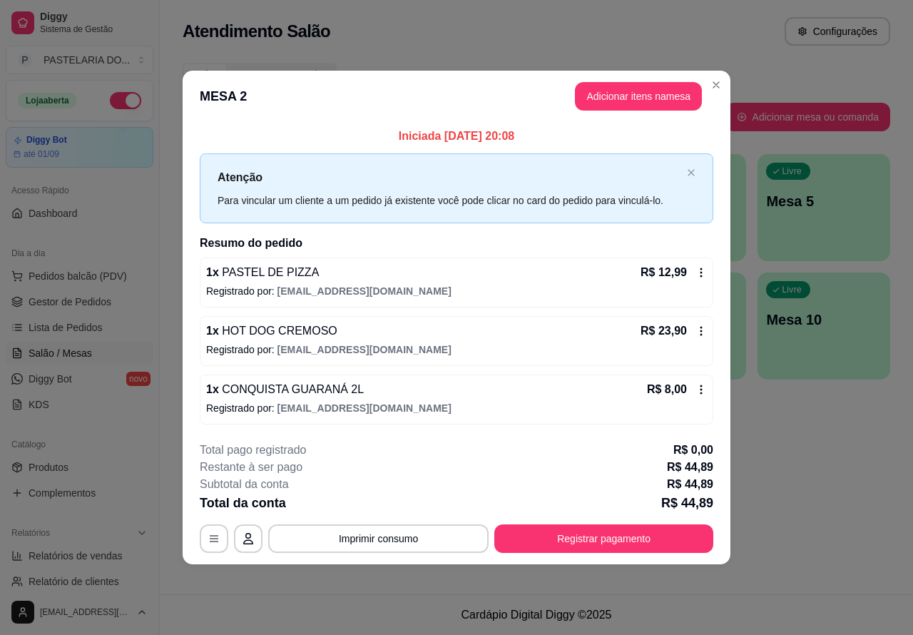
click at [828, 410] on div "Atendimento Salão Configurações Todos Mesas Comandas Pesquisar Adicionar mesa o…" at bounding box center [537, 297] width 754 height 594
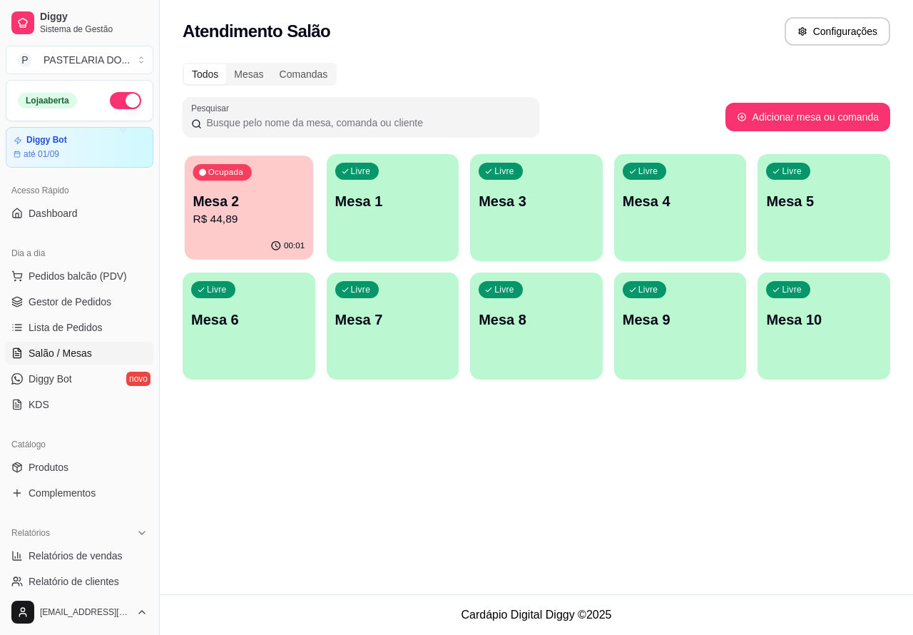
click at [280, 219] on p "R$ 44,89" at bounding box center [249, 219] width 112 height 16
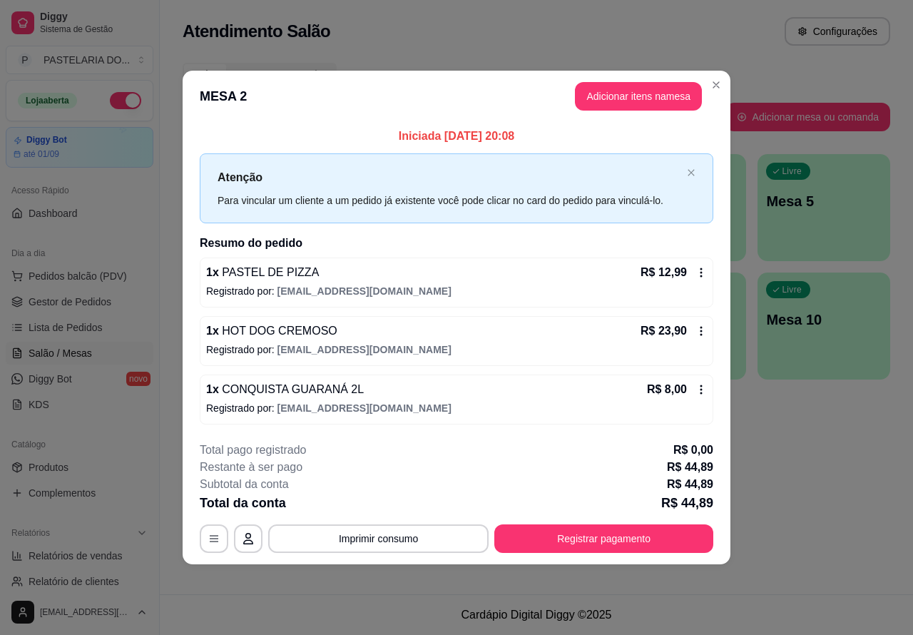
click at [447, 542] on button "Imprimir consumo" at bounding box center [378, 538] width 221 height 29
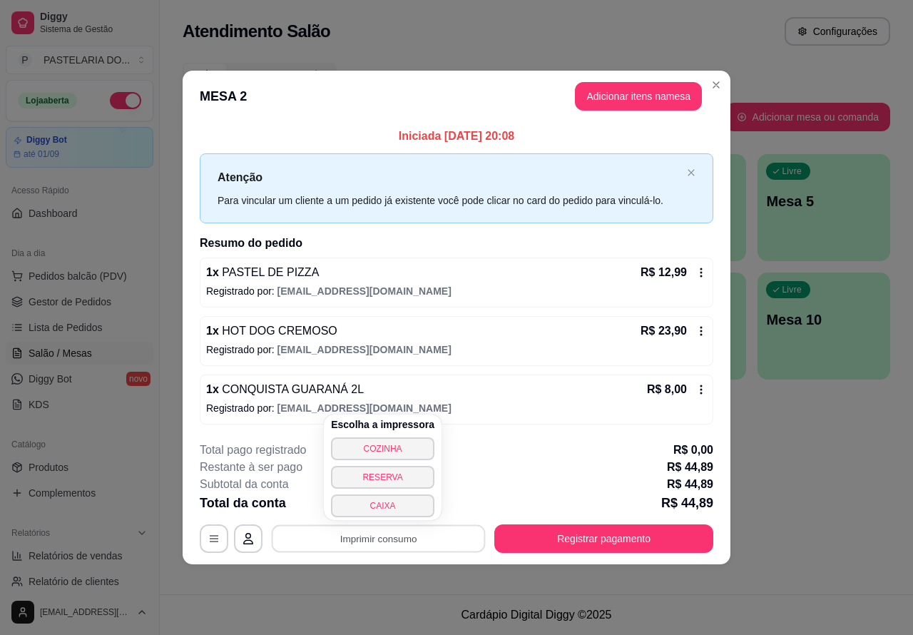
click at [418, 440] on button "COZINHA" at bounding box center [382, 448] width 103 height 23
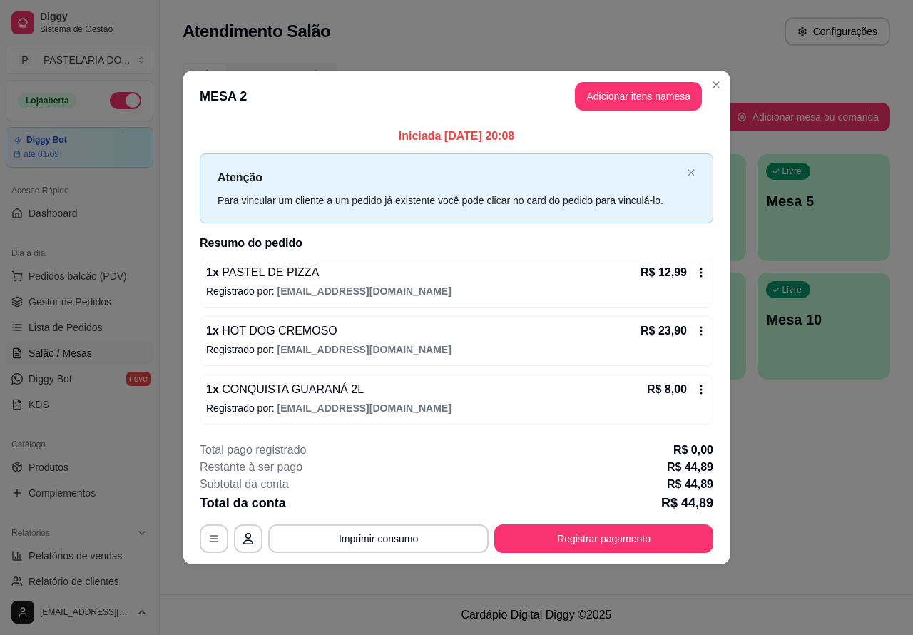
click at [103, 327] on link "Lista de Pedidos" at bounding box center [80, 327] width 148 height 23
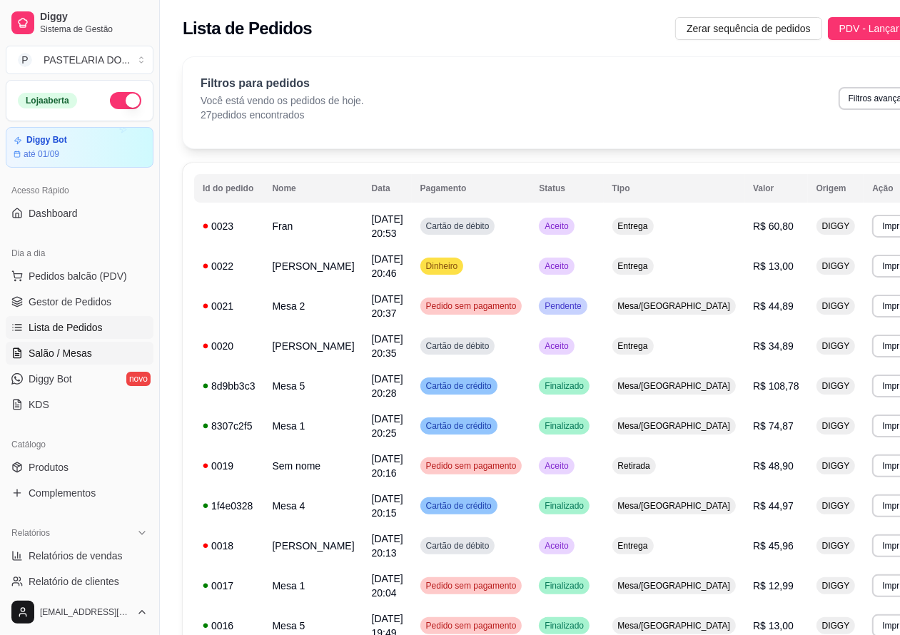
click at [91, 355] on link "Salão / Mesas" at bounding box center [80, 353] width 148 height 23
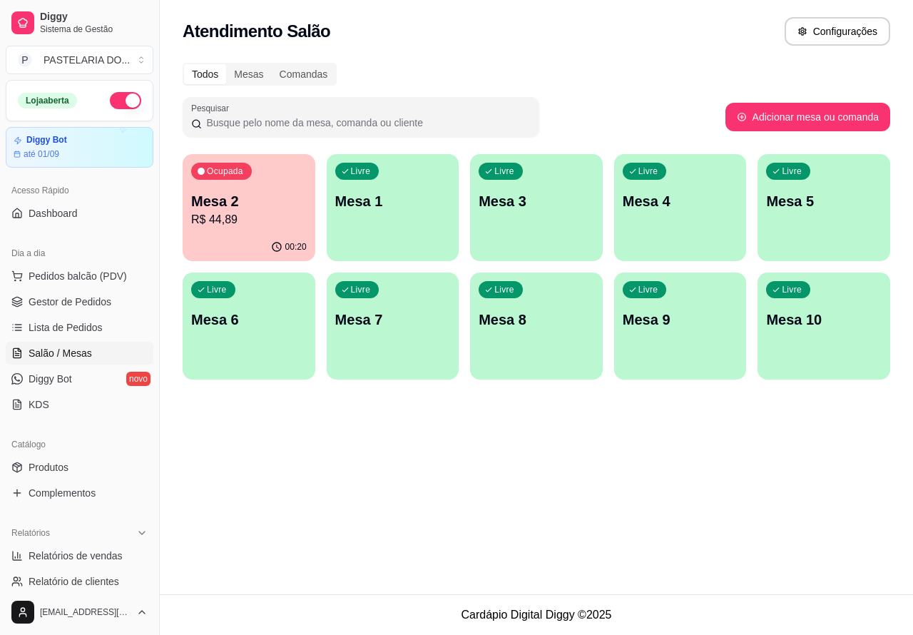
click at [408, 204] on p "Mesa 1" at bounding box center [393, 201] width 116 height 20
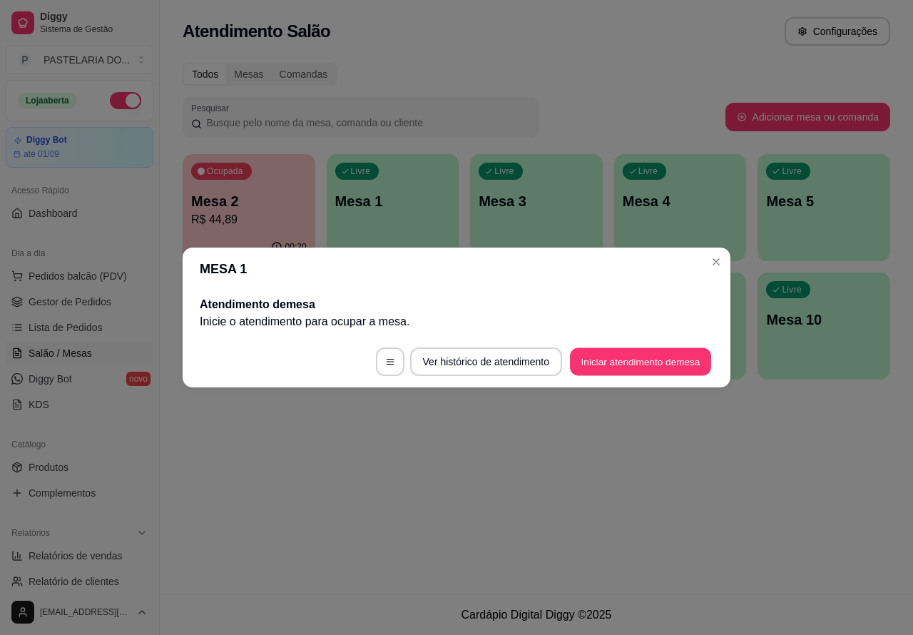
click at [607, 368] on button "Iniciar atendimento de mesa" at bounding box center [640, 362] width 141 height 28
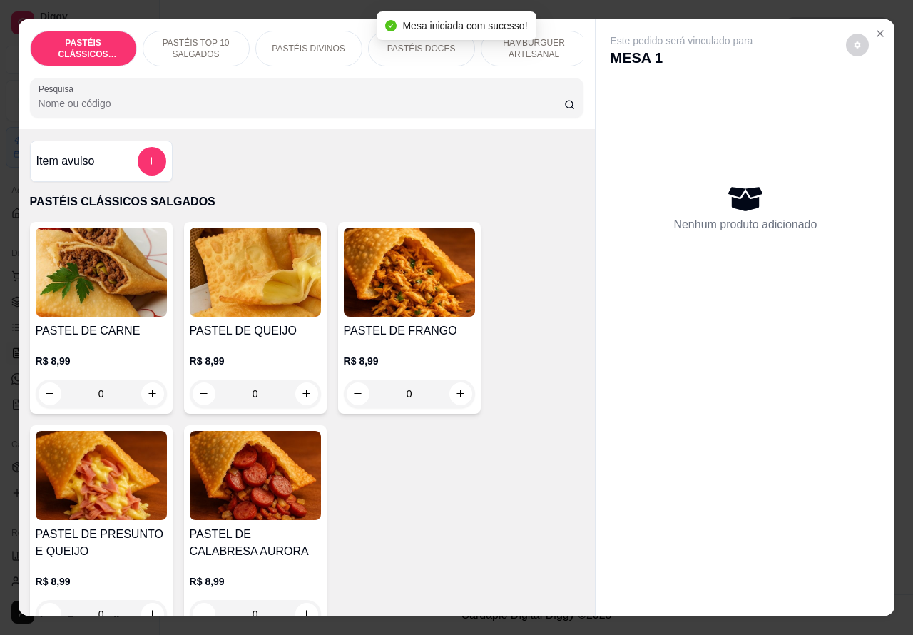
click at [301, 399] on icon "increase-product-quantity" at bounding box center [306, 393] width 11 height 11
type input "1"
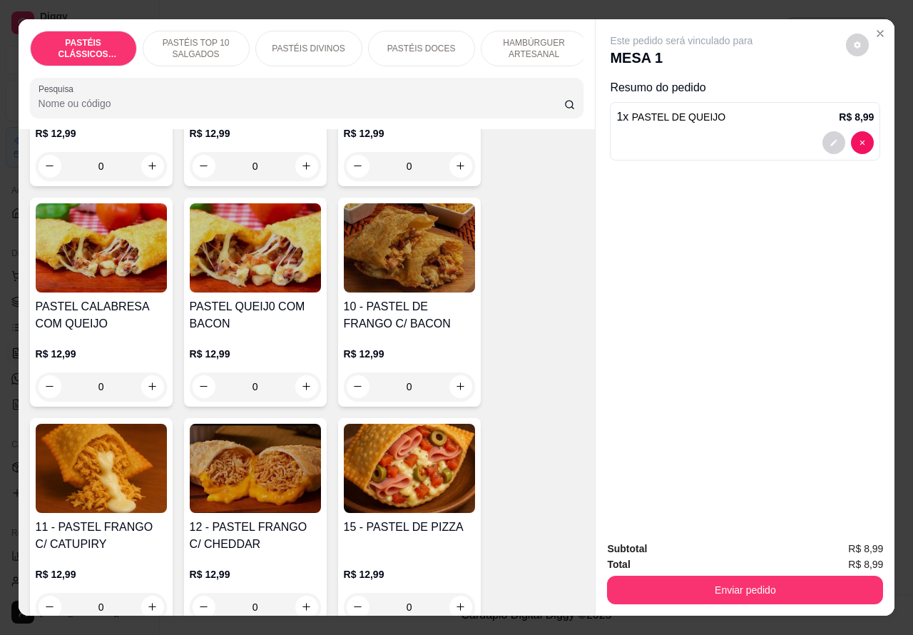
scroll to position [1232, 0]
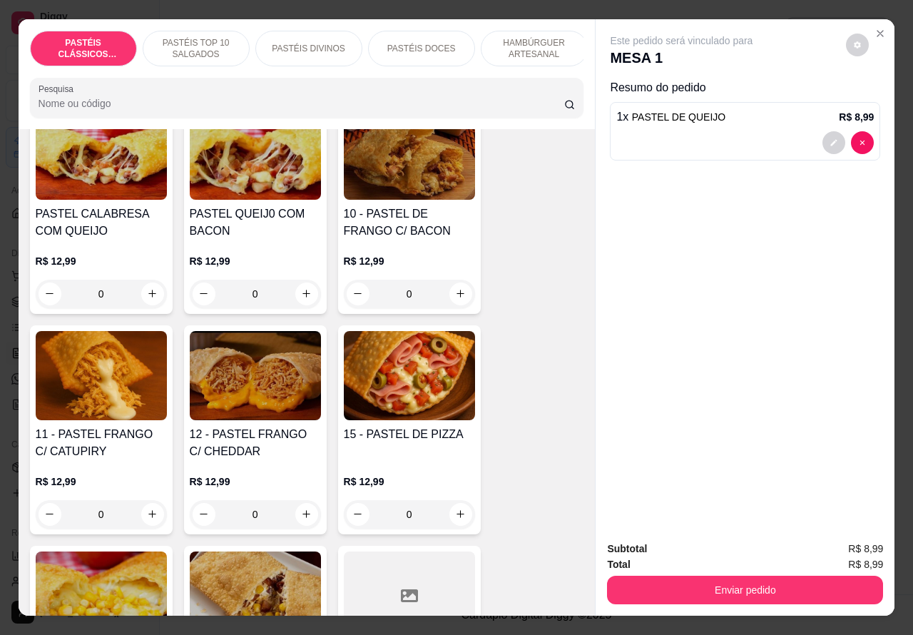
click at [140, 519] on div "0" at bounding box center [101, 514] width 131 height 29
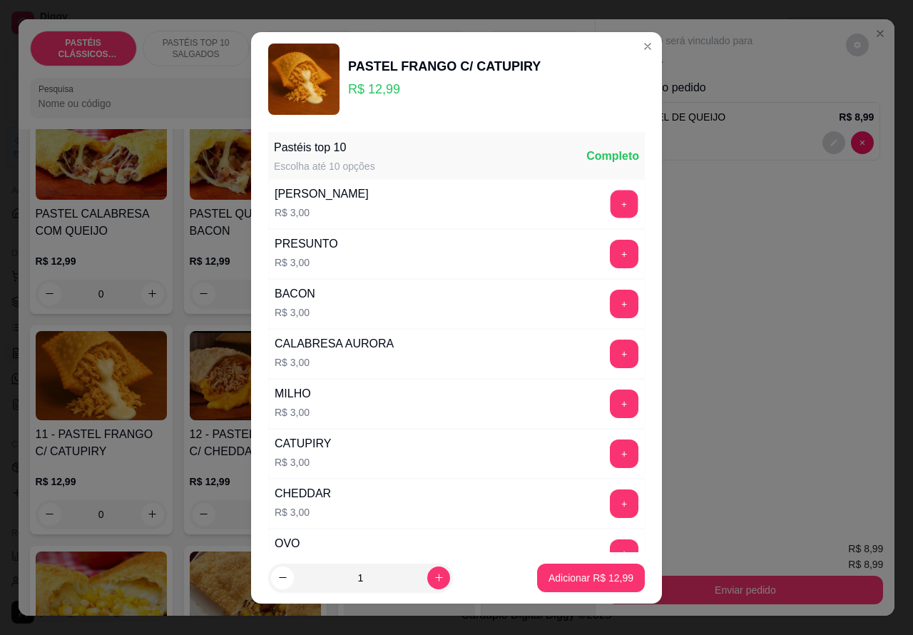
click at [611, 207] on button "+" at bounding box center [625, 204] width 28 height 28
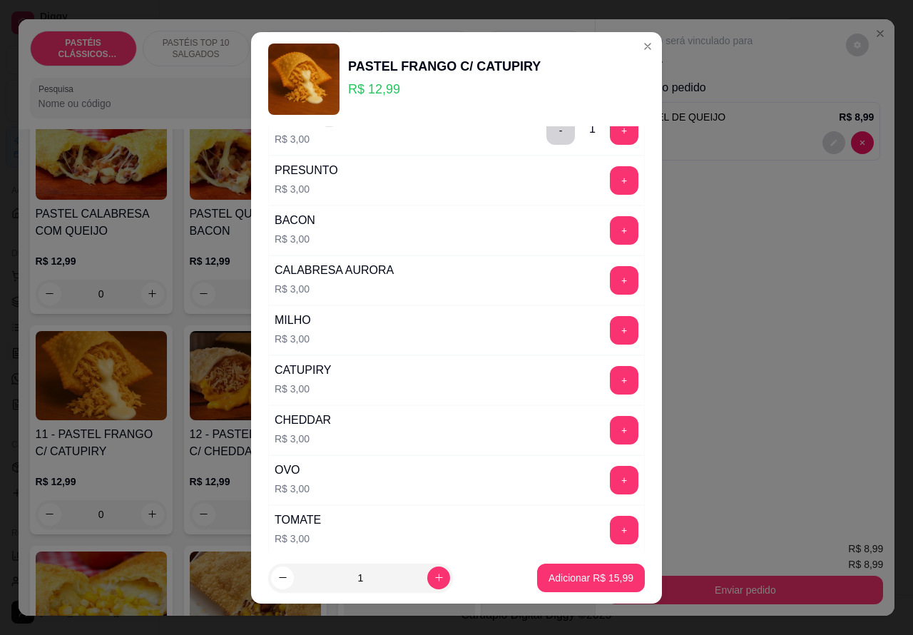
scroll to position [75, 0]
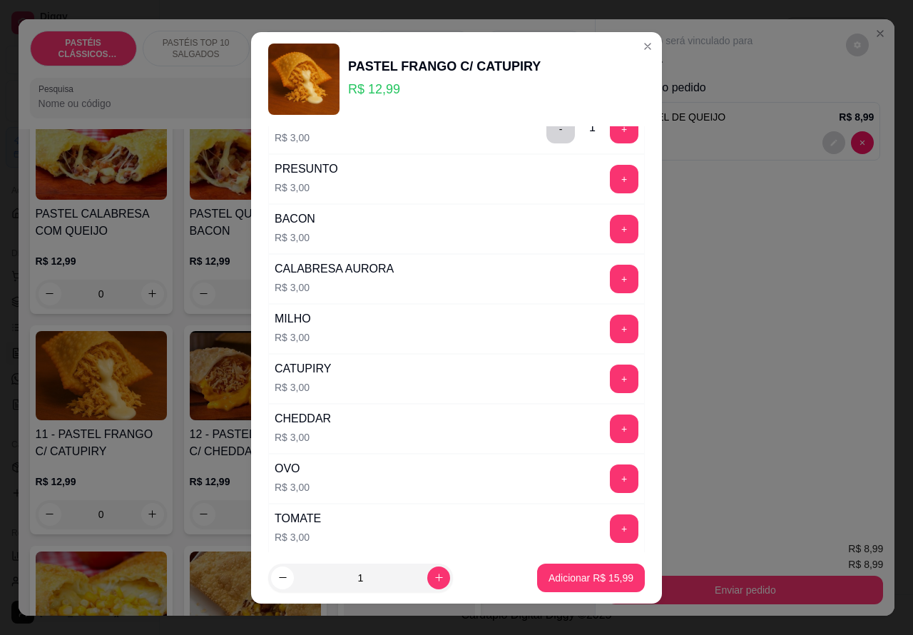
click at [610, 475] on button "+" at bounding box center [624, 479] width 29 height 29
click at [564, 579] on p "Adicionar R$ 18,99" at bounding box center [591, 578] width 85 height 14
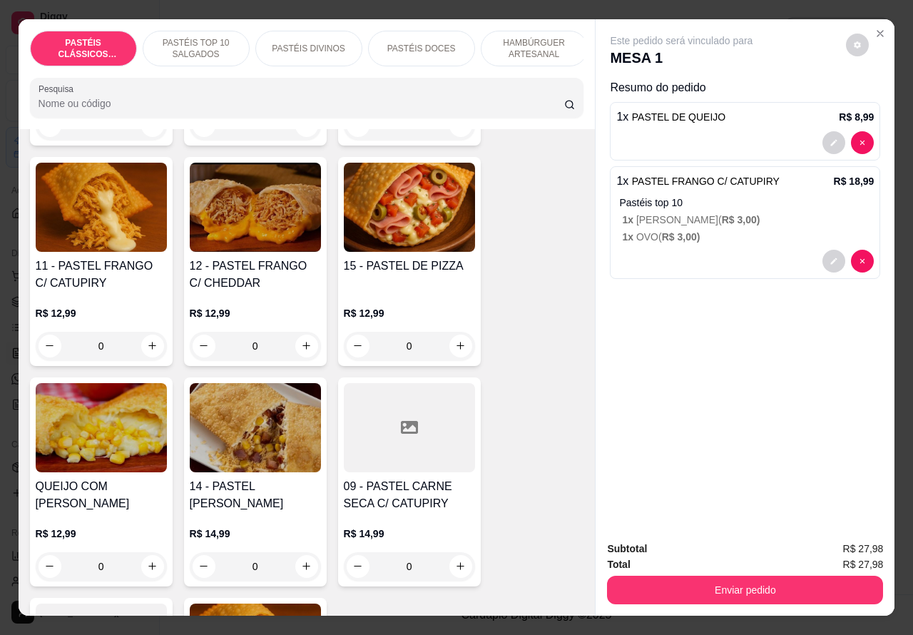
scroll to position [1404, 0]
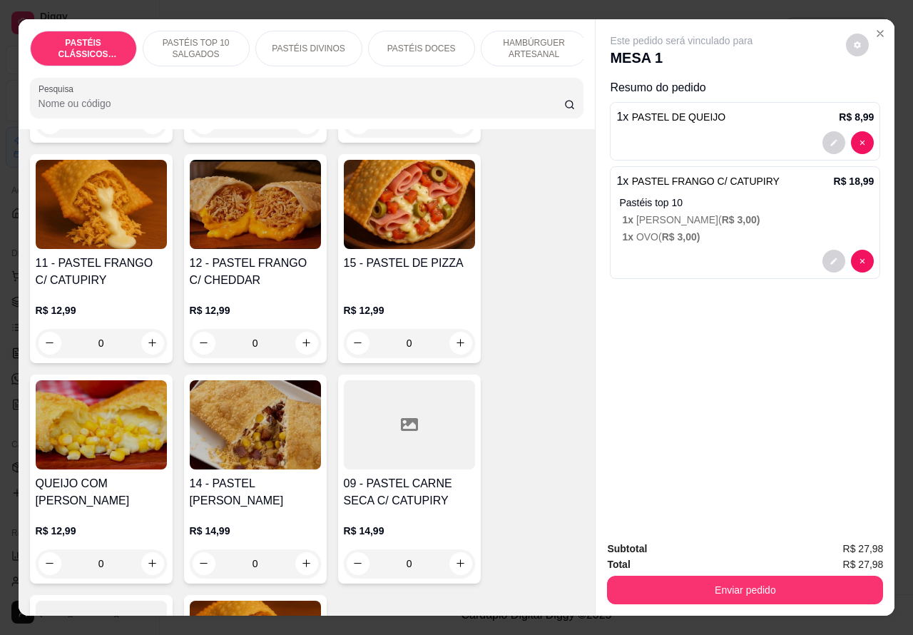
click at [701, 196] on p "Pastéis top 10" at bounding box center [746, 203] width 255 height 14
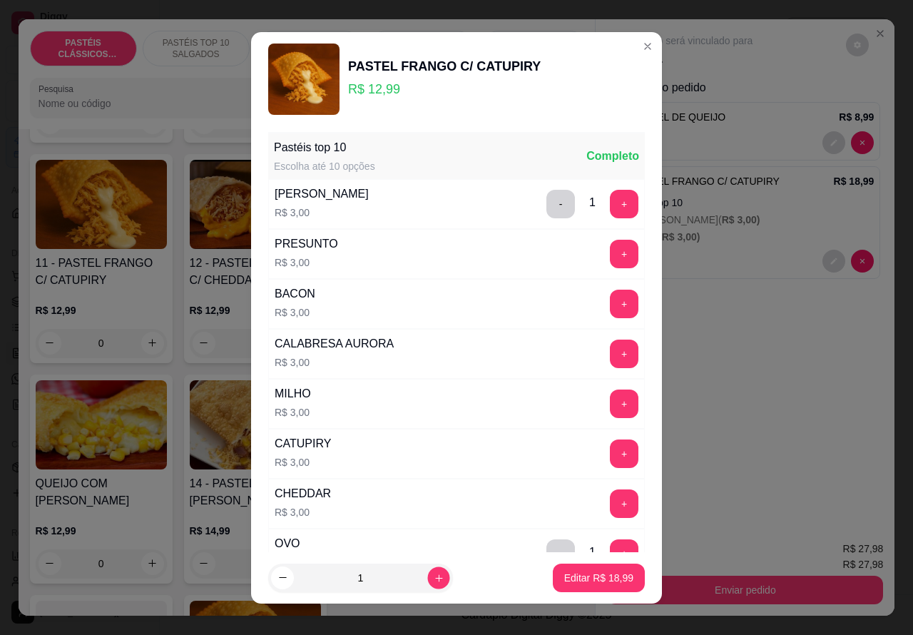
click at [434, 572] on icon "increase-product-quantity" at bounding box center [439, 577] width 11 height 11
type input "2"
click at [567, 584] on p "Editar R$ 37,98" at bounding box center [598, 578] width 69 height 14
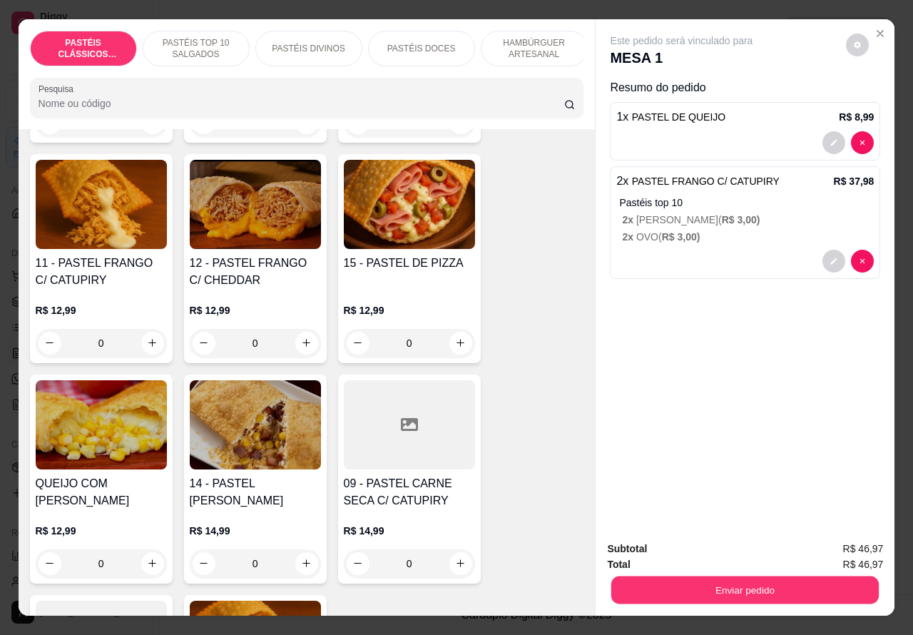
click at [676, 580] on button "Enviar pedido" at bounding box center [746, 591] width 268 height 28
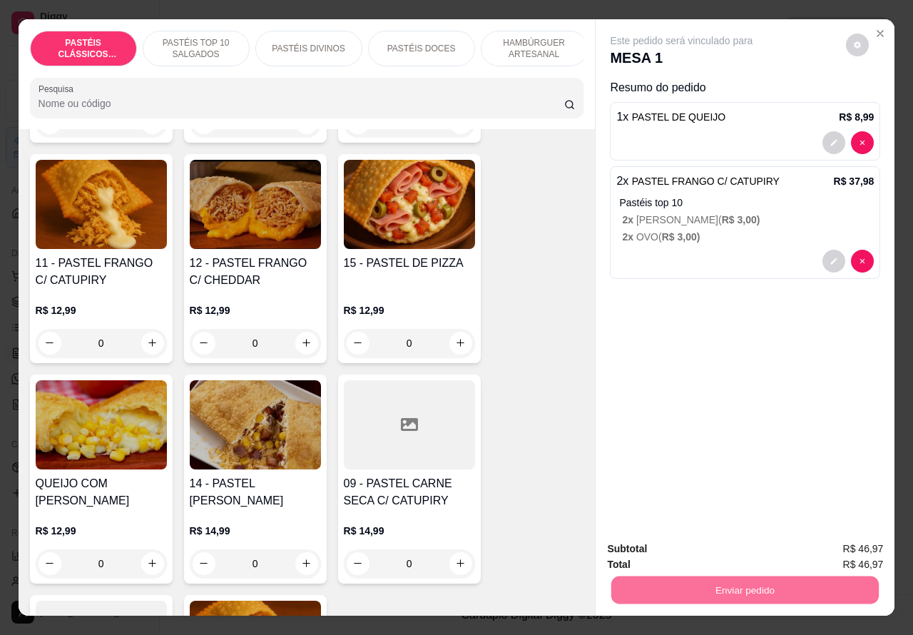
click at [652, 550] on button "Não registrar e enviar pedido" at bounding box center [697, 548] width 148 height 27
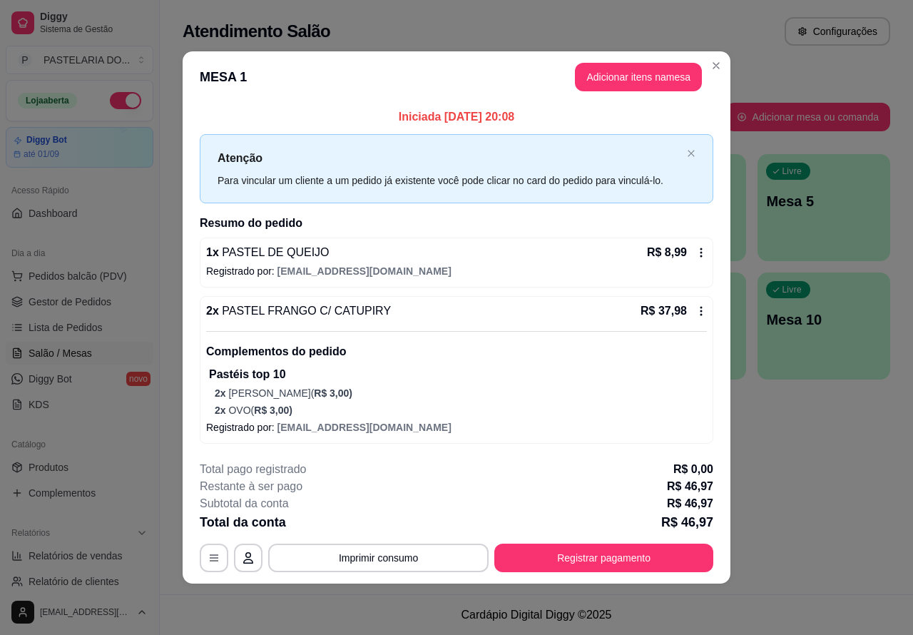
click at [419, 552] on button "Imprimir consumo" at bounding box center [378, 558] width 221 height 29
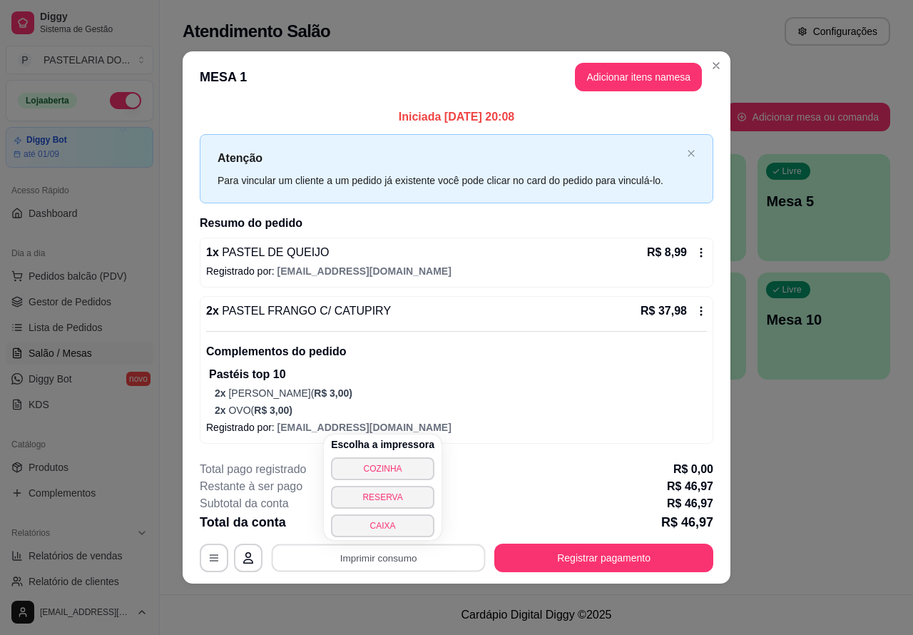
click at [410, 524] on button "CAIXA" at bounding box center [382, 526] width 103 height 23
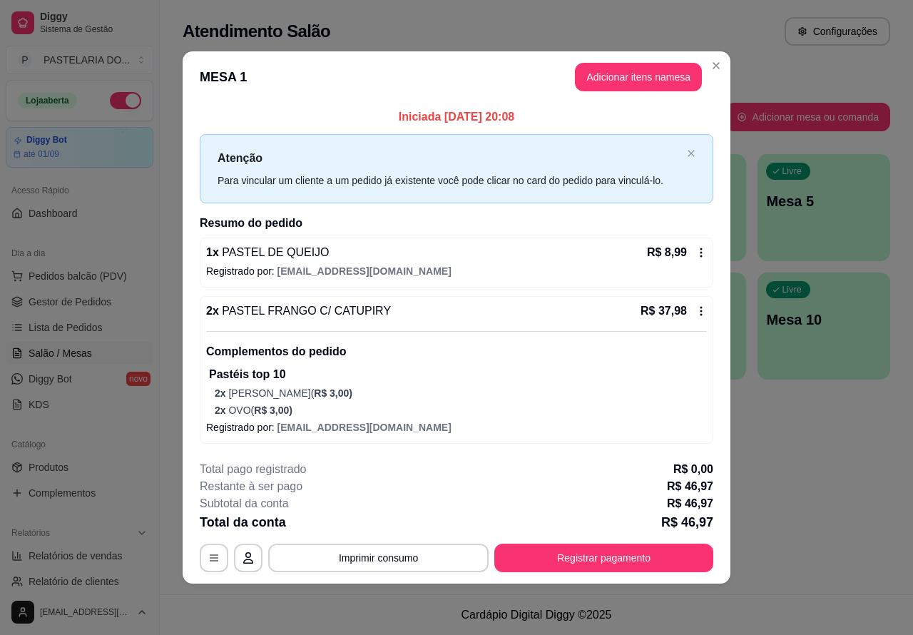
click at [293, 616] on footer "Cardápio Digital Diggy © 2025" at bounding box center [537, 614] width 754 height 41
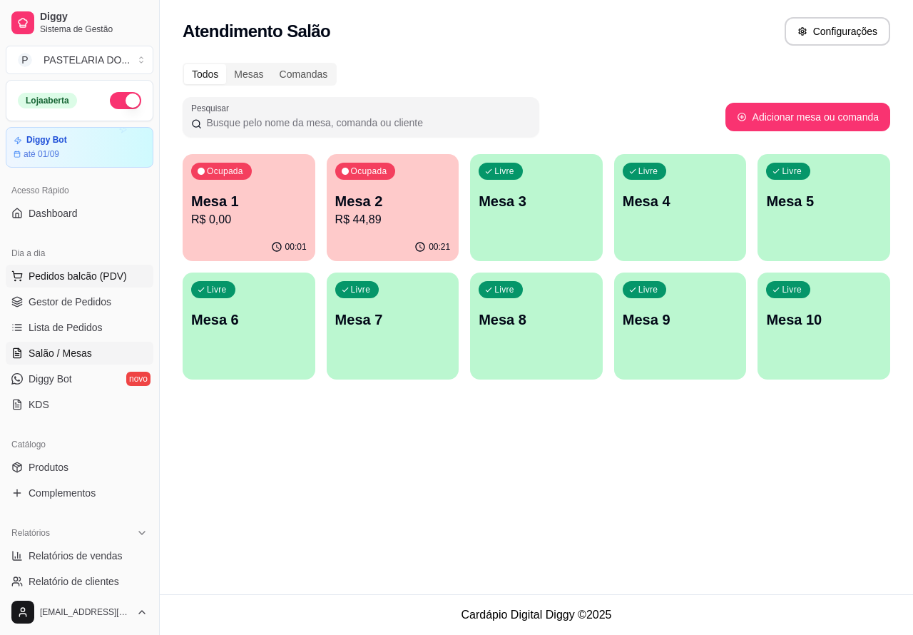
click at [108, 280] on span "Pedidos balcão (PDV)" at bounding box center [78, 276] width 98 height 14
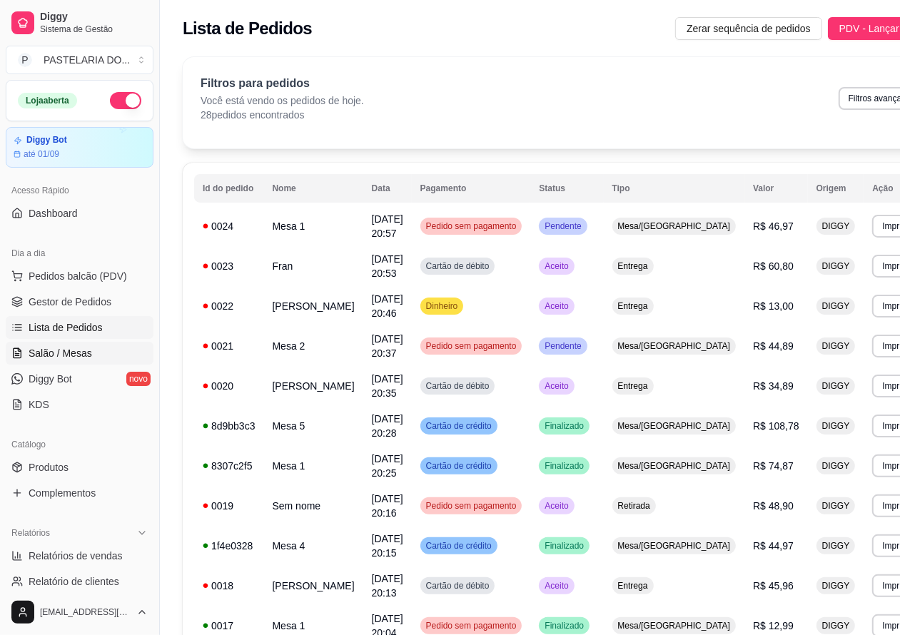
click at [83, 359] on span "Salão / Mesas" at bounding box center [61, 353] width 64 height 14
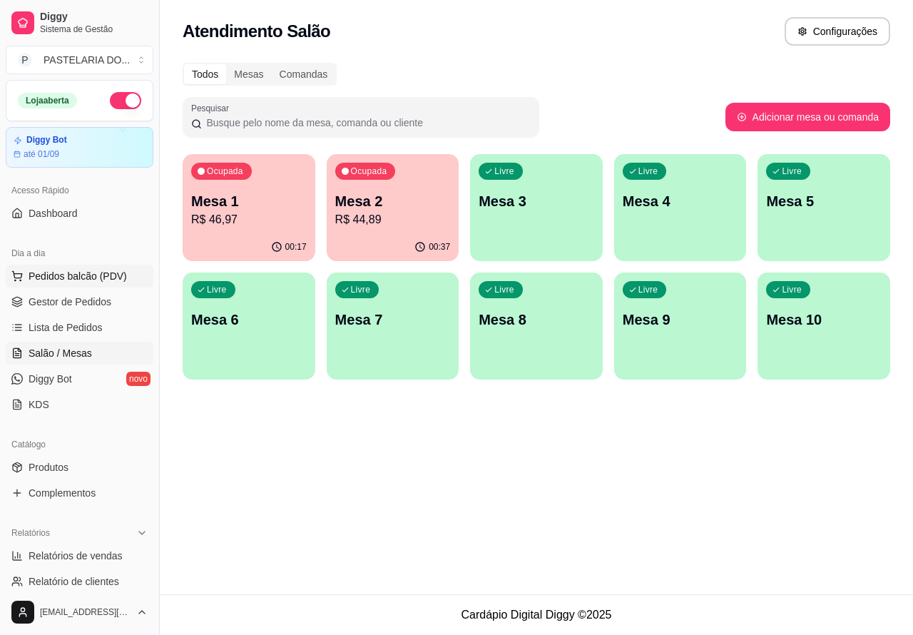
click at [118, 268] on button "Pedidos balcão (PDV)" at bounding box center [80, 276] width 148 height 23
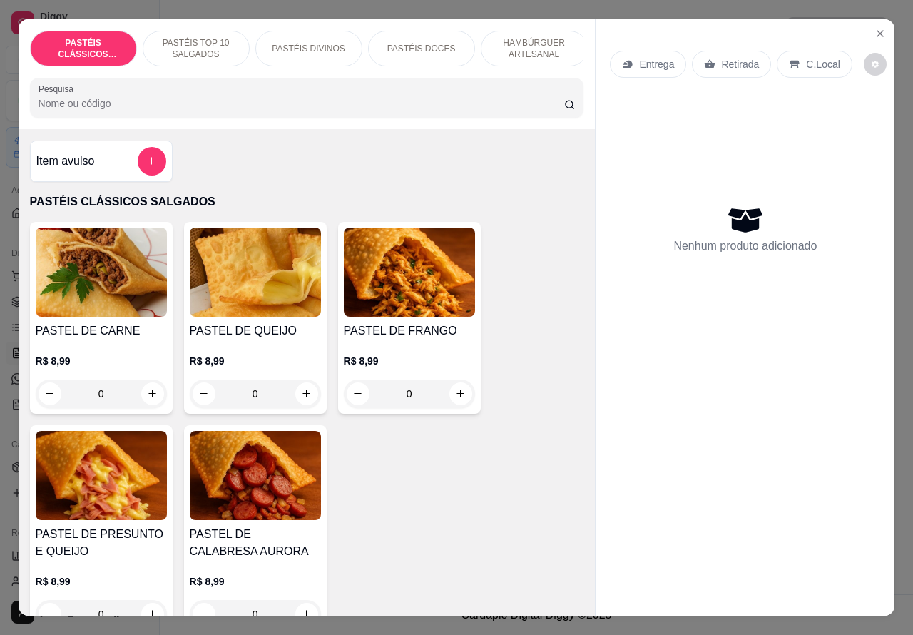
click at [661, 69] on div "Entrega" at bounding box center [648, 64] width 76 height 27
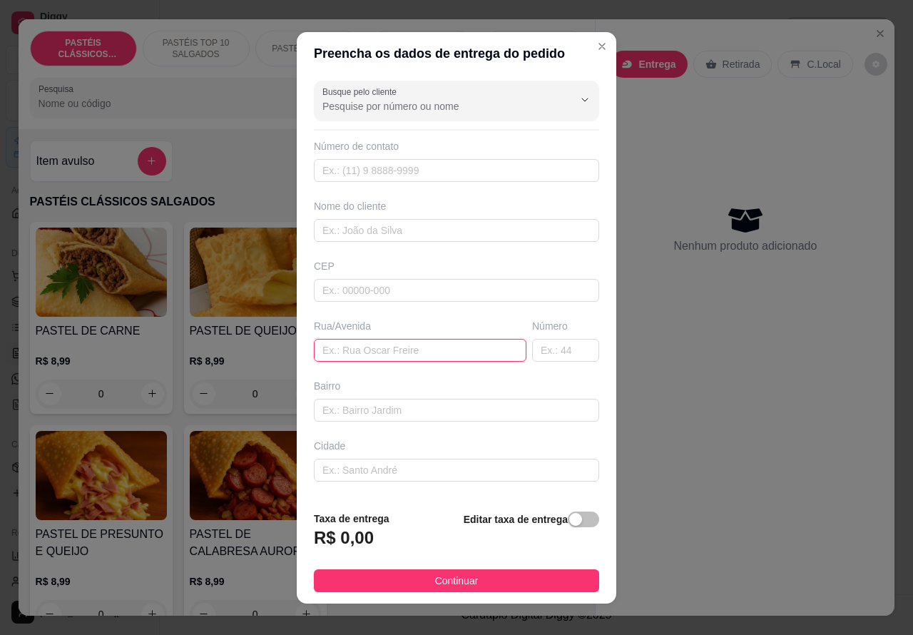
click at [391, 346] on input "text" at bounding box center [420, 350] width 213 height 23
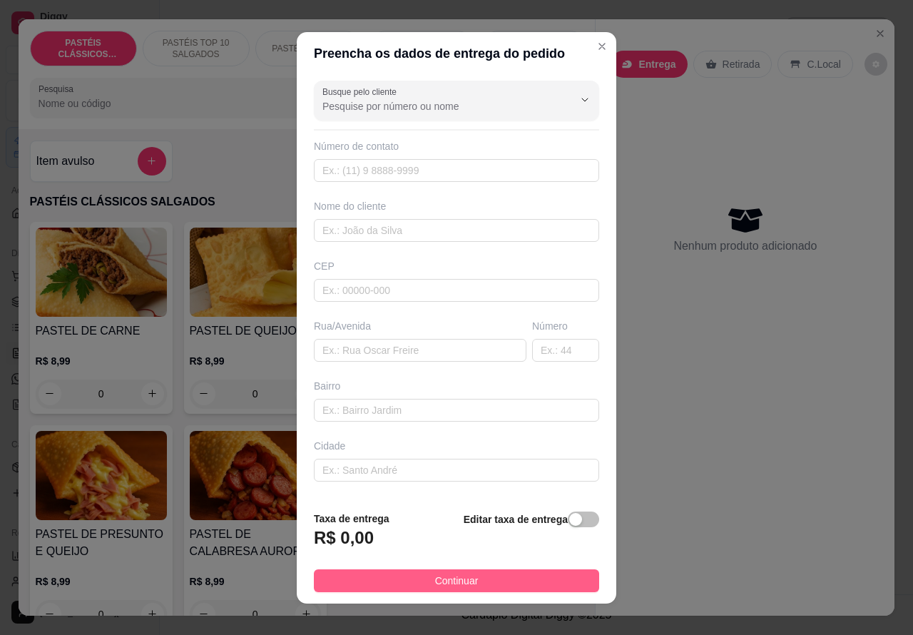
click at [497, 589] on button "Continuar" at bounding box center [456, 580] width 285 height 23
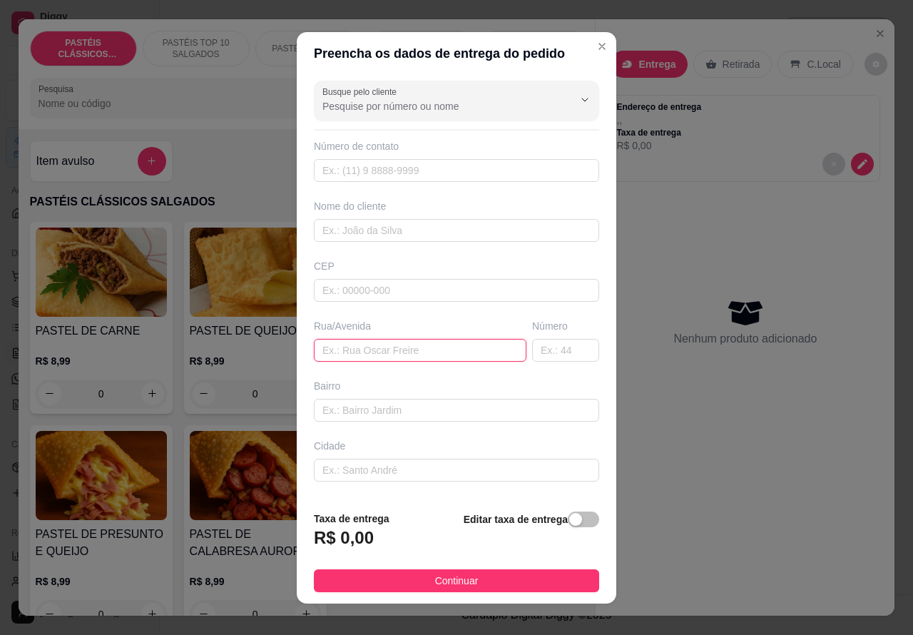
paste input "[PERSON_NAME] 124"
type input "[PERSON_NAME] 124"
click at [568, 517] on span "button" at bounding box center [583, 520] width 31 height 16
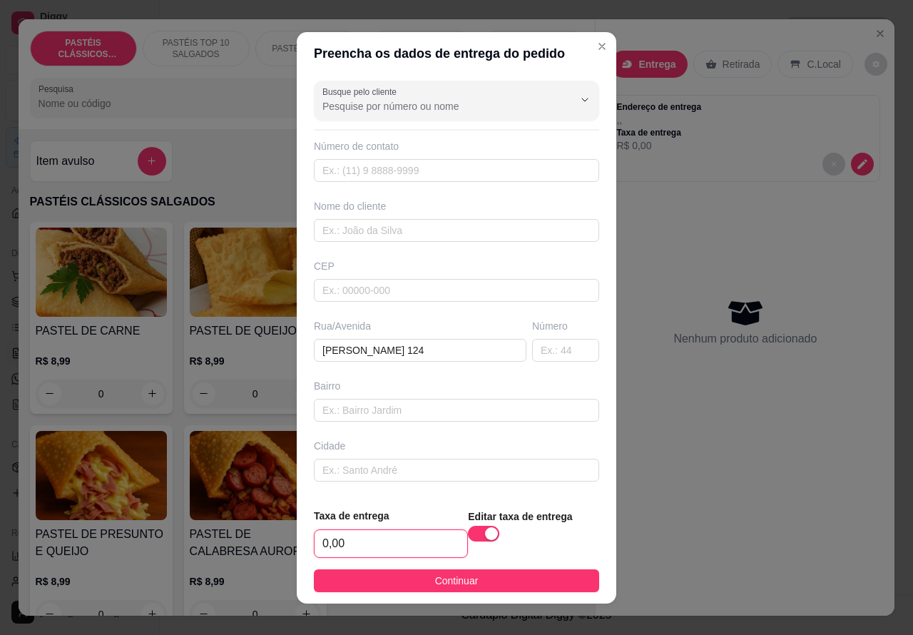
click at [323, 542] on input "0,00" at bounding box center [391, 543] width 153 height 27
type input "12,00"
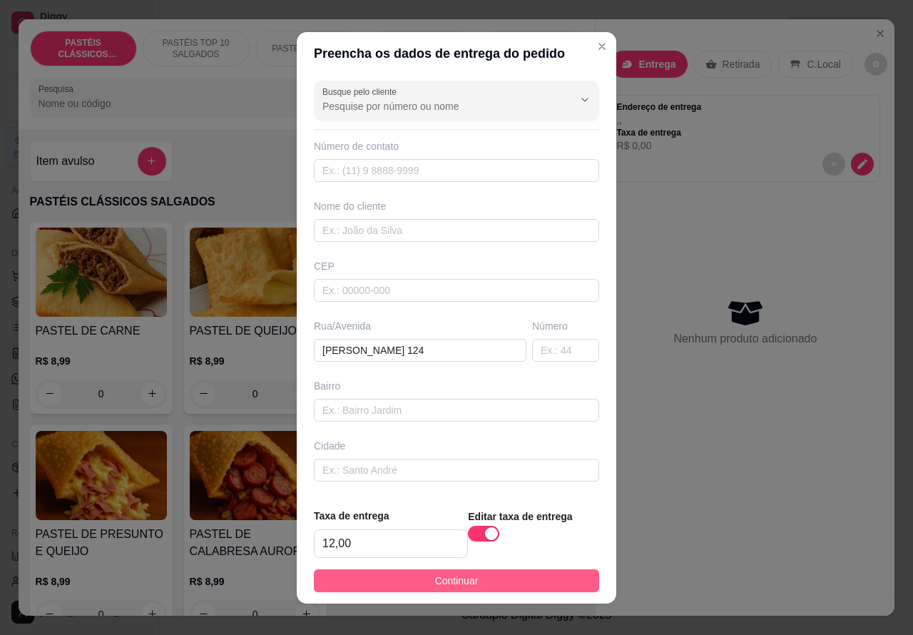
click at [496, 586] on button "Continuar" at bounding box center [456, 580] width 285 height 23
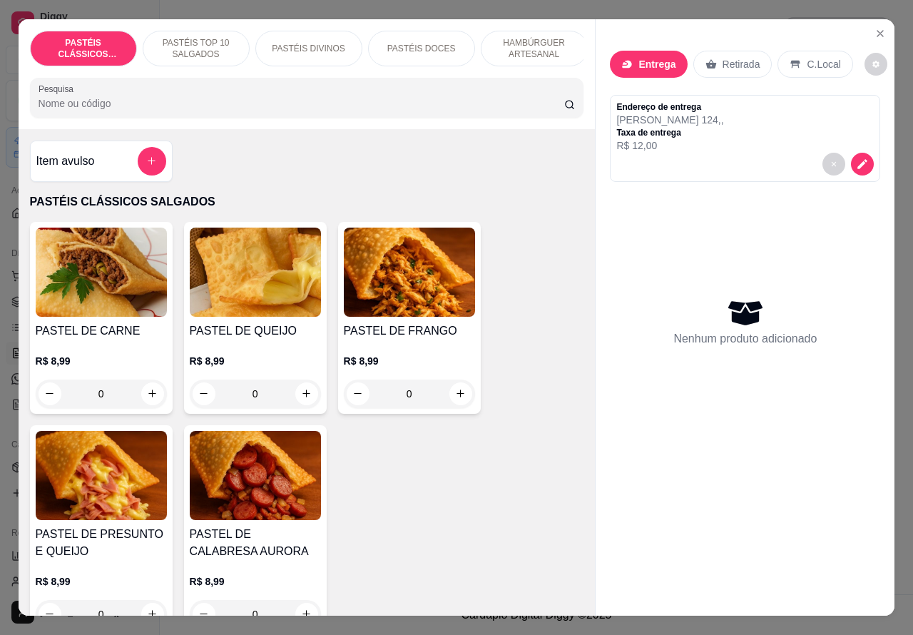
click at [524, 44] on p "HAMBÚRGUER ARTESANAL" at bounding box center [534, 48] width 83 height 23
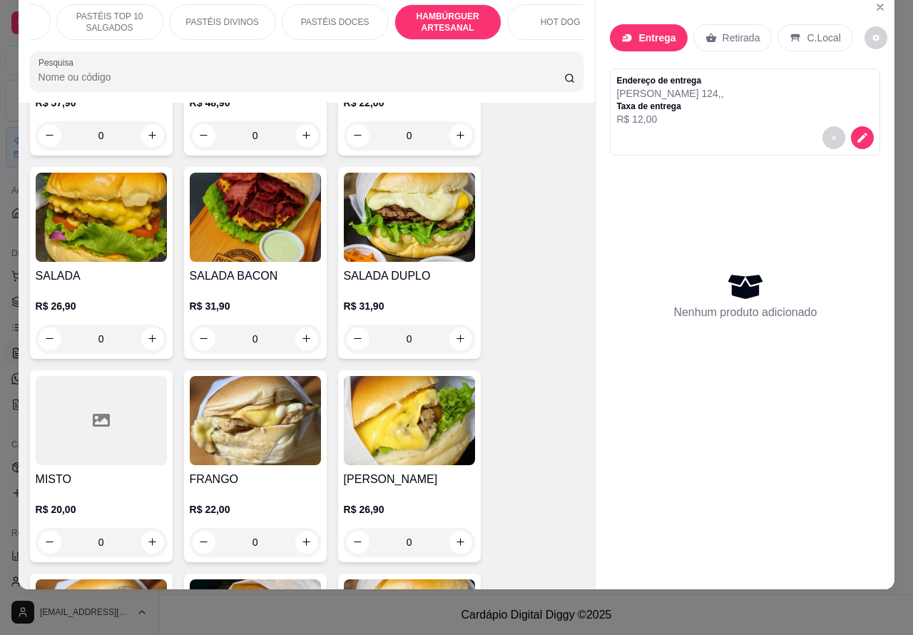
scroll to position [0, 98]
click at [533, 18] on div "HOT DOG" at bounding box center [548, 22] width 107 height 36
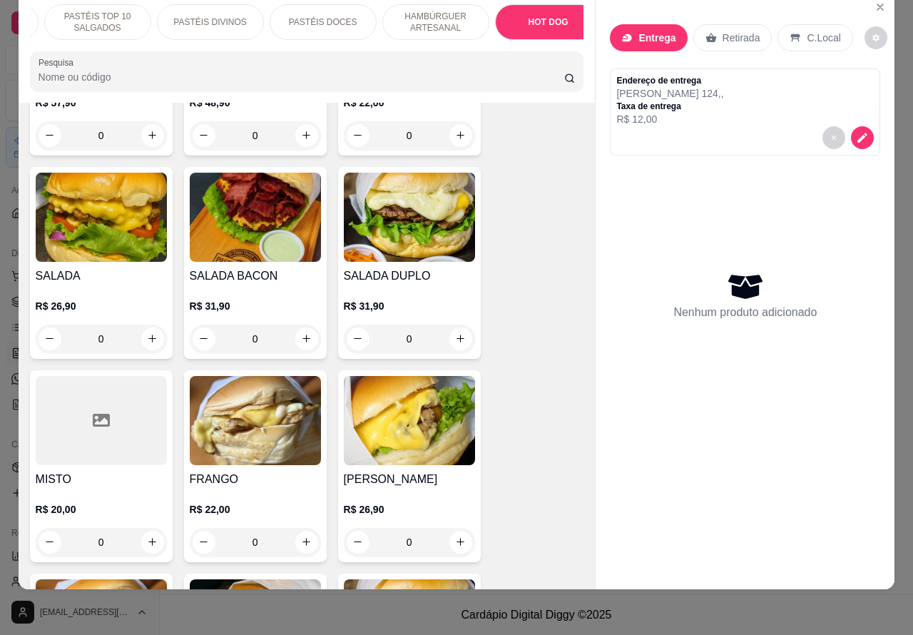
scroll to position [4513, 0]
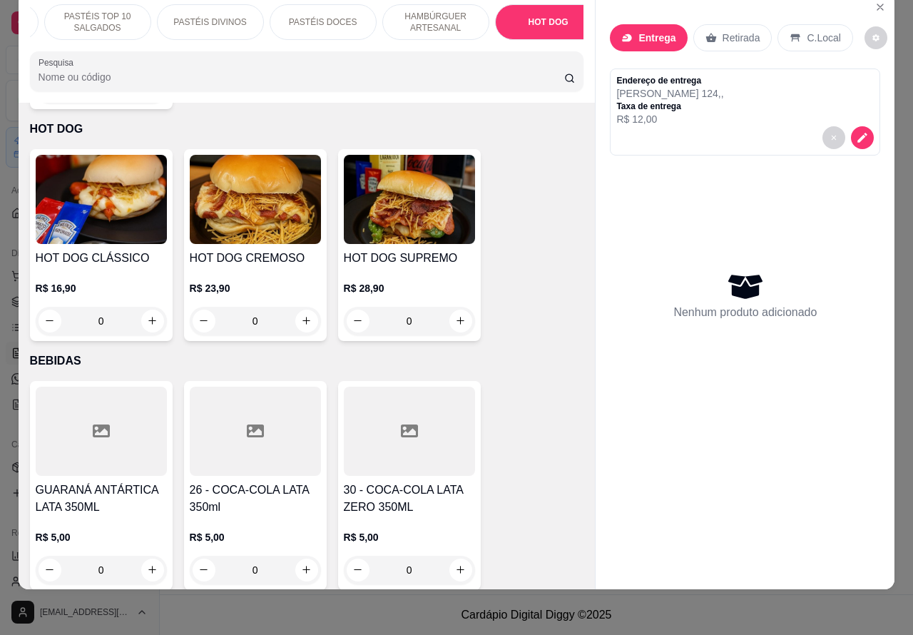
click at [152, 307] on div "0" at bounding box center [101, 321] width 131 height 29
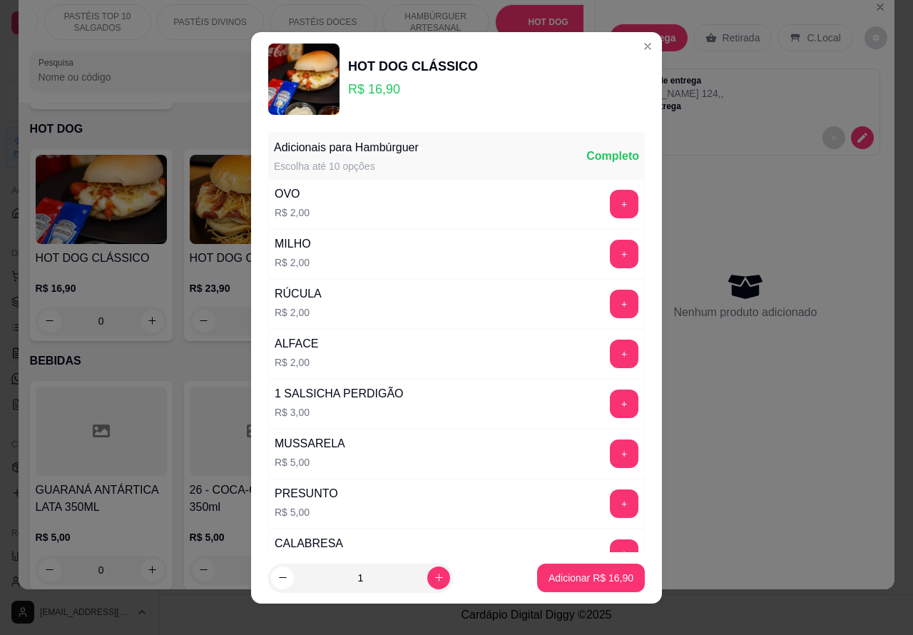
click at [434, 577] on icon "increase-product-quantity" at bounding box center [439, 577] width 11 height 11
type input "2"
click at [435, 577] on icon "increase-product-quantity" at bounding box center [438, 577] width 7 height 7
click at [569, 579] on p "Adicionar R$ 33,80" at bounding box center [591, 578] width 85 height 14
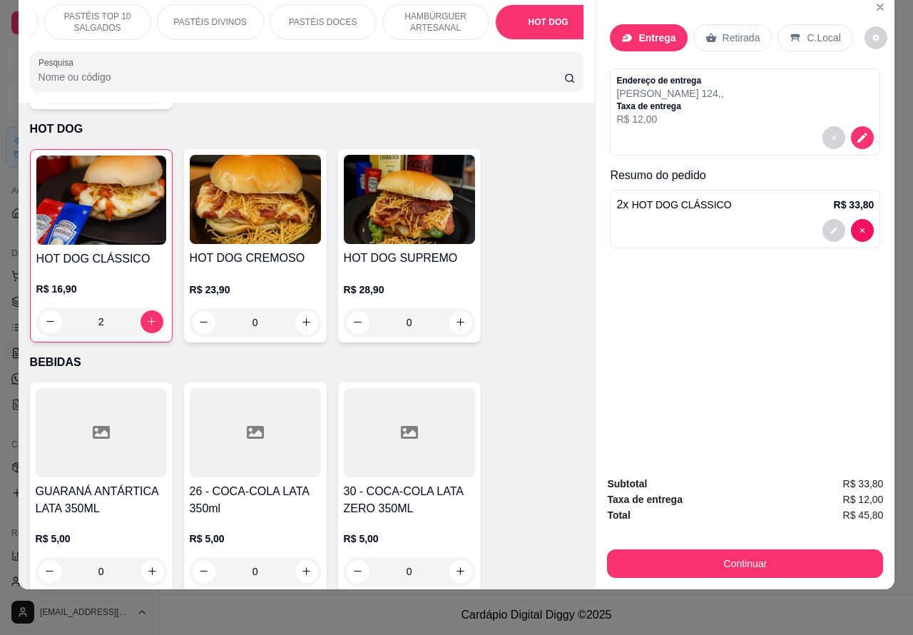
click at [861, 228] on icon "decrease-product-quantity" at bounding box center [863, 230] width 4 height 4
type input "0"
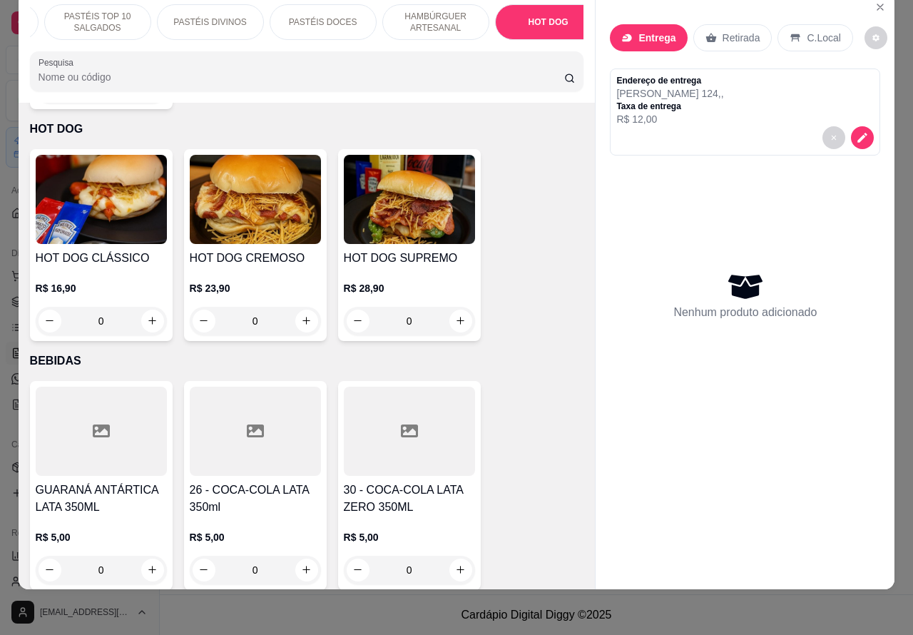
click at [137, 307] on div "0" at bounding box center [101, 321] width 131 height 29
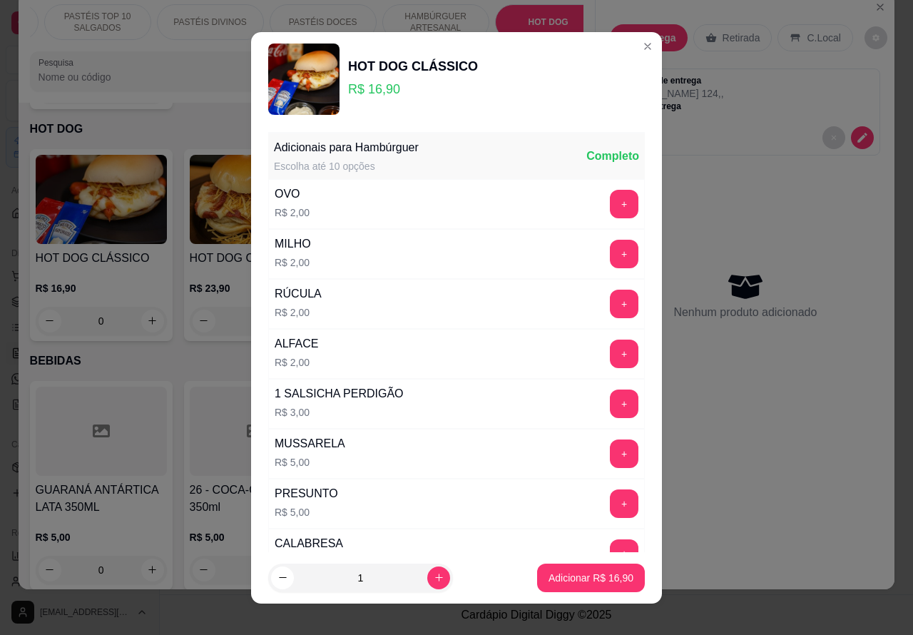
click at [434, 582] on icon "increase-product-quantity" at bounding box center [439, 577] width 11 height 11
click at [434, 576] on icon "increase-product-quantity" at bounding box center [439, 577] width 11 height 11
click at [434, 578] on icon "increase-product-quantity" at bounding box center [439, 577] width 11 height 11
type input "3"
click at [560, 576] on p "Adicionar R$ 50,70" at bounding box center [591, 578] width 83 height 14
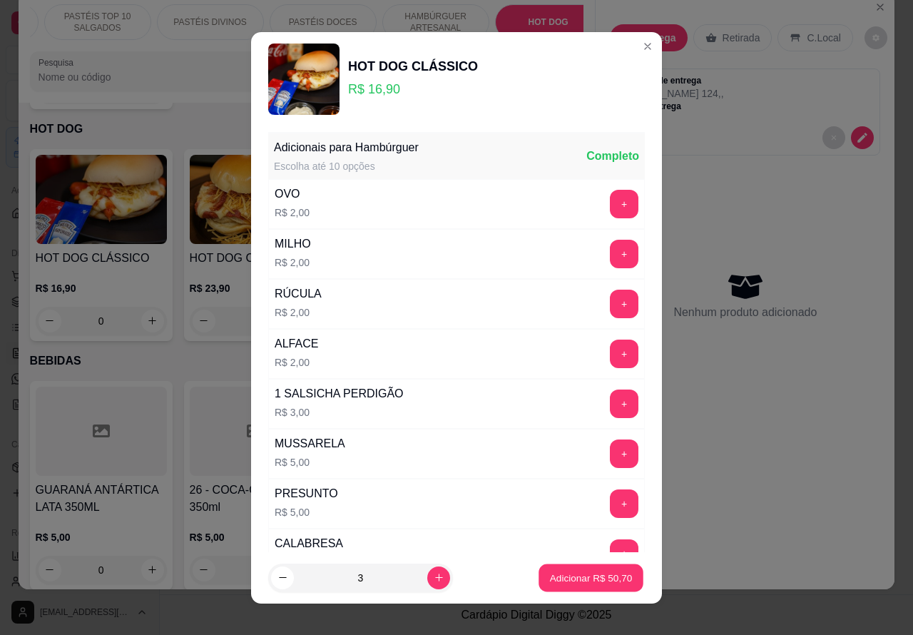
type input "3"
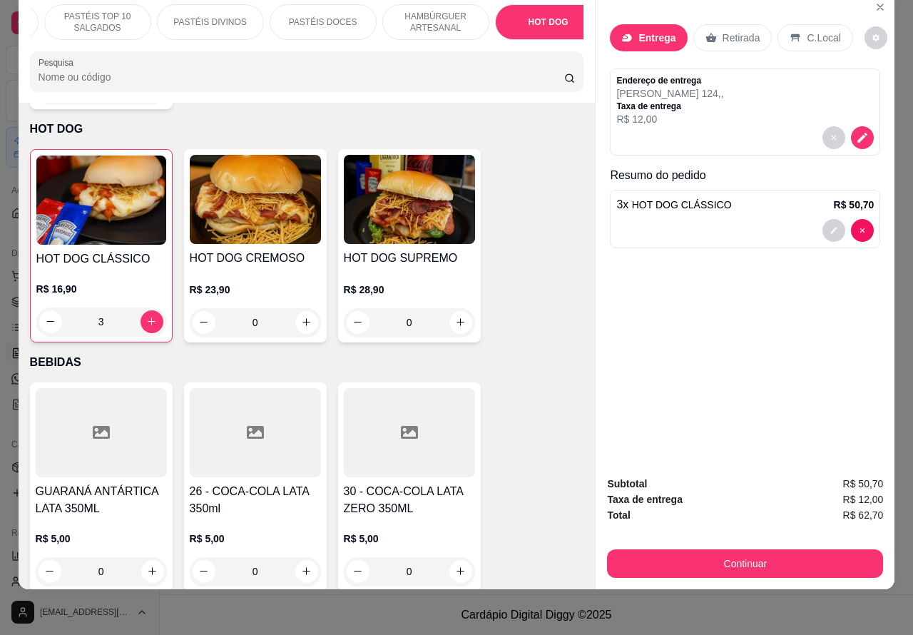
click at [127, 222] on img at bounding box center [101, 200] width 130 height 89
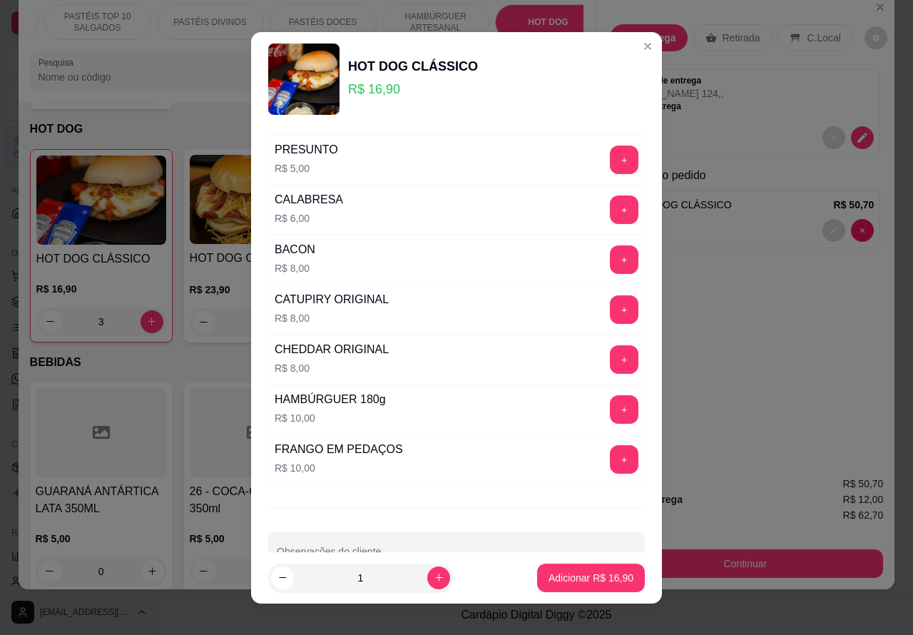
scroll to position [387, 0]
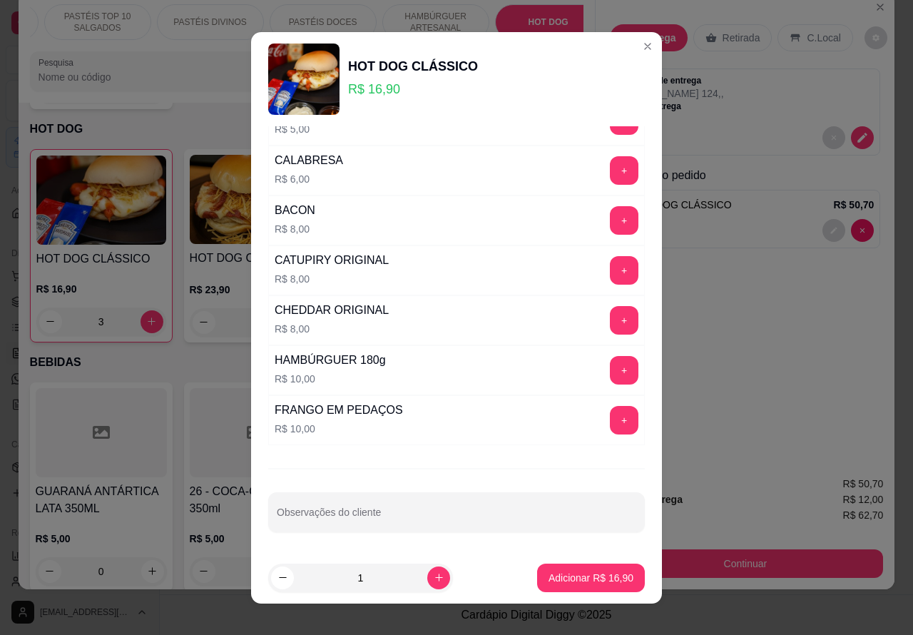
click at [417, 516] on input "Observações do cliente" at bounding box center [457, 518] width 360 height 14
click at [318, 503] on label "Observações do cliente" at bounding box center [323, 503] width 93 height 12
click at [318, 511] on input """""" SÓ TAMATE" at bounding box center [457, 518] width 360 height 14
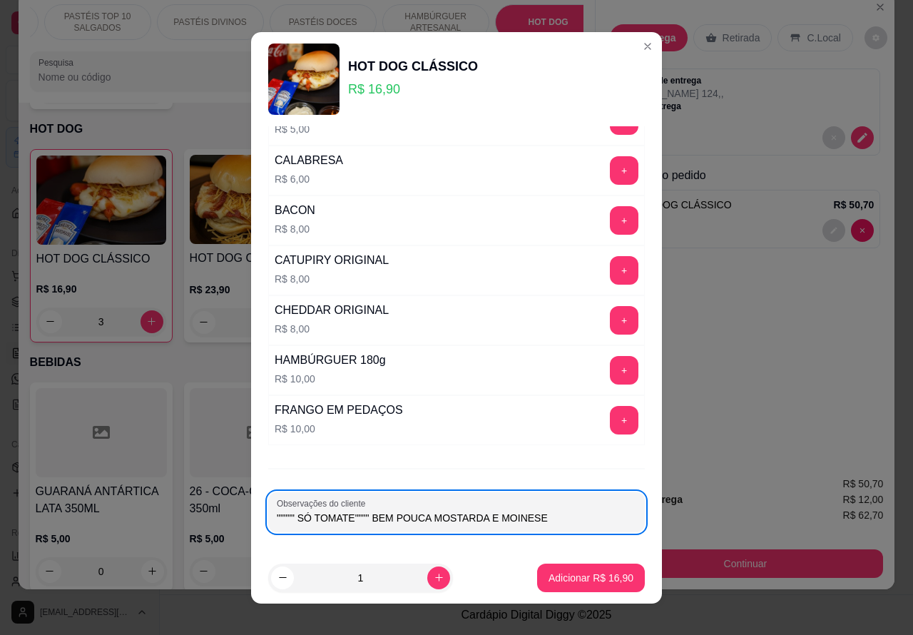
type input """""" SÓ TOMATE"""" BEM POUCA MOSTARDA E MOINESE"
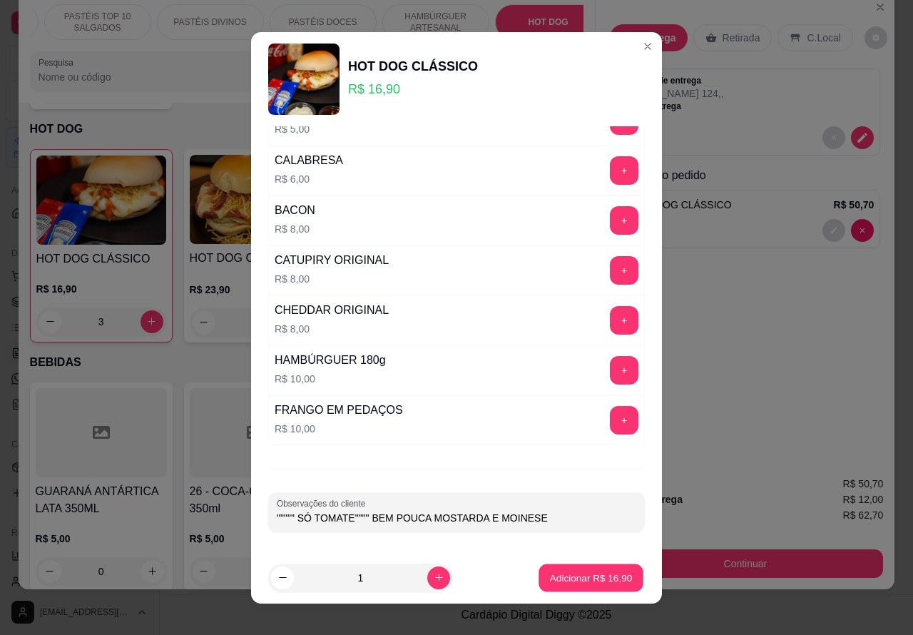
click at [577, 578] on p "Adicionar R$ 16,90" at bounding box center [591, 578] width 83 height 14
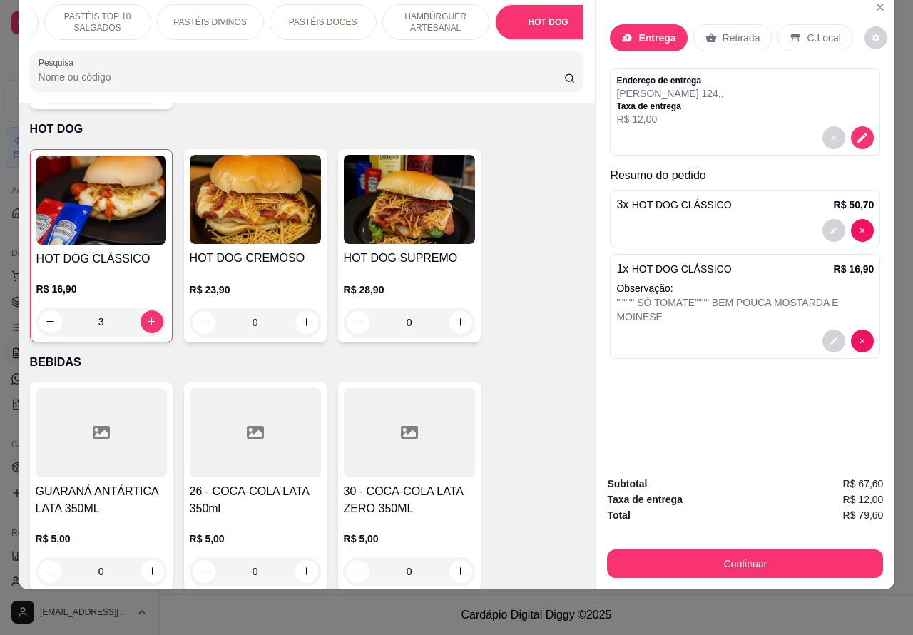
click at [126, 227] on div "HOT DOG CLÁSSICO R$ 16,90 3" at bounding box center [101, 245] width 143 height 193
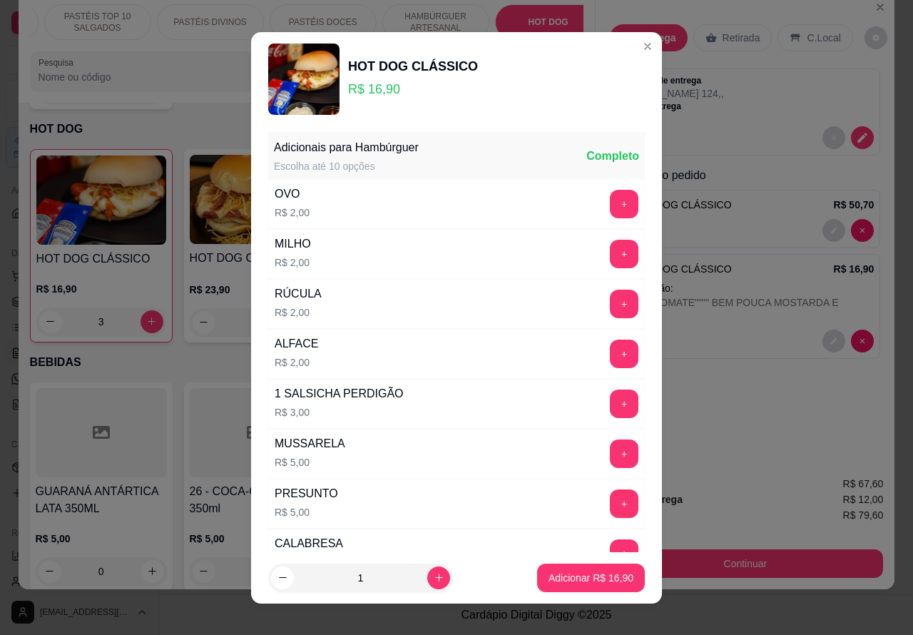
click at [728, 476] on div "Subtotal R$ 67,60" at bounding box center [745, 484] width 276 height 16
click at [741, 398] on div "Entrega Retirada C.Local Endereço de entrega [PERSON_NAME] 124 , , Taxa de entr…" at bounding box center [745, 229] width 299 height 472
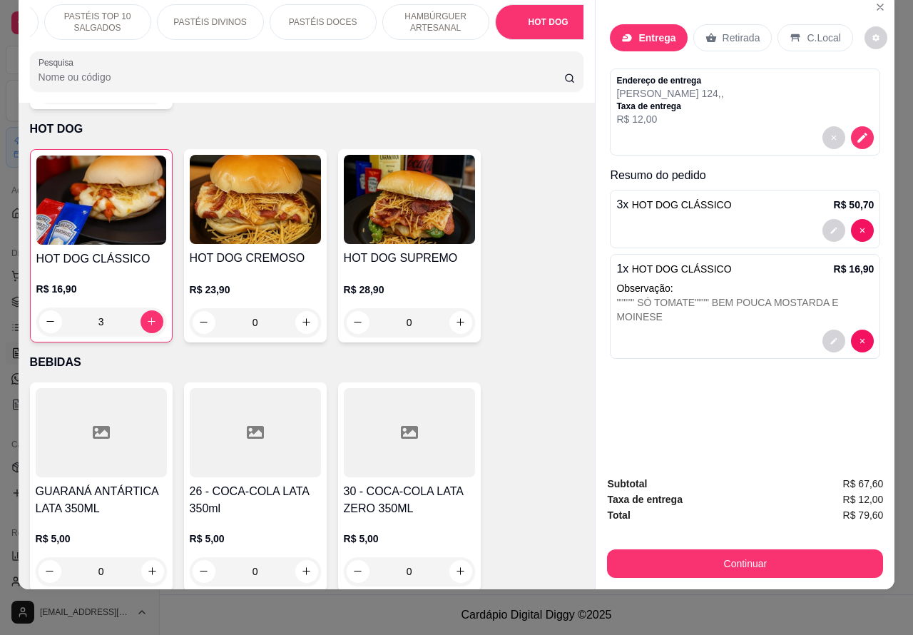
click at [450, 13] on p "HAMBÚRGUER ARTESANAL" at bounding box center [436, 22] width 83 height 23
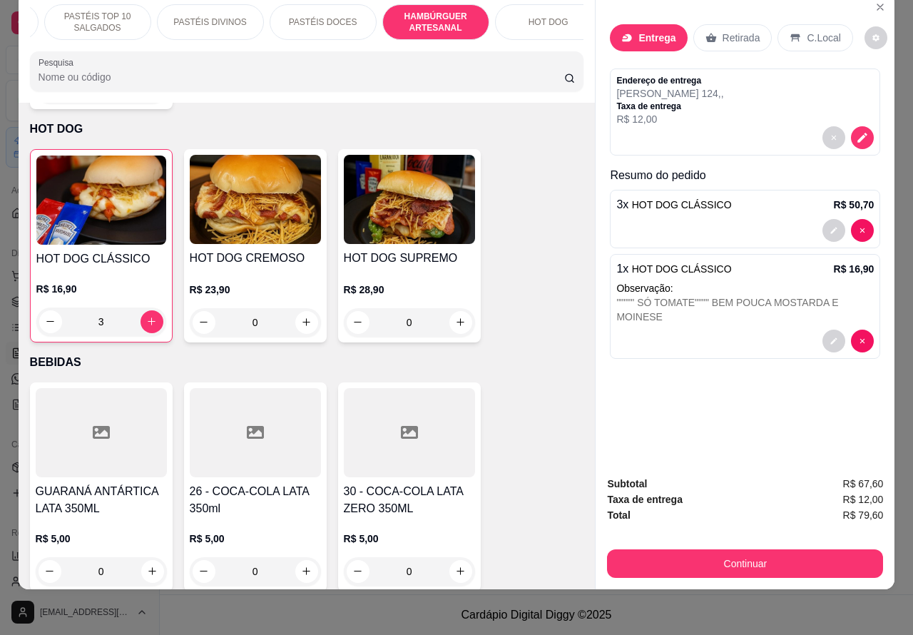
scroll to position [3230, 0]
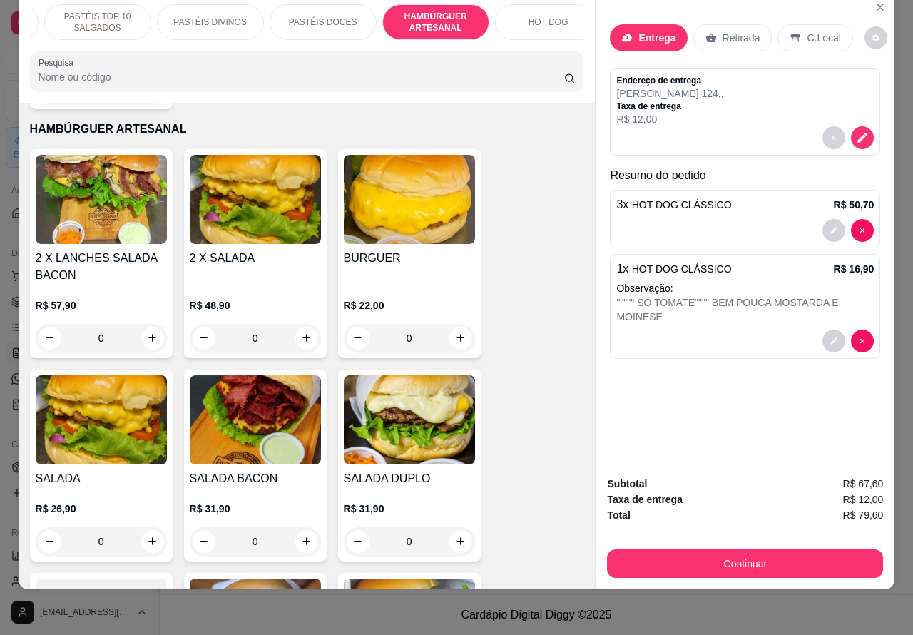
click at [412, 225] on img at bounding box center [409, 199] width 131 height 89
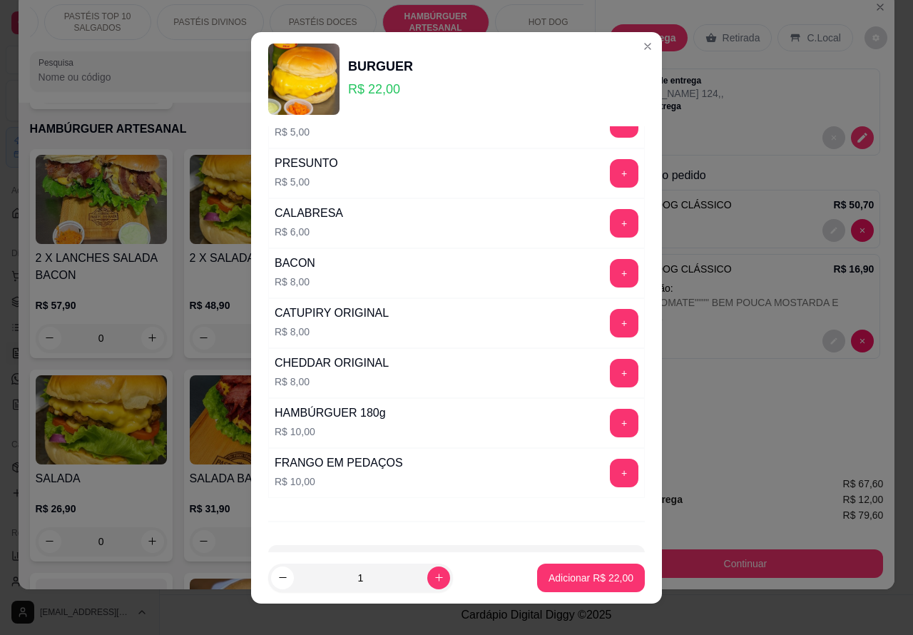
scroll to position [387, 0]
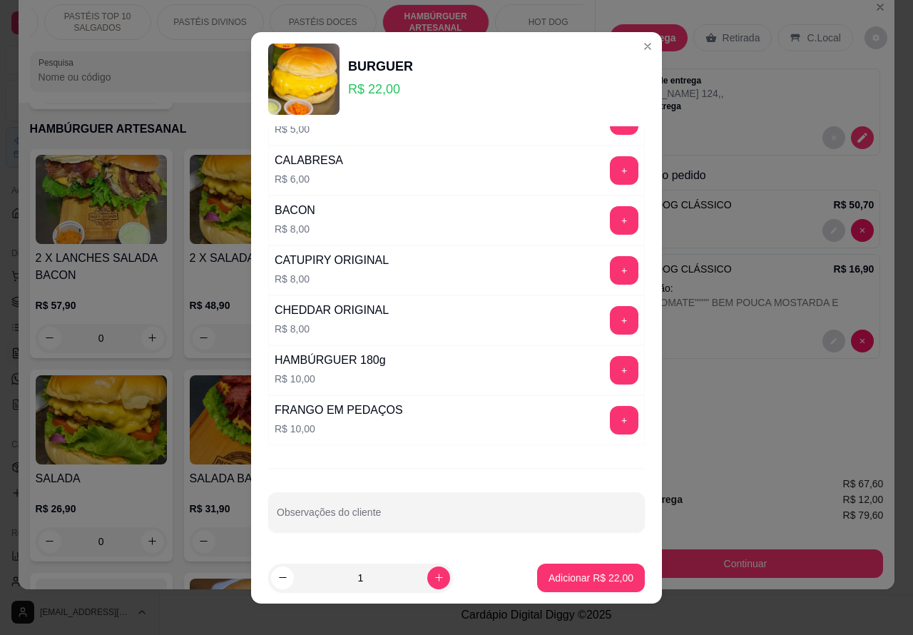
click at [408, 515] on input "Observações do cliente" at bounding box center [457, 518] width 360 height 14
type input """
type input "B"
type input """CORTAR AO MEIO""""""
click at [564, 579] on p "Adicionar R$ 22,00" at bounding box center [591, 578] width 85 height 14
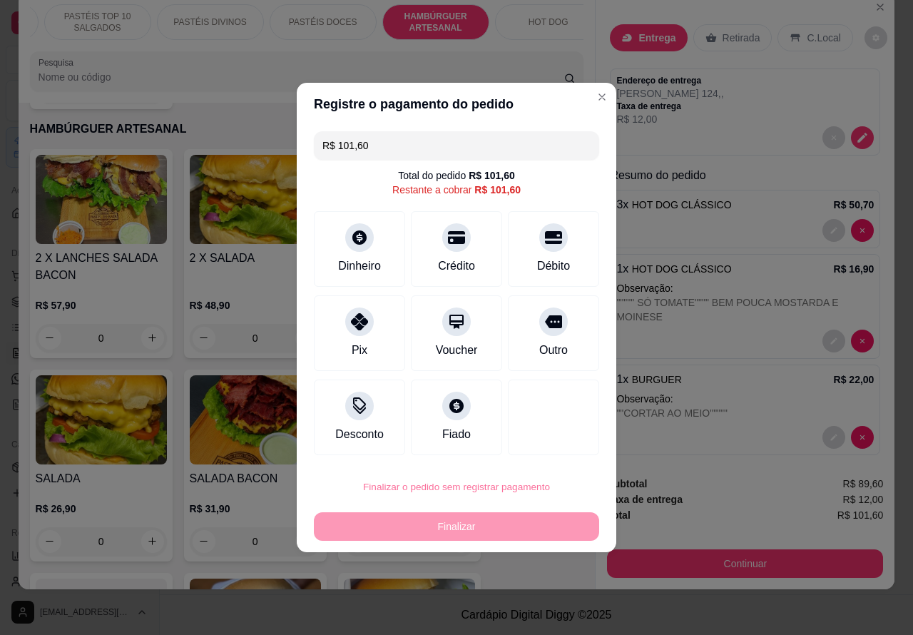
click at [554, 455] on button "Confirmar" at bounding box center [541, 447] width 53 height 22
type input "0"
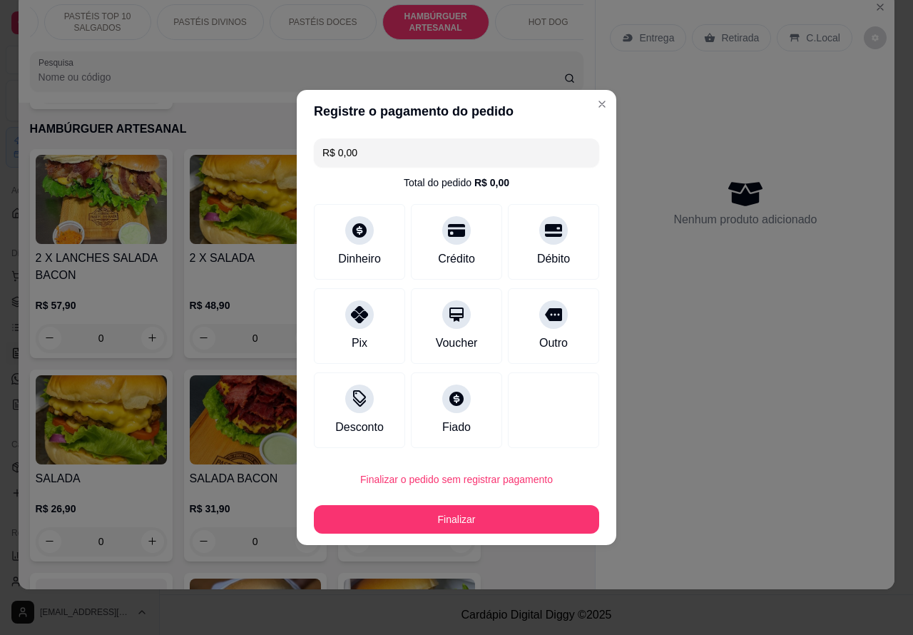
type input "R$ 0,00"
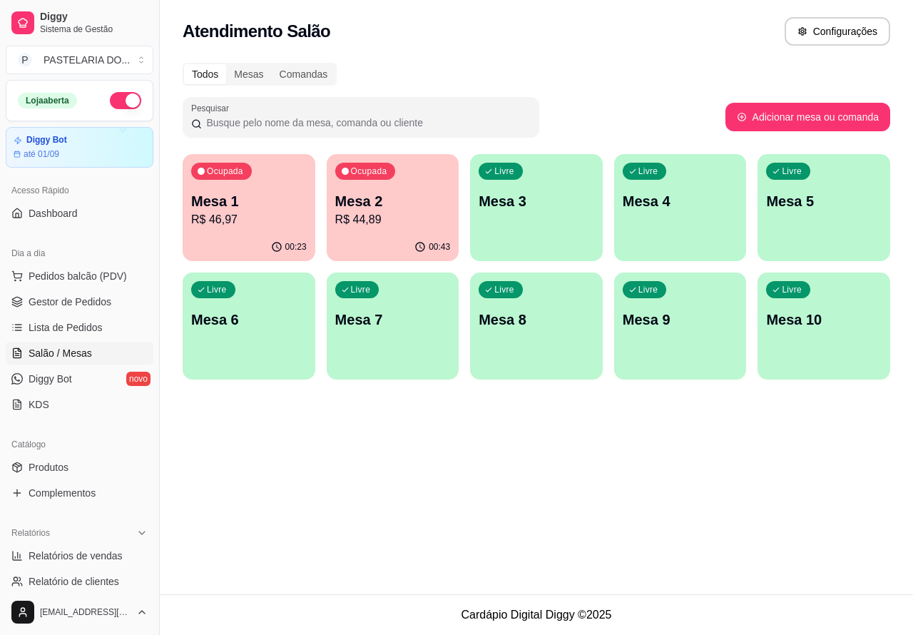
click at [417, 208] on p "Mesa 2" at bounding box center [393, 201] width 116 height 20
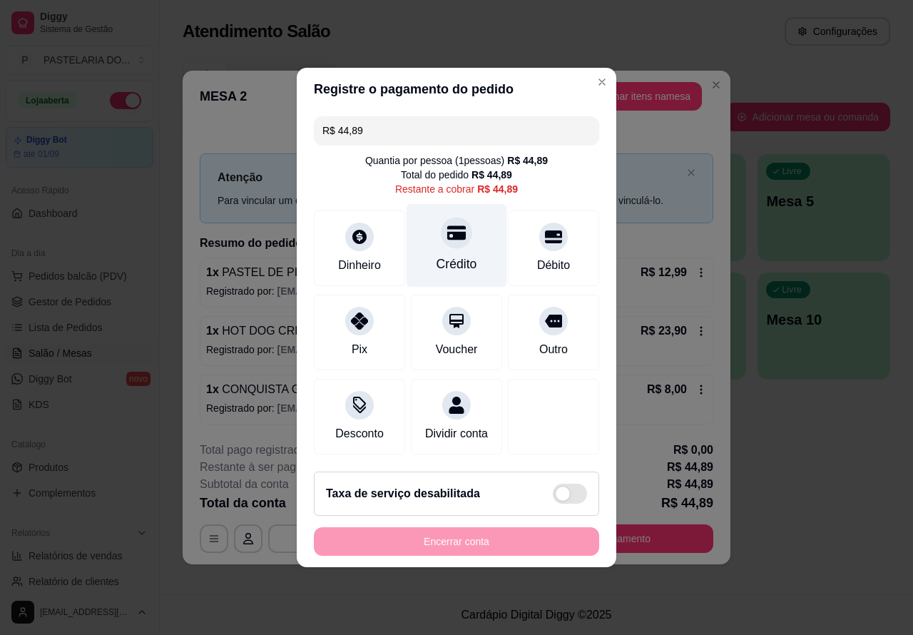
click at [465, 237] on div "Crédito" at bounding box center [457, 245] width 101 height 83
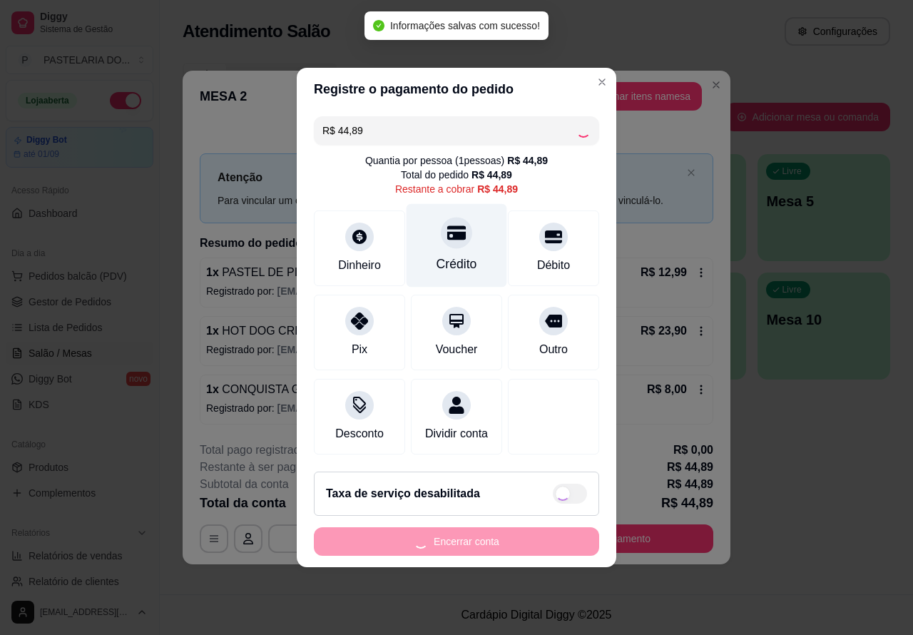
type input "R$ 0,00"
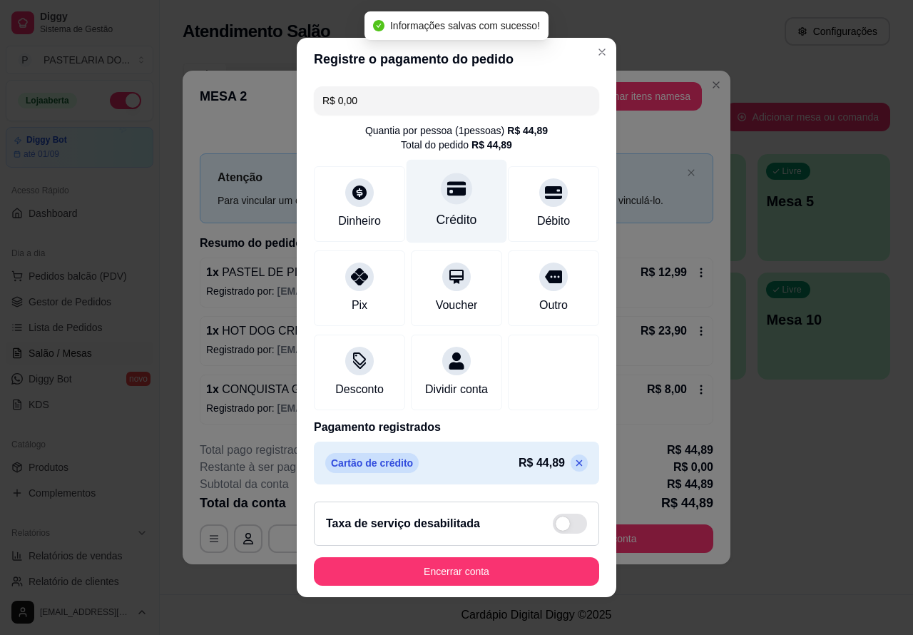
click at [522, 582] on button "Encerrar conta" at bounding box center [456, 571] width 285 height 29
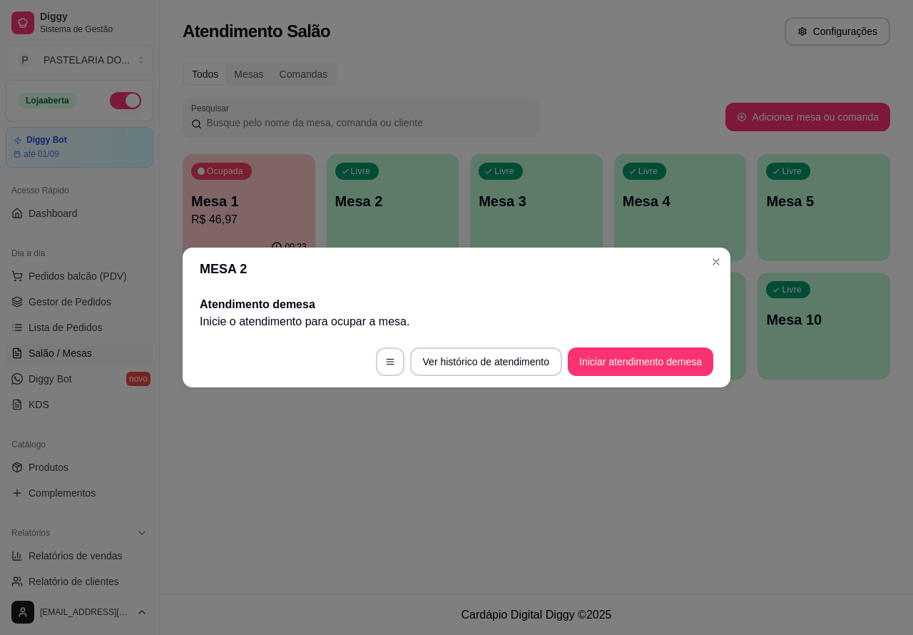
click at [582, 546] on div "Atendimento Salão Configurações Todos Mesas Comandas Pesquisar Adicionar mesa o…" at bounding box center [537, 297] width 754 height 594
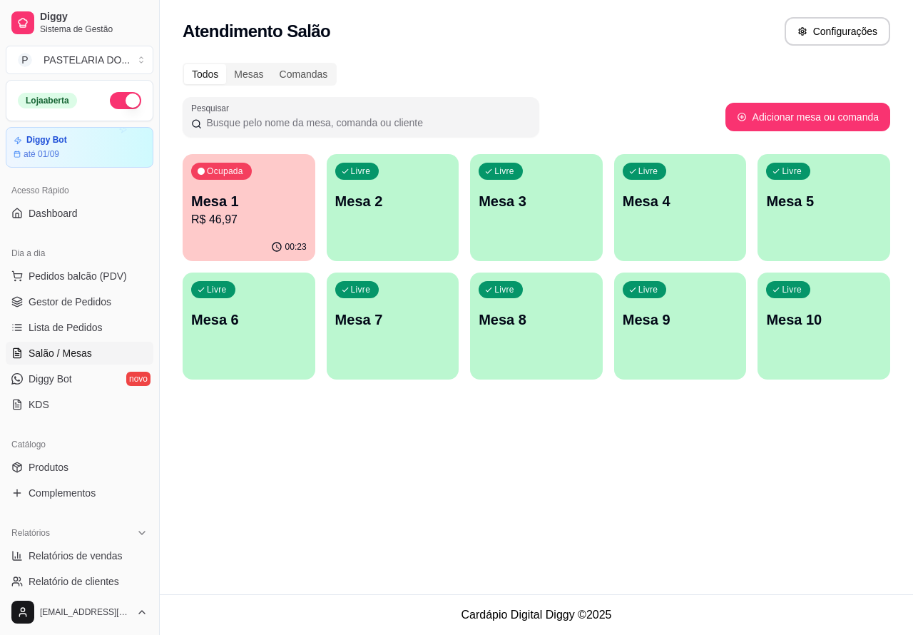
click at [277, 223] on p "R$ 46,97" at bounding box center [249, 219] width 116 height 17
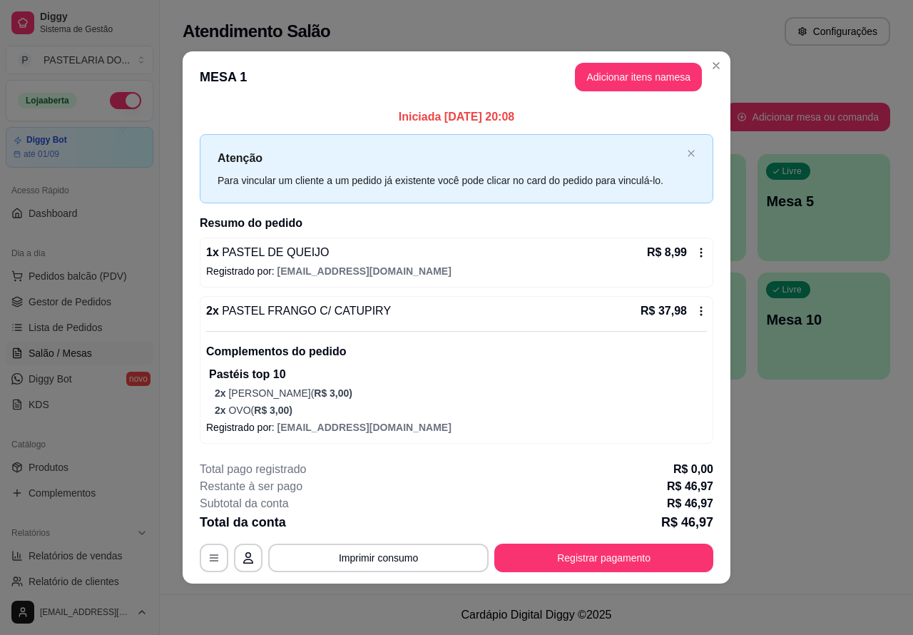
click at [715, 75] on button "Close" at bounding box center [716, 65] width 23 height 23
click at [716, 65] on div "Todos Mesas Comandas" at bounding box center [537, 74] width 708 height 23
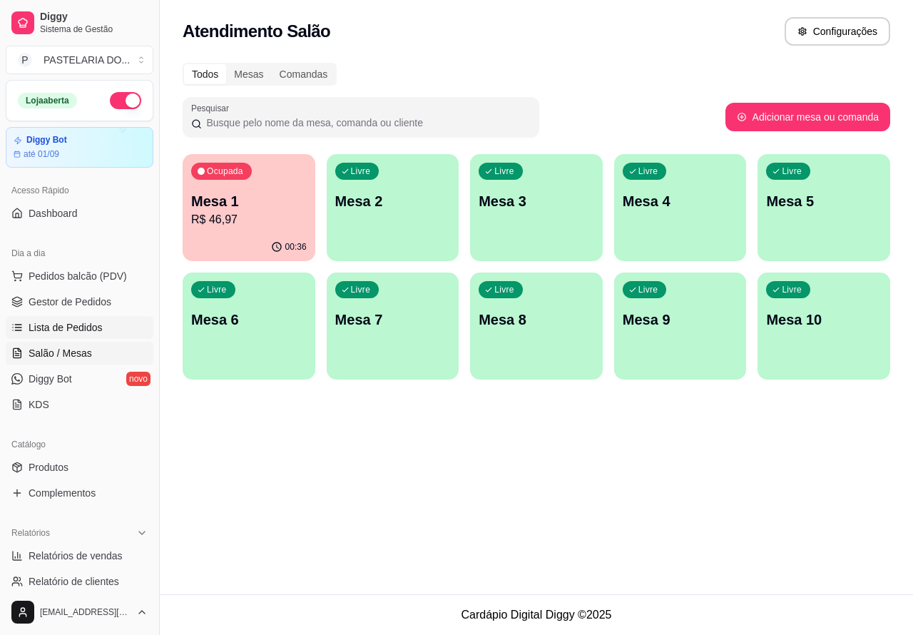
click at [68, 325] on span "Lista de Pedidos" at bounding box center [66, 327] width 74 height 14
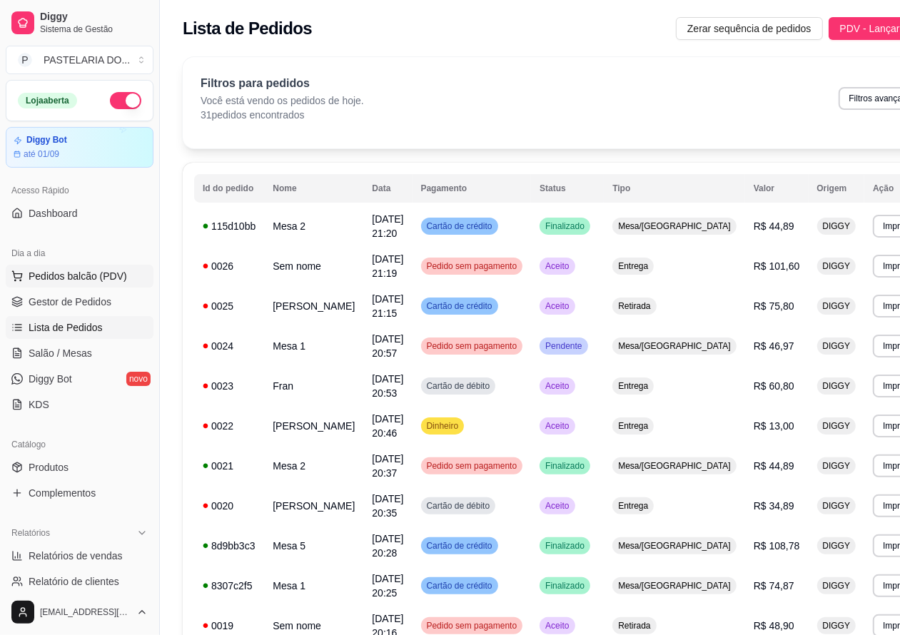
click at [104, 276] on span "Pedidos balcão (PDV)" at bounding box center [78, 276] width 98 height 14
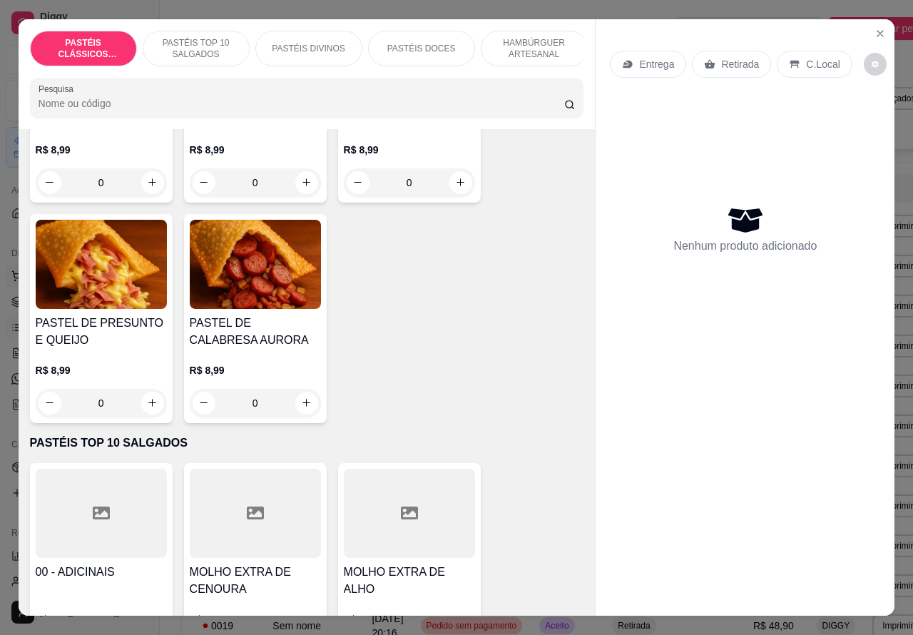
scroll to position [213, 0]
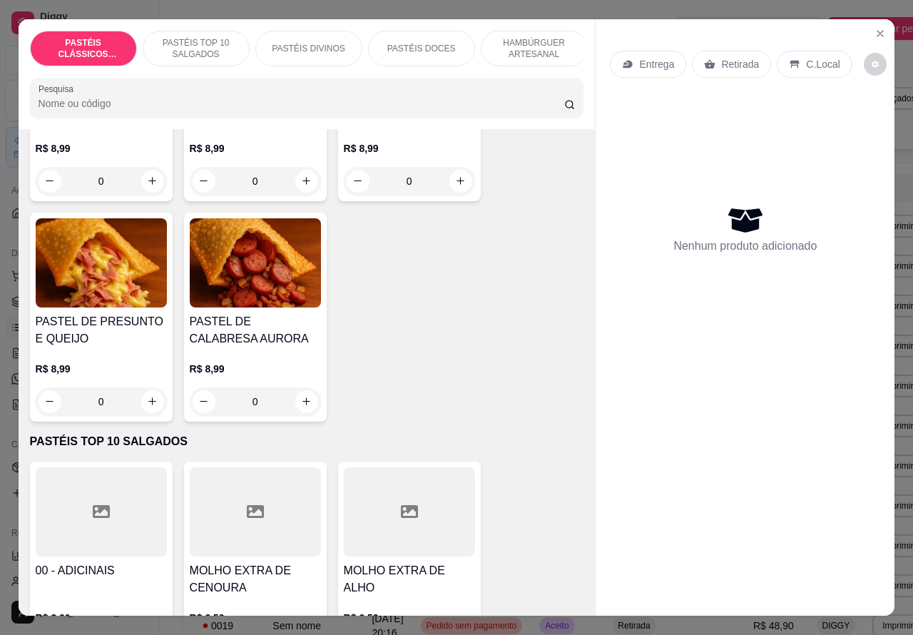
click at [532, 40] on p "HAMBÚRGUER ARTESANAL" at bounding box center [534, 48] width 83 height 23
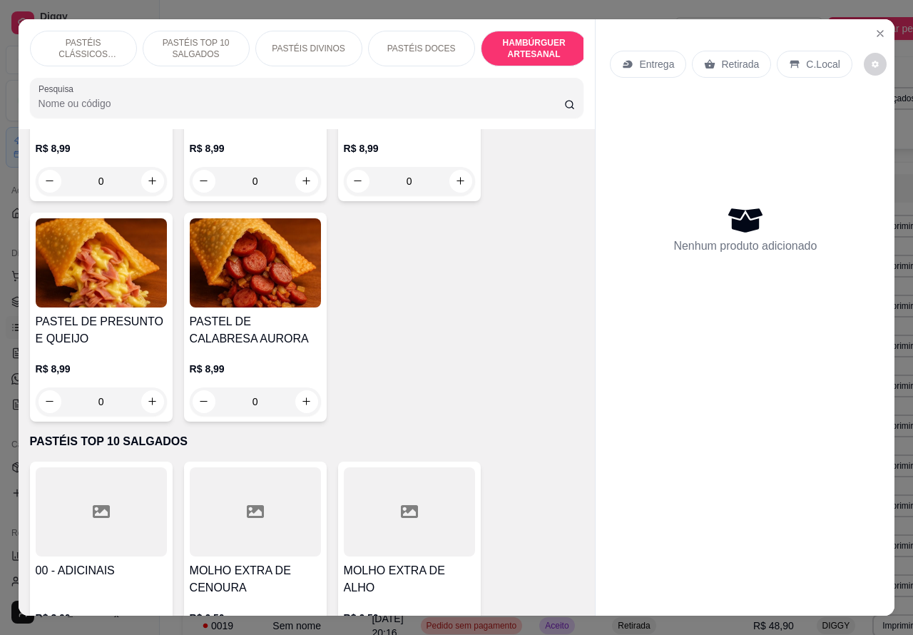
scroll to position [33, 0]
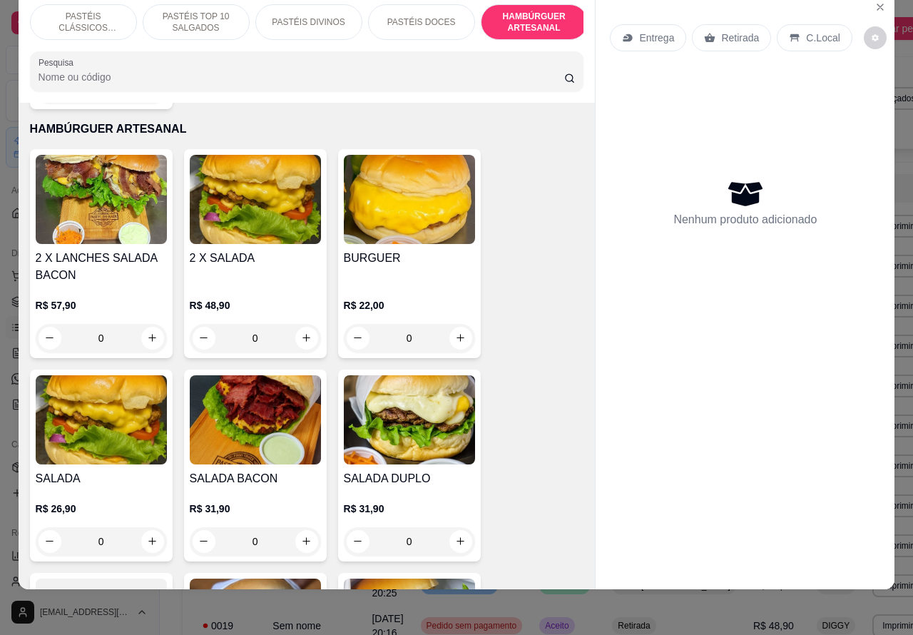
click at [83, 11] on p "PASTÉIS CLÁSSICOS SALGADOS" at bounding box center [83, 22] width 83 height 23
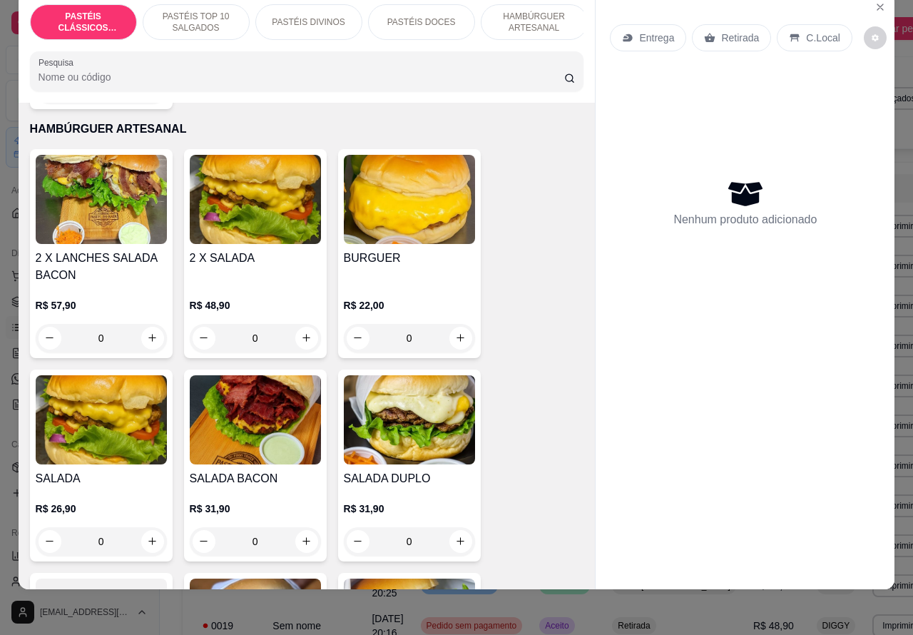
scroll to position [64, 0]
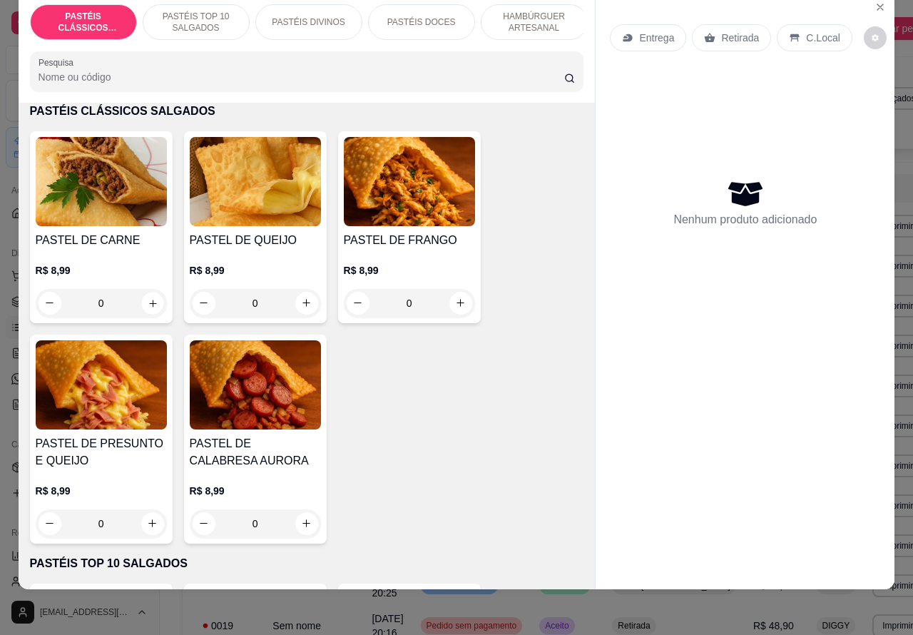
click at [147, 308] on icon "increase-product-quantity" at bounding box center [152, 303] width 11 height 11
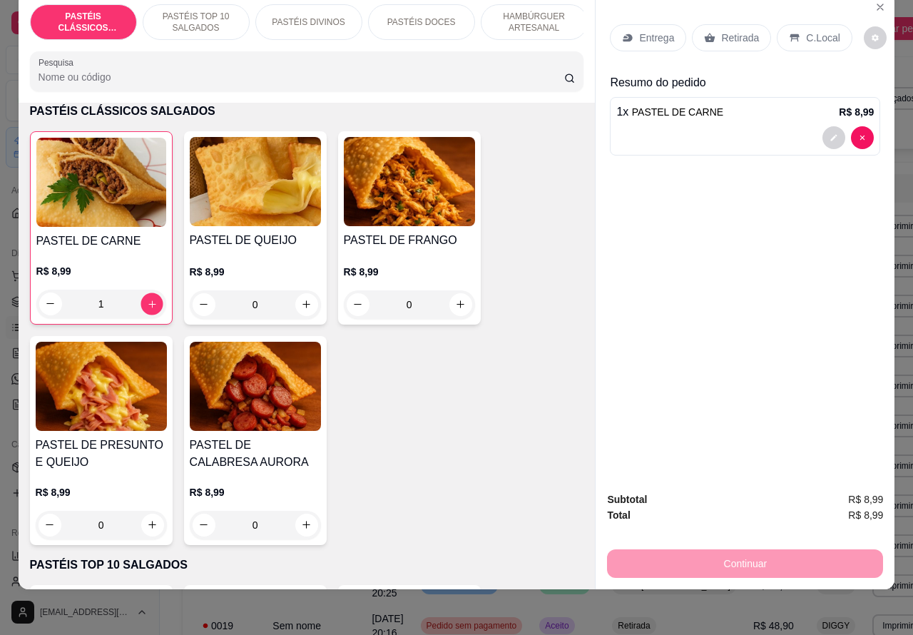
click at [146, 304] on icon "increase-product-quantity" at bounding box center [151, 303] width 11 height 11
type input "2"
click at [708, 126] on div at bounding box center [746, 137] width 258 height 23
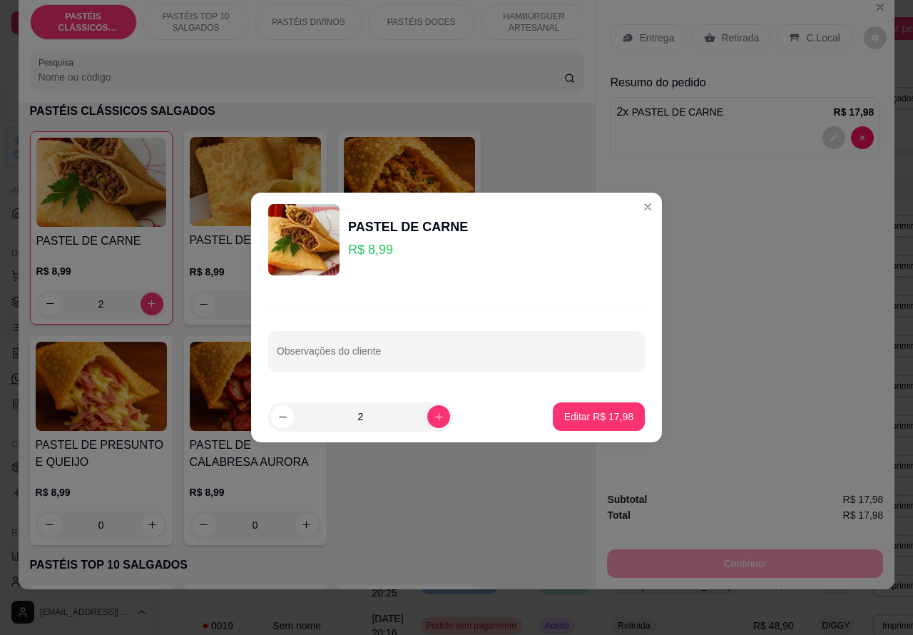
click at [437, 350] on input "Observações do cliente" at bounding box center [457, 357] width 360 height 14
type input "cliente esta aguardando"
click at [622, 418] on button "Editar R$ 17,98" at bounding box center [598, 417] width 89 height 28
type input "0"
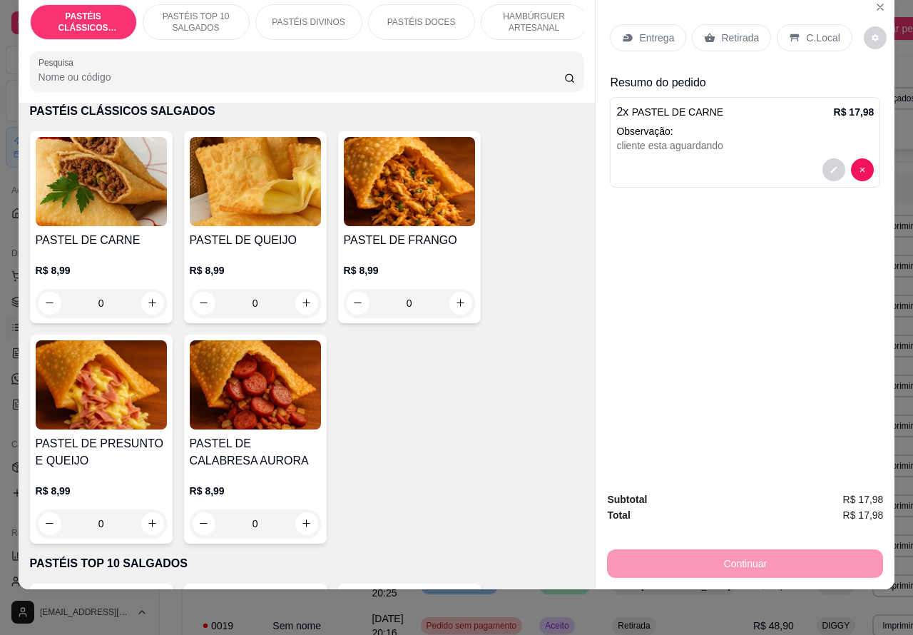
click at [455, 300] on icon "increase-product-quantity" at bounding box center [460, 303] width 11 height 11
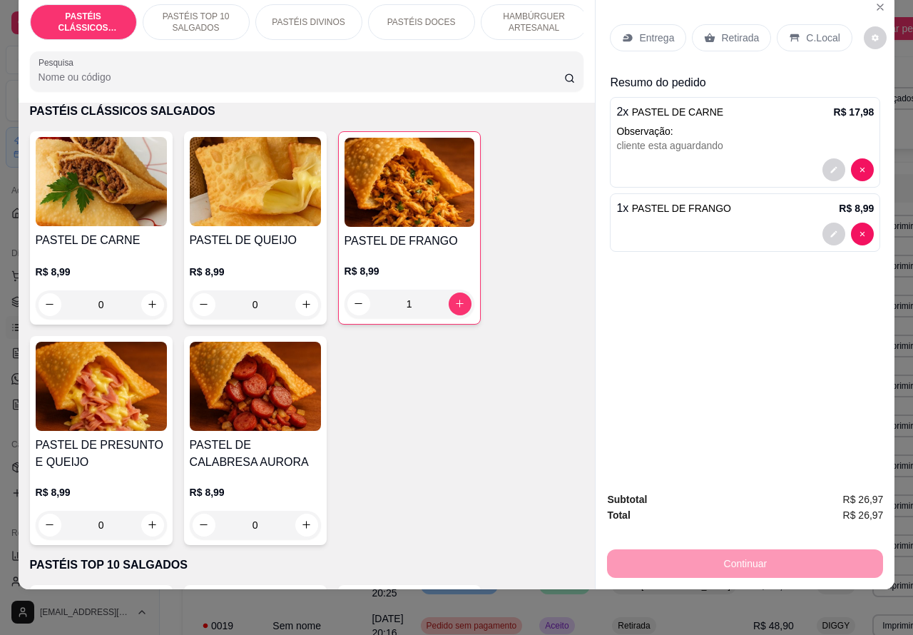
click at [729, 31] on p "Retirada" at bounding box center [740, 38] width 38 height 14
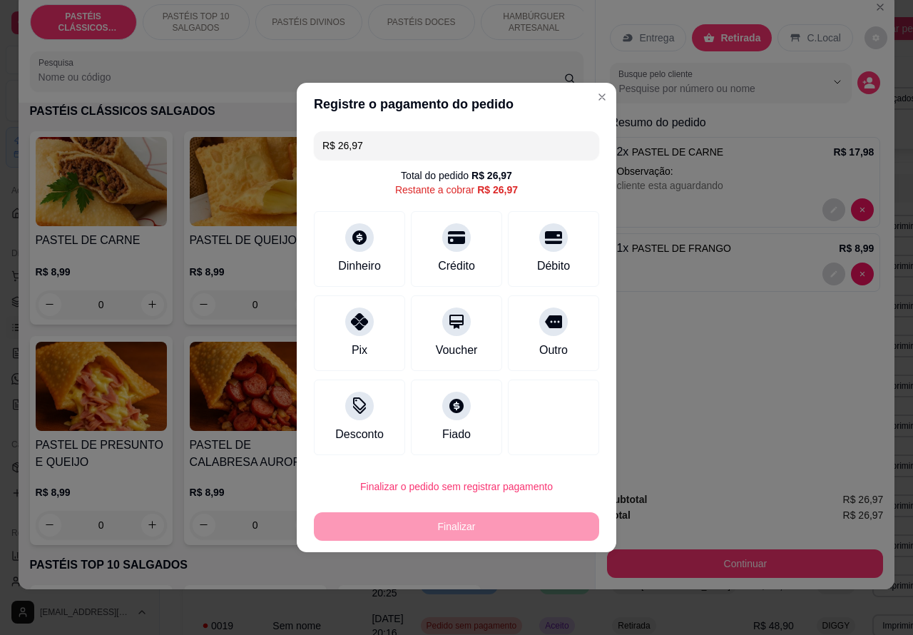
click at [595, 96] on div "Entrega Retirada C.Local Busque pelo cliente Resumo do pedido 2 x PASTEL DE CAR…" at bounding box center [745, 291] width 300 height 597
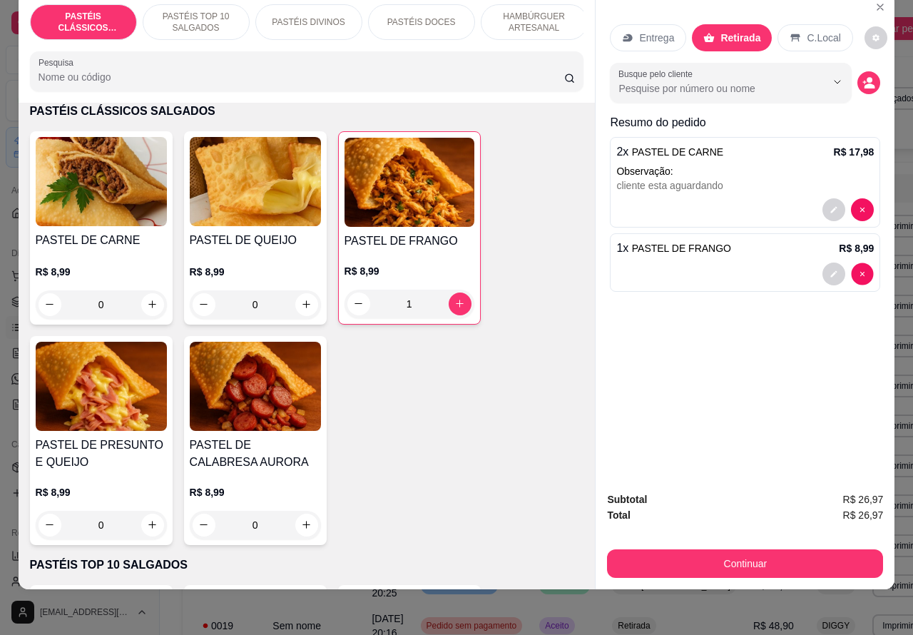
click at [856, 261] on div "Entrega Retirada C.Local Busque pelo cliente Resumo do pedido 2 x PASTEL DE CAR…" at bounding box center [745, 237] width 299 height 488
type input "0"
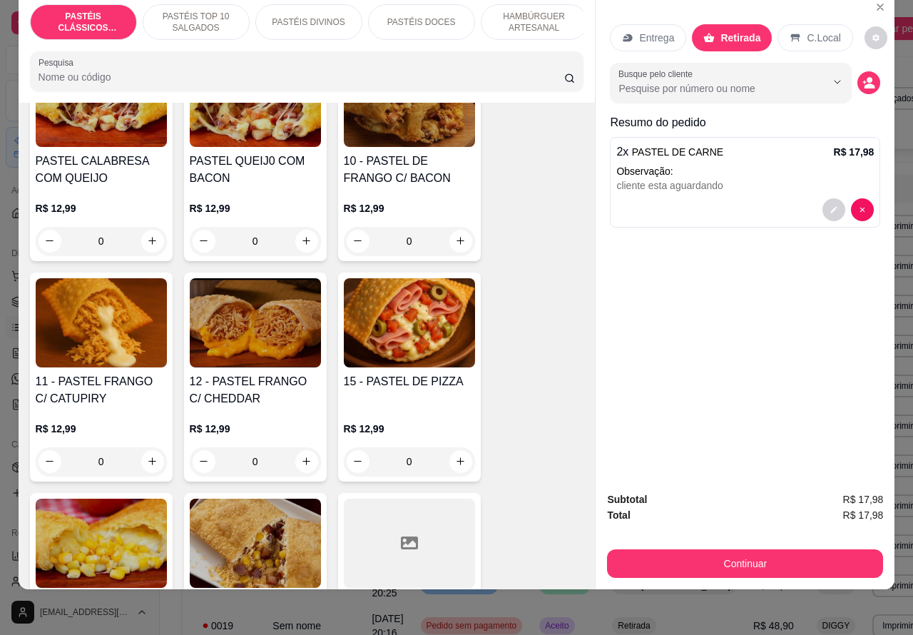
scroll to position [1289, 0]
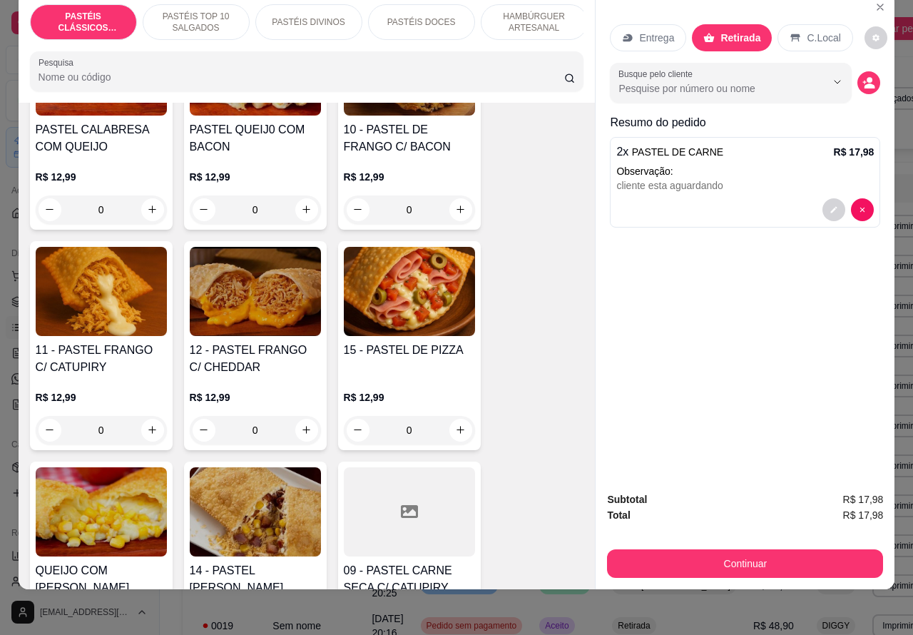
click at [137, 430] on div "0" at bounding box center [101, 430] width 131 height 29
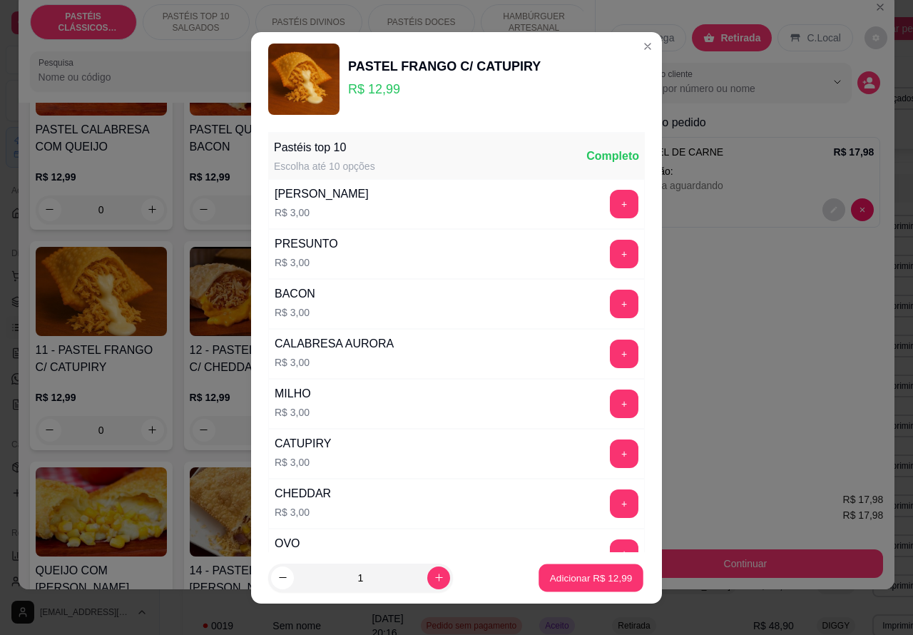
click at [557, 574] on p "Adicionar R$ 12,99" at bounding box center [591, 578] width 83 height 14
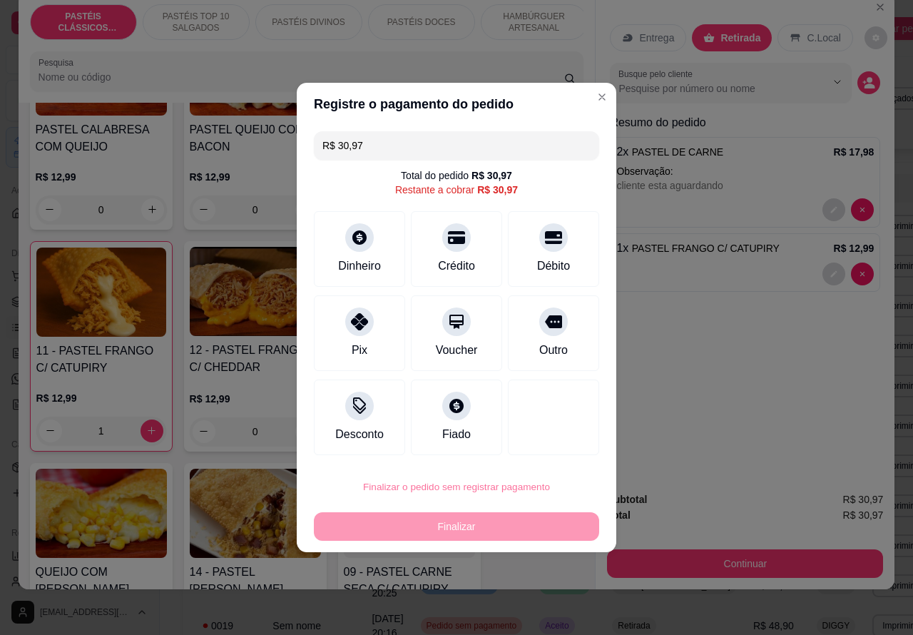
click at [546, 445] on button "Confirmar" at bounding box center [541, 447] width 53 height 22
type input "0"
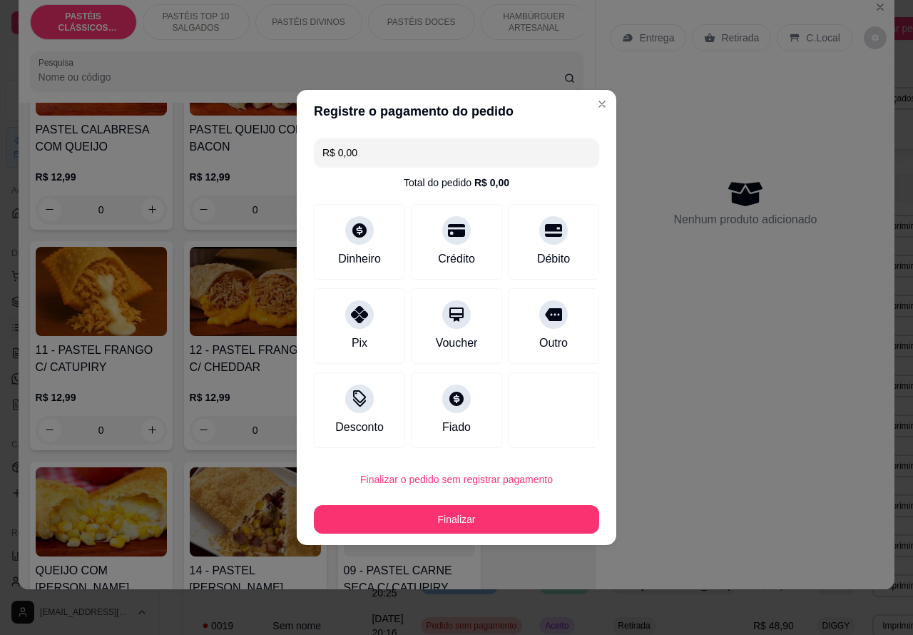
type input "R$ 0,00"
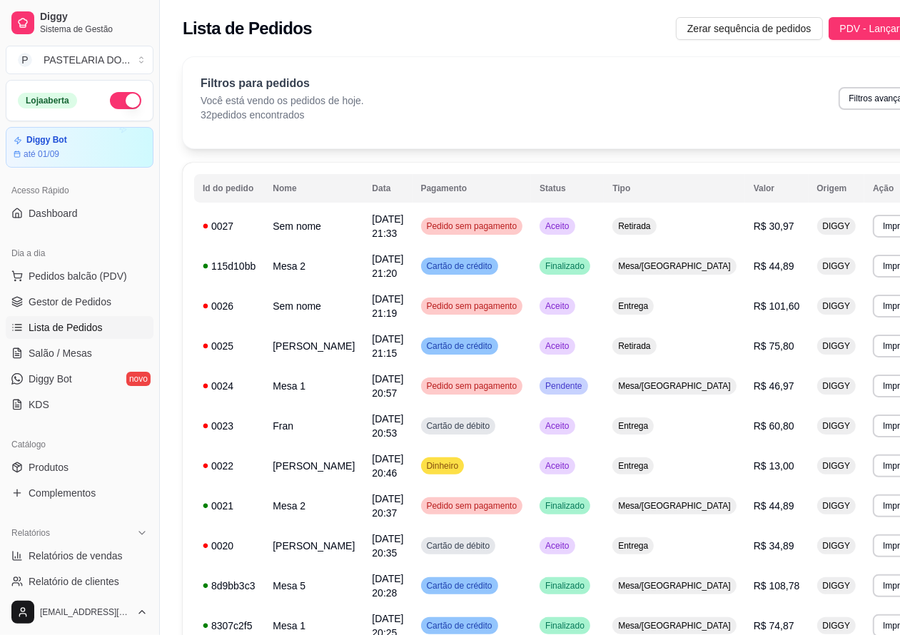
click at [71, 323] on span "Lista de Pedidos" at bounding box center [66, 327] width 74 height 14
click at [65, 348] on span "Salão / Mesas" at bounding box center [61, 353] width 64 height 14
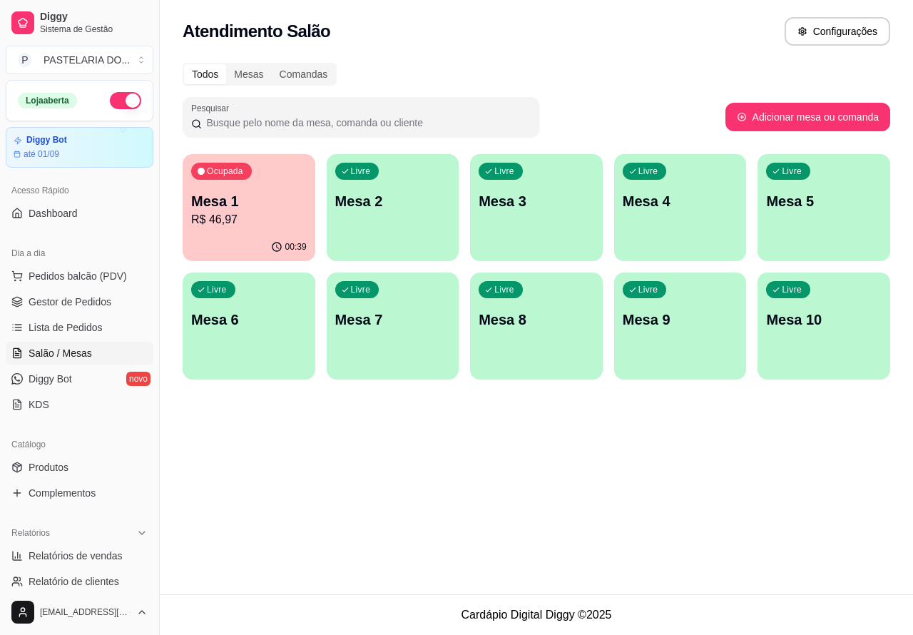
click at [426, 207] on p "Mesa 2" at bounding box center [393, 201] width 116 height 20
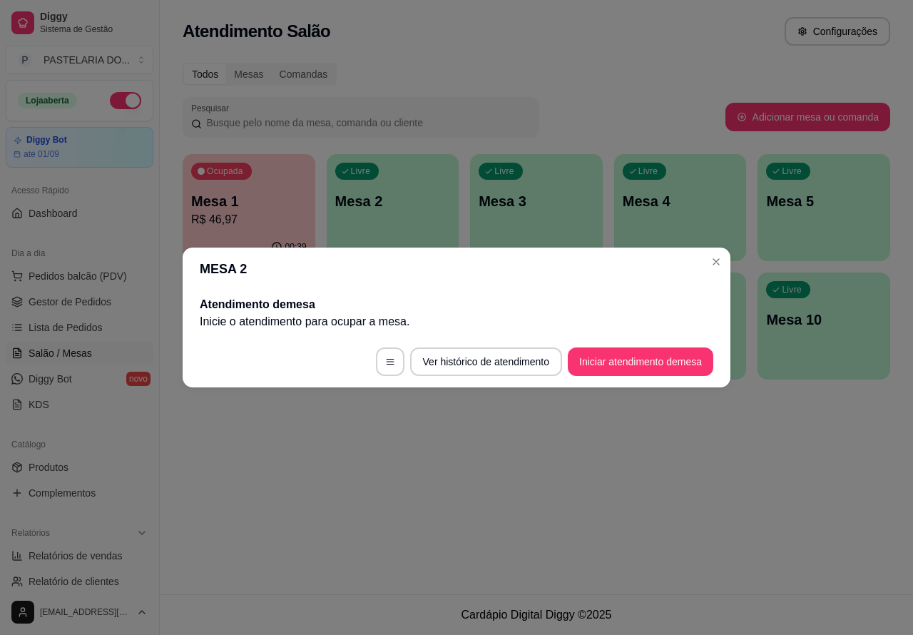
click at [596, 362] on button "Iniciar atendimento de mesa" at bounding box center [641, 362] width 146 height 29
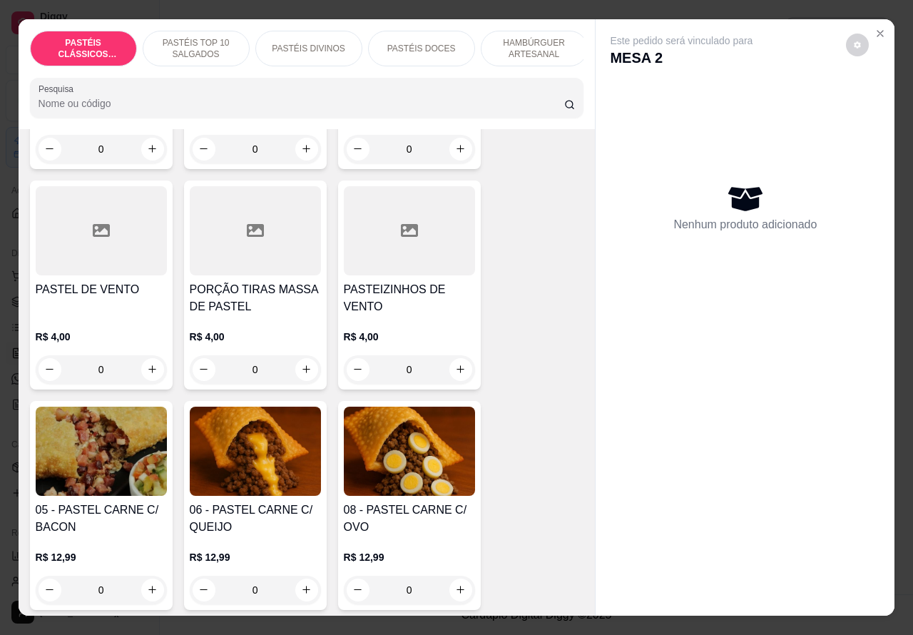
scroll to position [836, 0]
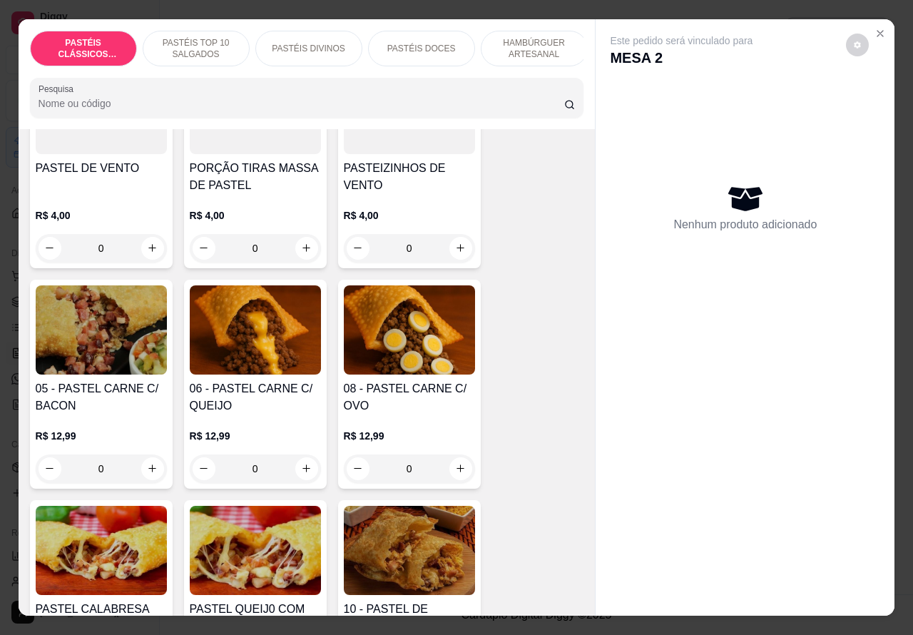
click at [457, 479] on div "0" at bounding box center [409, 469] width 131 height 29
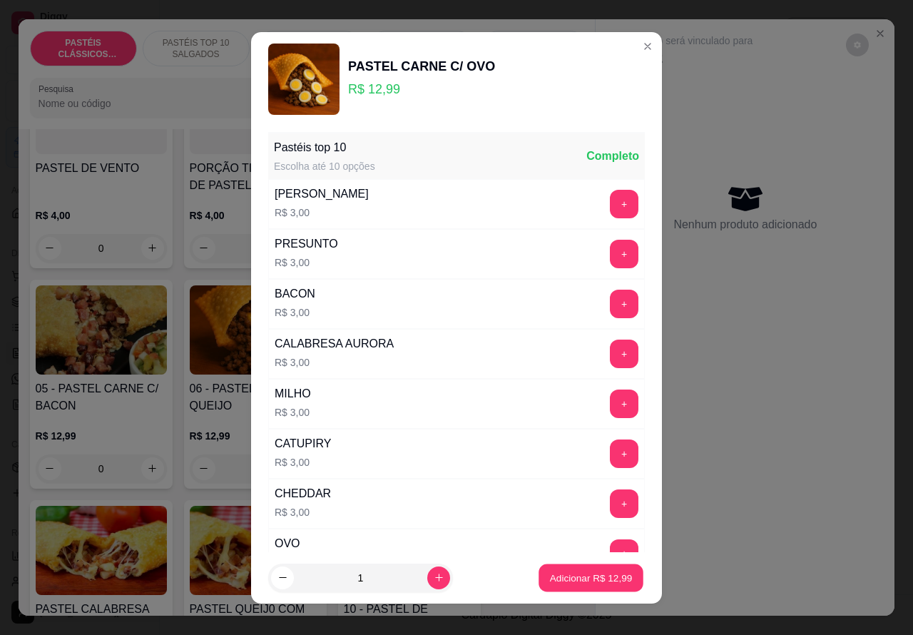
click at [564, 578] on p "Adicionar R$ 12,99" at bounding box center [591, 578] width 83 height 14
type input "1"
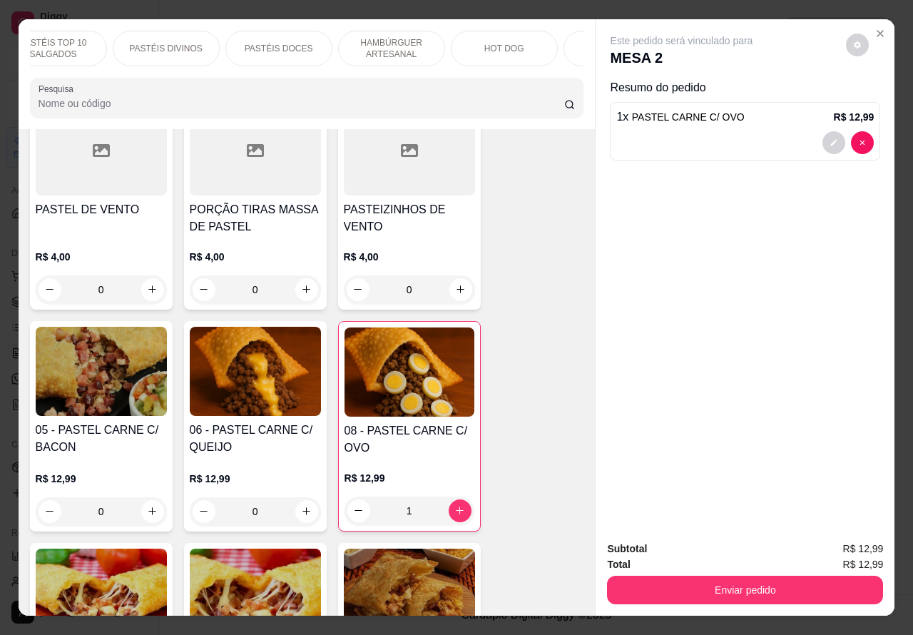
scroll to position [0, 150]
click at [505, 43] on p "HOT DOG" at bounding box center [497, 48] width 40 height 11
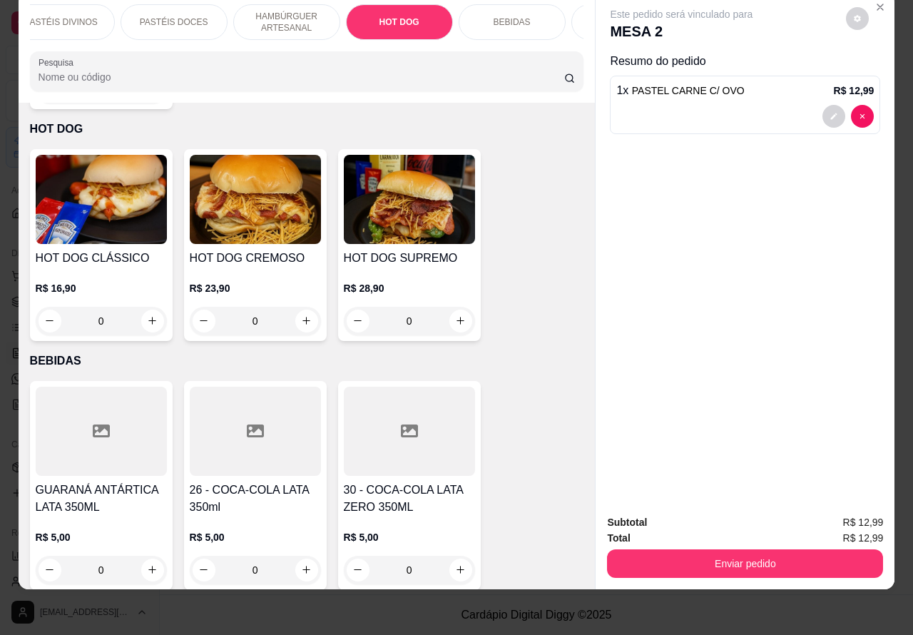
scroll to position [0, 263]
click at [504, 16] on p "BEBIDAS" at bounding box center [497, 21] width 37 height 11
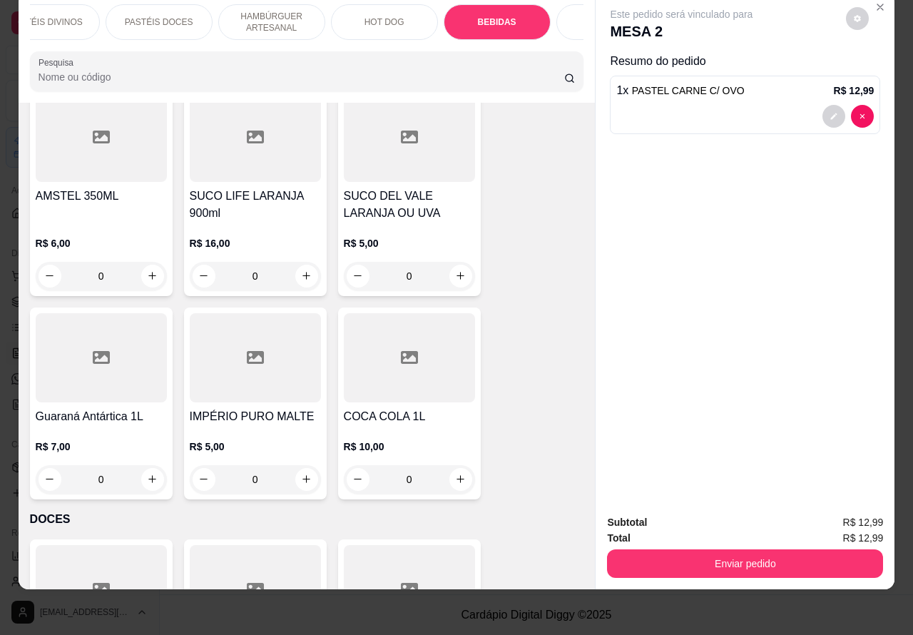
scroll to position [5691, 0]
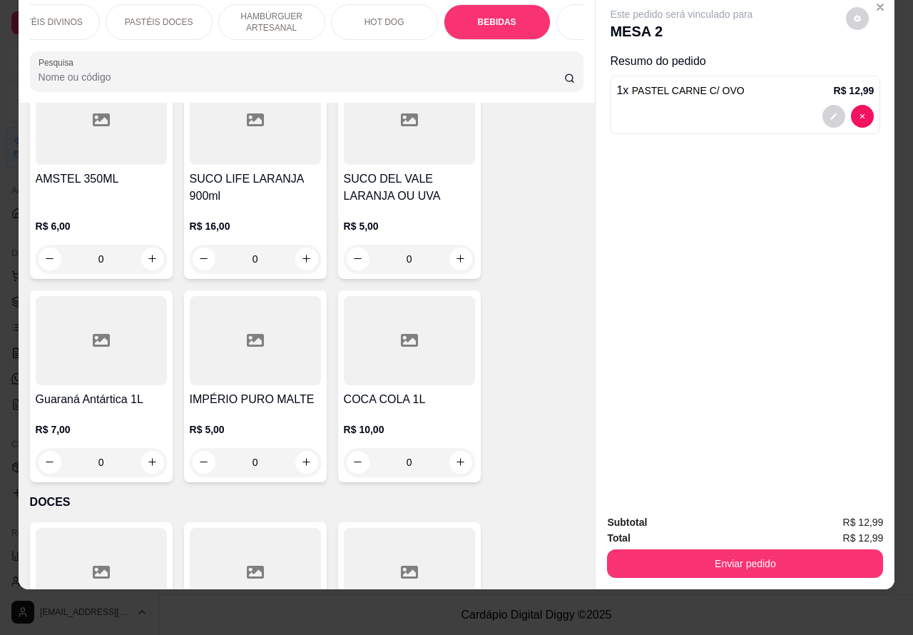
click at [148, 458] on icon "increase-product-quantity" at bounding box center [152, 462] width 8 height 8
type input "1"
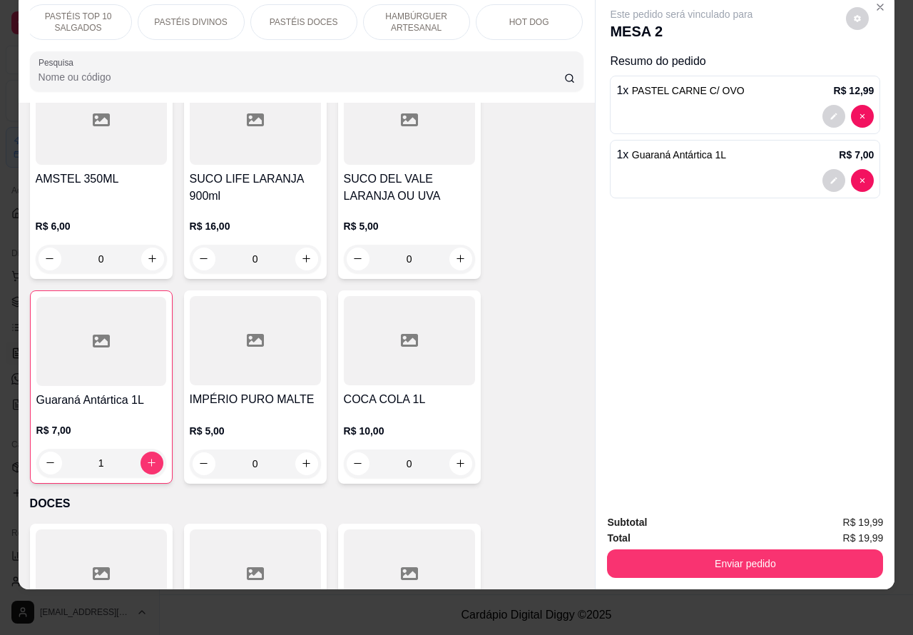
scroll to position [0, 0]
click at [116, 11] on p "PASTÉIS CLÁSSICOS SALGADOS" at bounding box center [83, 22] width 83 height 23
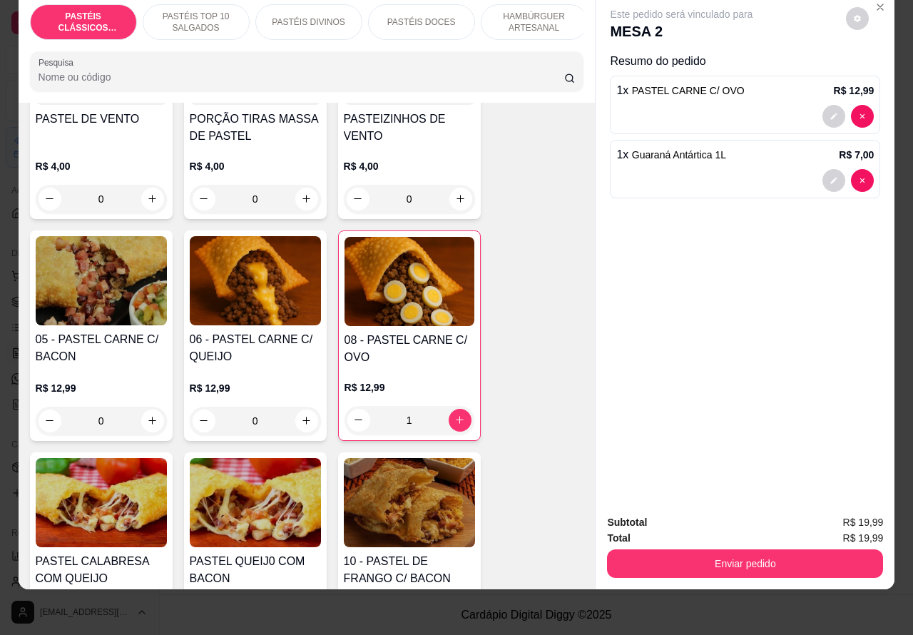
scroll to position [861, 0]
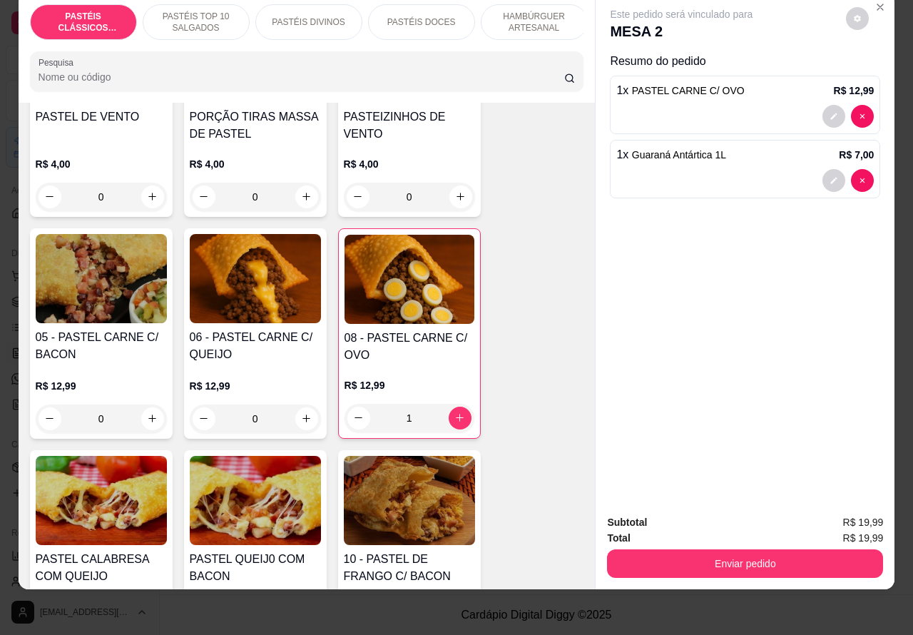
click at [141, 418] on div "0" at bounding box center [101, 419] width 131 height 29
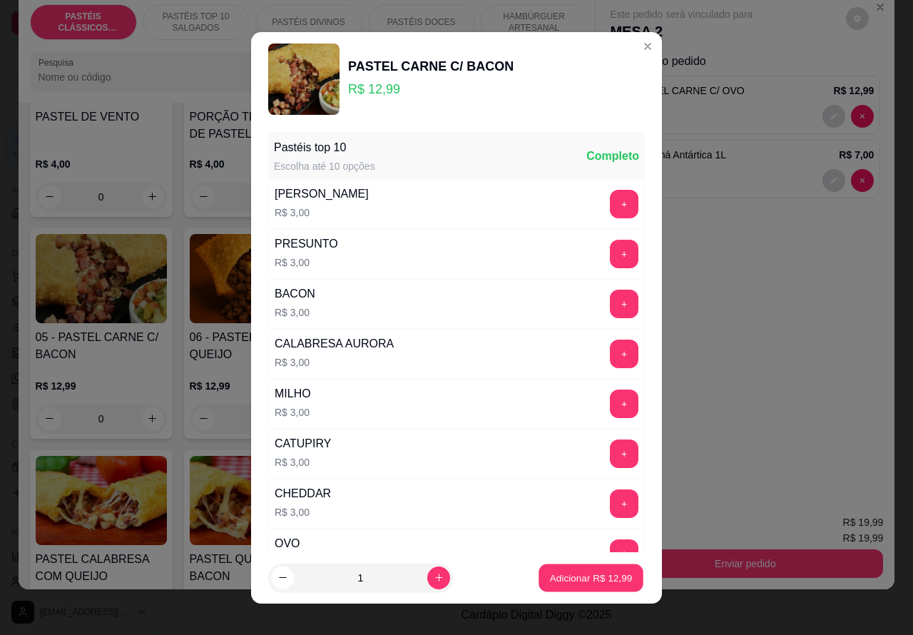
click at [560, 576] on p "Adicionar R$ 12,99" at bounding box center [591, 578] width 83 height 14
type input "1"
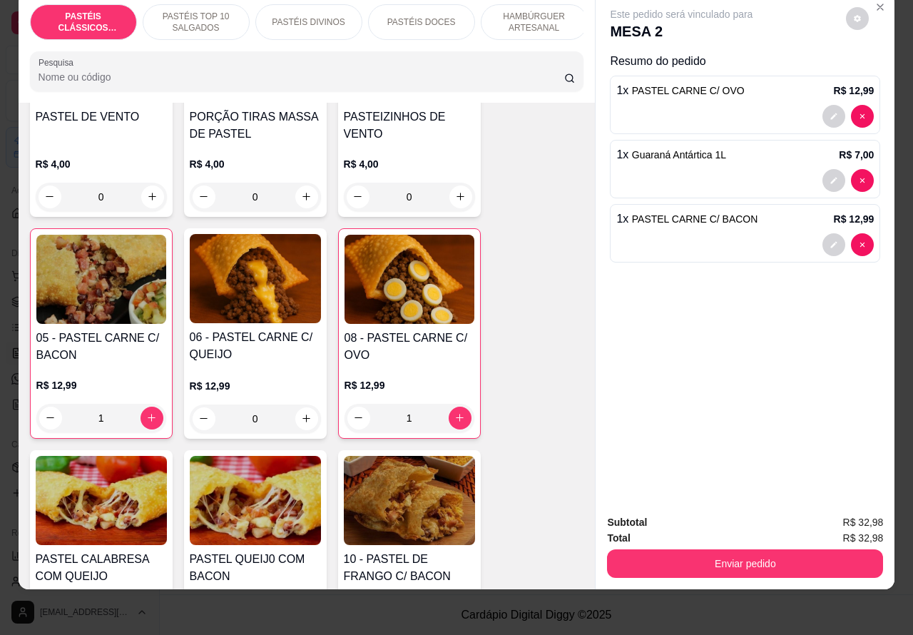
scroll to position [0, 0]
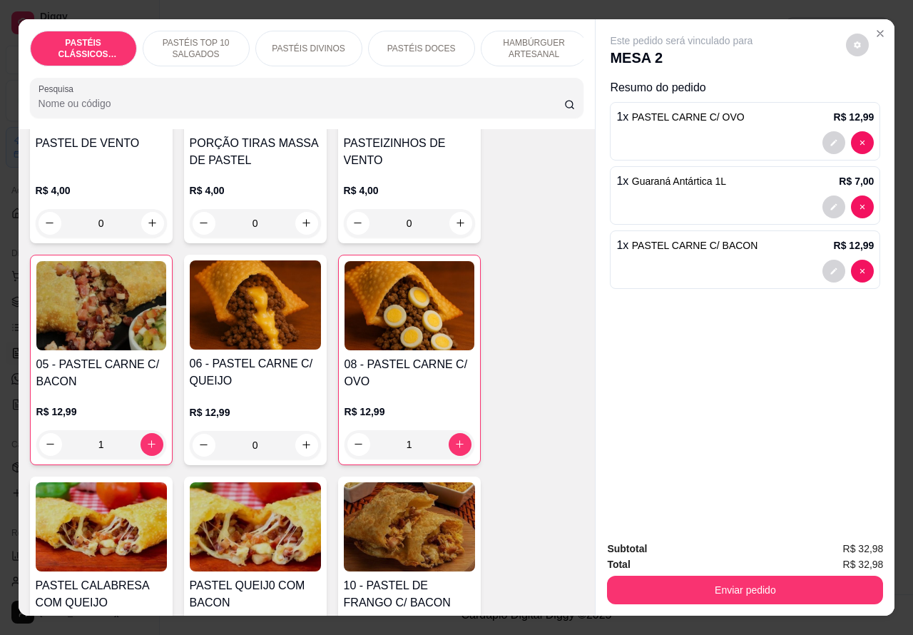
click at [719, 587] on button "Enviar pedido" at bounding box center [745, 590] width 276 height 29
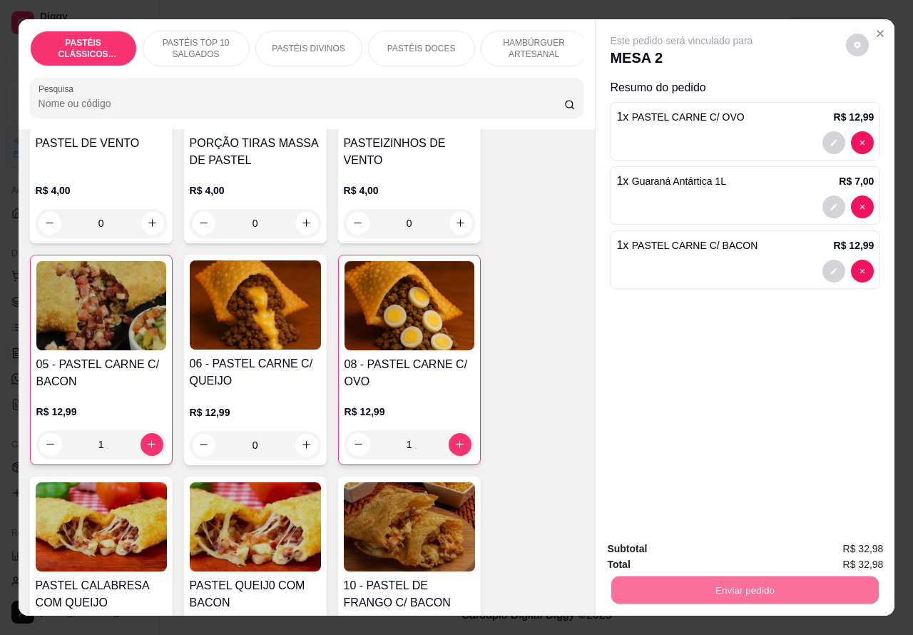
click at [662, 548] on button "Não registrar e enviar pedido" at bounding box center [697, 548] width 144 height 26
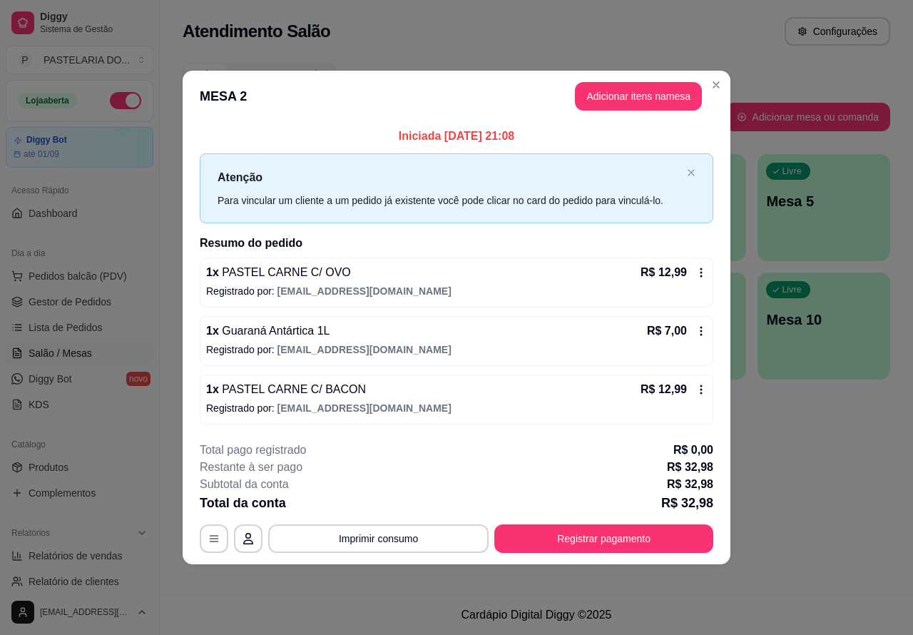
click at [833, 446] on div "Atendimento Salão Configurações Todos Mesas Comandas Pesquisar Adicionar mesa o…" at bounding box center [537, 297] width 754 height 594
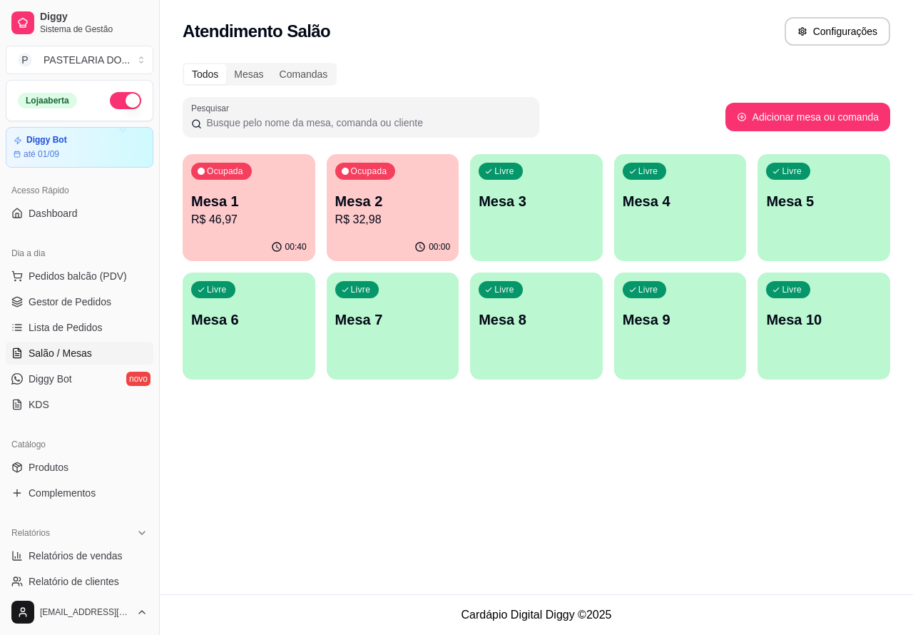
click at [258, 202] on p "Mesa 1" at bounding box center [249, 201] width 116 height 20
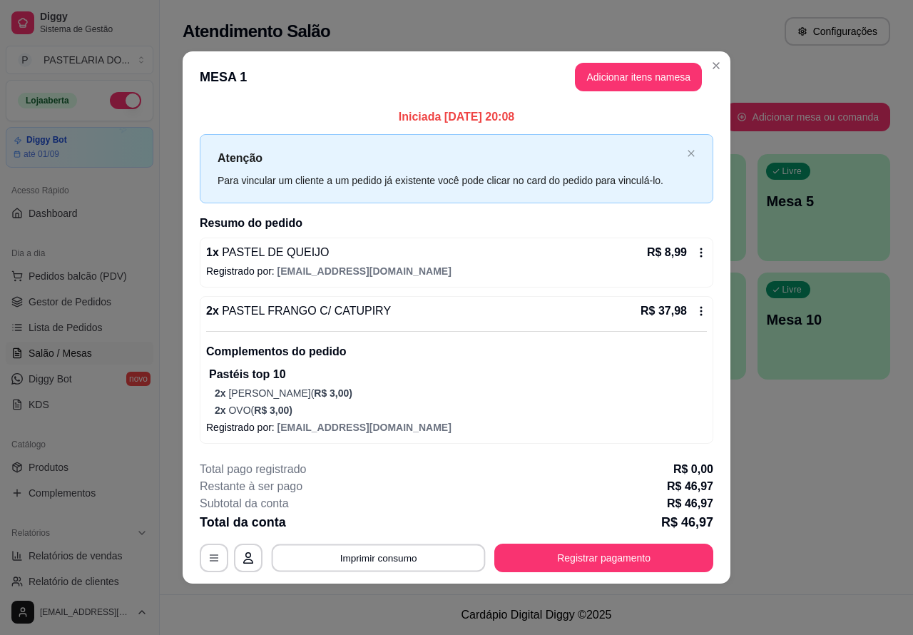
click at [465, 557] on button "Imprimir consumo" at bounding box center [379, 558] width 214 height 28
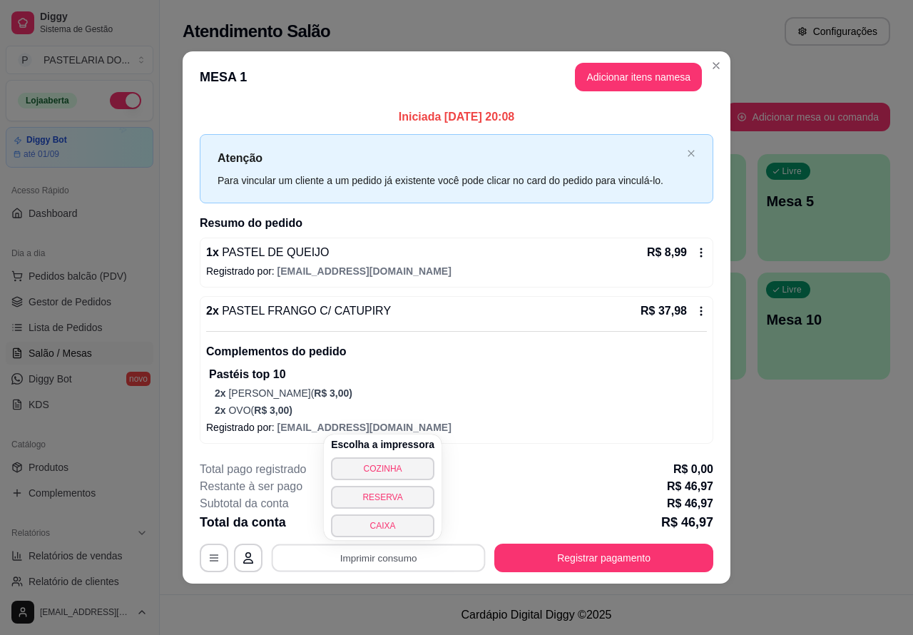
click at [400, 526] on button "CAIXA" at bounding box center [382, 526] width 103 height 23
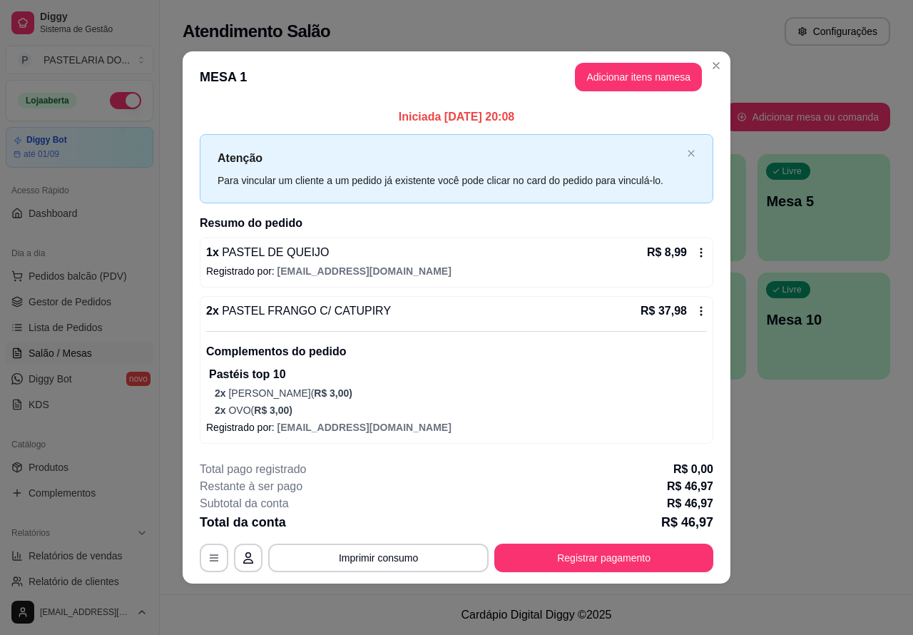
click at [811, 457] on div "Atendimento Salão Configurações Todos Mesas Comandas Pesquisar Adicionar mesa o…" at bounding box center [537, 297] width 754 height 594
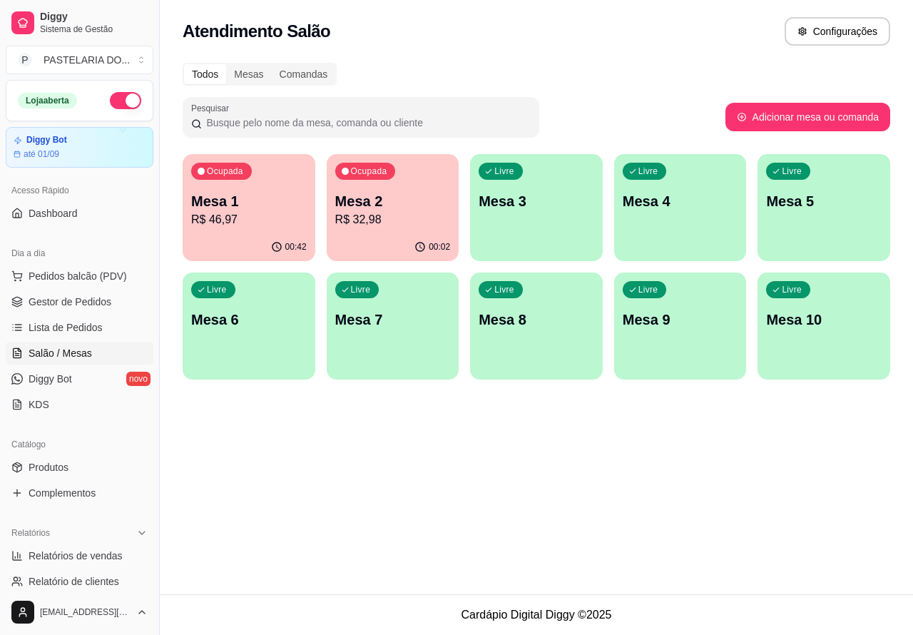
click at [415, 209] on p "Mesa 2" at bounding box center [393, 201] width 116 height 20
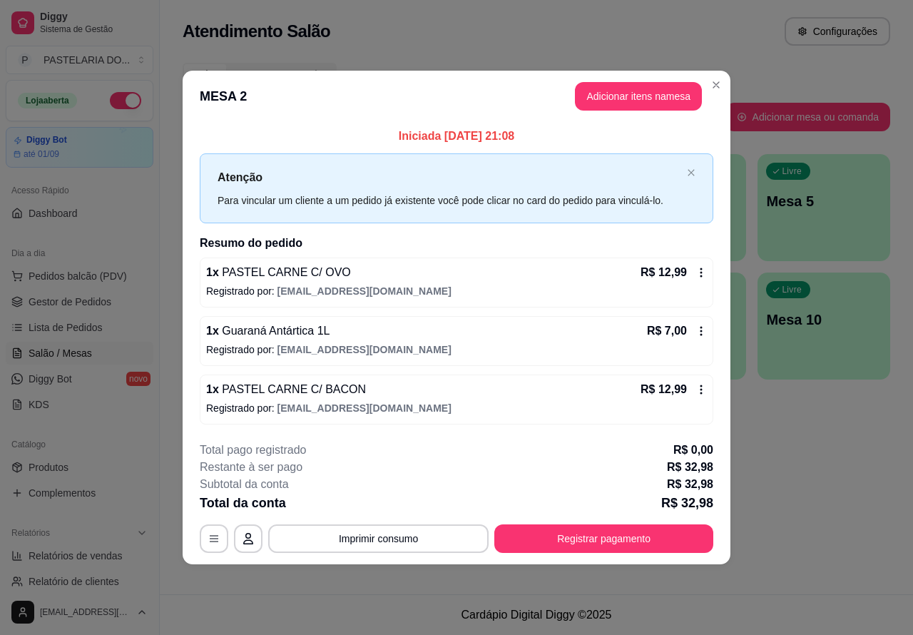
click at [818, 470] on div "Atendimento Salão Configurações Todos Mesas Comandas Pesquisar Adicionar mesa o…" at bounding box center [537, 297] width 754 height 594
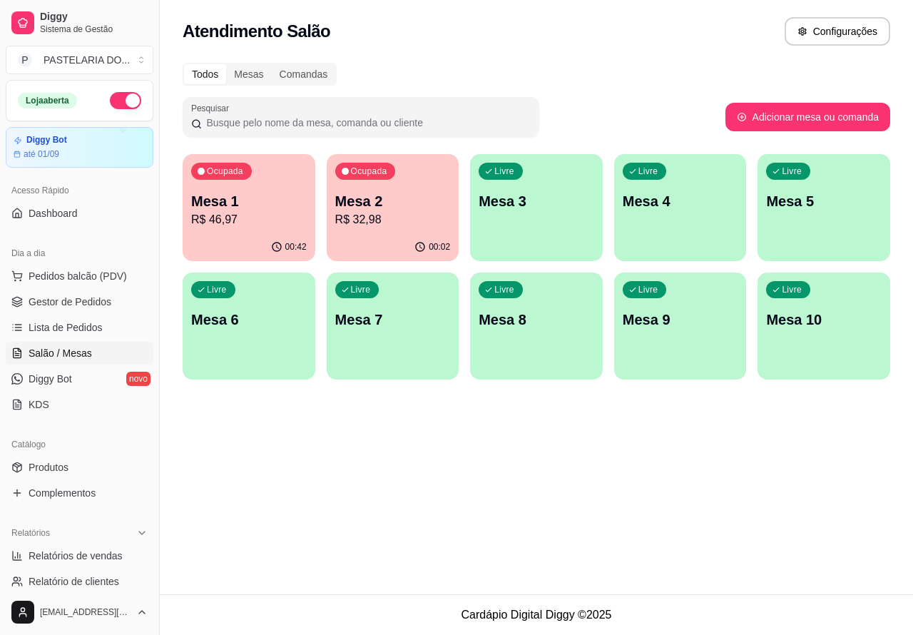
click at [268, 214] on p "R$ 46,97" at bounding box center [249, 219] width 116 height 17
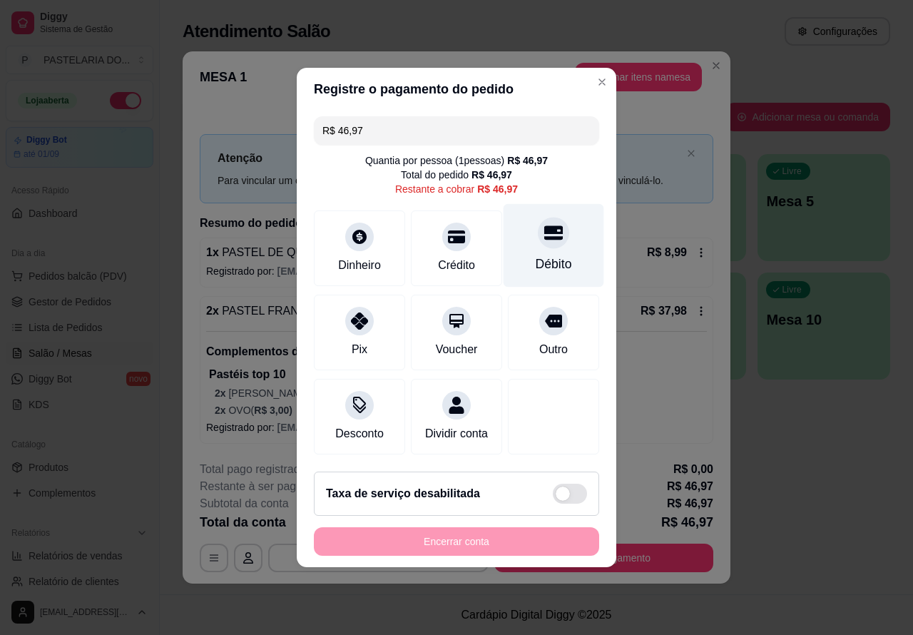
click at [544, 233] on icon at bounding box center [553, 233] width 19 height 14
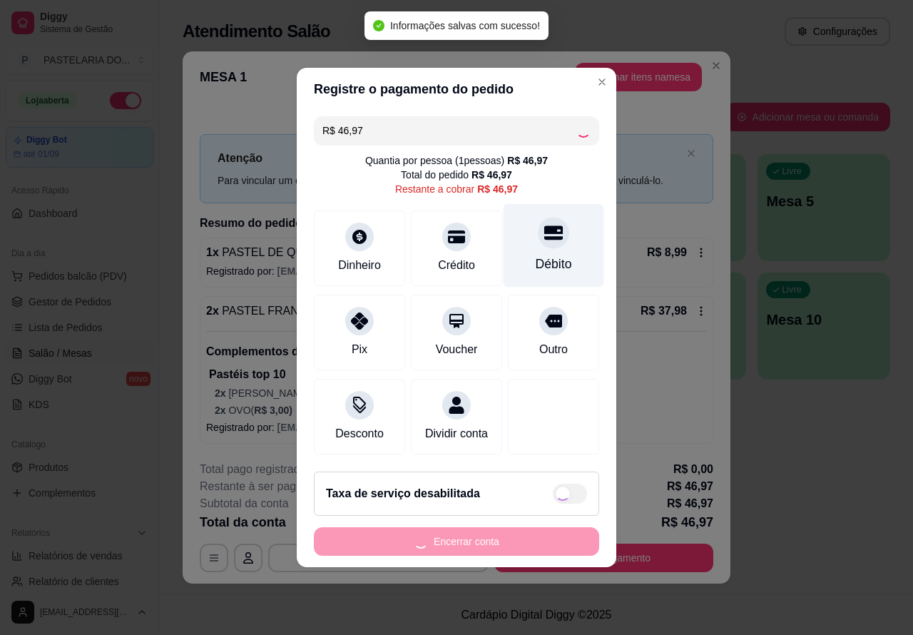
type input "R$ 0,00"
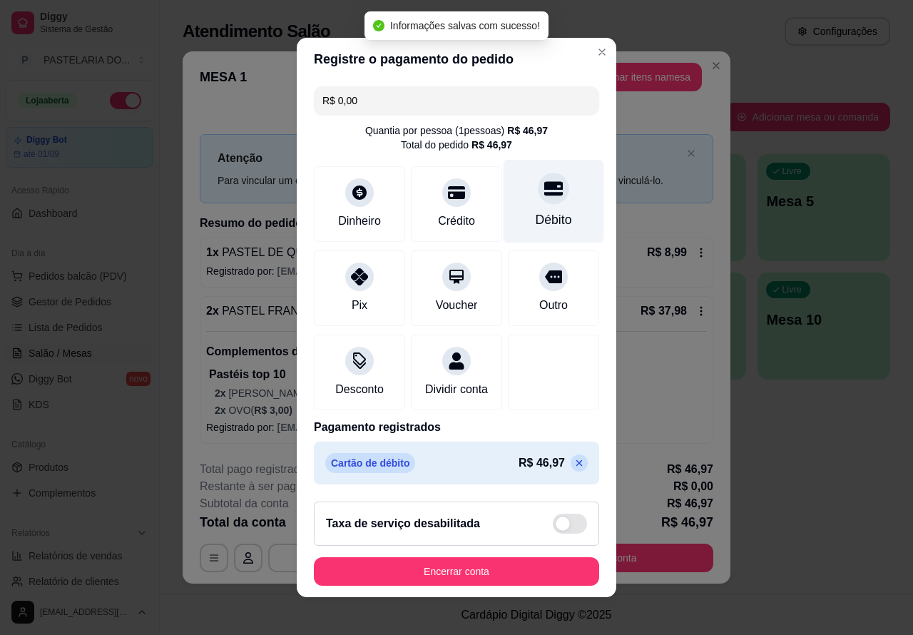
click at [502, 582] on button "Encerrar conta" at bounding box center [456, 571] width 285 height 29
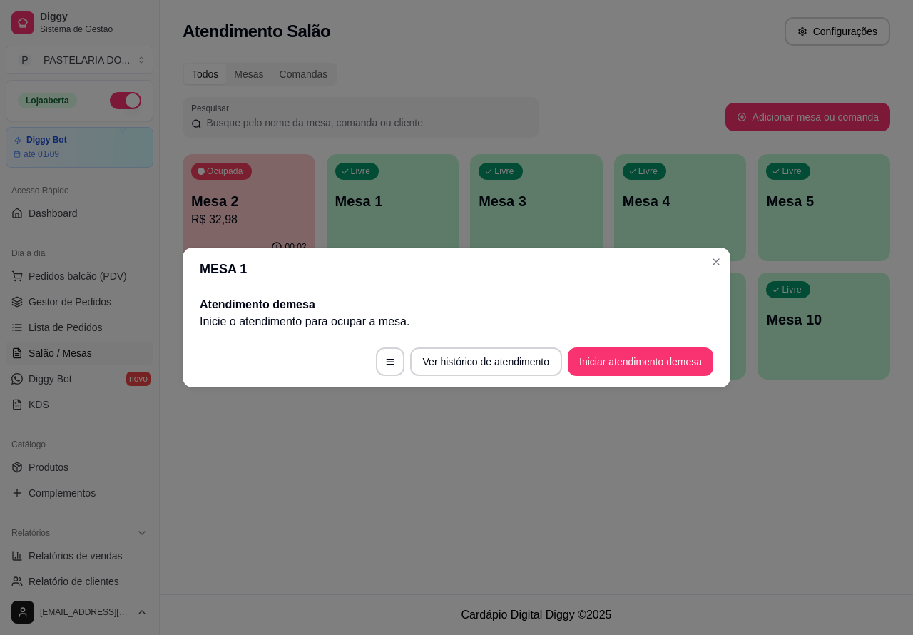
click at [476, 472] on div "Atendimento Salão Configurações Todos Mesas Comandas Pesquisar Adicionar mesa o…" at bounding box center [537, 297] width 754 height 594
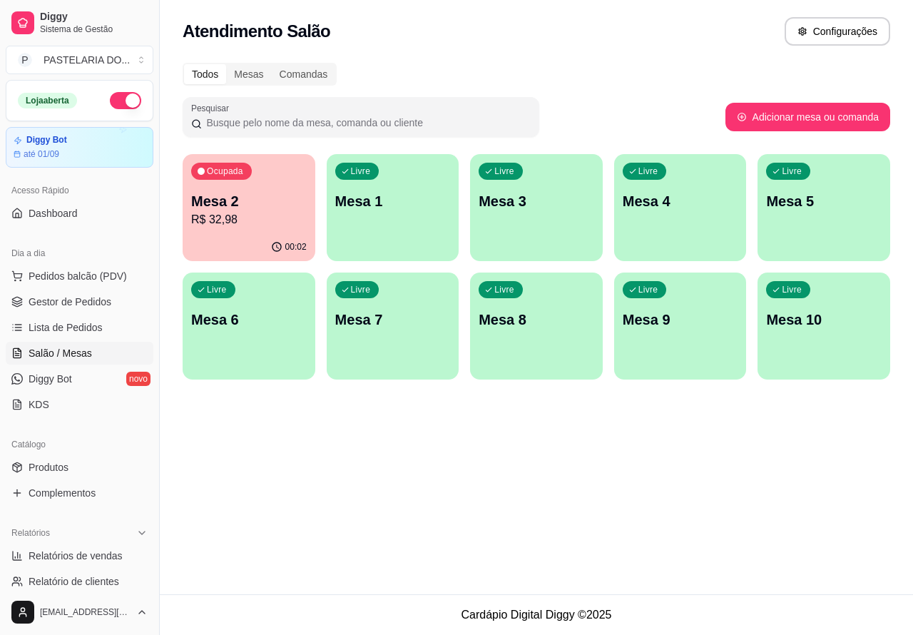
click at [277, 216] on p "R$ 32,98" at bounding box center [249, 219] width 116 height 17
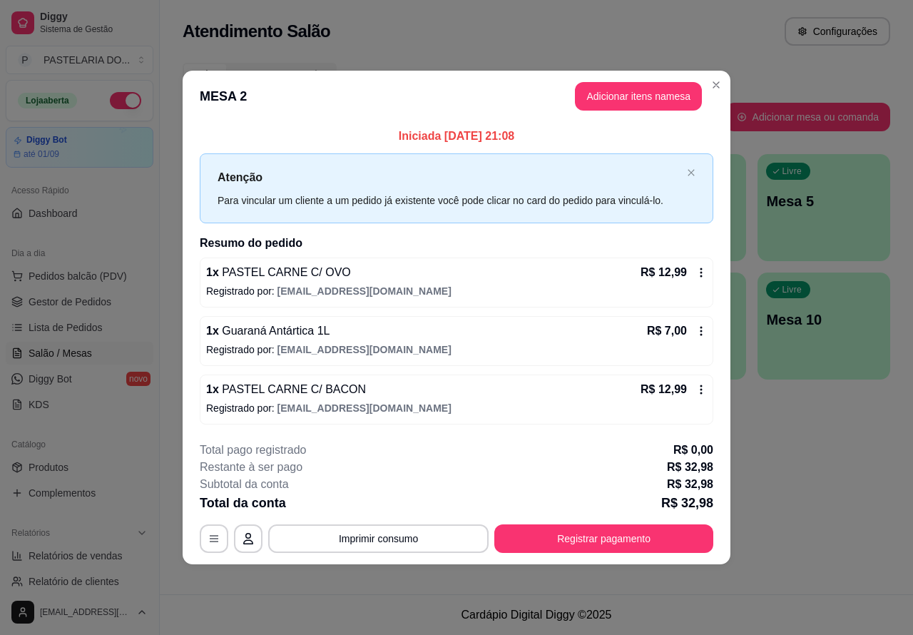
click at [439, 528] on button "Imprimir consumo" at bounding box center [378, 538] width 221 height 29
click at [507, 401] on p "Registrado por: [EMAIL_ADDRESS][DOMAIN_NAME]" at bounding box center [456, 408] width 501 height 14
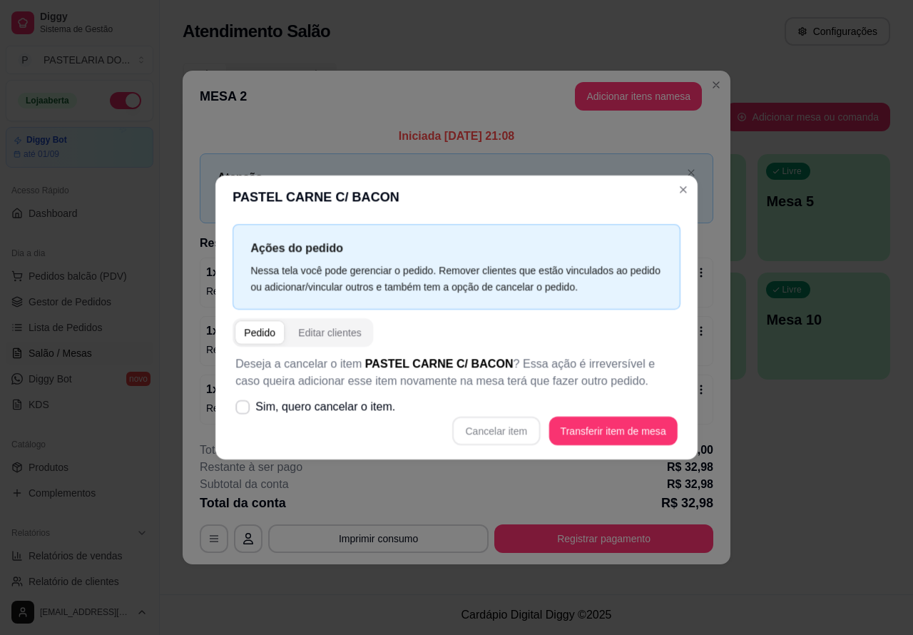
click at [630, 83] on button "Adicionar itens na mesa" at bounding box center [638, 96] width 127 height 29
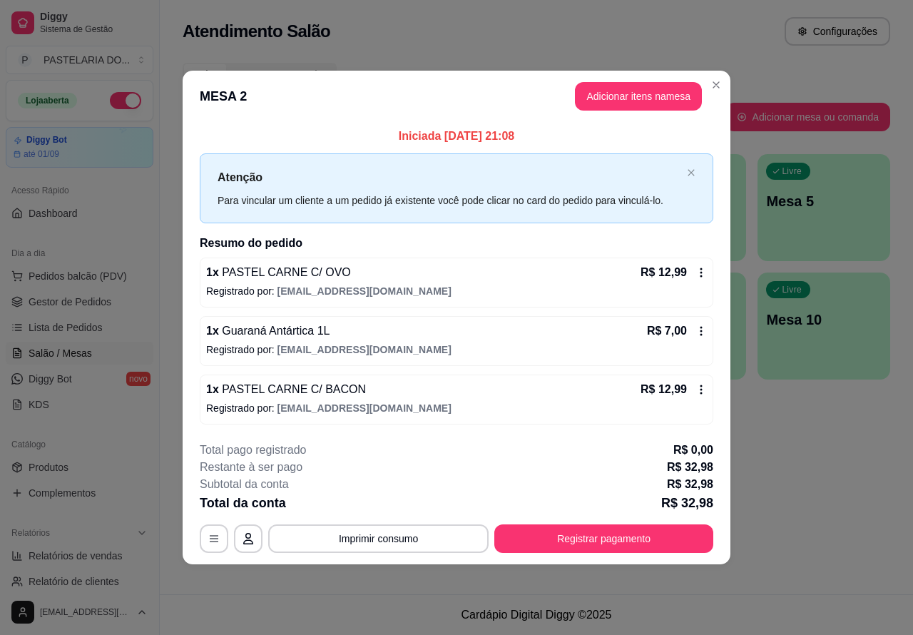
click at [632, 96] on div "Nenhum produto adicionado" at bounding box center [754, 204] width 278 height 288
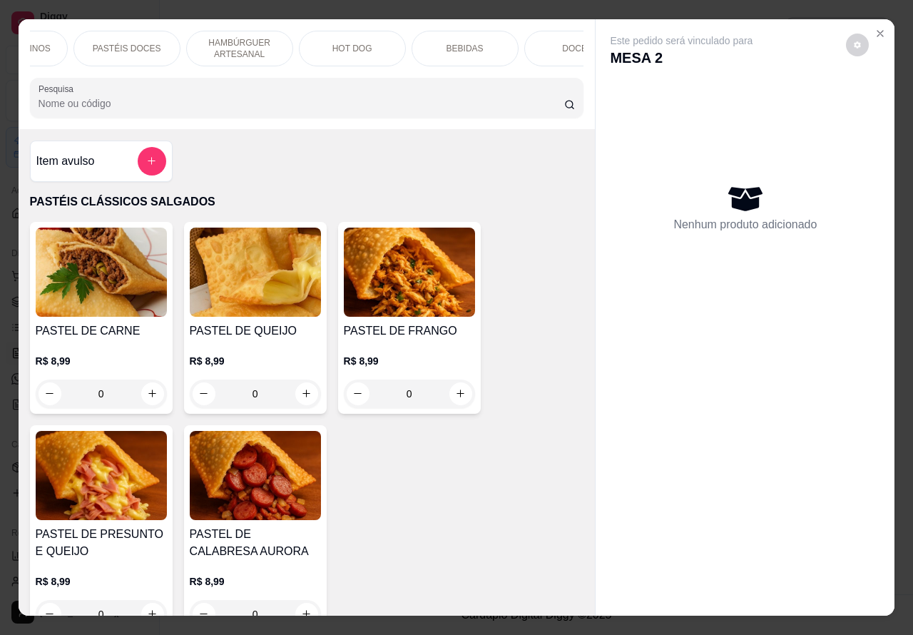
scroll to position [0, 343]
click at [535, 46] on p "DOCES" at bounding box center [530, 48] width 31 height 11
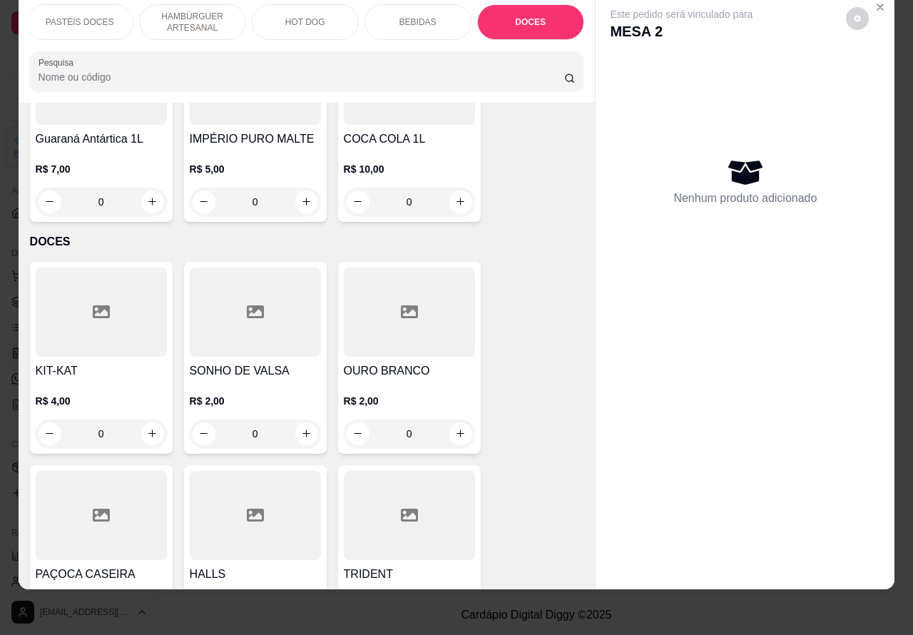
scroll to position [5928, 0]
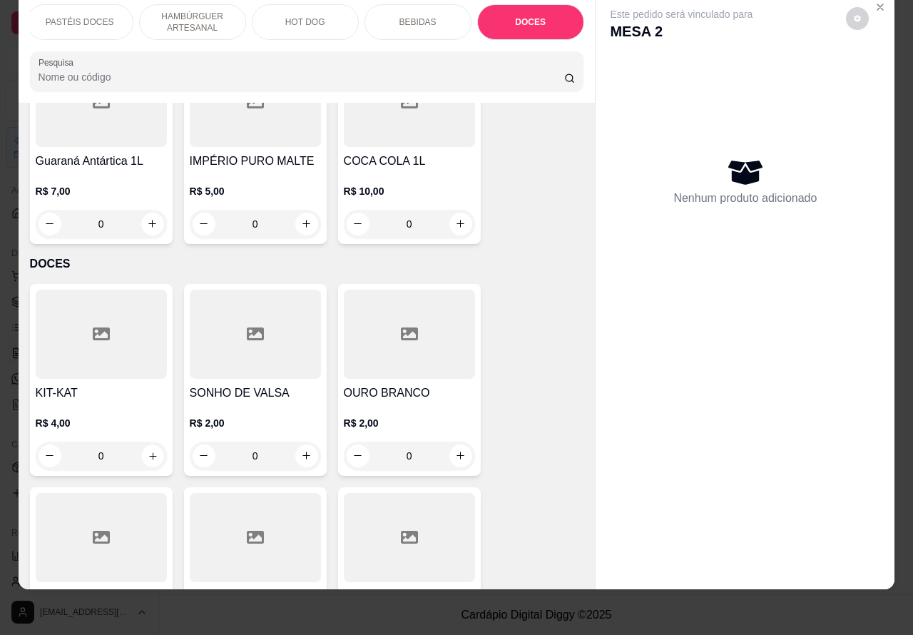
click at [149, 452] on icon "increase-product-quantity" at bounding box center [152, 455] width 7 height 7
type input "1"
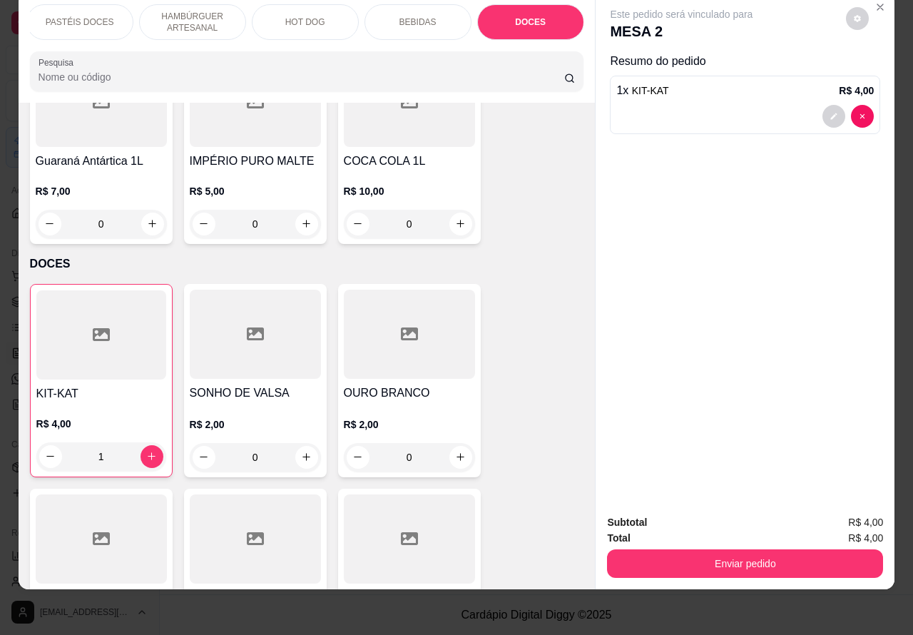
click at [716, 551] on button "Enviar pedido" at bounding box center [745, 563] width 276 height 29
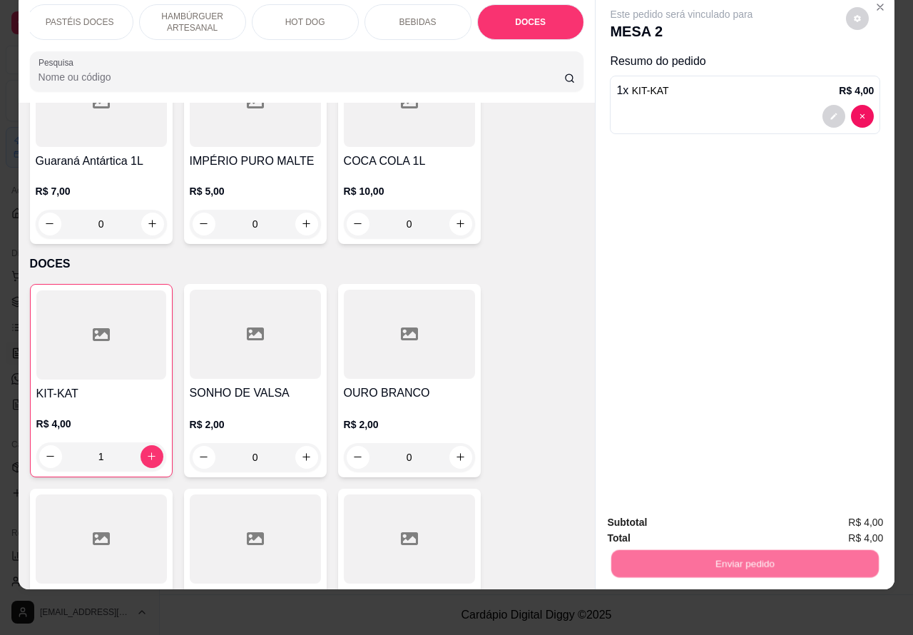
click at [704, 516] on button "Não registrar e enviar pedido" at bounding box center [697, 515] width 148 height 27
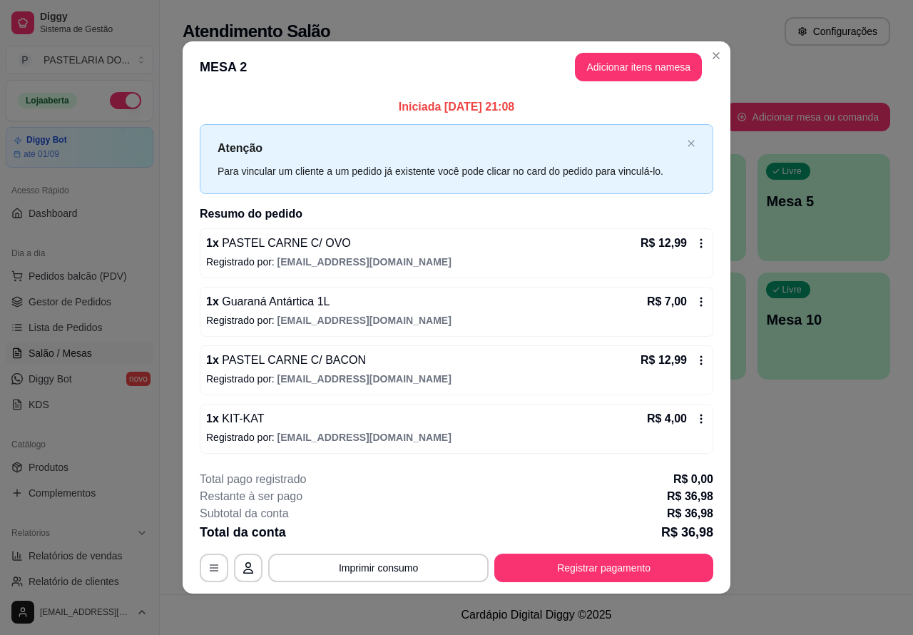
click at [430, 560] on button "Imprimir consumo" at bounding box center [378, 568] width 221 height 29
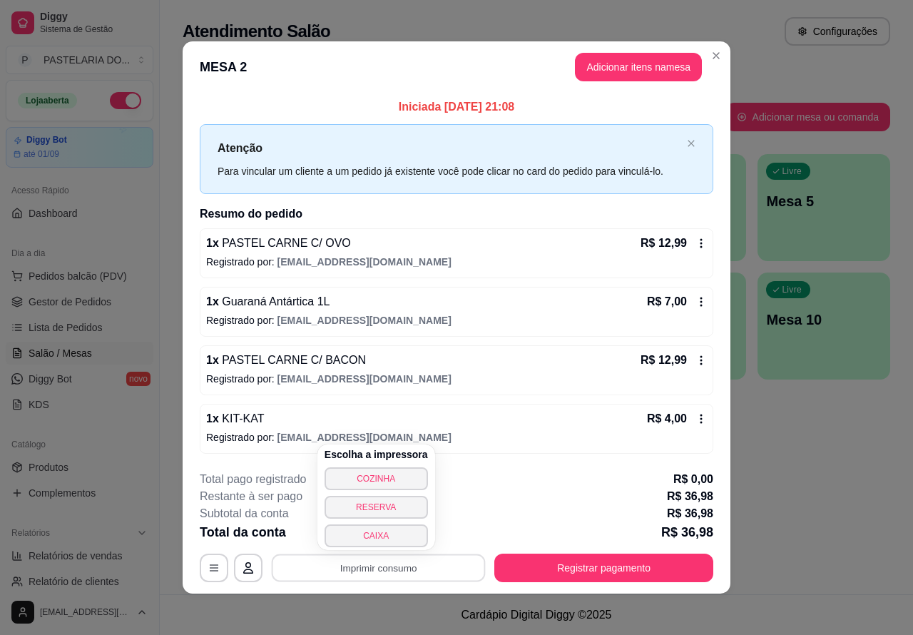
click at [390, 533] on button "CAIXA" at bounding box center [376, 535] width 103 height 23
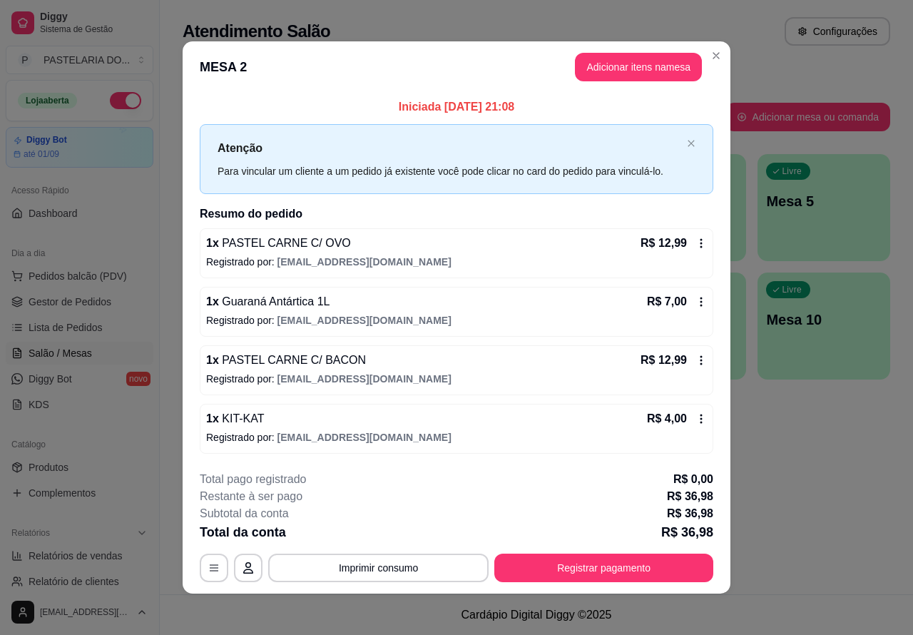
click at [709, 55] on div "Todos Mesas Comandas Pesquisar Adicionar mesa ou comanda Ocupada Mesa 2 R$ 32,9…" at bounding box center [537, 225] width 754 height 343
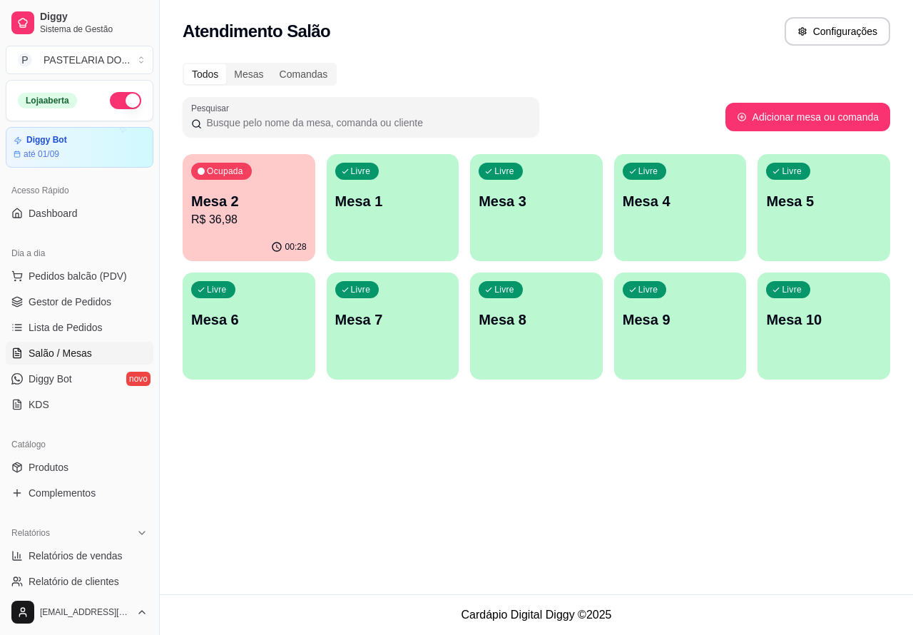
click at [259, 213] on p "R$ 36,98" at bounding box center [249, 219] width 116 height 17
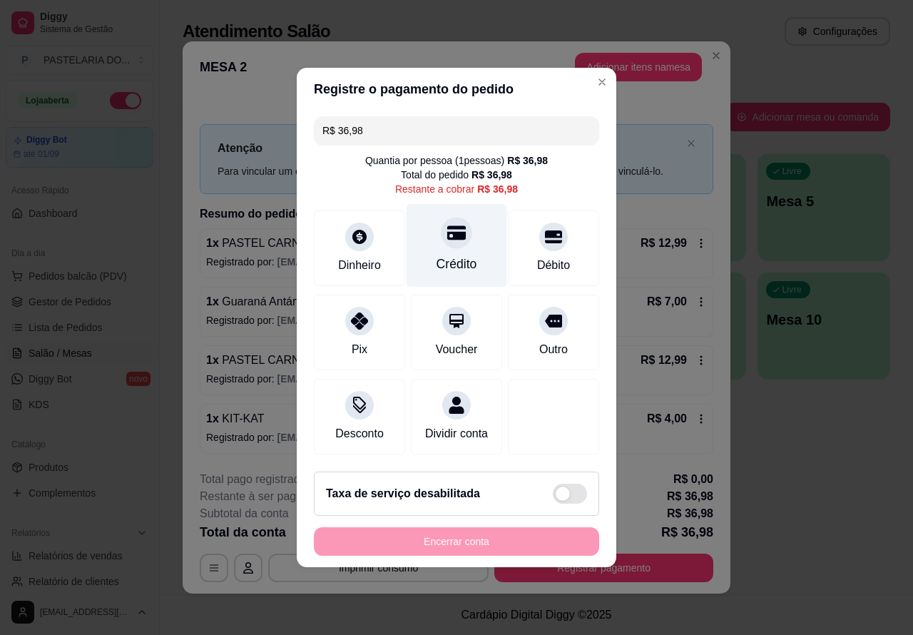
click at [462, 244] on div "Crédito" at bounding box center [457, 245] width 101 height 83
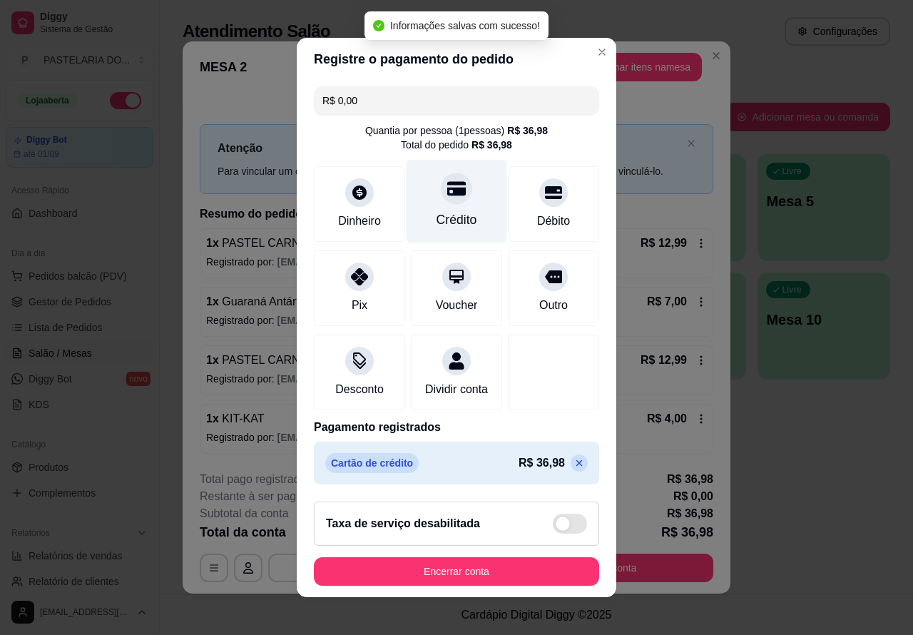
type input "R$ 0,00"
click at [512, 572] on button "Encerrar conta" at bounding box center [456, 571] width 285 height 29
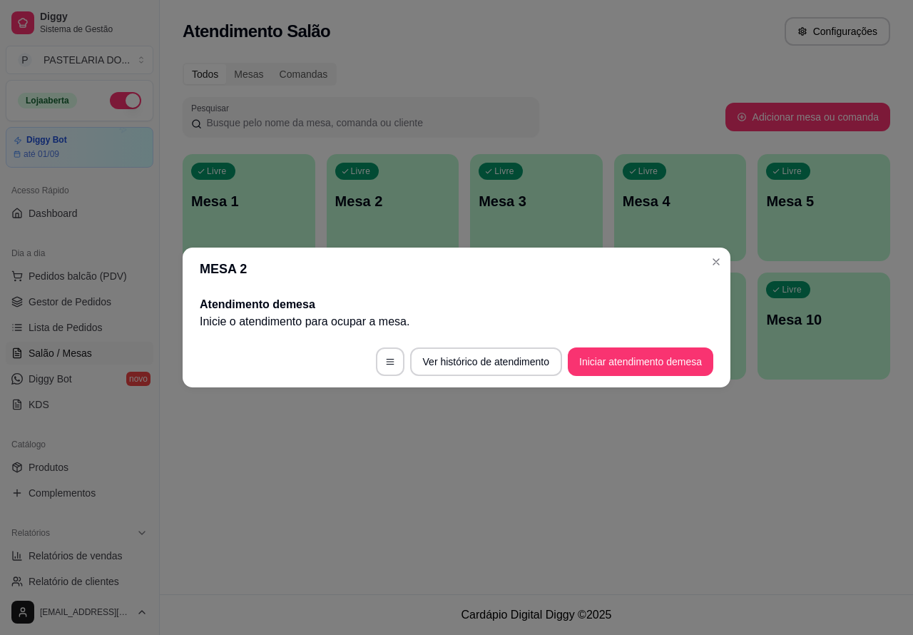
click at [590, 491] on div "Atendimento Salão Configurações Todos Mesas Comandas Pesquisar Adicionar mesa o…" at bounding box center [537, 297] width 754 height 594
